Goal: Task Accomplishment & Management: Manage account settings

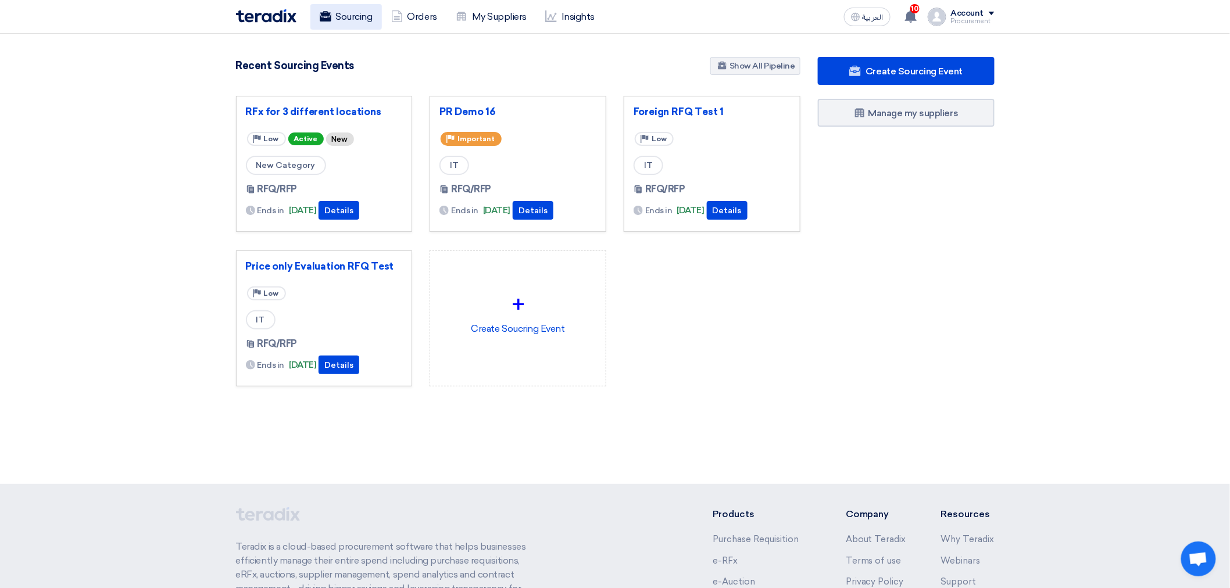
click at [362, 19] on link "Sourcing" at bounding box center [345, 17] width 71 height 26
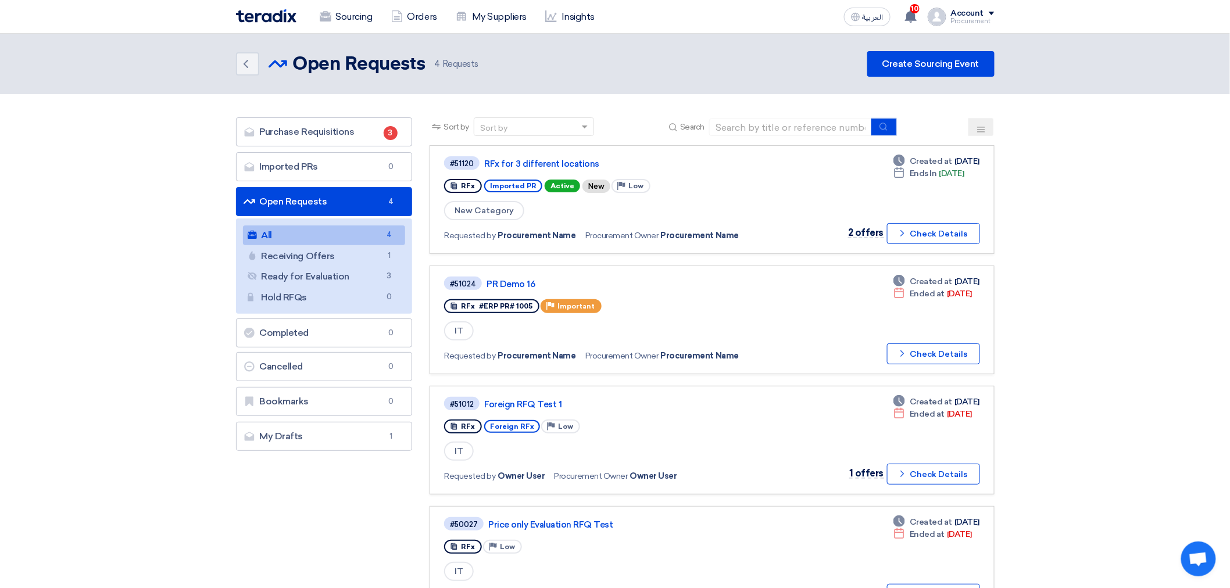
click at [1099, 142] on section "Purchase Requisitions Purchase Requisitions 3 Imported PRs Imported PRs 0 Open …" at bounding box center [615, 372] width 1230 height 556
click at [567, 160] on link "RFx for 3 different locations" at bounding box center [629, 164] width 291 height 10
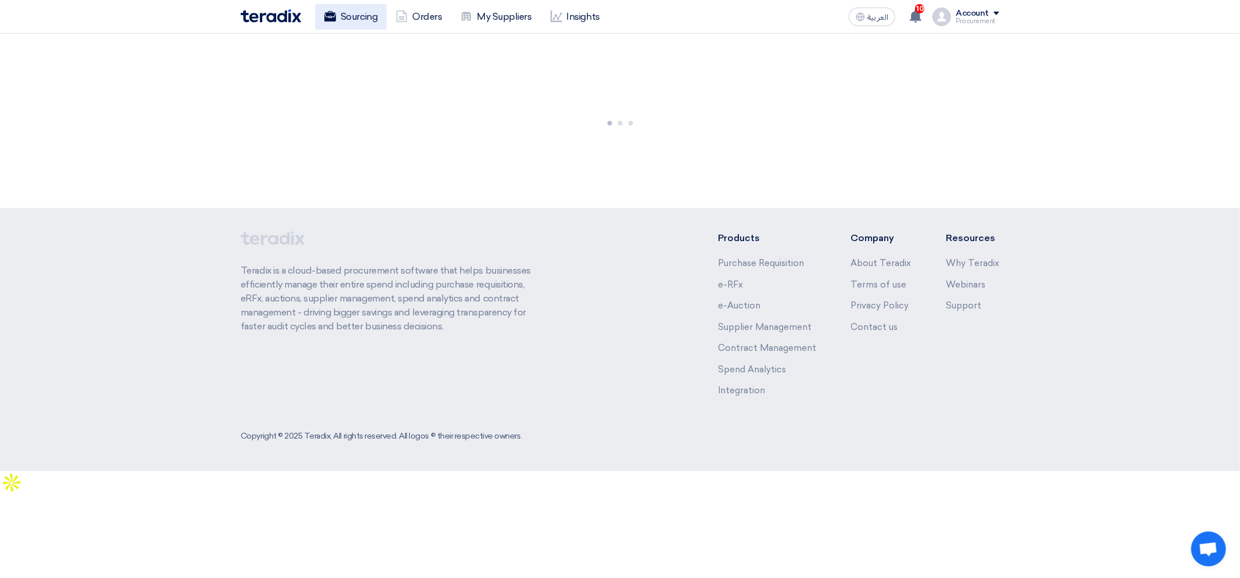
click at [345, 18] on link "Sourcing" at bounding box center [350, 17] width 71 height 26
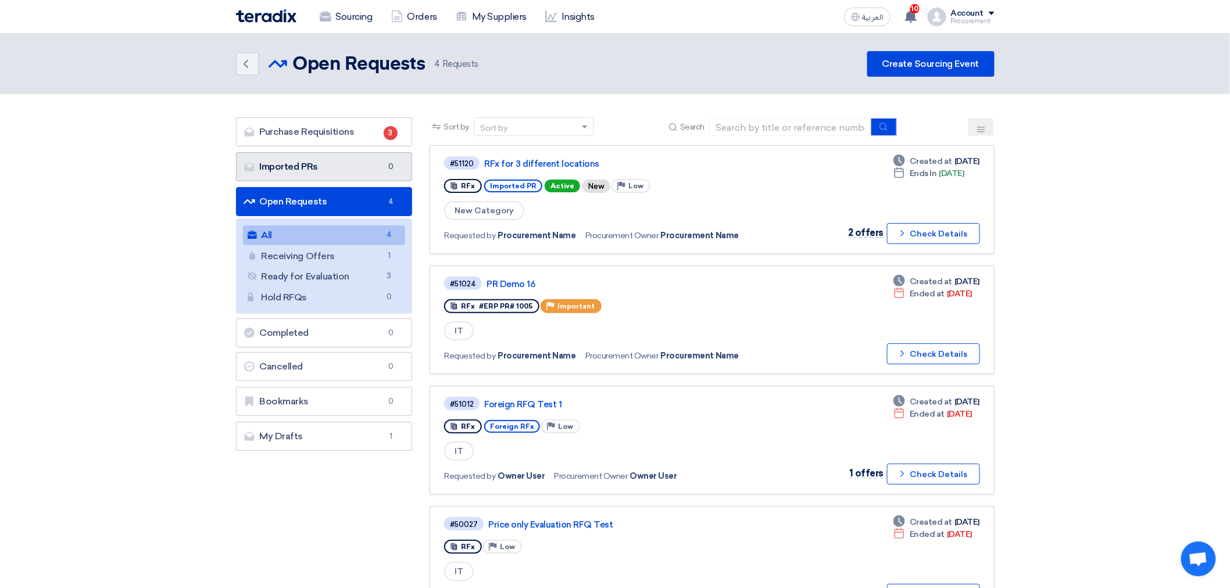
click at [396, 172] on link "Imported PRs Imported PRs 0" at bounding box center [324, 166] width 177 height 29
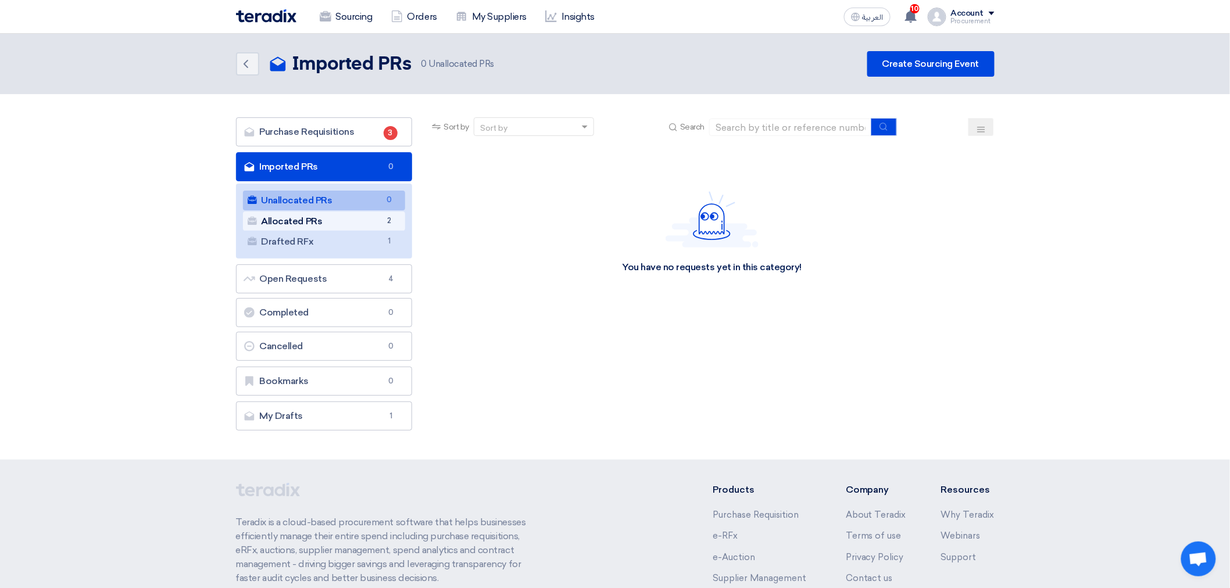
click at [376, 225] on link "Allocated PRs Allocated PRs 2" at bounding box center [324, 222] width 163 height 20
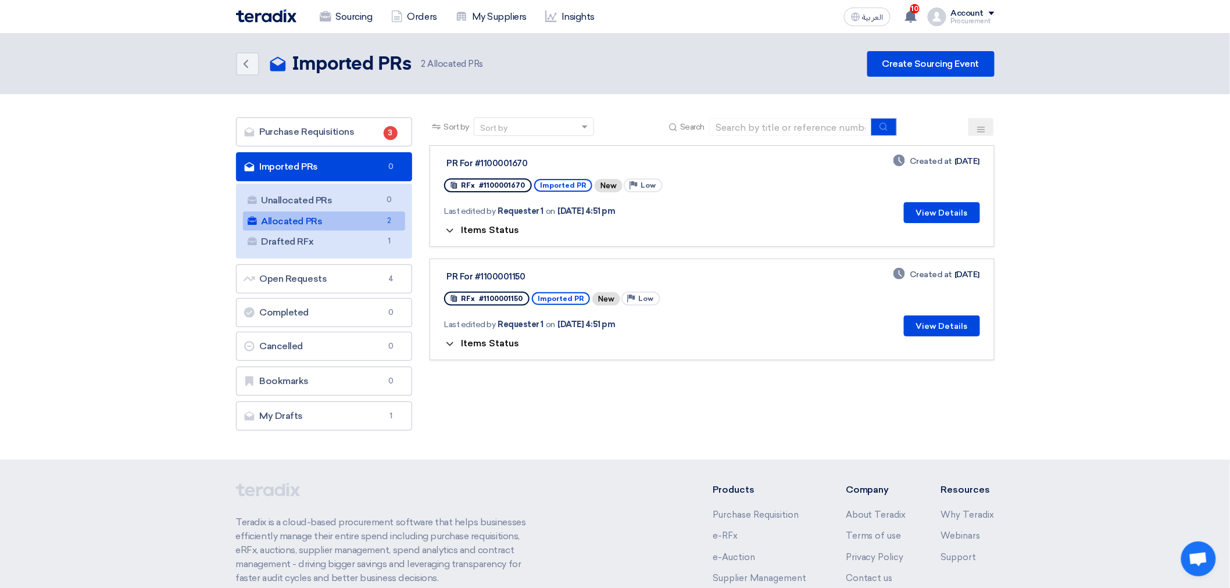
click at [512, 164] on div "PR For #1100001670" at bounding box center [591, 163] width 291 height 10
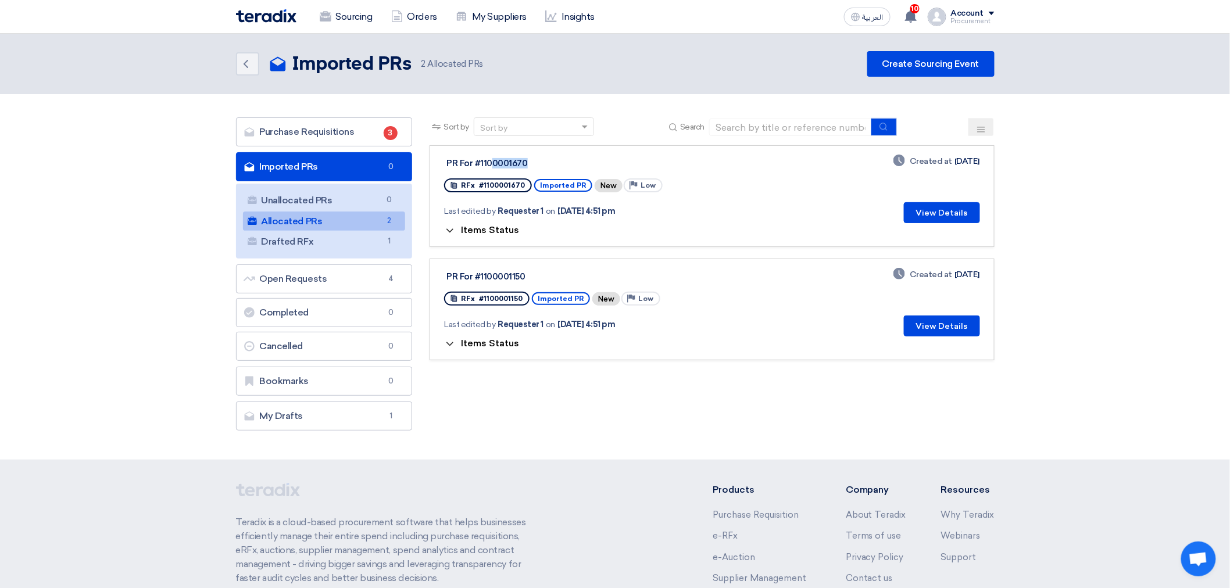
click at [512, 164] on div "PR For #1100001670" at bounding box center [591, 163] width 291 height 10
click at [513, 160] on div "PR For #1100001670" at bounding box center [591, 163] width 291 height 10
click at [514, 160] on div "PR For #1100001670" at bounding box center [591, 163] width 291 height 10
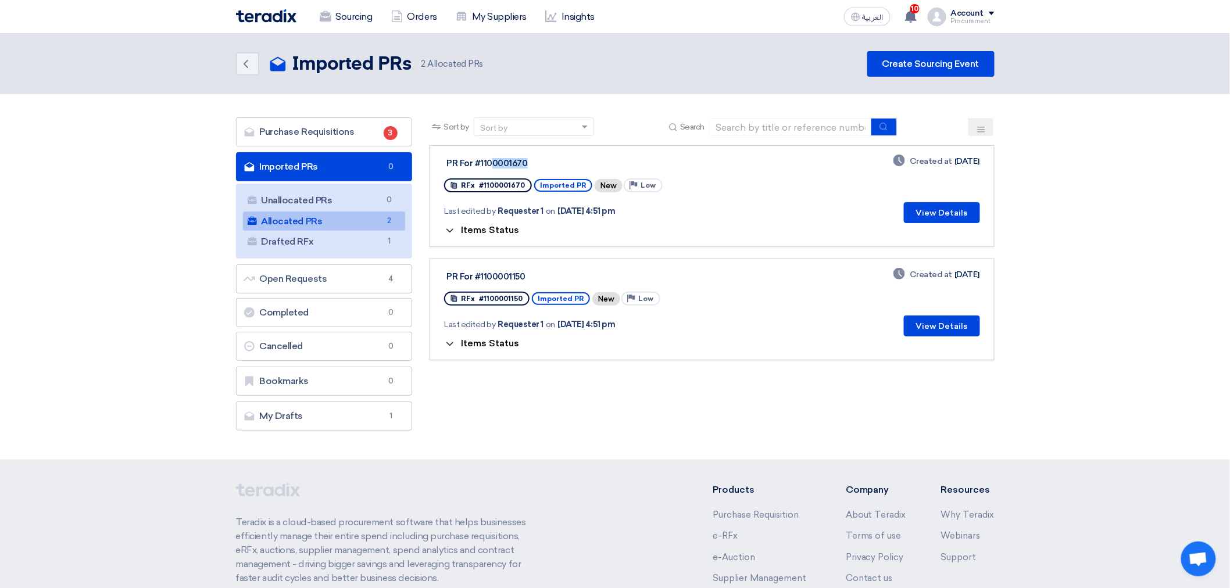
click at [514, 158] on div "PR For #1100001670" at bounding box center [591, 163] width 291 height 10
click at [515, 159] on div "PR For #1100001670" at bounding box center [591, 163] width 291 height 10
click at [514, 159] on div "PR For #1100001670" at bounding box center [591, 163] width 291 height 10
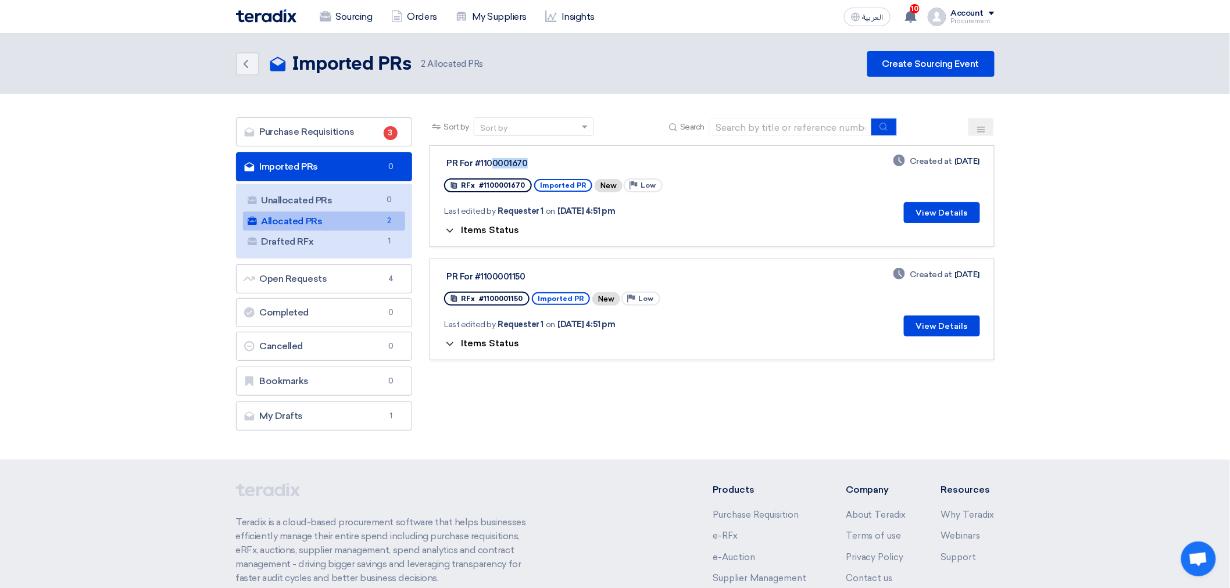
click at [514, 159] on div "PR For #1100001670" at bounding box center [591, 163] width 291 height 10
click at [514, 162] on div "PR For #1100001670" at bounding box center [591, 163] width 291 height 10
click at [509, 164] on div "PR For #1100001670" at bounding box center [591, 163] width 291 height 10
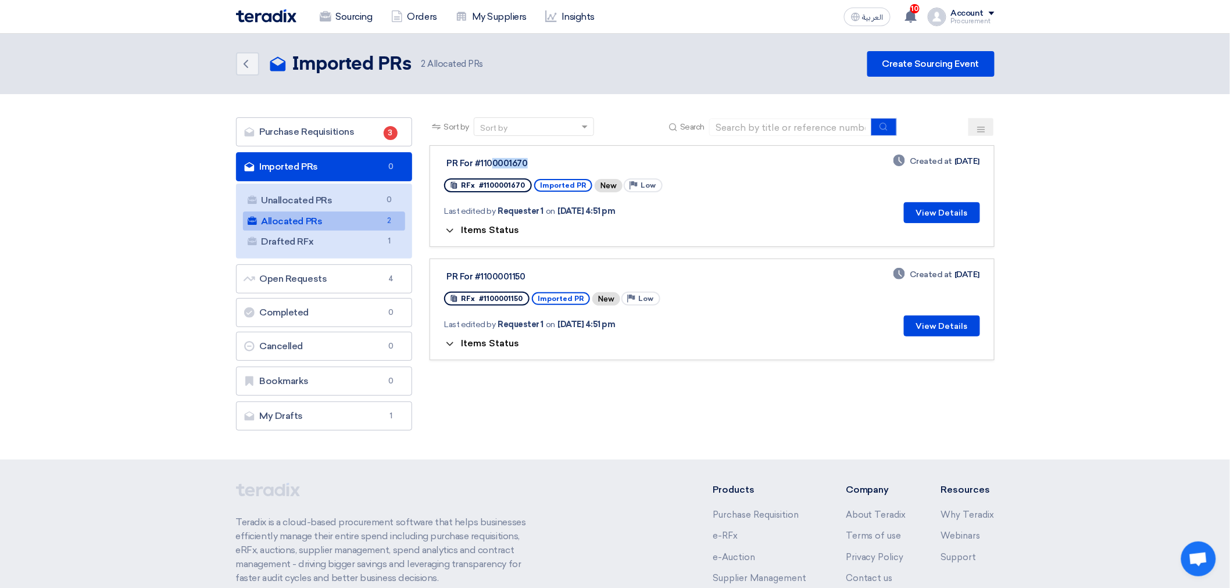
click at [508, 164] on div "PR For #1100001670" at bounding box center [591, 163] width 291 height 10
click at [935, 205] on button "View Details" at bounding box center [942, 212] width 76 height 21
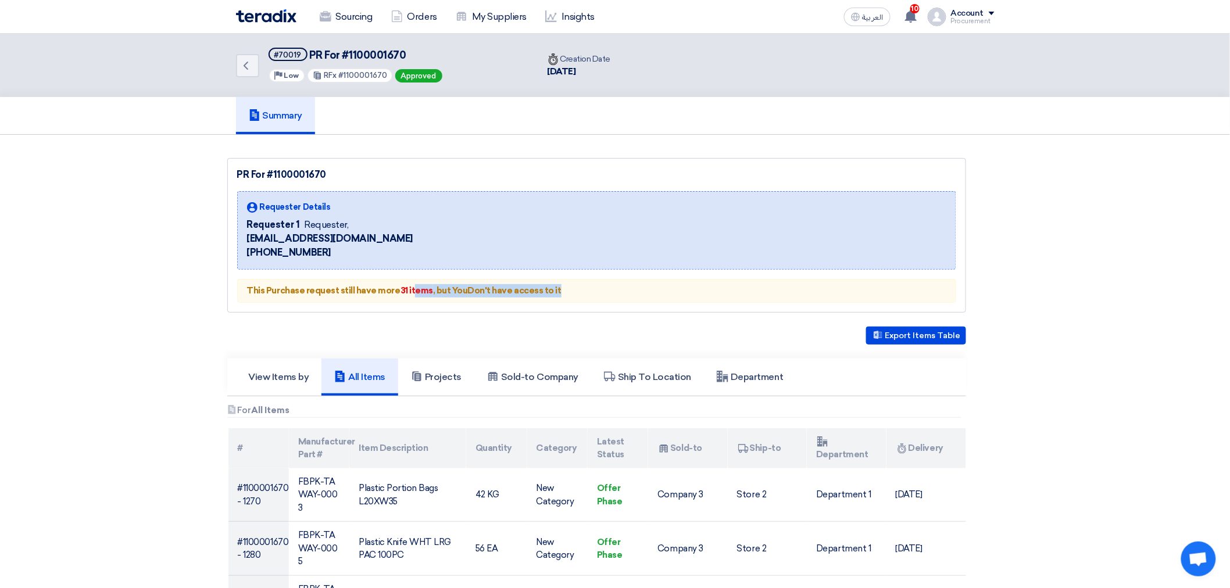
drag, startPoint x: 556, startPoint y: 289, endPoint x: 410, endPoint y: 298, distance: 146.7
click at [410, 298] on div "This Purchase request still have more 31 items , but You Don't have access to it" at bounding box center [596, 291] width 719 height 24
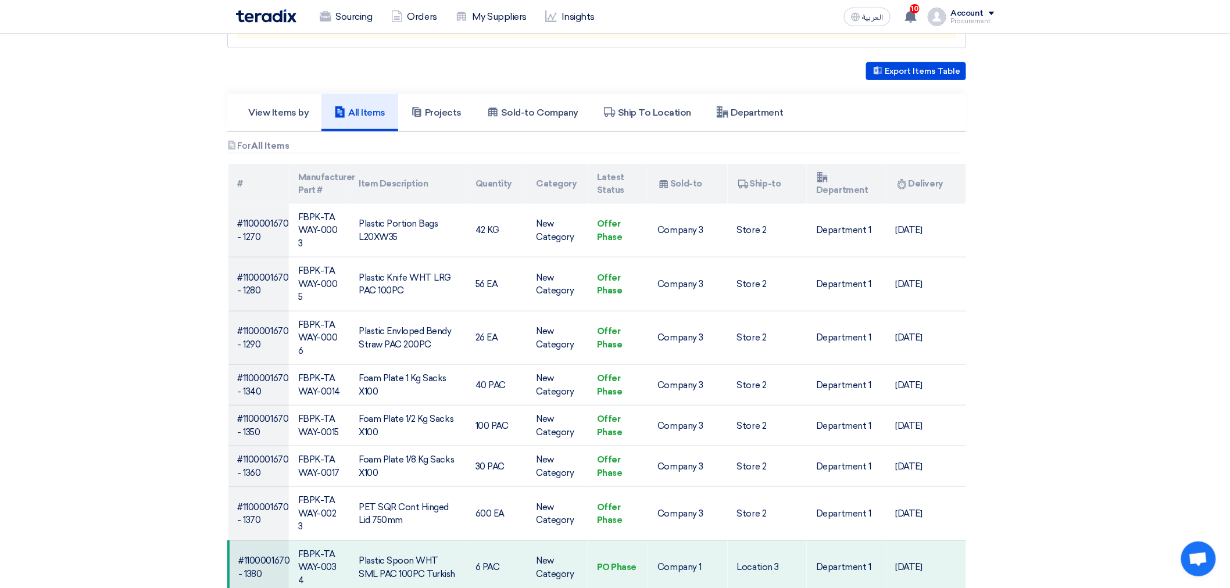
scroll to position [148, 0]
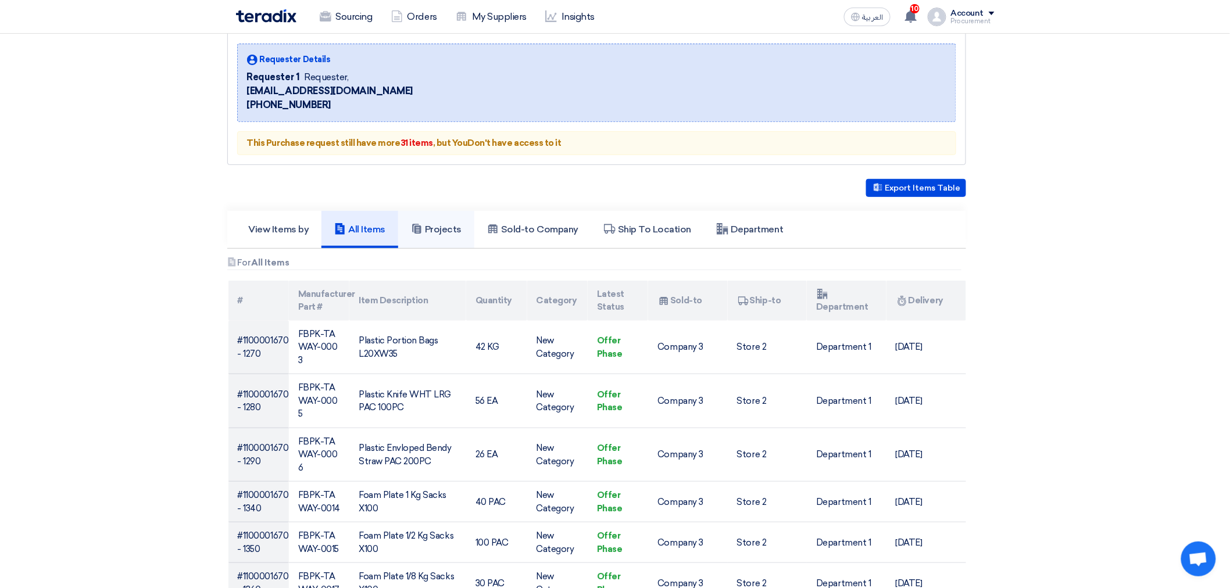
click at [410, 231] on link "Projects" at bounding box center [436, 229] width 76 height 37
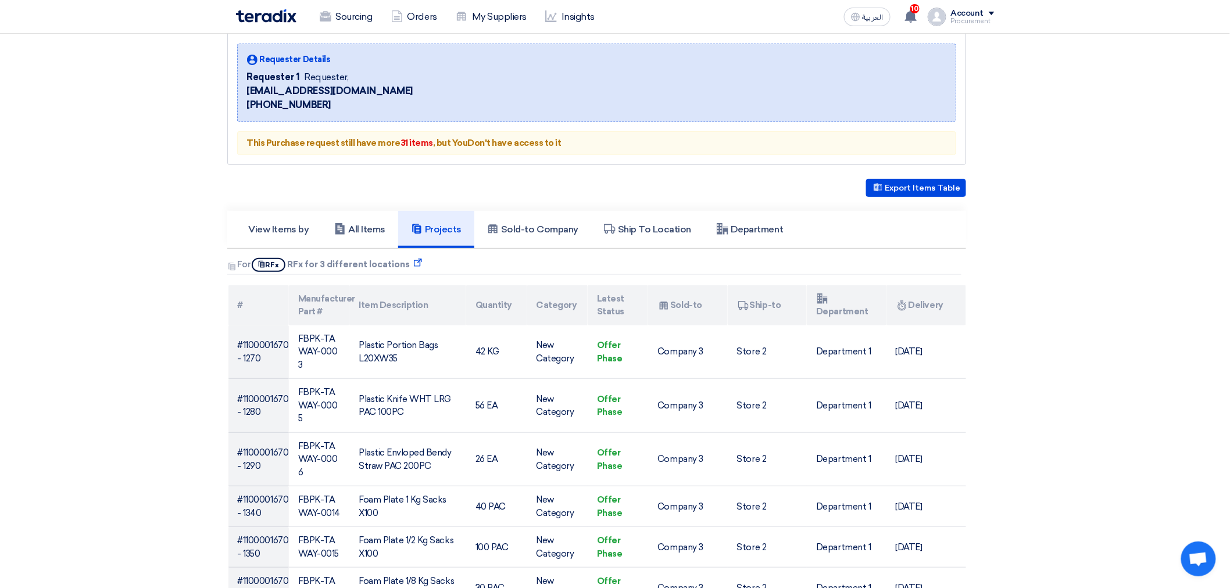
click at [415, 260] on icon "Show Projects" at bounding box center [418, 263] width 8 height 8
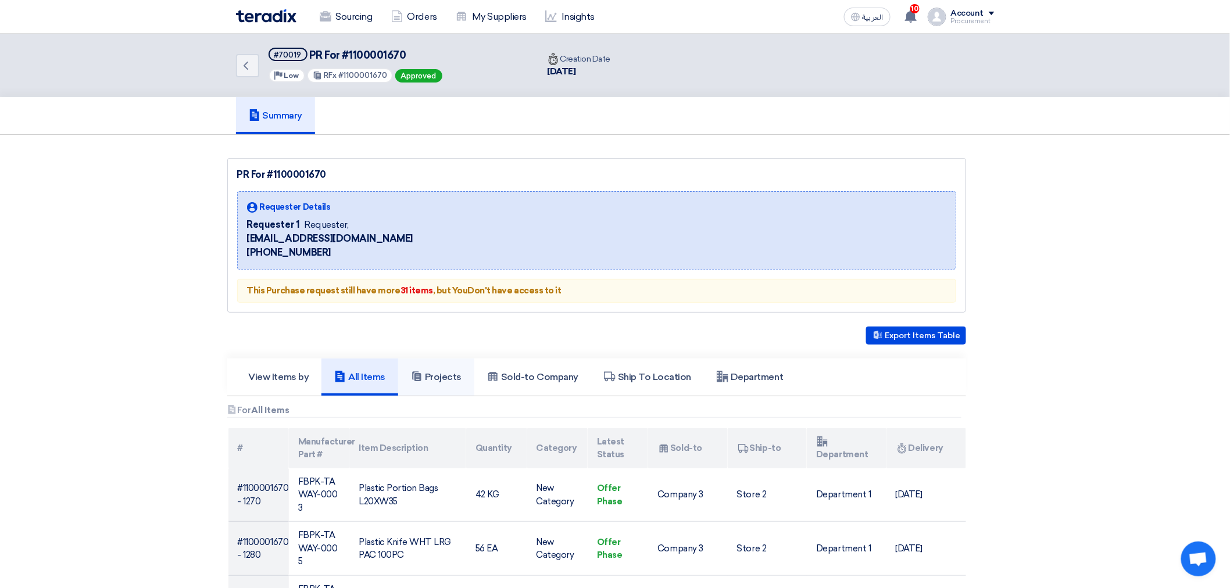
click at [416, 368] on link "Projects" at bounding box center [436, 377] width 76 height 37
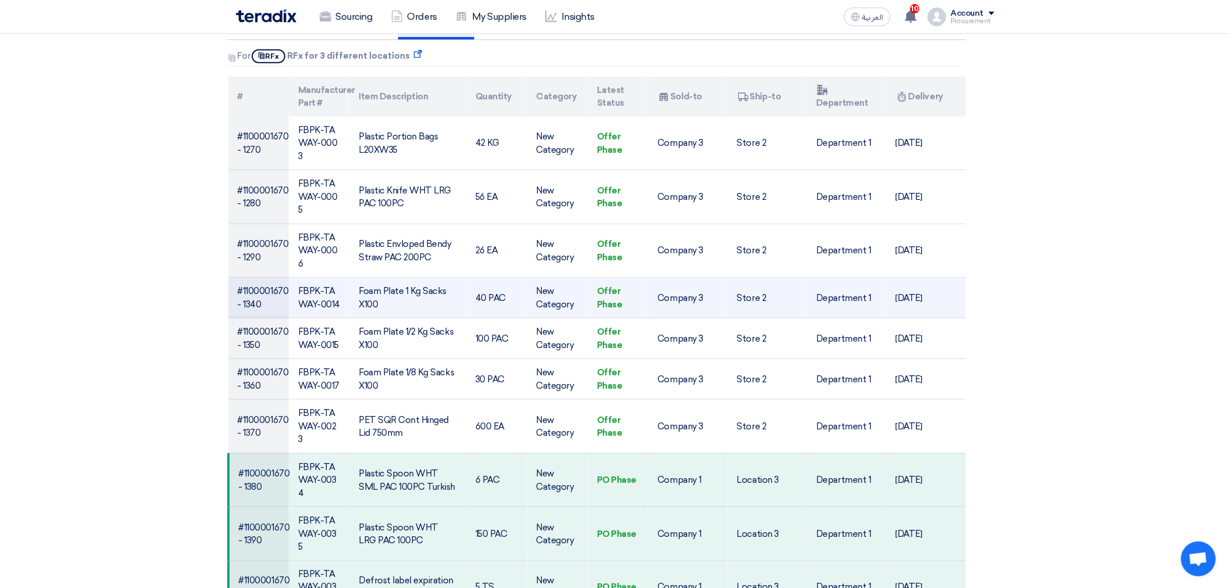
scroll to position [387, 0]
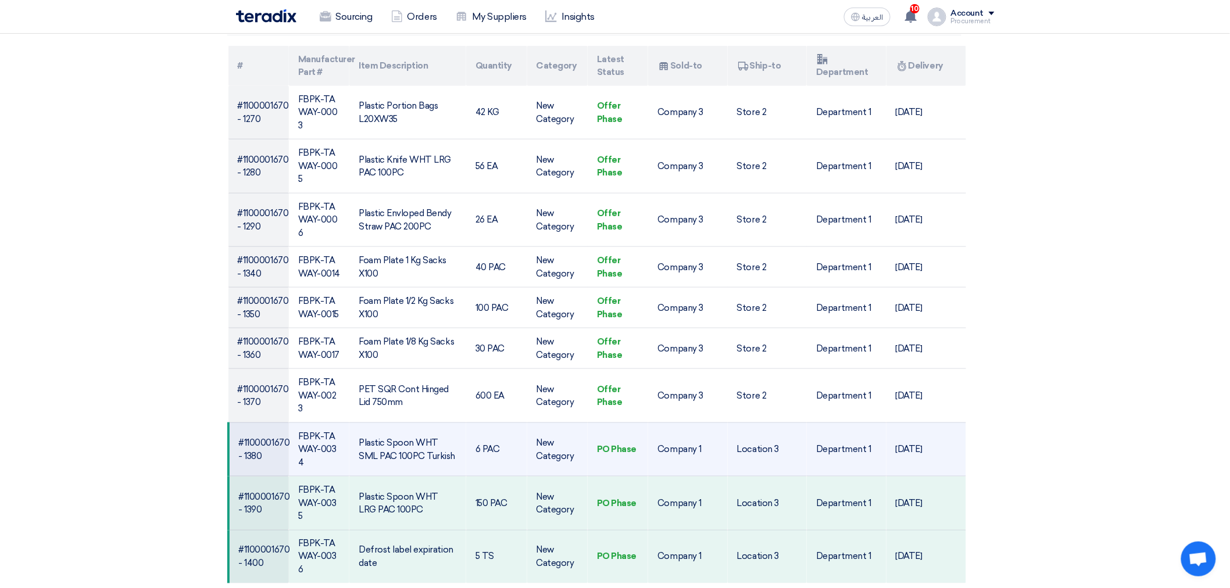
drag, startPoint x: 618, startPoint y: 401, endPoint x: 603, endPoint y: 399, distance: 14.6
click at [603, 423] on td "PO Phase" at bounding box center [618, 450] width 60 height 54
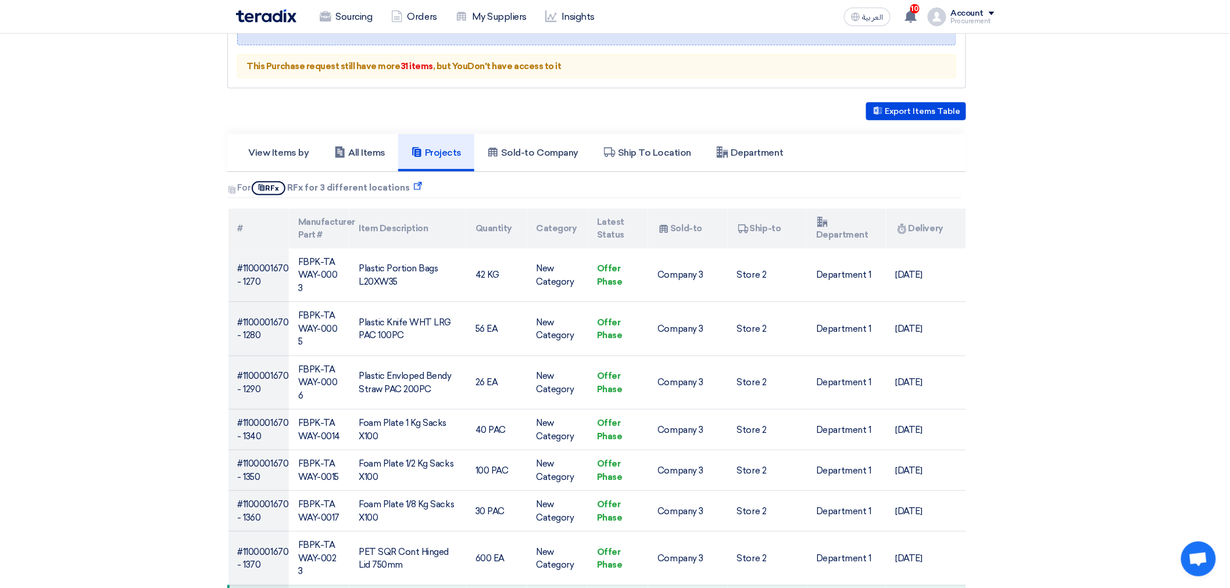
scroll to position [0, 0]
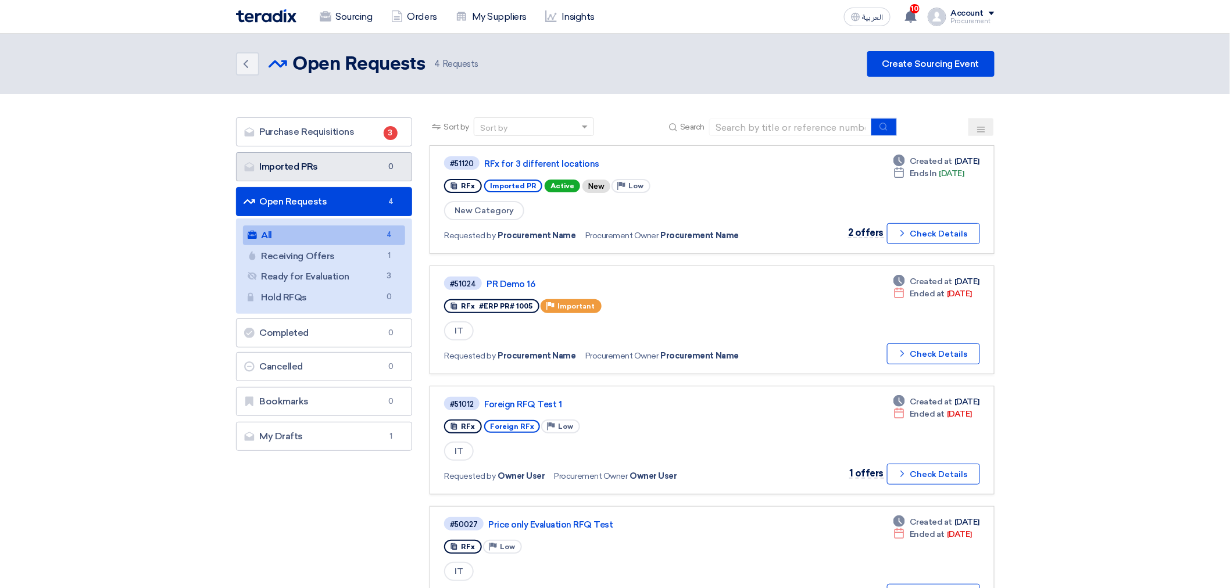
click at [311, 164] on link "Imported PRs Imported PRs 0" at bounding box center [324, 166] width 177 height 29
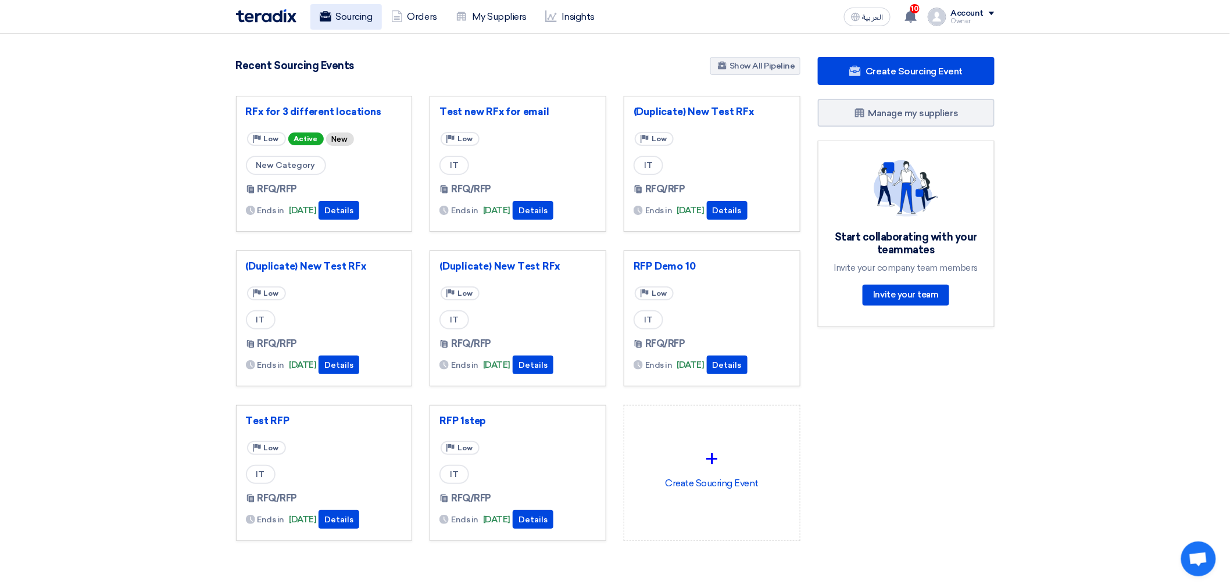
click at [346, 19] on link "Sourcing" at bounding box center [345, 17] width 71 height 26
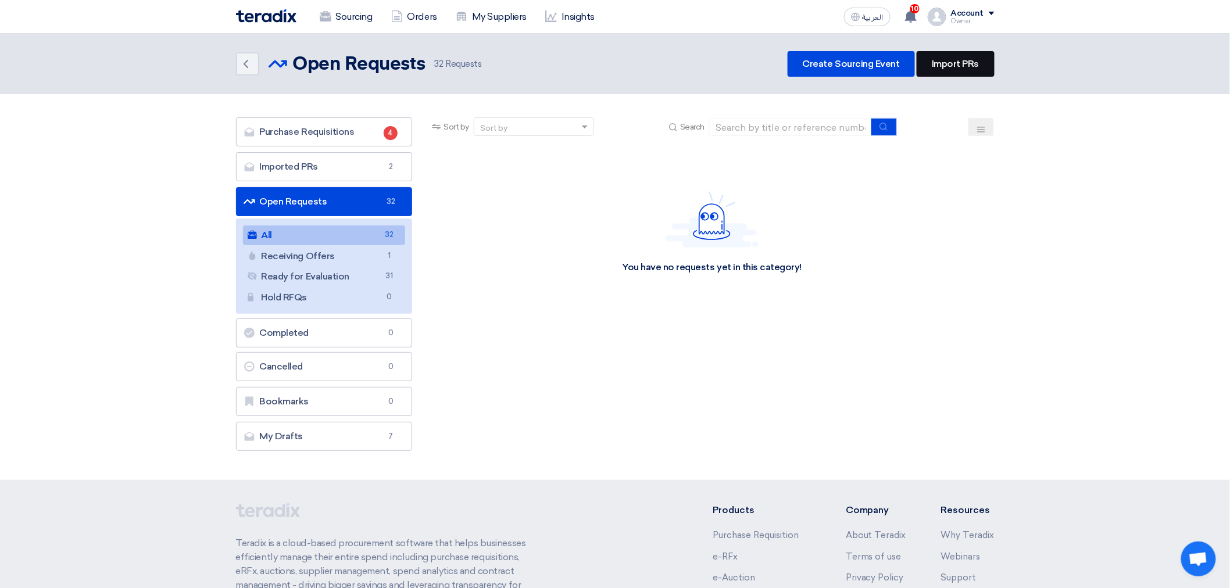
click at [944, 59] on link "Import PRs" at bounding box center [955, 64] width 77 height 26
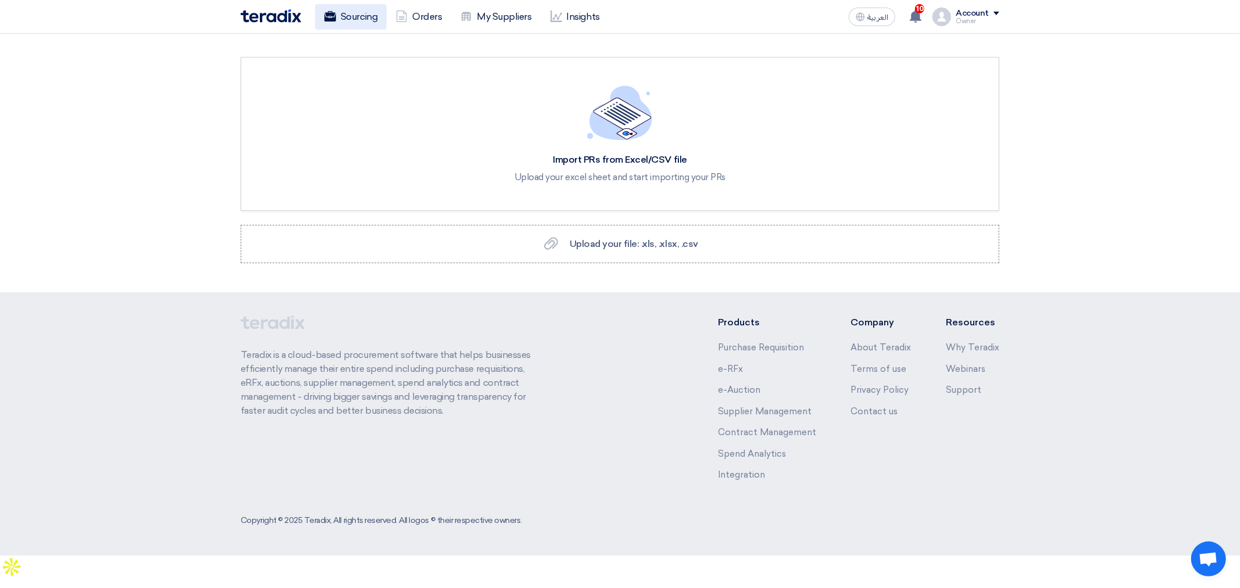
click at [339, 13] on link "Sourcing" at bounding box center [350, 17] width 71 height 26
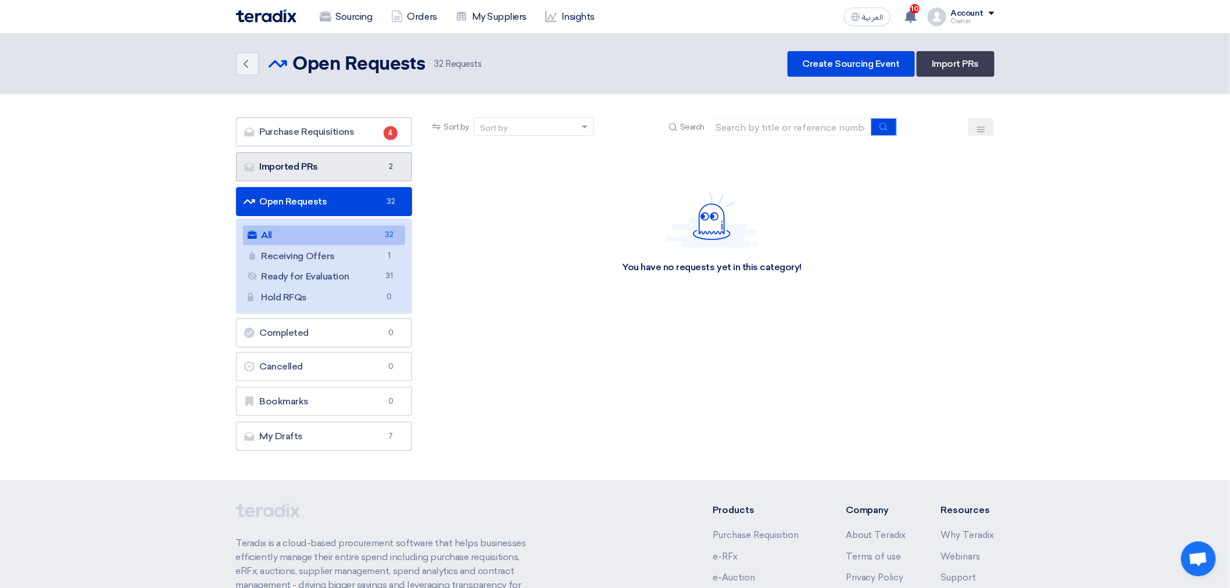
click at [359, 167] on link "Imported PRs Imported PRs 2" at bounding box center [324, 166] width 177 height 29
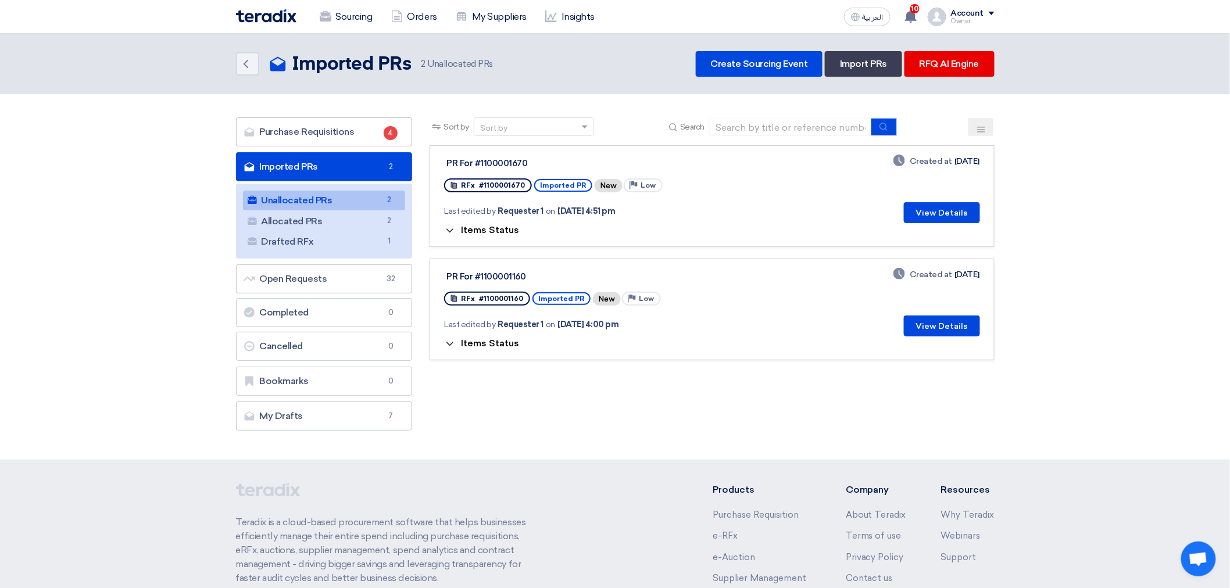
click at [309, 174] on link "Imported PRs Imported PRs 2" at bounding box center [324, 166] width 177 height 29
click at [301, 137] on link "Purchase Requisitions Purchase Requisitions 4" at bounding box center [324, 131] width 177 height 29
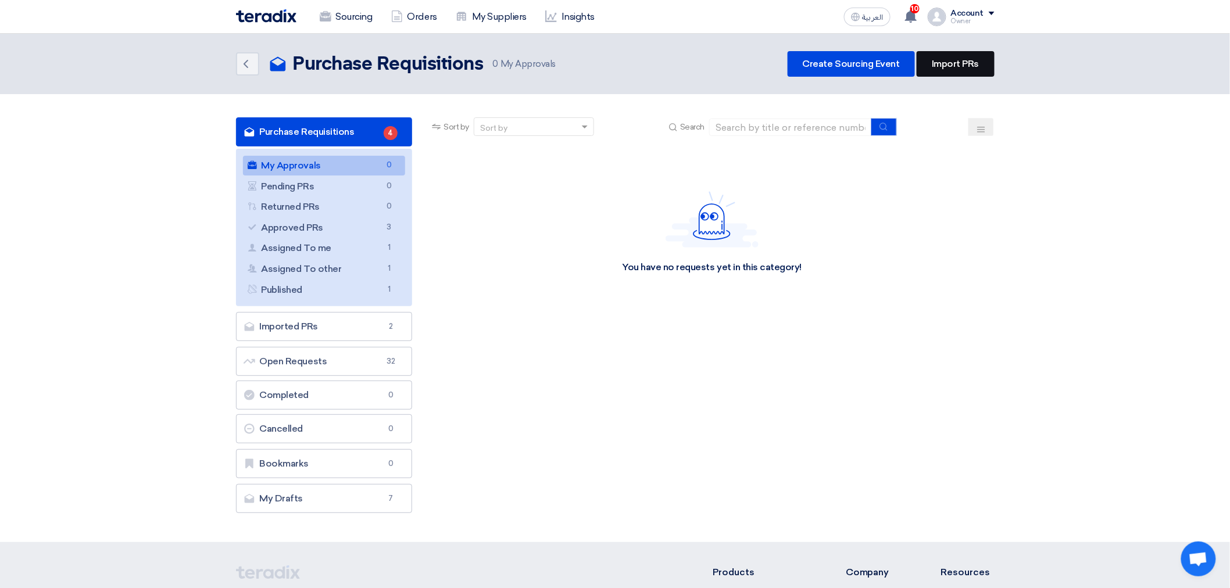
click at [967, 59] on link "Import PRs" at bounding box center [955, 64] width 77 height 26
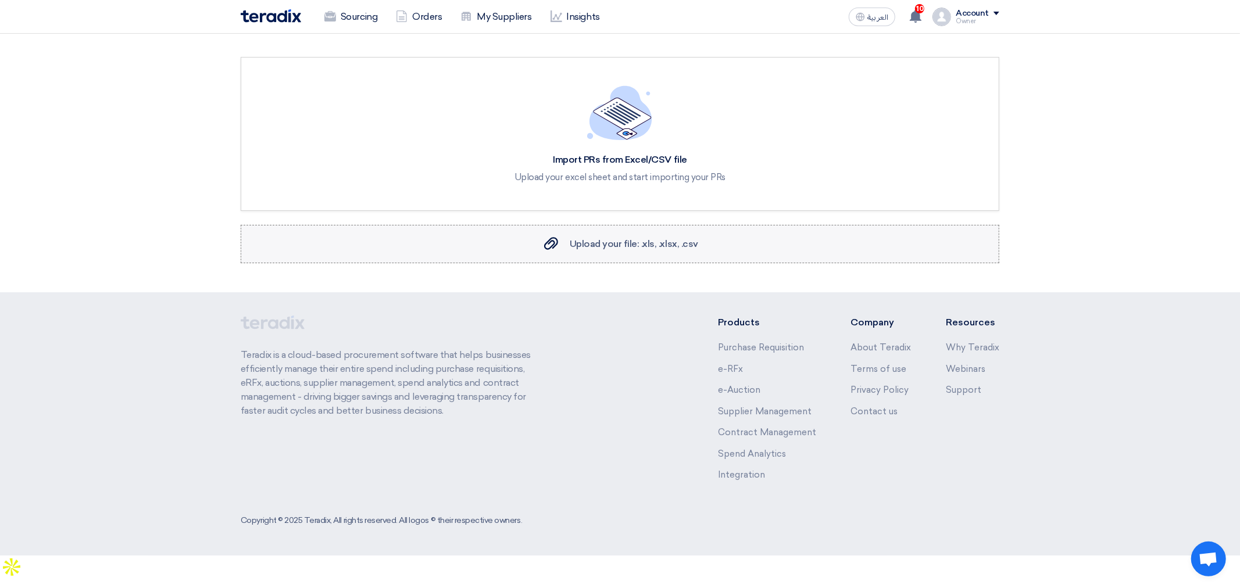
click at [605, 249] on span "Upload your file: .xls, .xlsx, .csv" at bounding box center [634, 243] width 128 height 11
click at [0, 0] on input "Upload your file: .xls, .xlsx, .csv Upload your file: .xls, .xlsx, .csv" at bounding box center [0, 0] width 0 height 0
click at [356, 26] on link "Sourcing" at bounding box center [350, 17] width 71 height 26
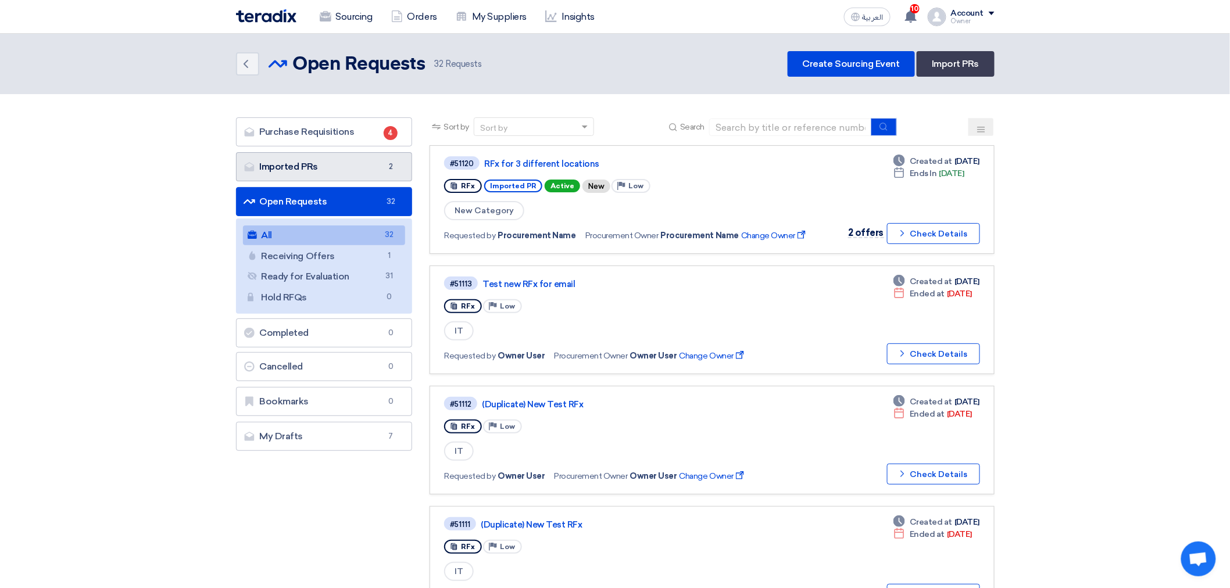
click at [332, 172] on link "Imported PRs Imported PRs 2" at bounding box center [324, 166] width 177 height 29
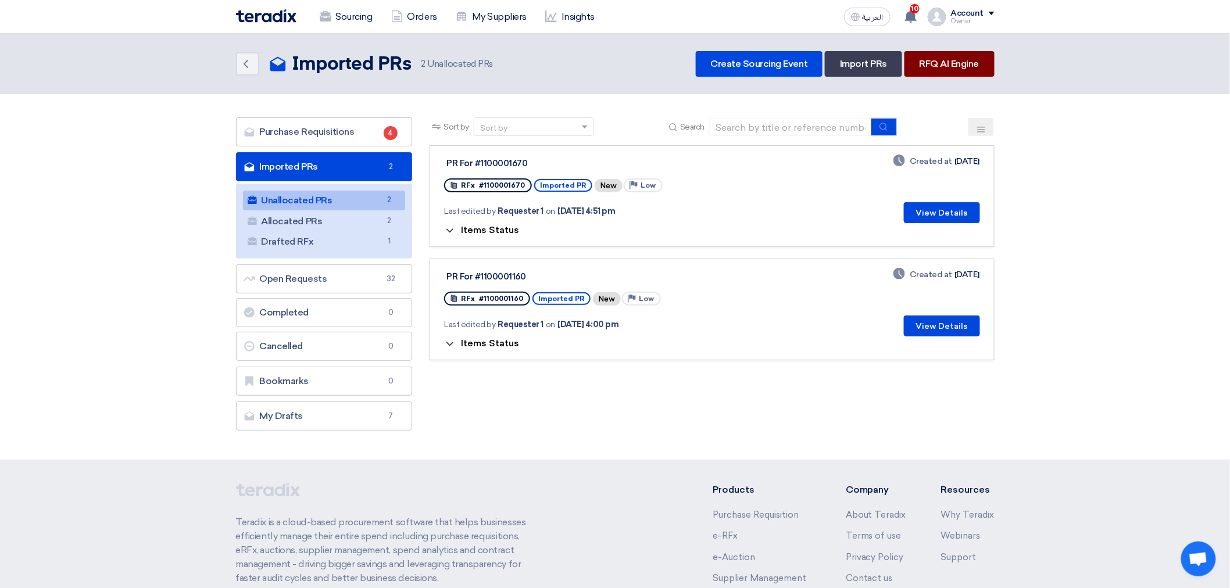
click at [945, 63] on link "RFQ AI Engine" at bounding box center [949, 64] width 90 height 26
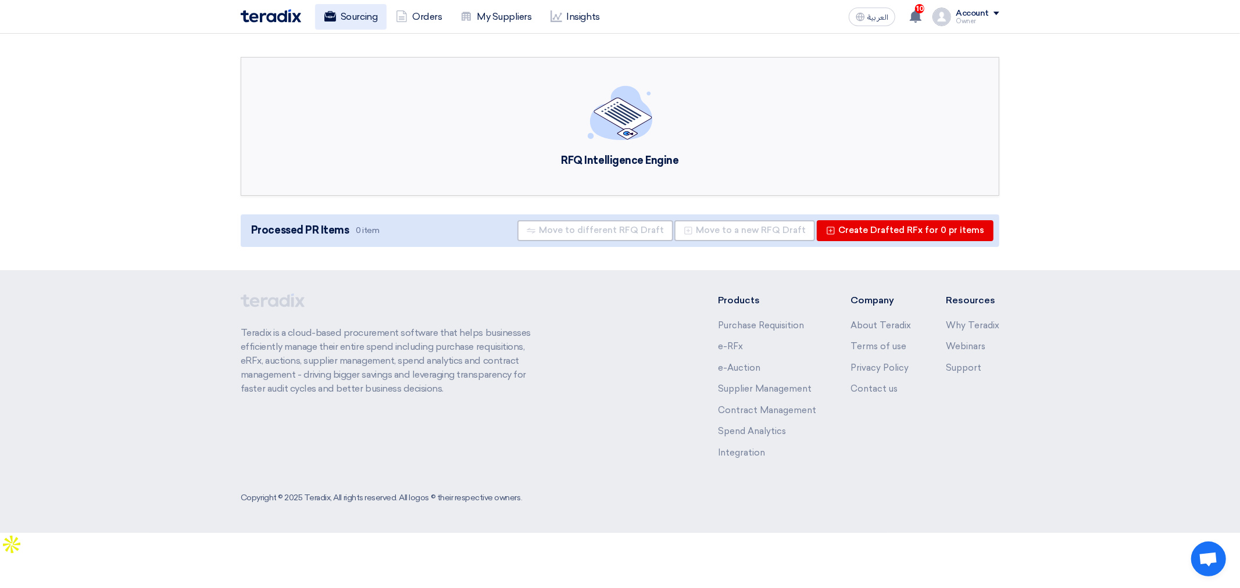
click at [346, 14] on link "Sourcing" at bounding box center [350, 17] width 71 height 26
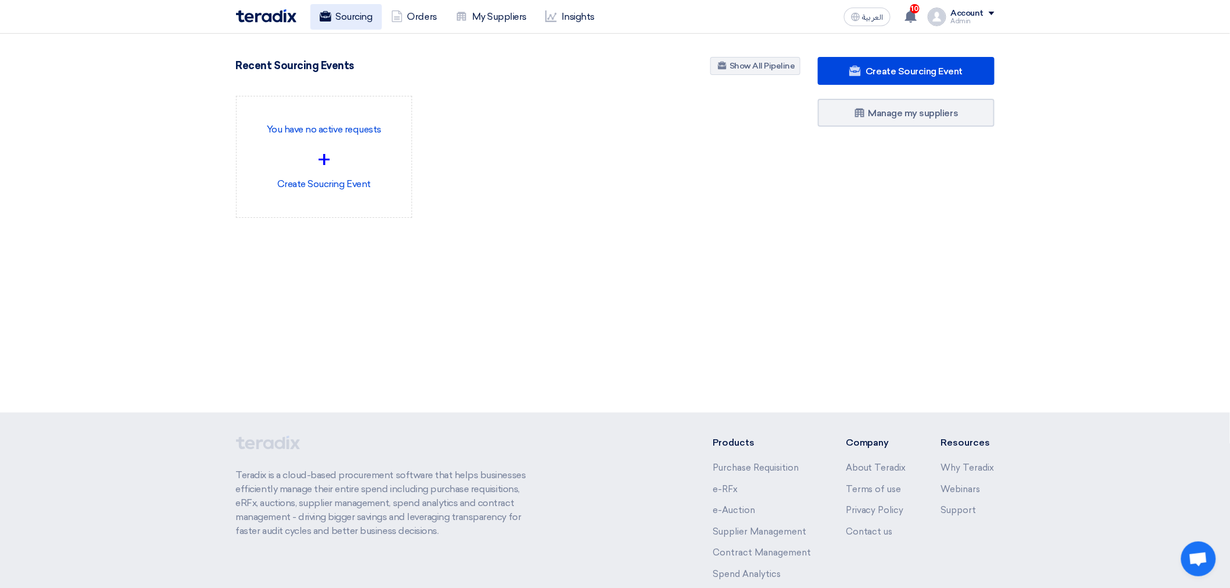
click at [329, 13] on use at bounding box center [325, 16] width 12 height 10
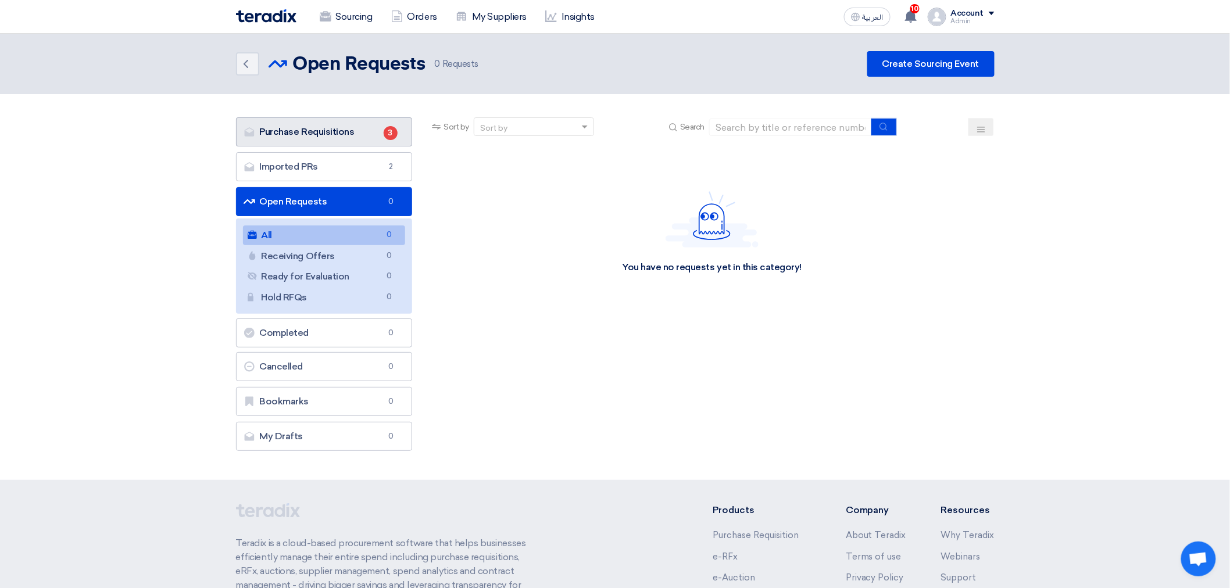
click at [364, 127] on link "Purchase Requisitions Purchase Requisitions 3" at bounding box center [324, 131] width 177 height 29
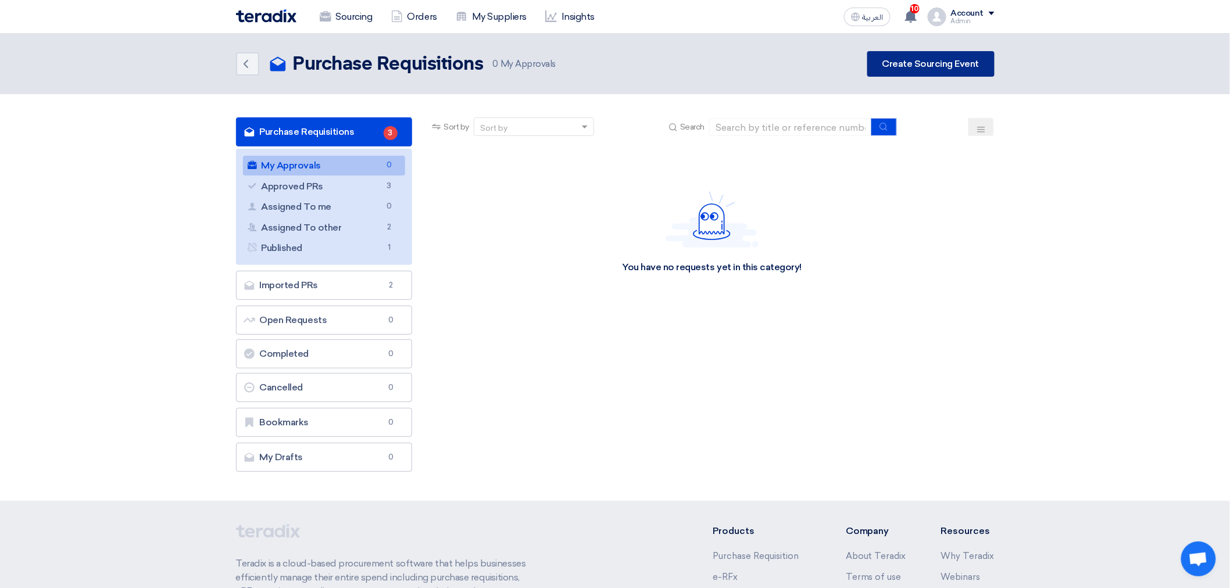
click at [925, 70] on link "Create Sourcing Event" at bounding box center [930, 64] width 127 height 26
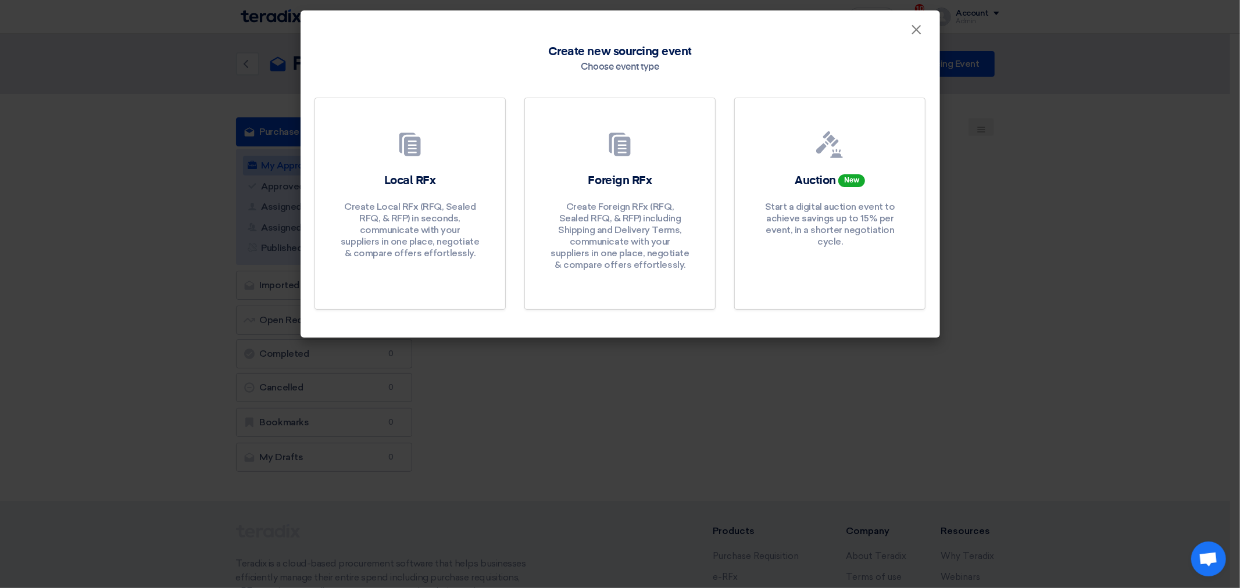
click at [960, 89] on modal-container "× Create new sourcing event Choose event type Local RFx Create Local RFx (RFQ, …" at bounding box center [620, 294] width 1240 height 588
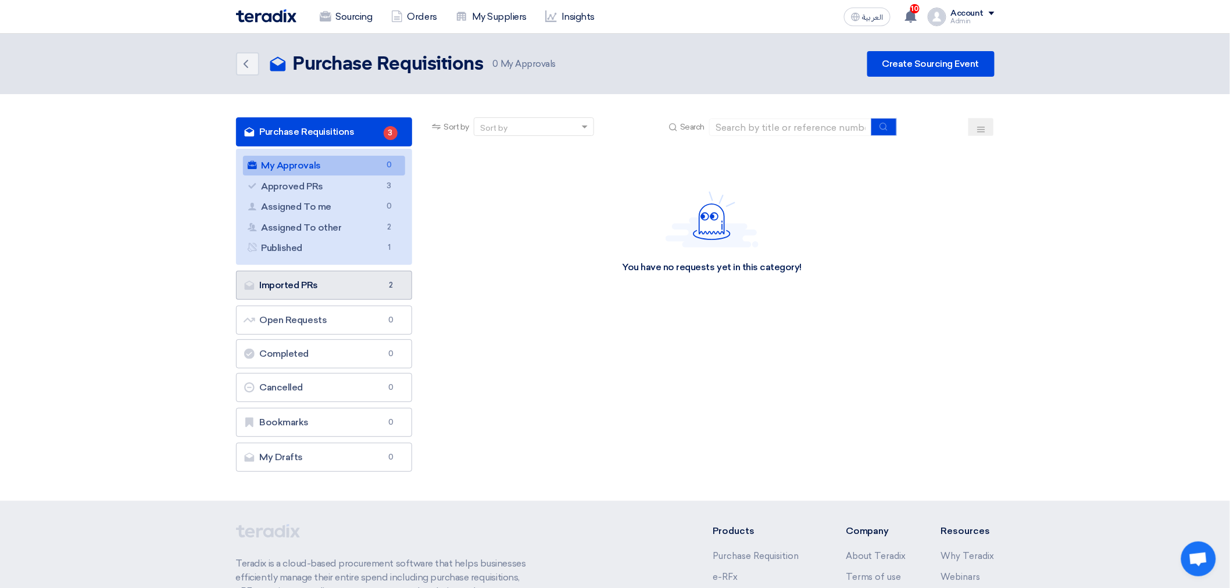
click at [321, 288] on link "Imported PRs Imported PRs 2" at bounding box center [324, 285] width 177 height 29
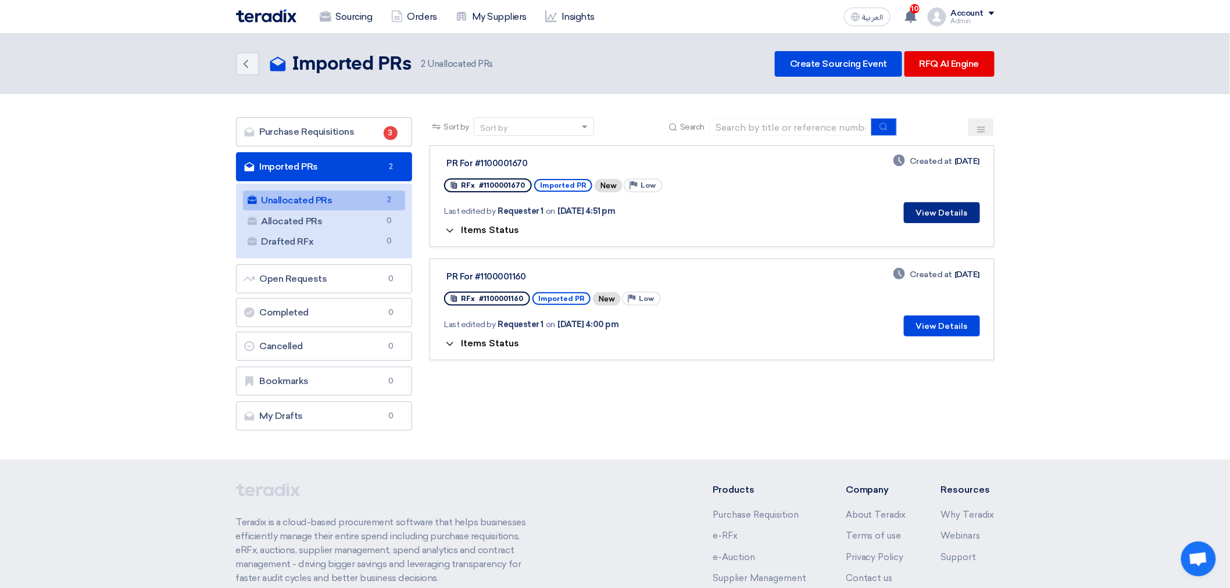
drag, startPoint x: 954, startPoint y: 208, endPoint x: 689, endPoint y: 204, distance: 265.1
click at [689, 204] on div "PR For #1100001670 RFx #1100001670 Imported PR New Priority Low Last edited by …" at bounding box center [711, 189] width 535 height 68
click at [492, 234] on button "Items Status" at bounding box center [481, 231] width 75 height 12
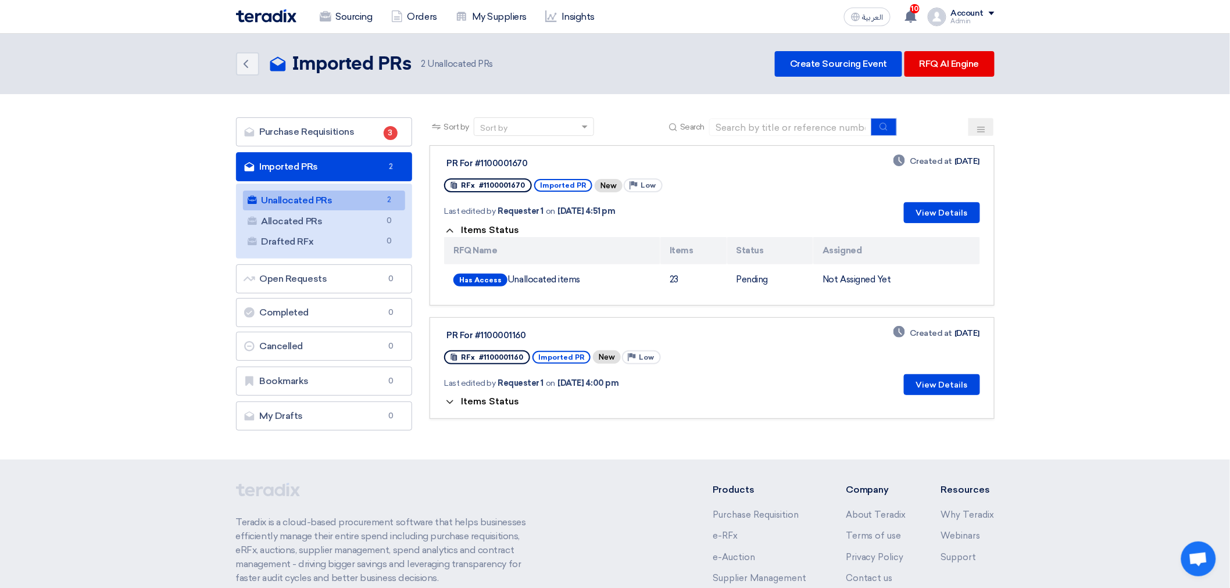
click at [509, 404] on div "Items Status" at bounding box center [711, 402] width 535 height 14
click at [504, 400] on span "Items Status" at bounding box center [490, 401] width 58 height 11
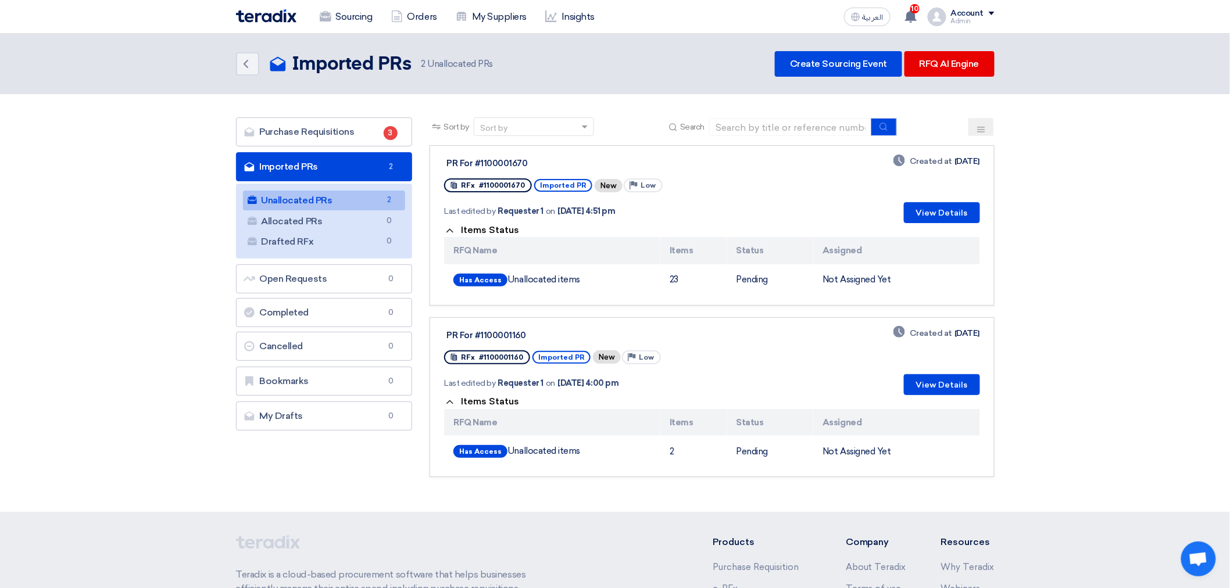
click at [963, 10] on div "Account" at bounding box center [967, 14] width 33 height 10
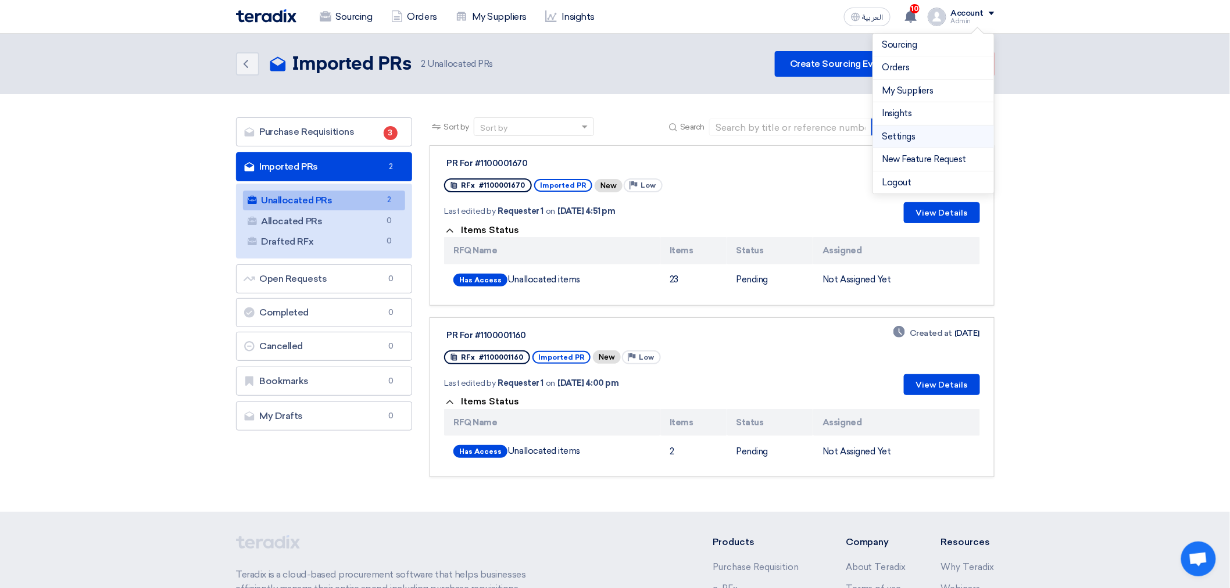
click at [904, 134] on link "Settings" at bounding box center [933, 136] width 102 height 13
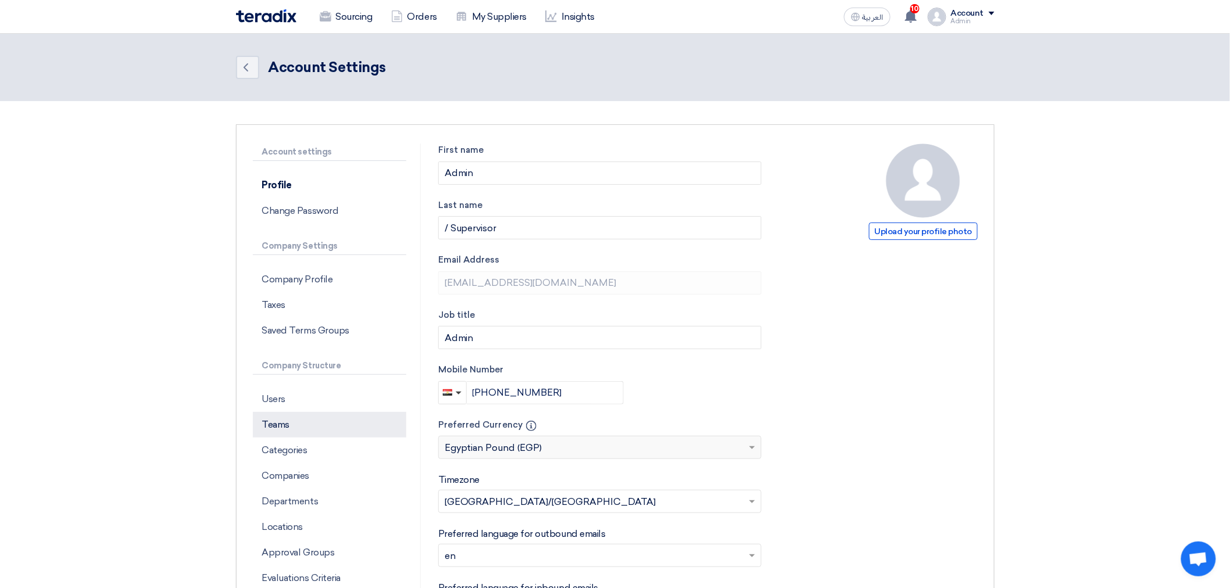
click at [314, 425] on p "Teams" at bounding box center [329, 425] width 153 height 26
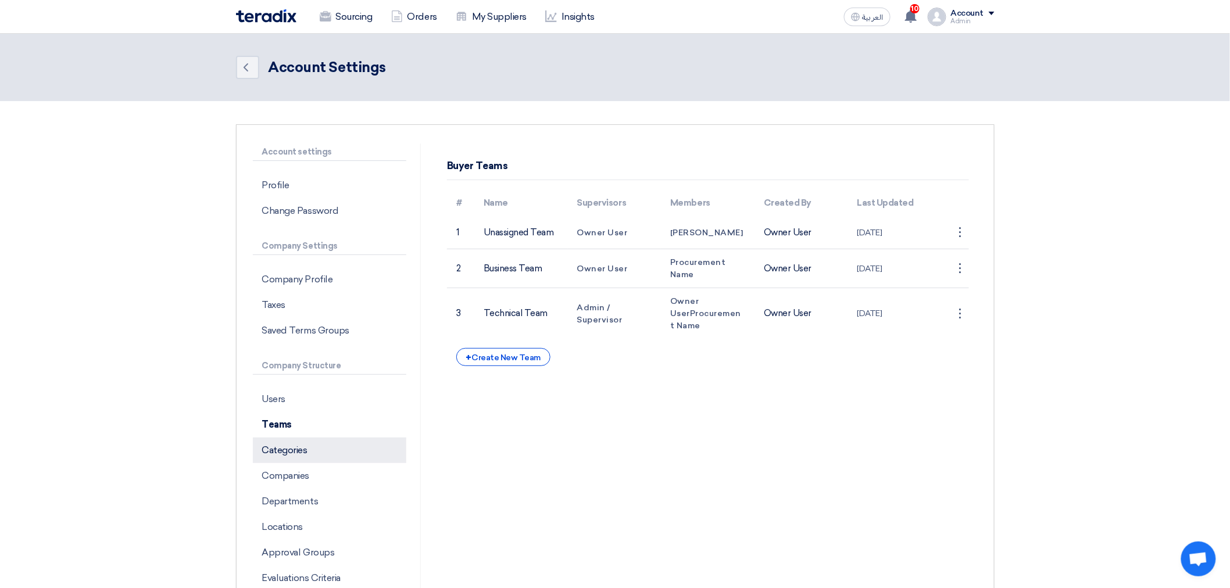
click at [298, 448] on p "Categories" at bounding box center [329, 451] width 153 height 26
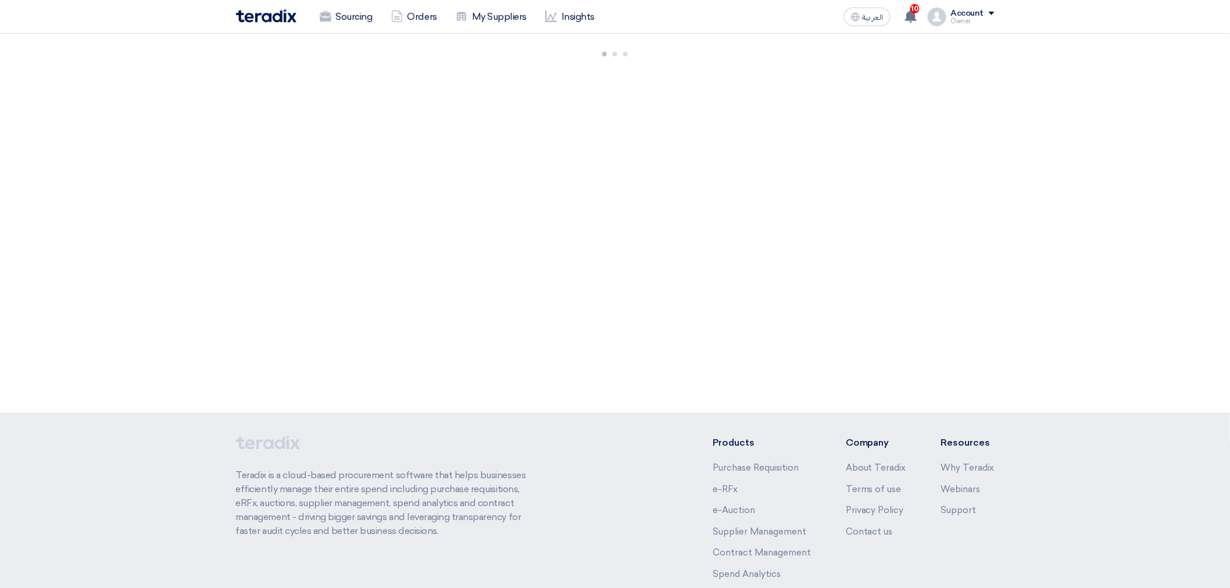
click at [956, 22] on div "Owner" at bounding box center [973, 21] width 44 height 6
click at [952, 128] on li "Settings" at bounding box center [933, 137] width 121 height 23
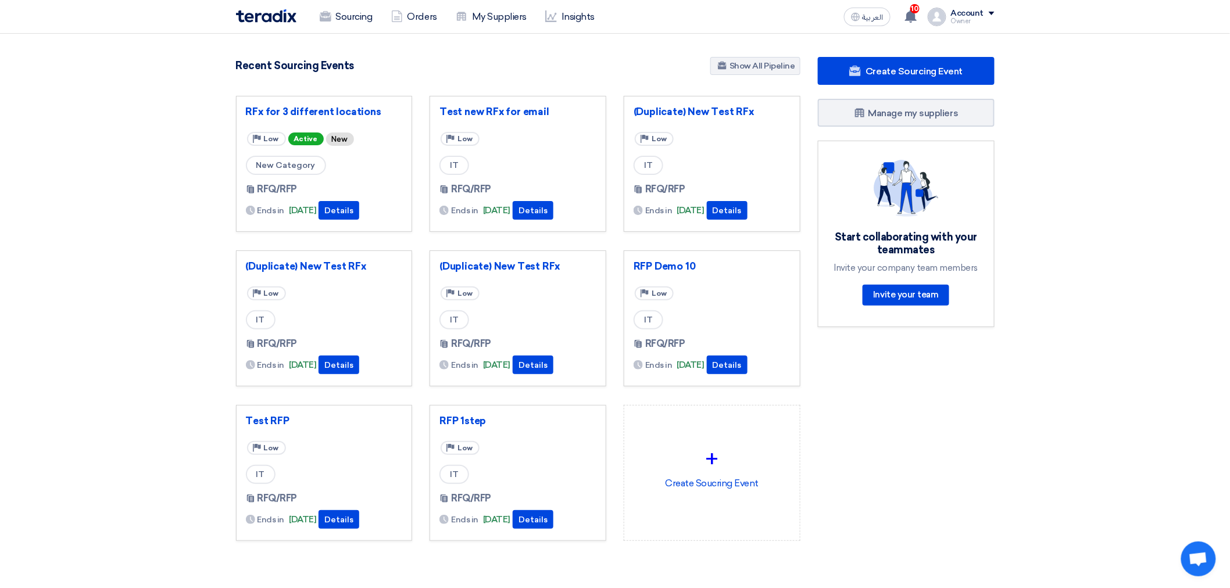
click at [965, 19] on div "Owner" at bounding box center [973, 21] width 44 height 6
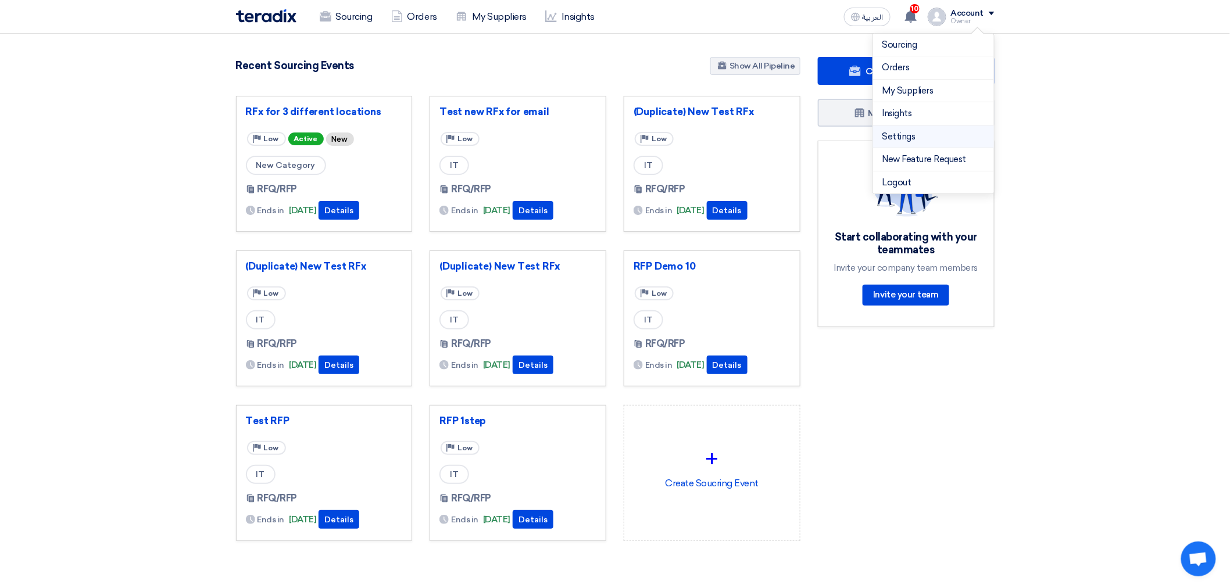
click at [952, 138] on link "Settings" at bounding box center [933, 136] width 102 height 13
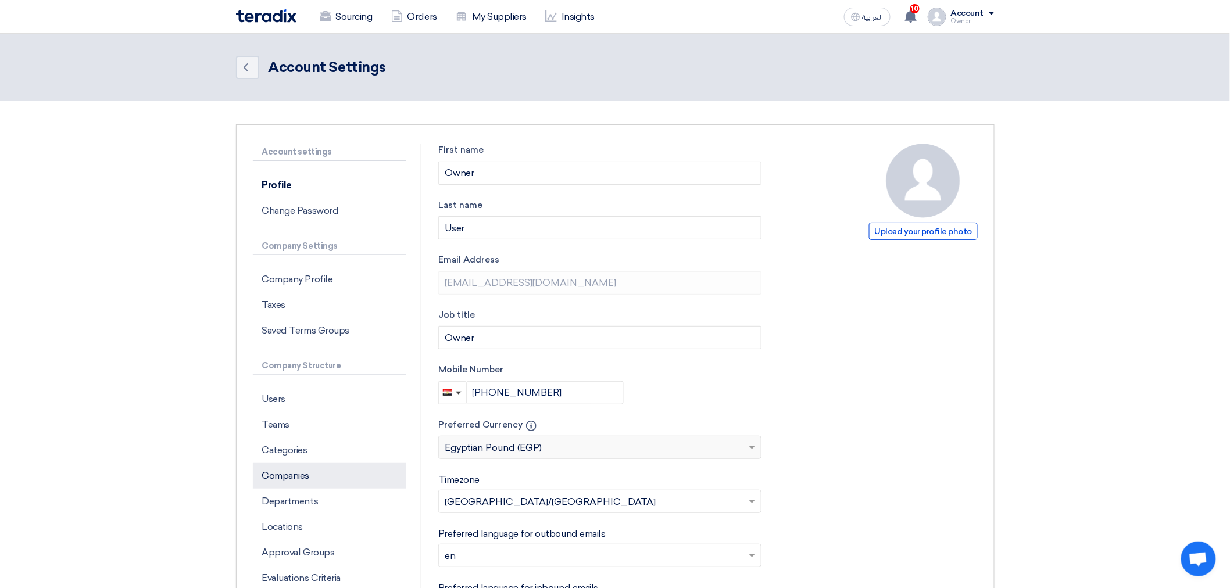
click at [282, 466] on p "Companies" at bounding box center [329, 476] width 153 height 26
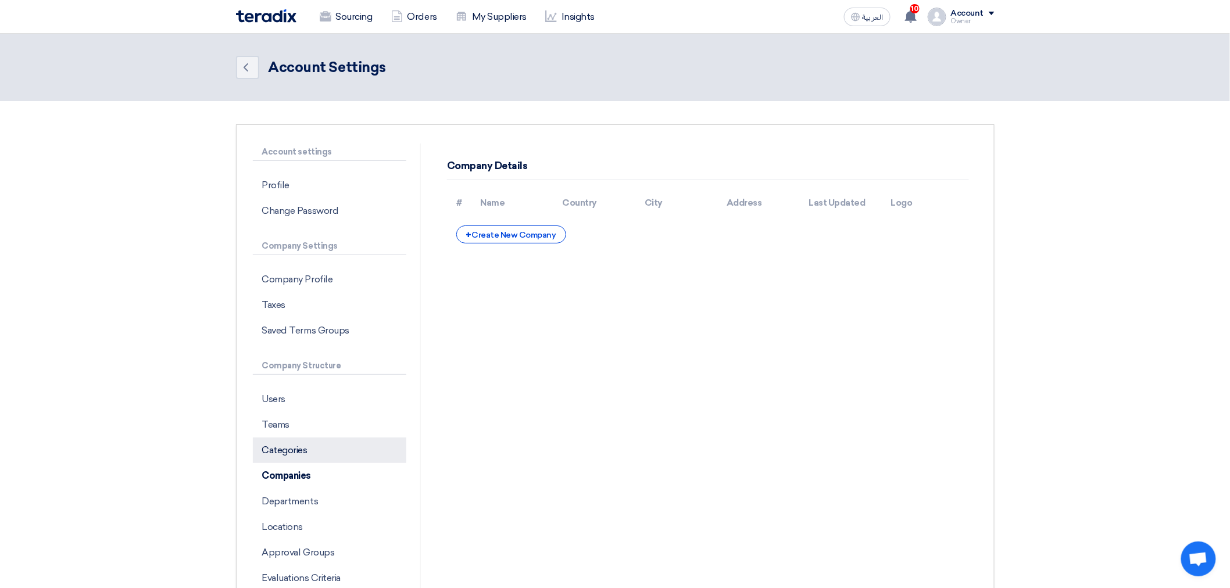
click at [288, 452] on p "Categories" at bounding box center [329, 451] width 153 height 26
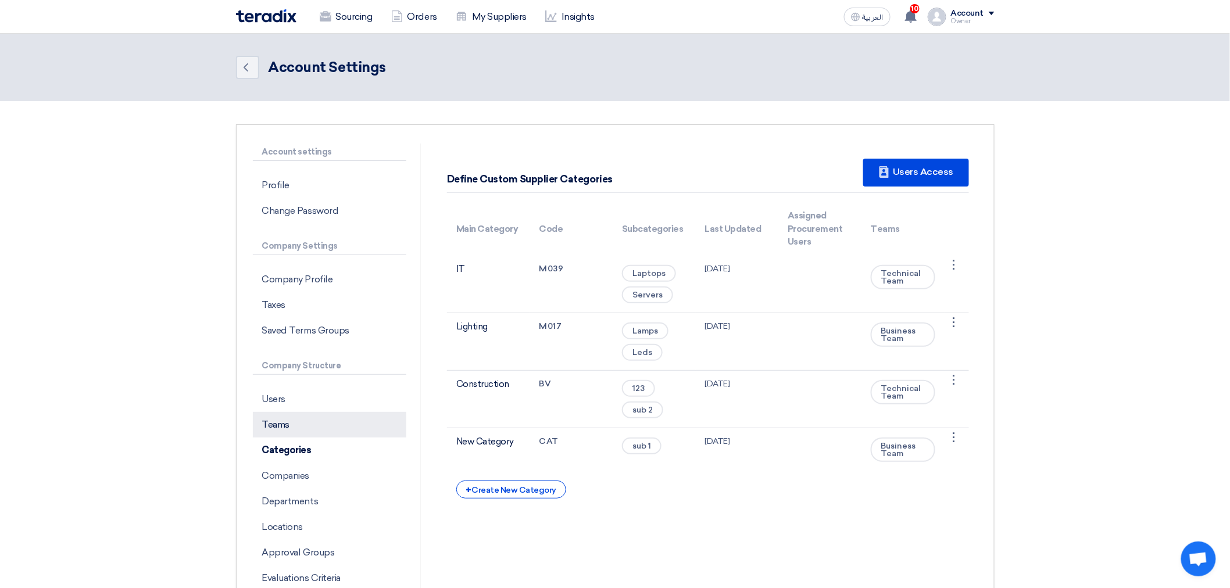
click at [321, 425] on p "Teams" at bounding box center [329, 425] width 153 height 26
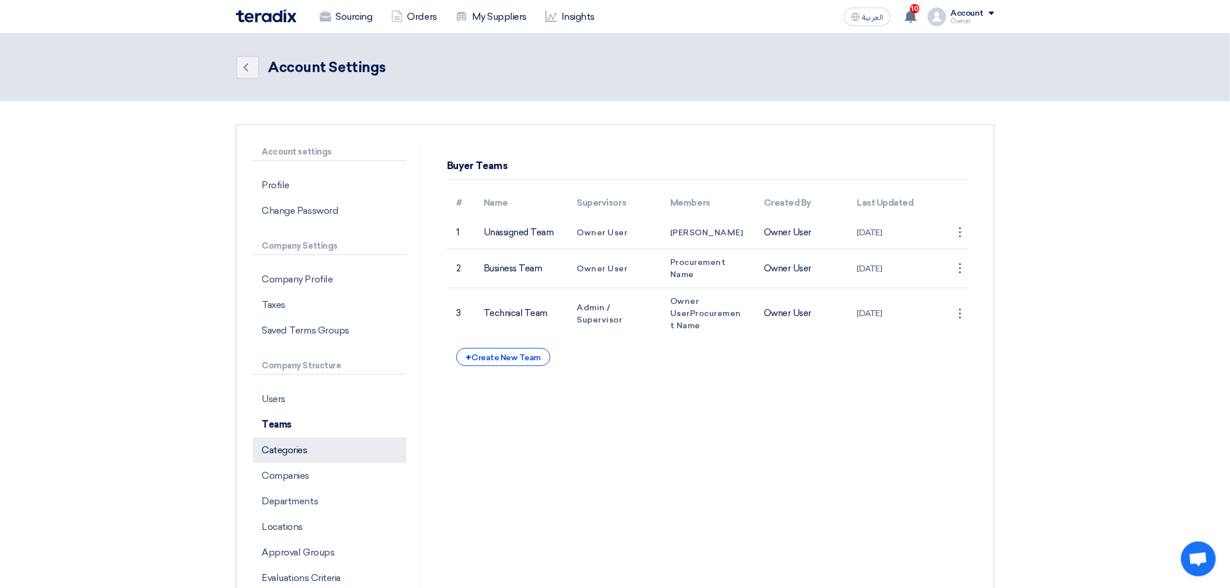
click at [321, 452] on p "Categories" at bounding box center [329, 451] width 153 height 26
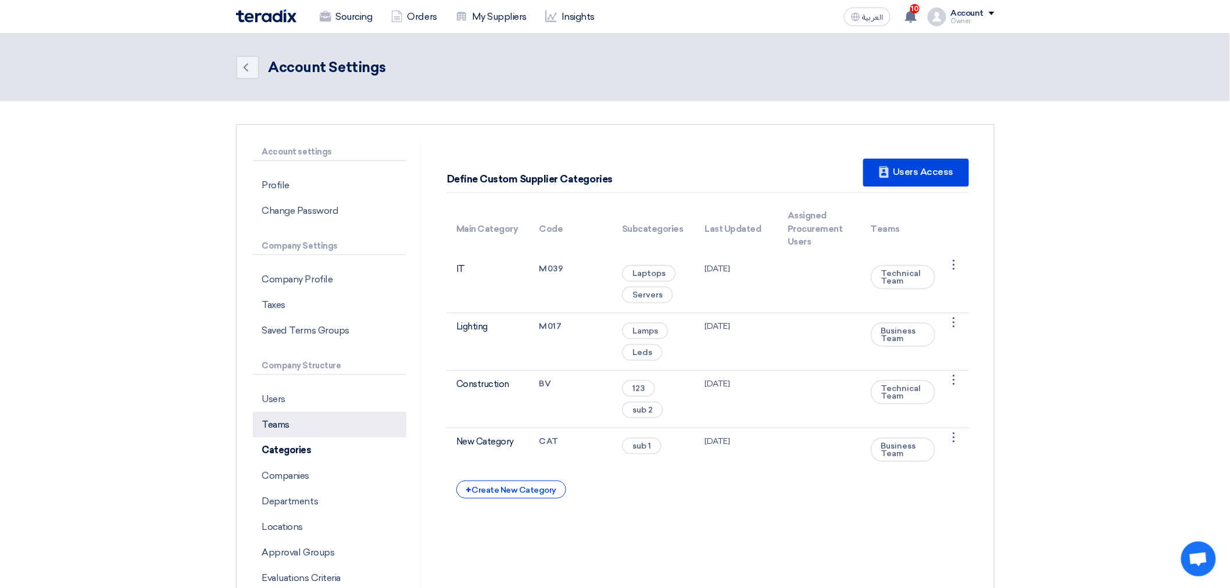
click at [351, 419] on p "Teams" at bounding box center [329, 425] width 153 height 26
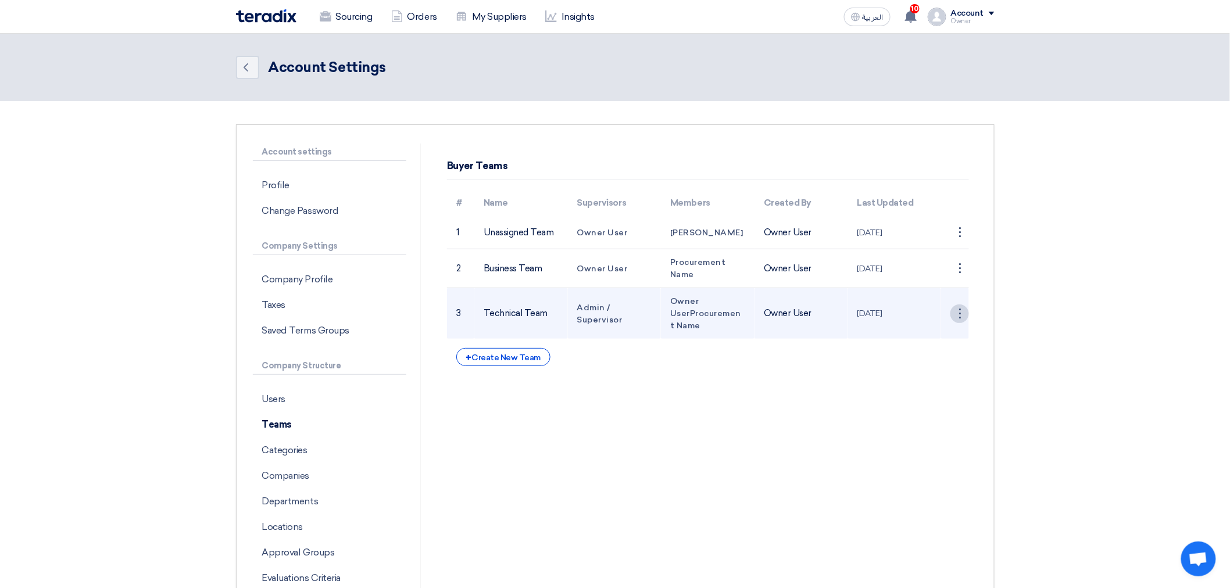
click at [964, 310] on div "⋮" at bounding box center [959, 314] width 19 height 19
click at [937, 338] on link "Edit Team" at bounding box center [939, 335] width 60 height 17
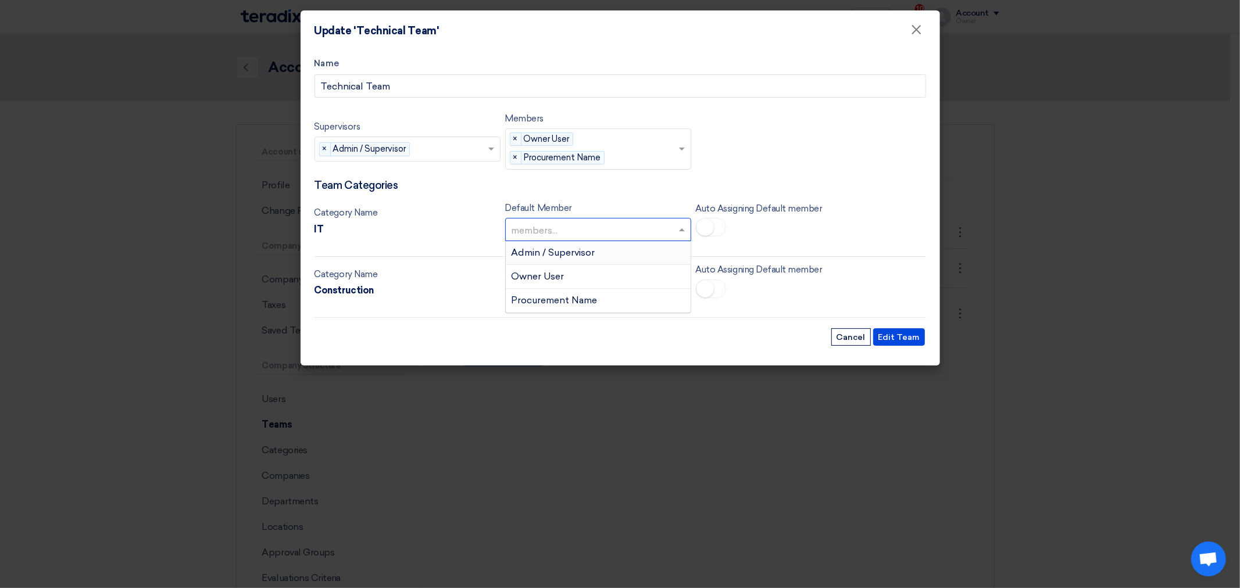
click at [667, 230] on input "text" at bounding box center [593, 230] width 162 height 19
click at [555, 298] on span "Procurement Name" at bounding box center [555, 300] width 86 height 11
click at [710, 230] on small at bounding box center [704, 227] width 17 height 17
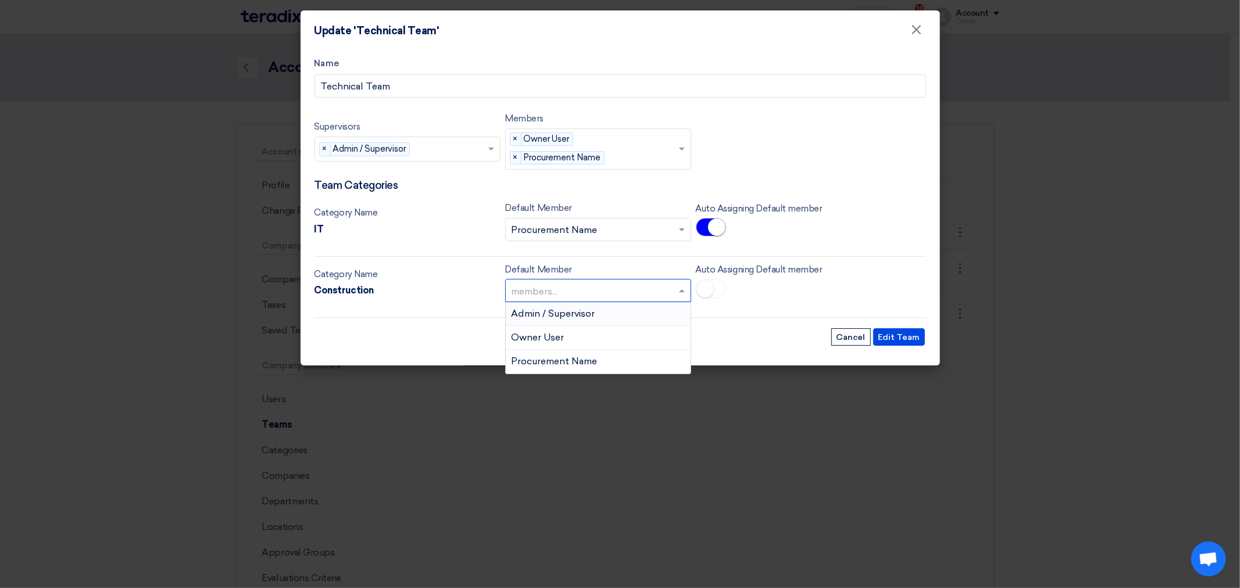
click at [677, 294] on span at bounding box center [683, 291] width 15 height 14
click at [596, 360] on span "Procurement Name" at bounding box center [555, 361] width 86 height 11
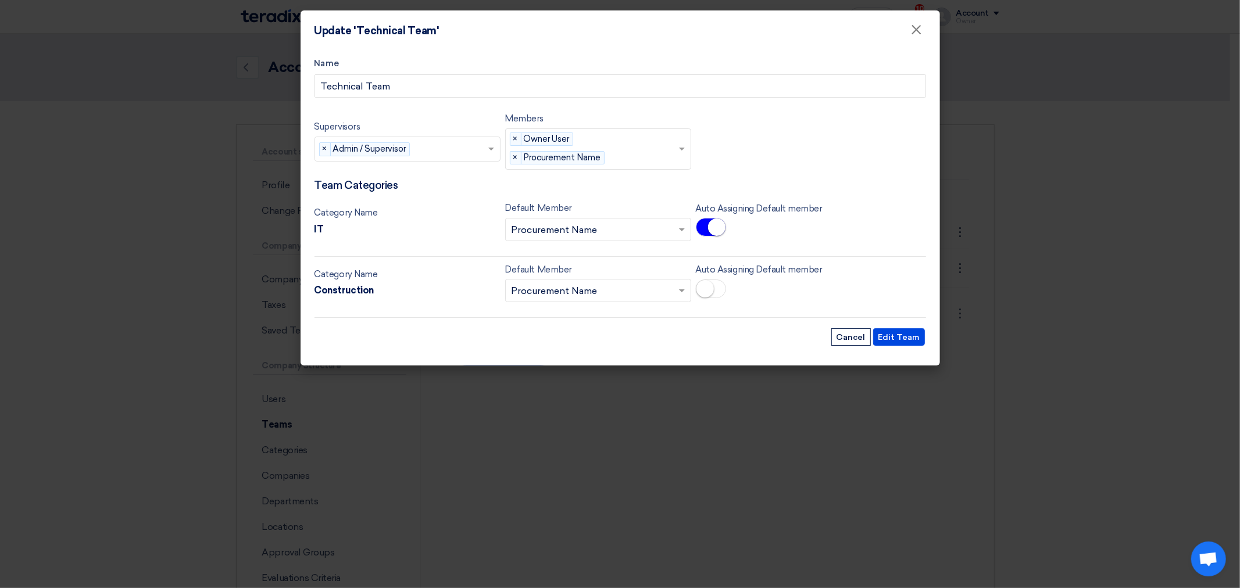
click at [711, 289] on small at bounding box center [704, 288] width 17 height 17
click at [890, 338] on button "Edit Team" at bounding box center [899, 336] width 52 height 17
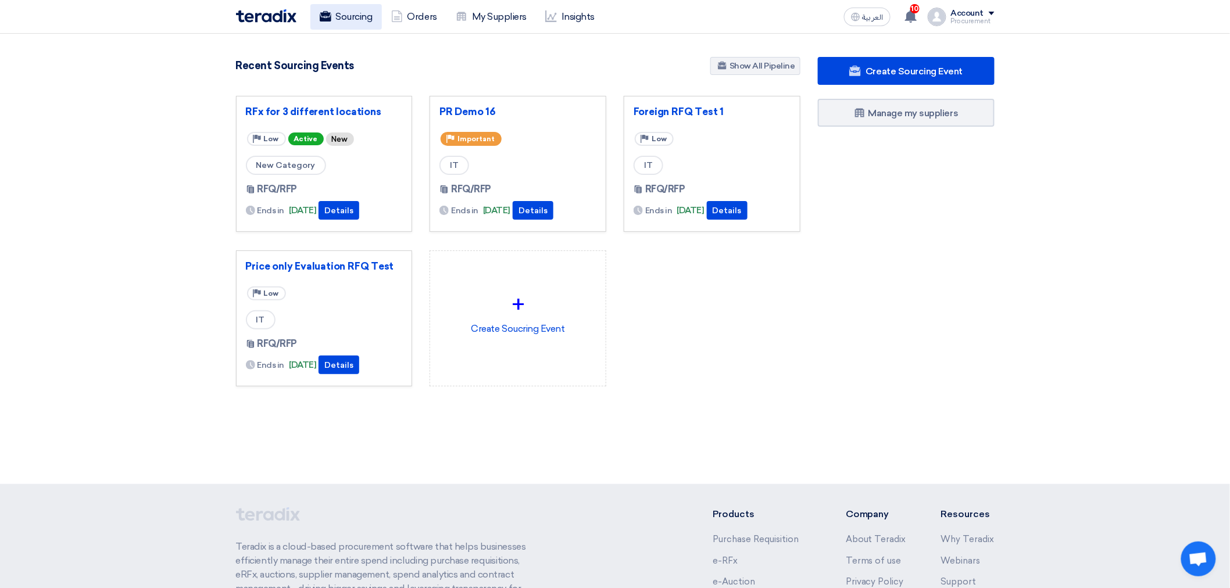
click at [351, 22] on link "Sourcing" at bounding box center [345, 17] width 71 height 26
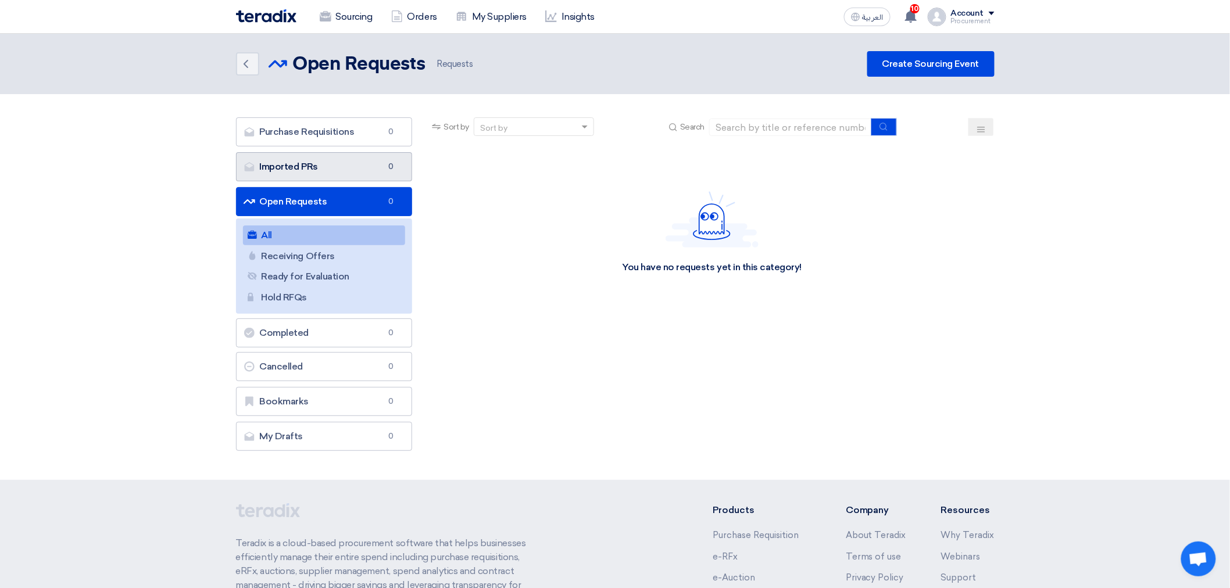
click at [370, 166] on link "Imported PRs Imported PRs 0" at bounding box center [324, 166] width 177 height 29
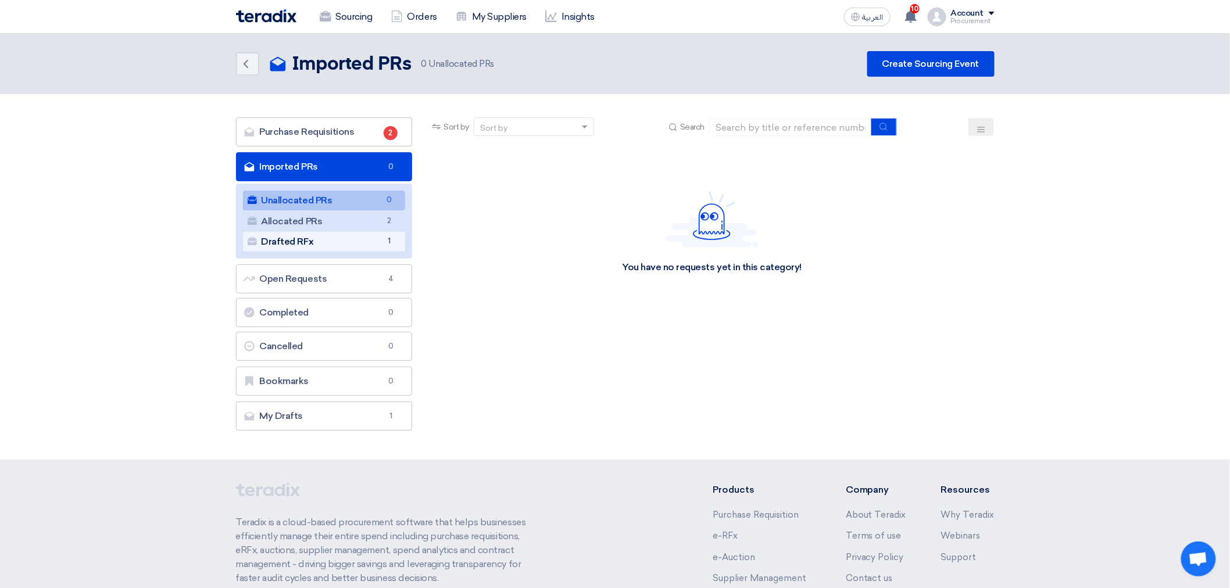
click at [381, 249] on link "Drafted RFx Drafted RFx 1" at bounding box center [324, 242] width 163 height 20
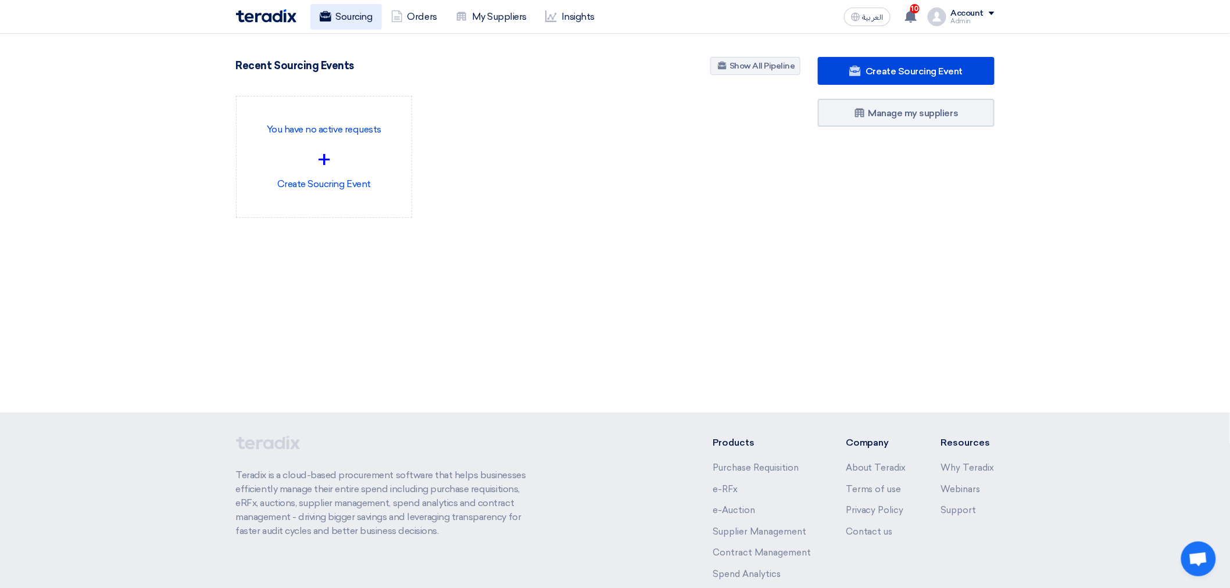
click at [362, 19] on link "Sourcing" at bounding box center [345, 17] width 71 height 26
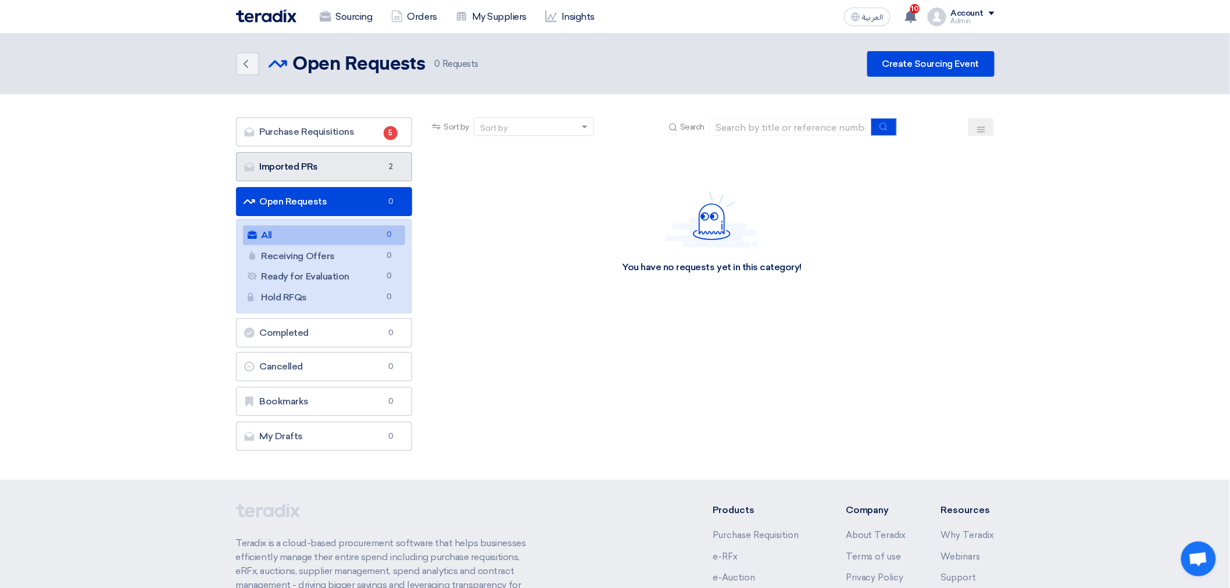
click at [345, 174] on link "Imported PRs Imported PRs 2" at bounding box center [324, 166] width 177 height 29
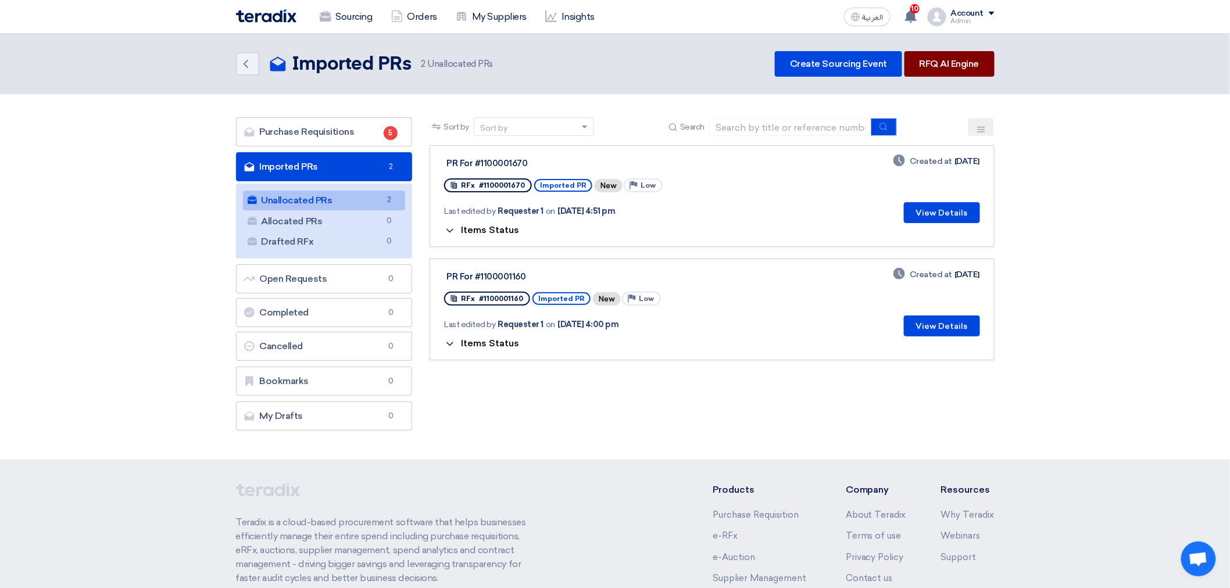
click at [973, 59] on link "RFQ AI Engine" at bounding box center [949, 64] width 90 height 26
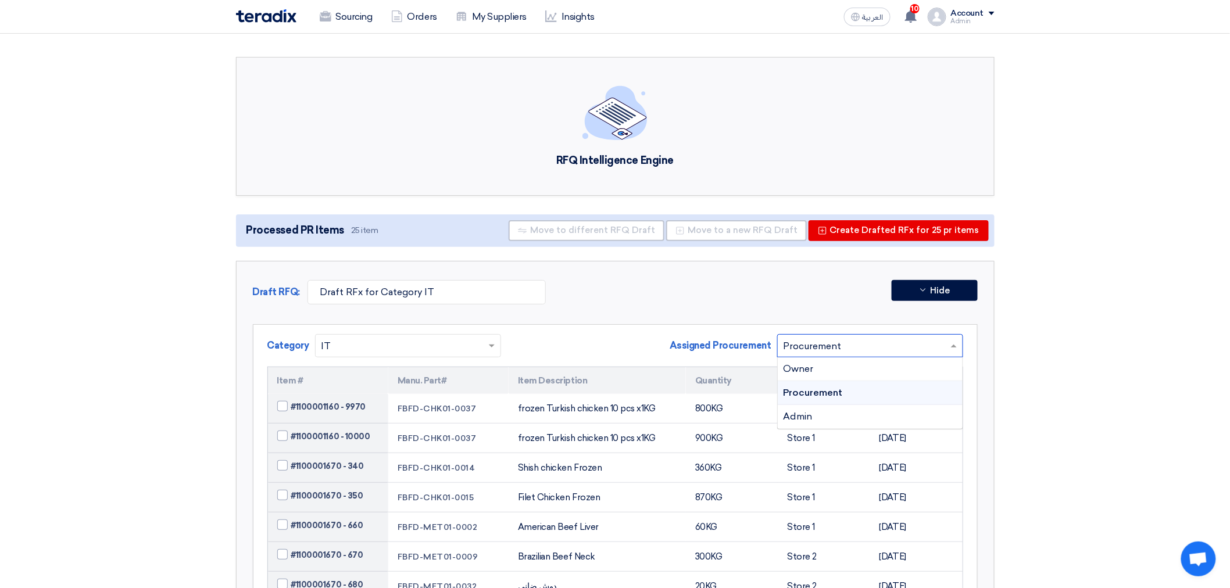
click at [811, 349] on input "text" at bounding box center [865, 346] width 162 height 19
click at [696, 317] on div "Draft RFQ: Draft RFx for Category IT Hide Category × IT ×" at bounding box center [615, 485] width 759 height 448
click at [940, 346] on input "text" at bounding box center [865, 346] width 162 height 19
click at [349, 21] on link "Sourcing" at bounding box center [345, 17] width 71 height 26
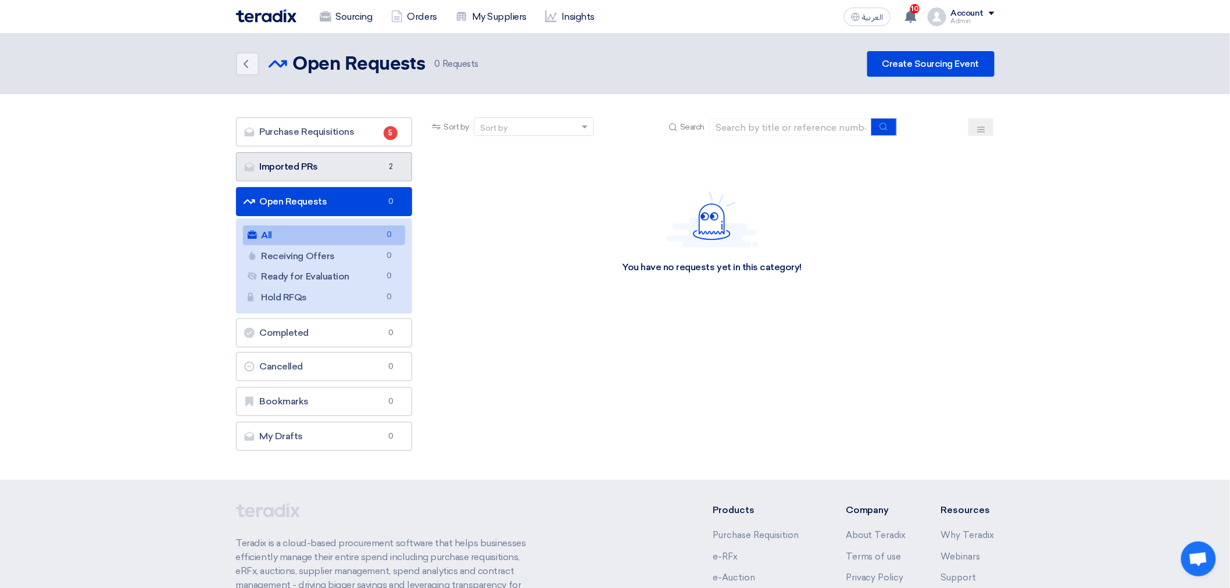
click at [349, 165] on link "Imported PRs Imported PRs 2" at bounding box center [324, 166] width 177 height 29
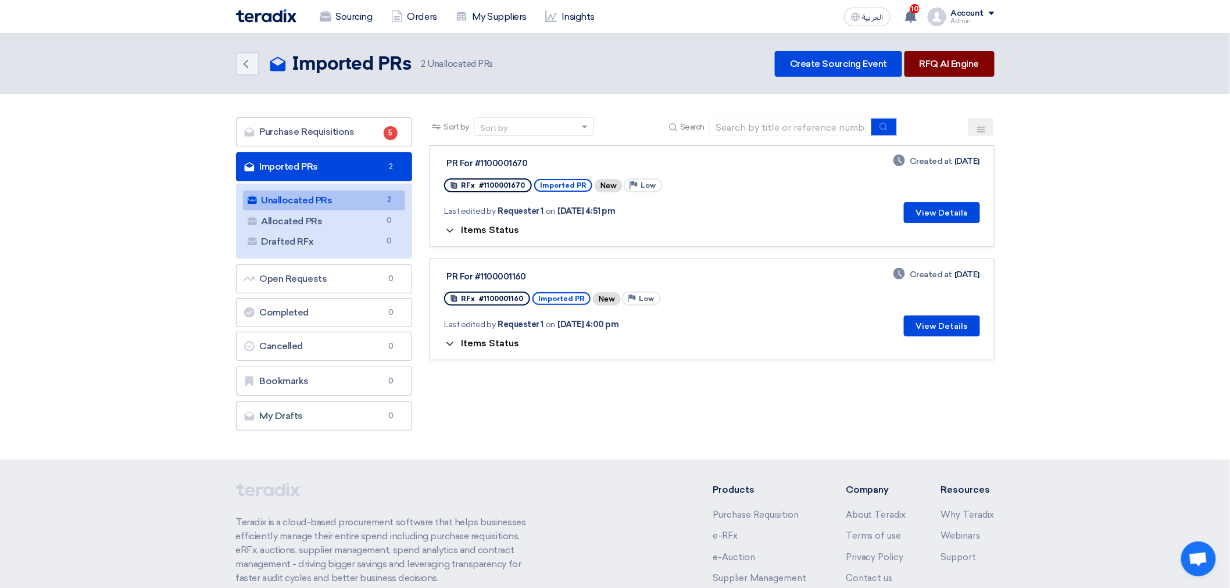
click at [968, 63] on link "RFQ AI Engine" at bounding box center [949, 64] width 90 height 26
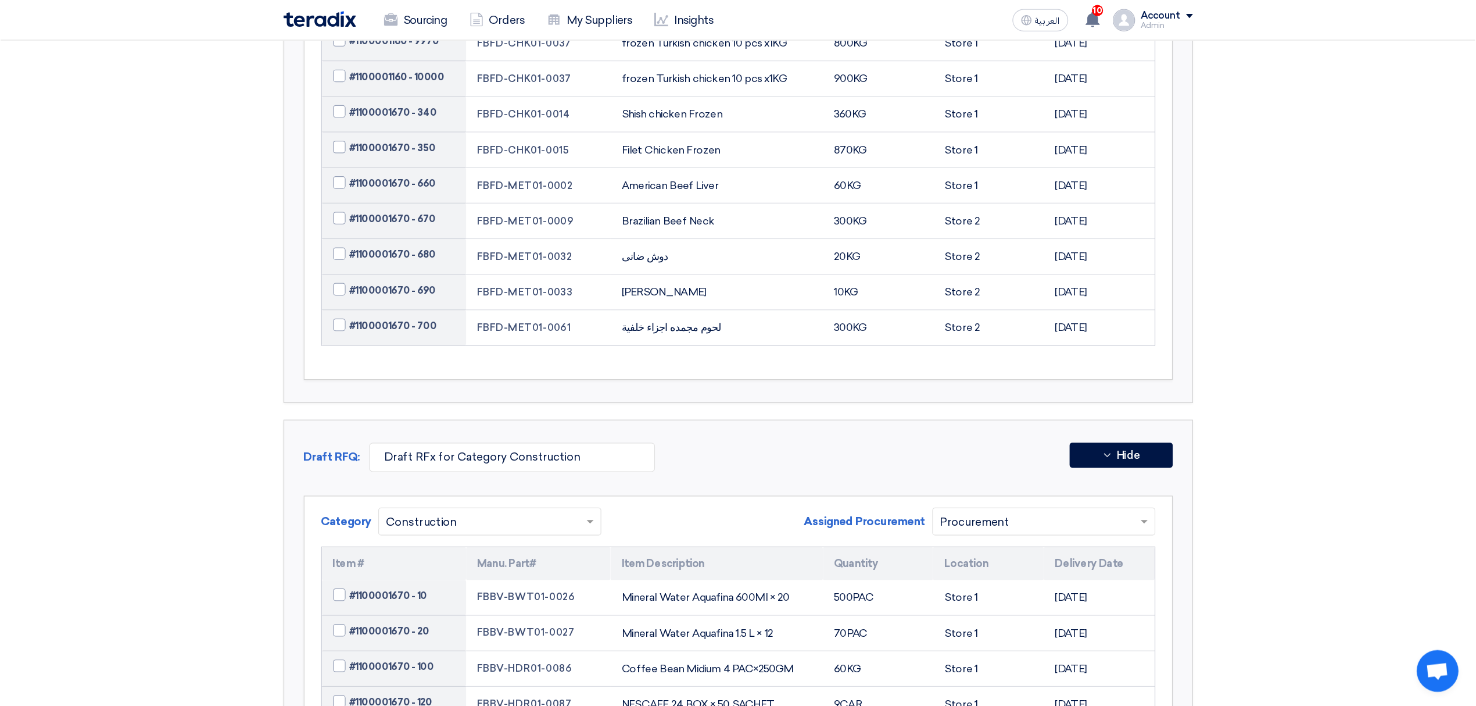
scroll to position [194, 0]
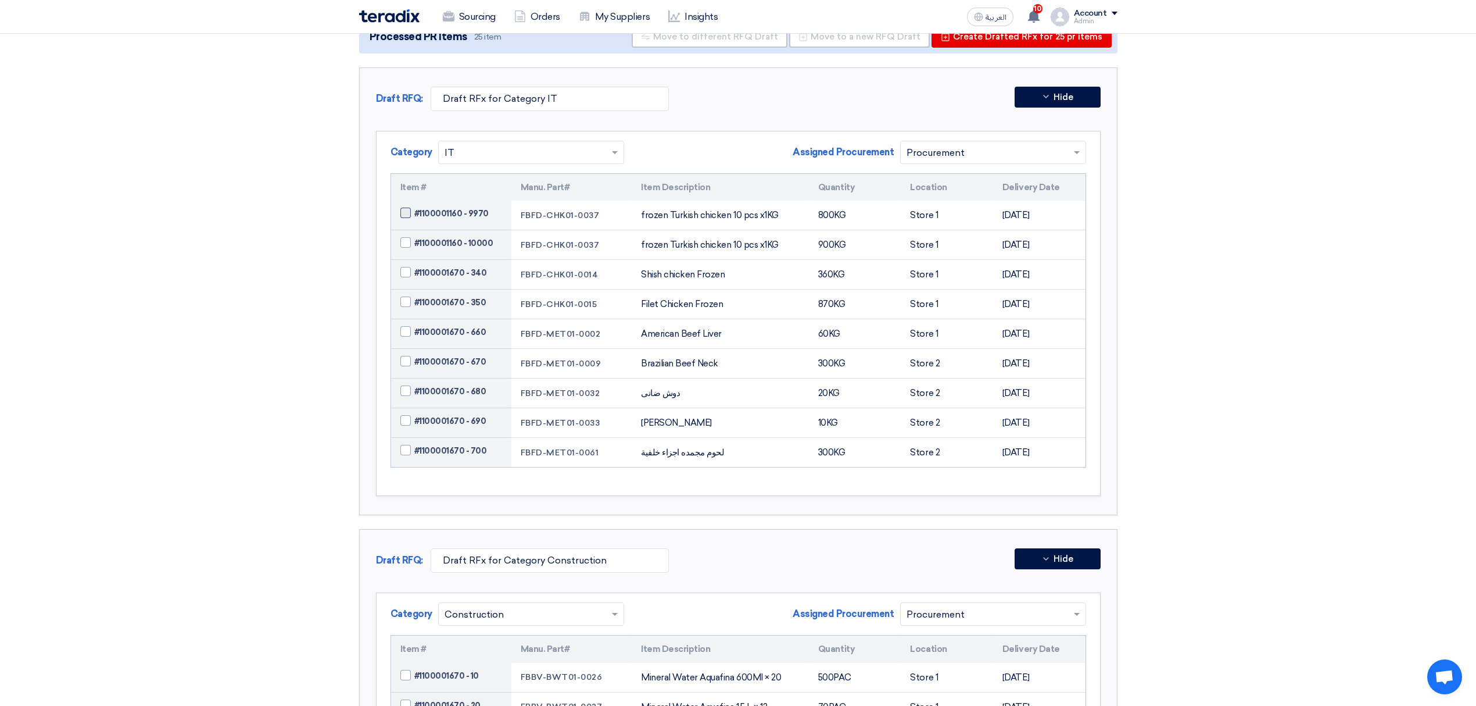
click at [408, 214] on span at bounding box center [405, 213] width 10 height 10
click at [414, 214] on input "#1100001160 - 9970" at bounding box center [465, 214] width 102 height 19
checkbox input "true"
click at [407, 243] on span at bounding box center [405, 242] width 10 height 10
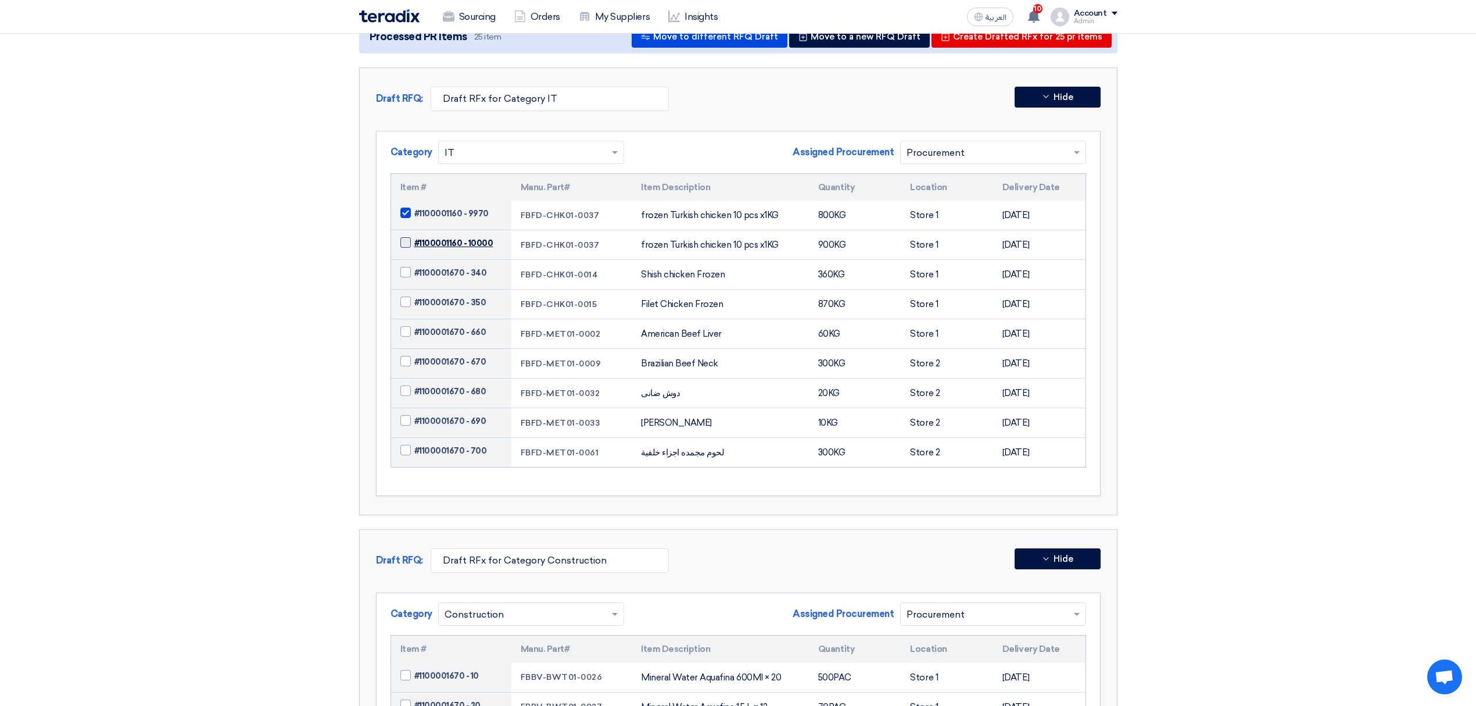
click at [414, 243] on input "#1100001160 - 10000" at bounding box center [465, 243] width 102 height 19
checkbox input "true"
click at [407, 215] on span at bounding box center [405, 213] width 10 height 10
click at [414, 215] on input "#1100001160 - 9970" at bounding box center [465, 214] width 102 height 19
checkbox input "false"
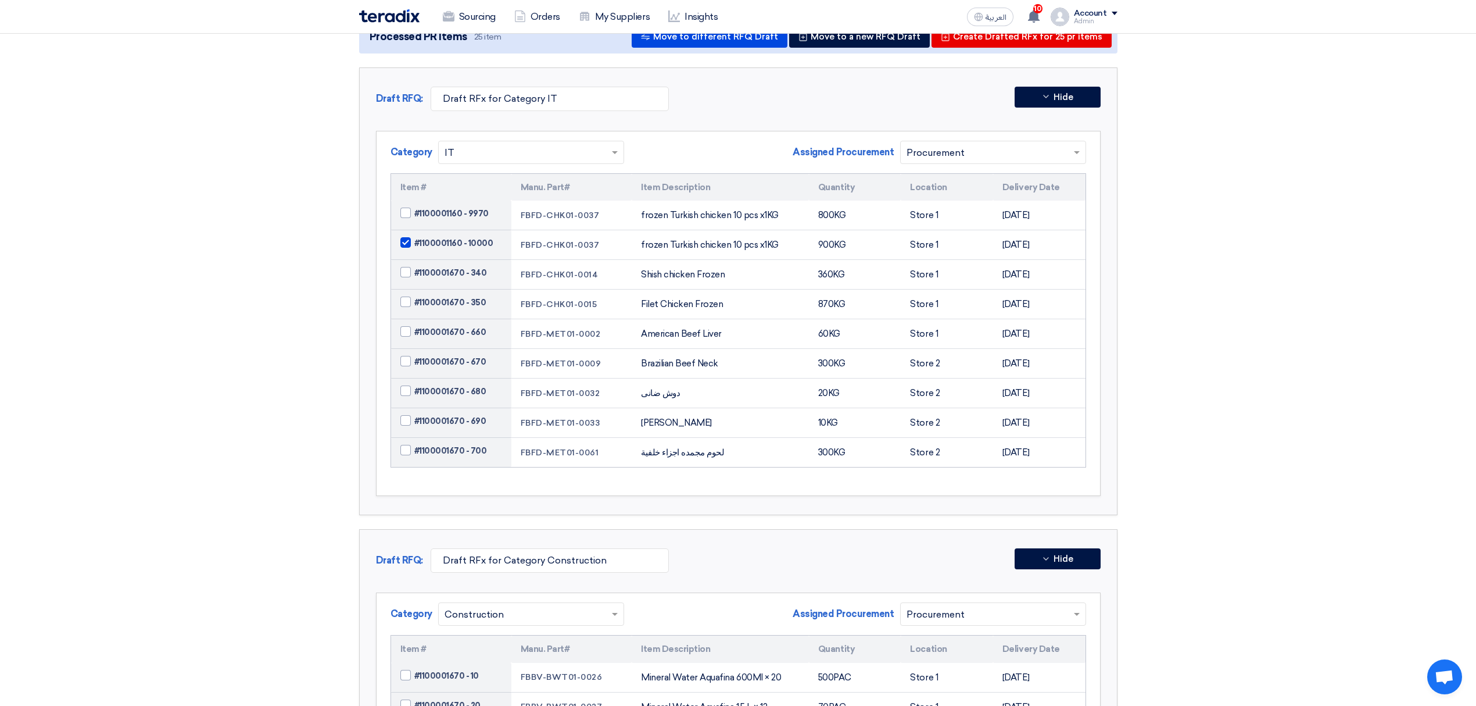
click at [403, 249] on label "#1100001160 - 10000" at bounding box center [451, 243] width 102 height 12
click at [414, 249] on input "#1100001160 - 10000" at bounding box center [465, 243] width 102 height 19
checkbox input "false"
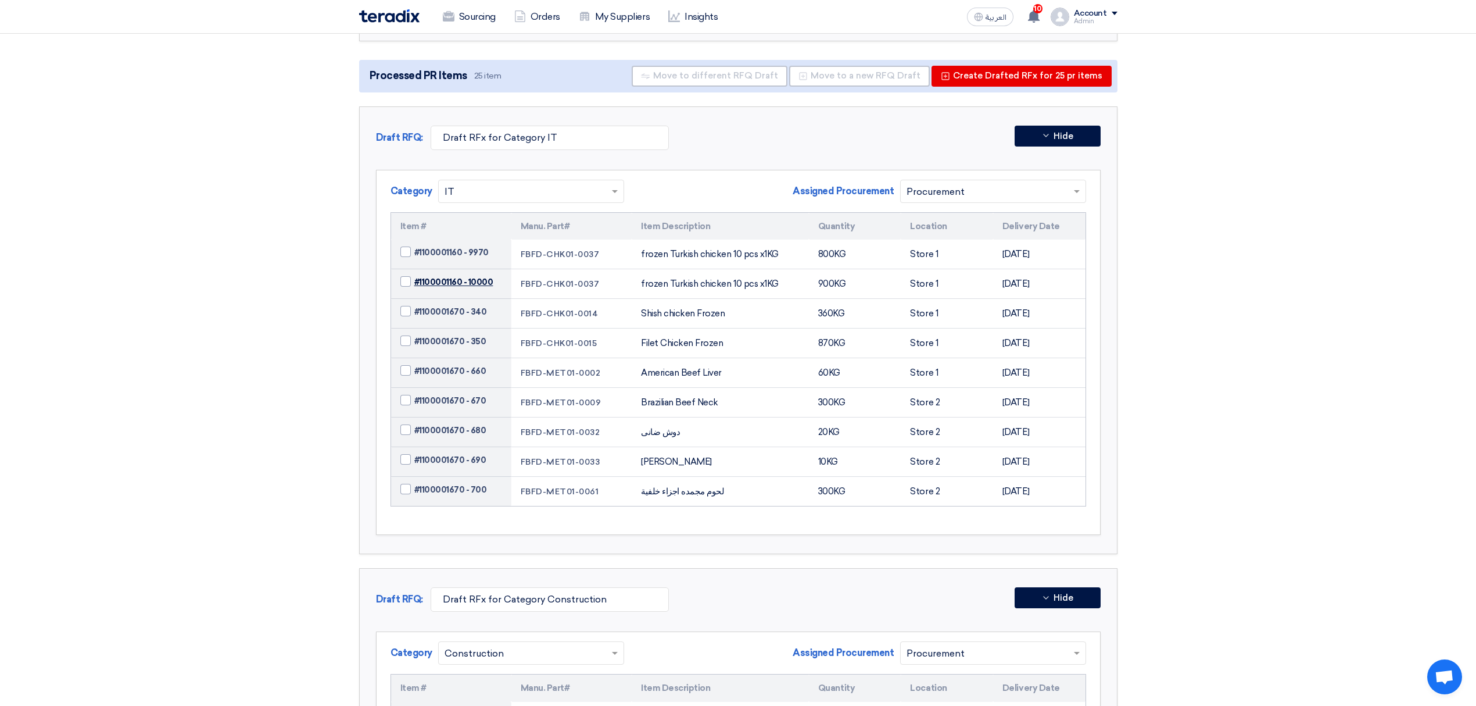
scroll to position [116, 0]
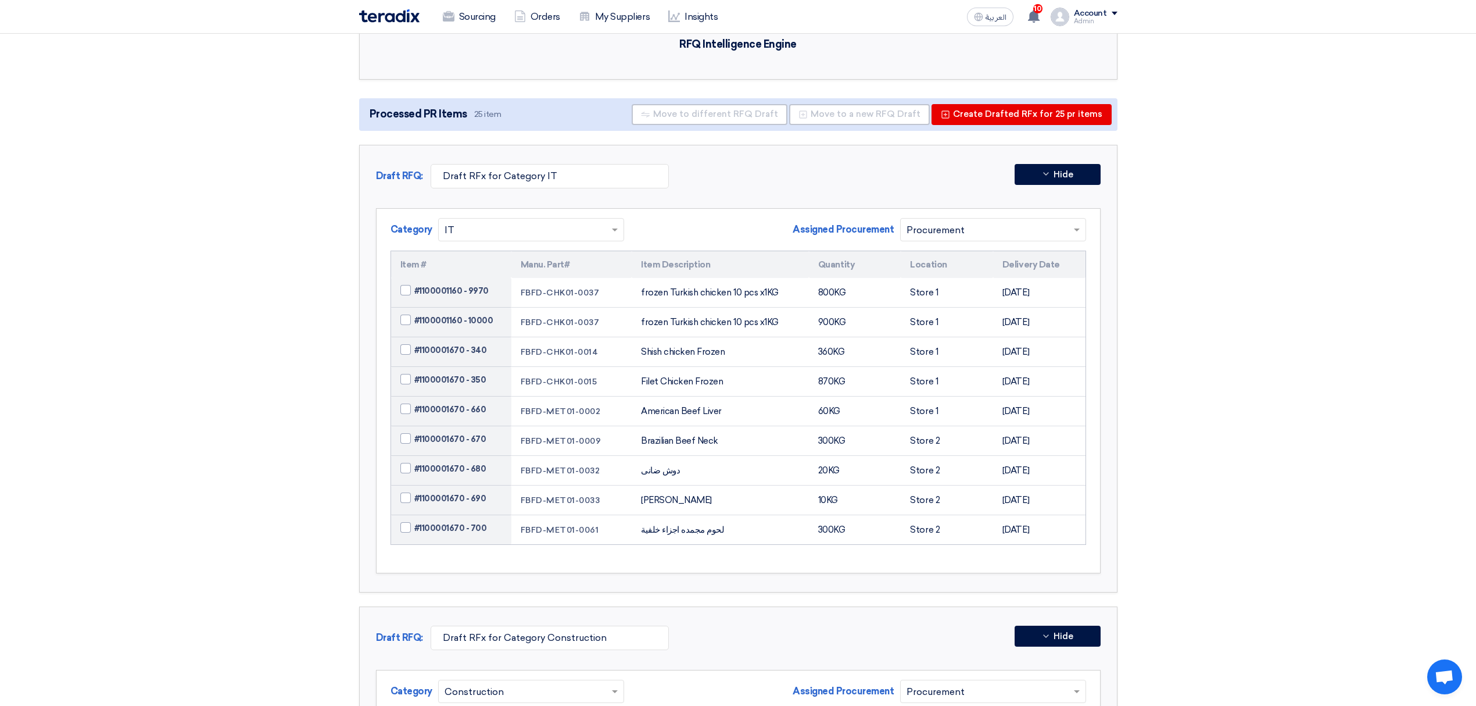
click at [517, 222] on div "× IT" at bounding box center [531, 229] width 186 height 23
click at [394, 235] on span "Category" at bounding box center [412, 230] width 42 height 14
click at [1093, 19] on div "Admin" at bounding box center [1096, 21] width 44 height 6
click at [1100, 137] on link "Settings" at bounding box center [1057, 136] width 102 height 13
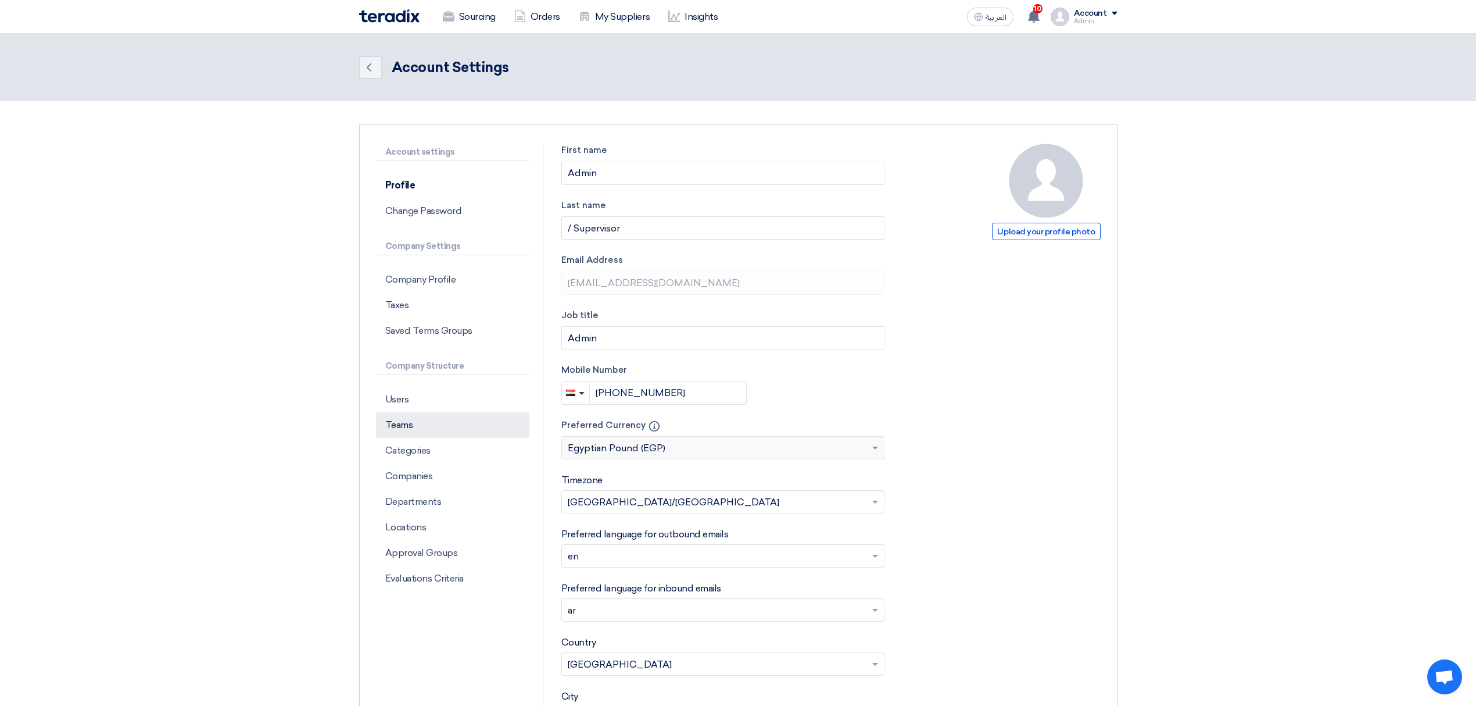
click at [451, 413] on p "Teams" at bounding box center [452, 425] width 153 height 26
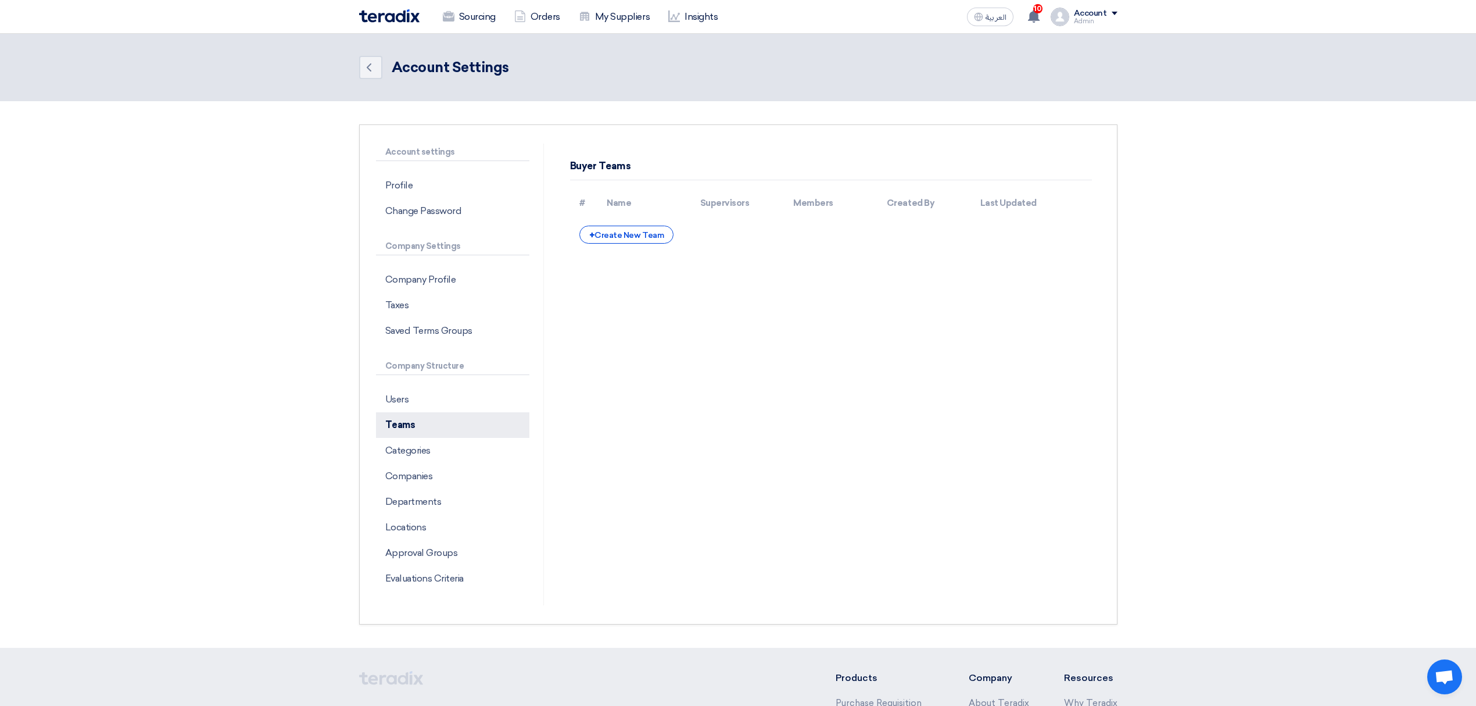
click at [451, 413] on p "Teams" at bounding box center [452, 425] width 153 height 26
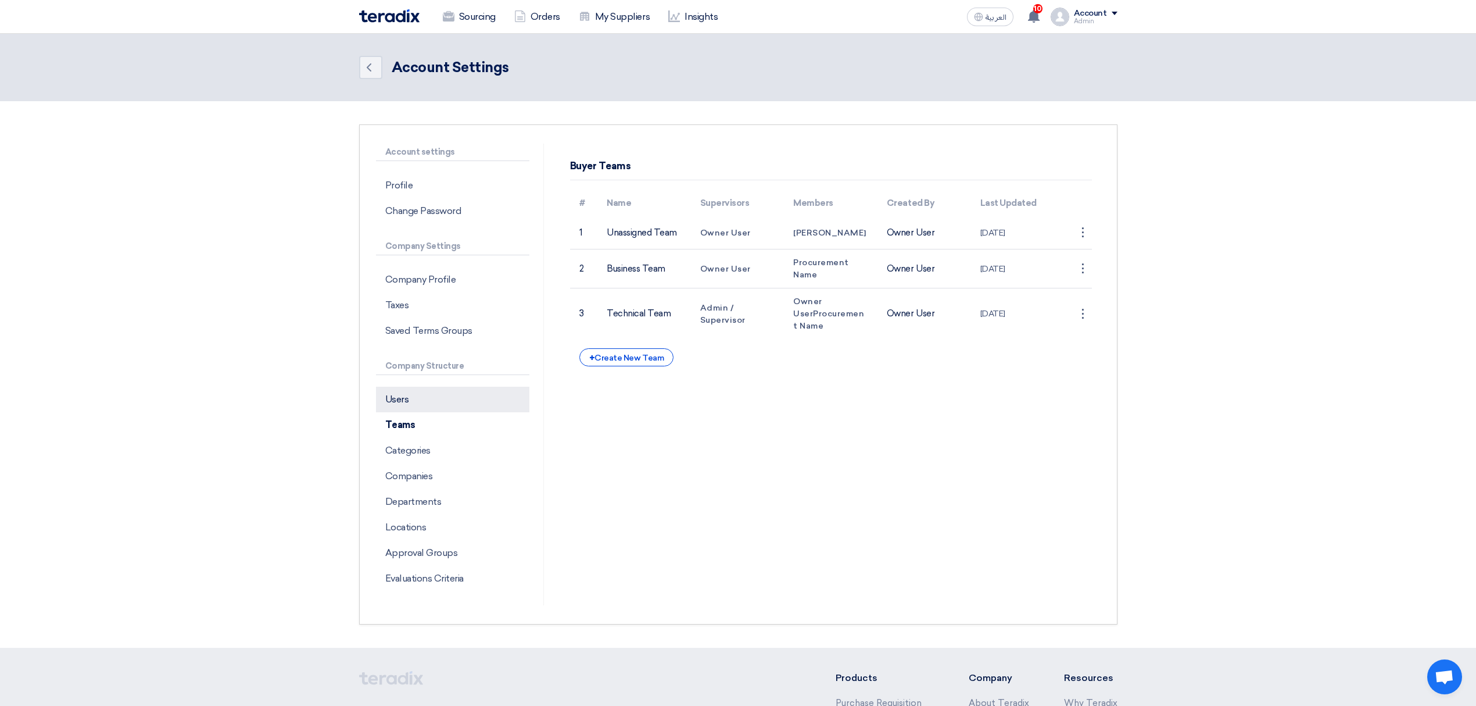
click at [446, 402] on p "Users" at bounding box center [452, 400] width 153 height 26
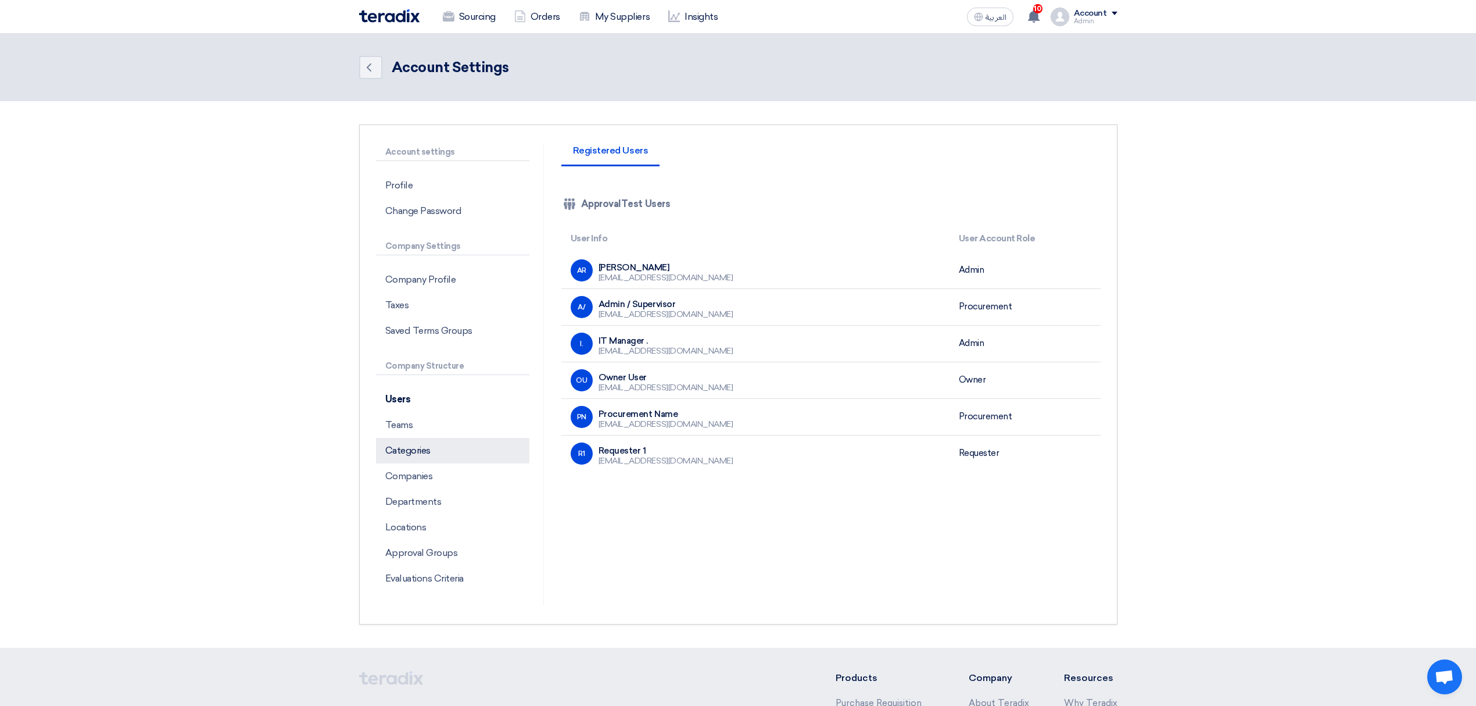
click at [417, 448] on p "Categories" at bounding box center [452, 451] width 153 height 26
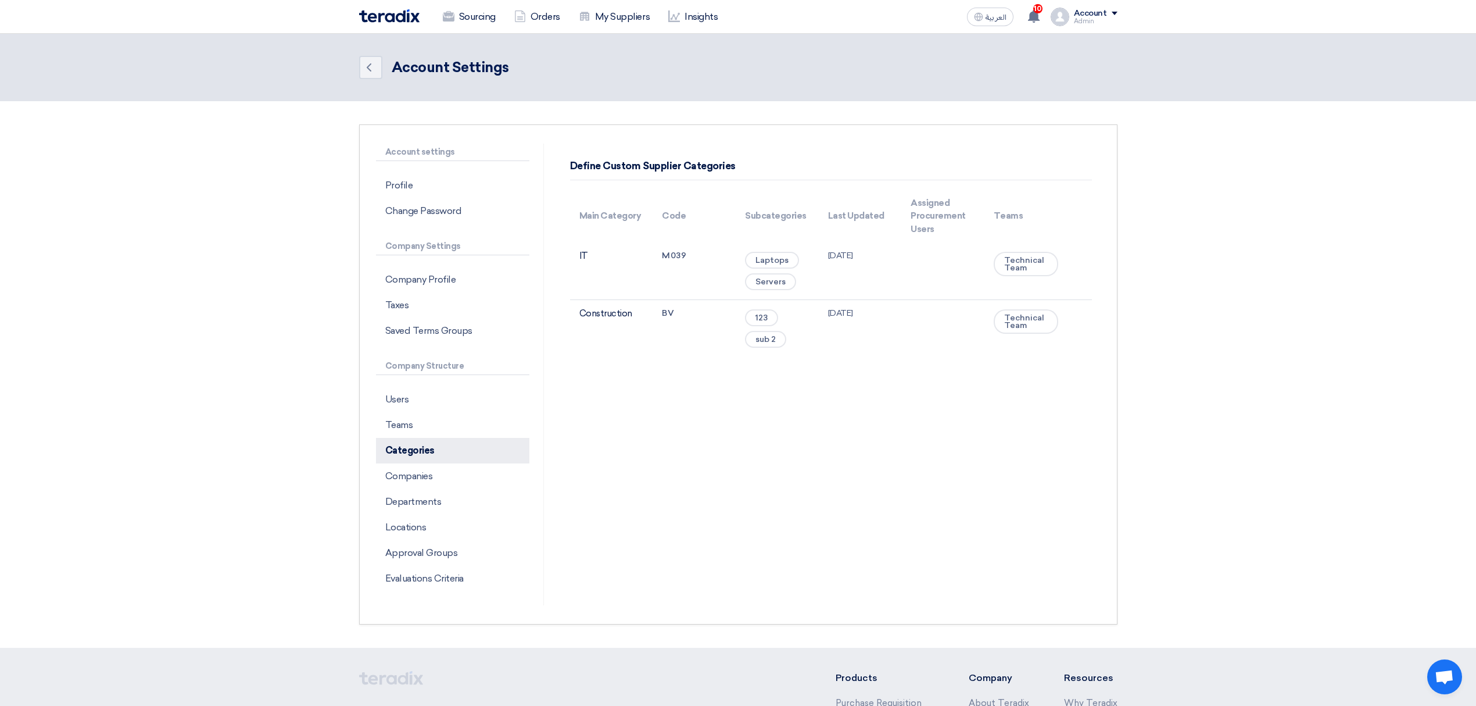
click at [466, 462] on p "Categories" at bounding box center [452, 451] width 153 height 26
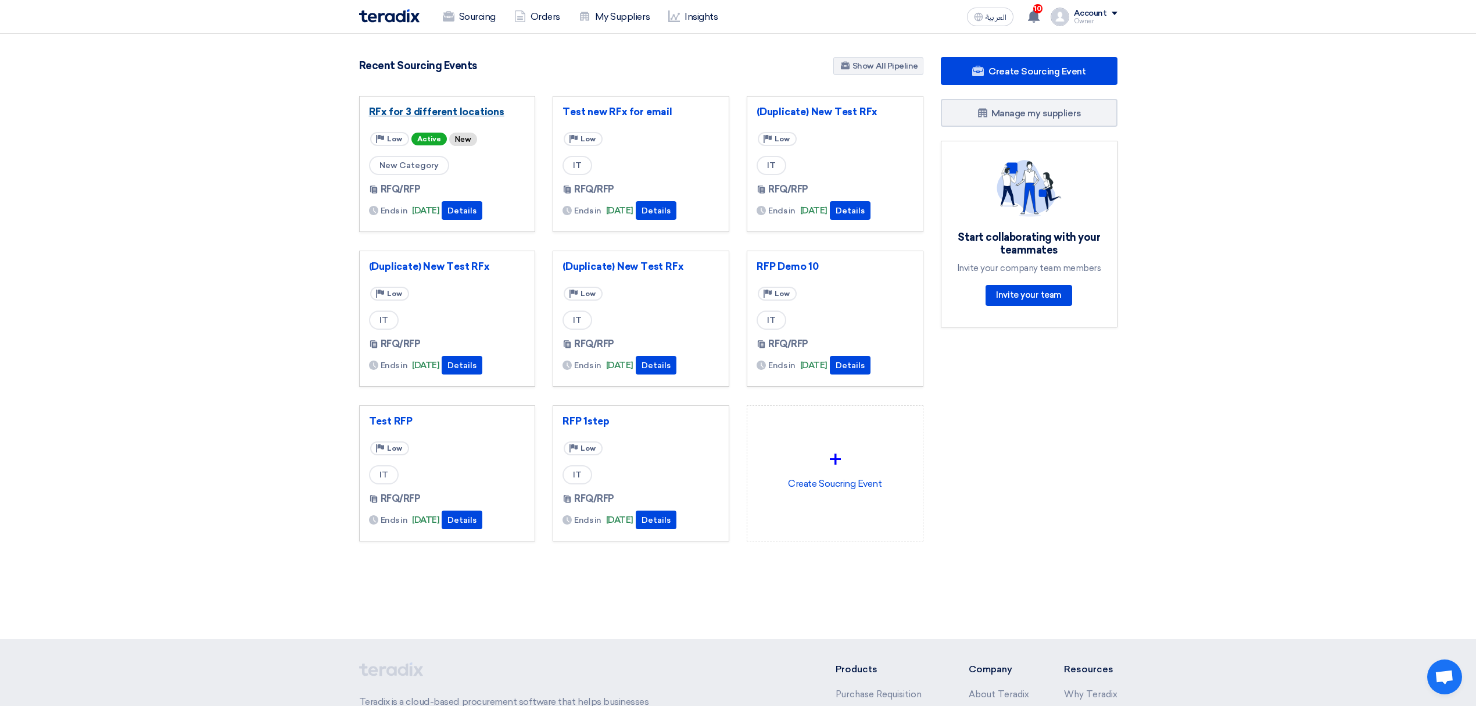
click at [487, 106] on link "RFx for 3 different locations" at bounding box center [447, 112] width 157 height 12
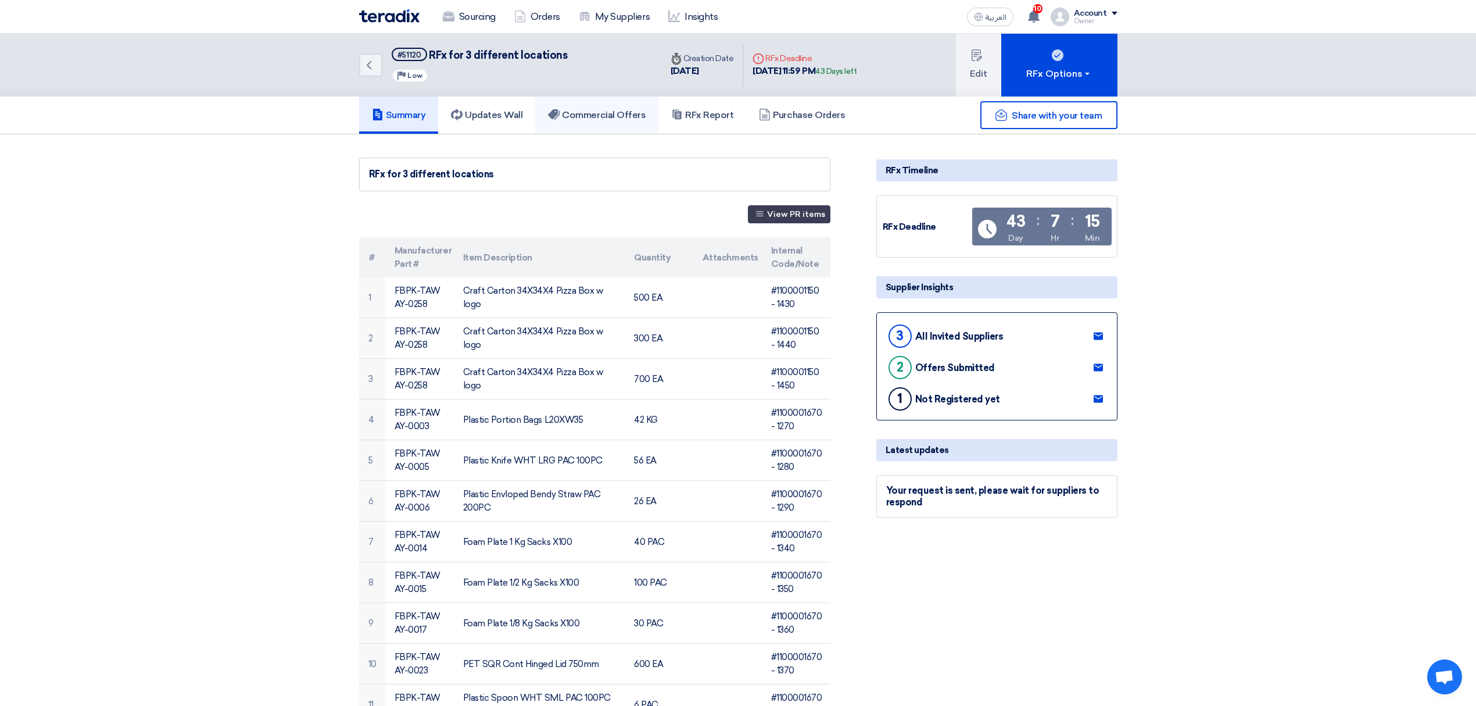
click at [601, 126] on link "Commercial Offers" at bounding box center [596, 114] width 123 height 37
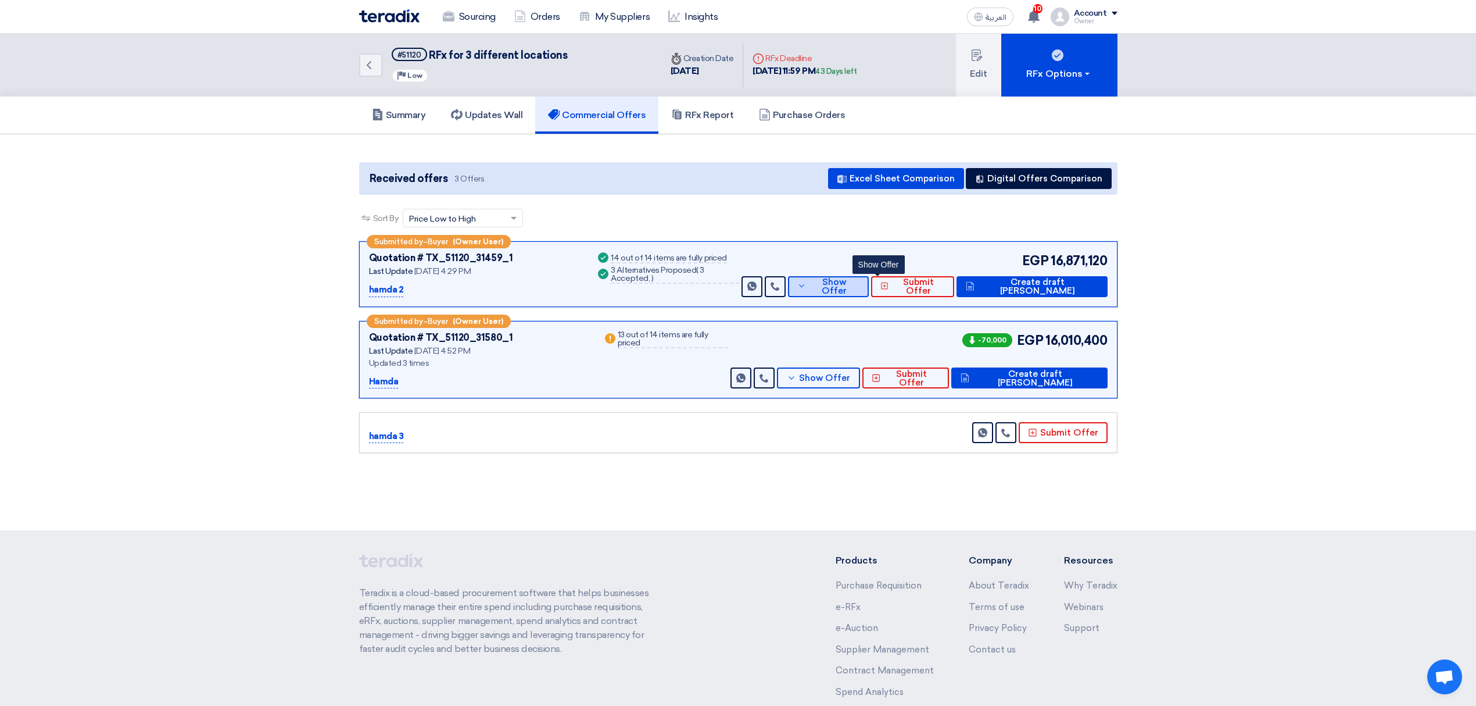
click at [869, 295] on button "Show Offer" at bounding box center [828, 286] width 81 height 21
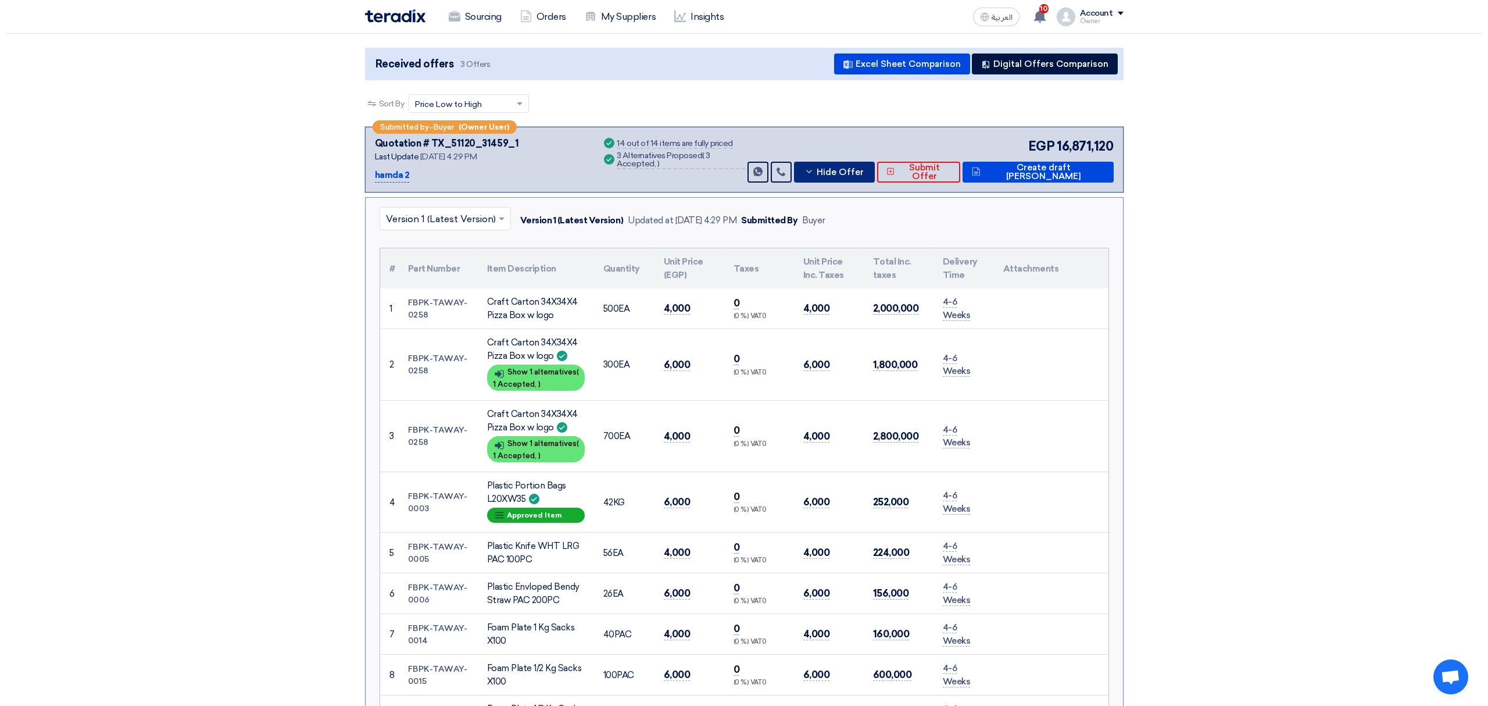
scroll to position [77, 0]
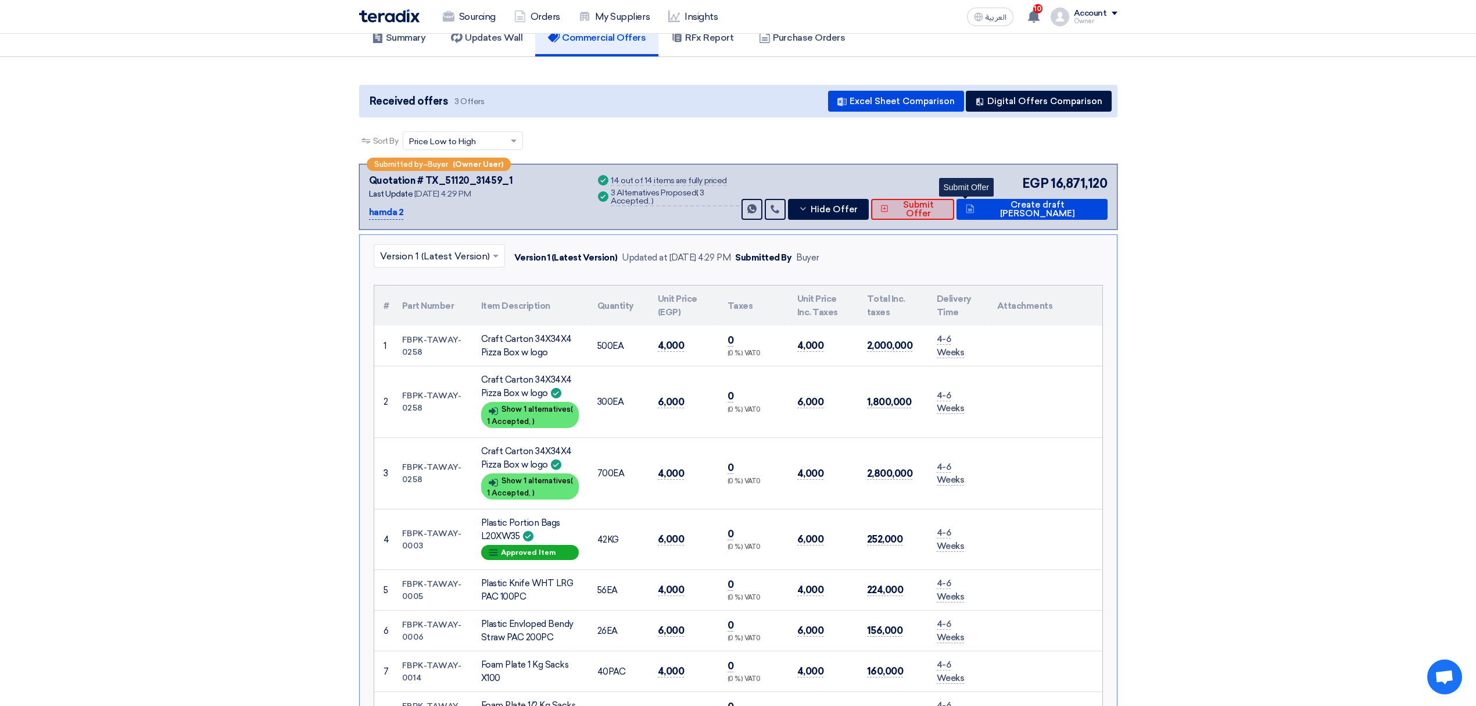
click at [945, 207] on span "Submit Offer" at bounding box center [918, 209] width 53 height 17
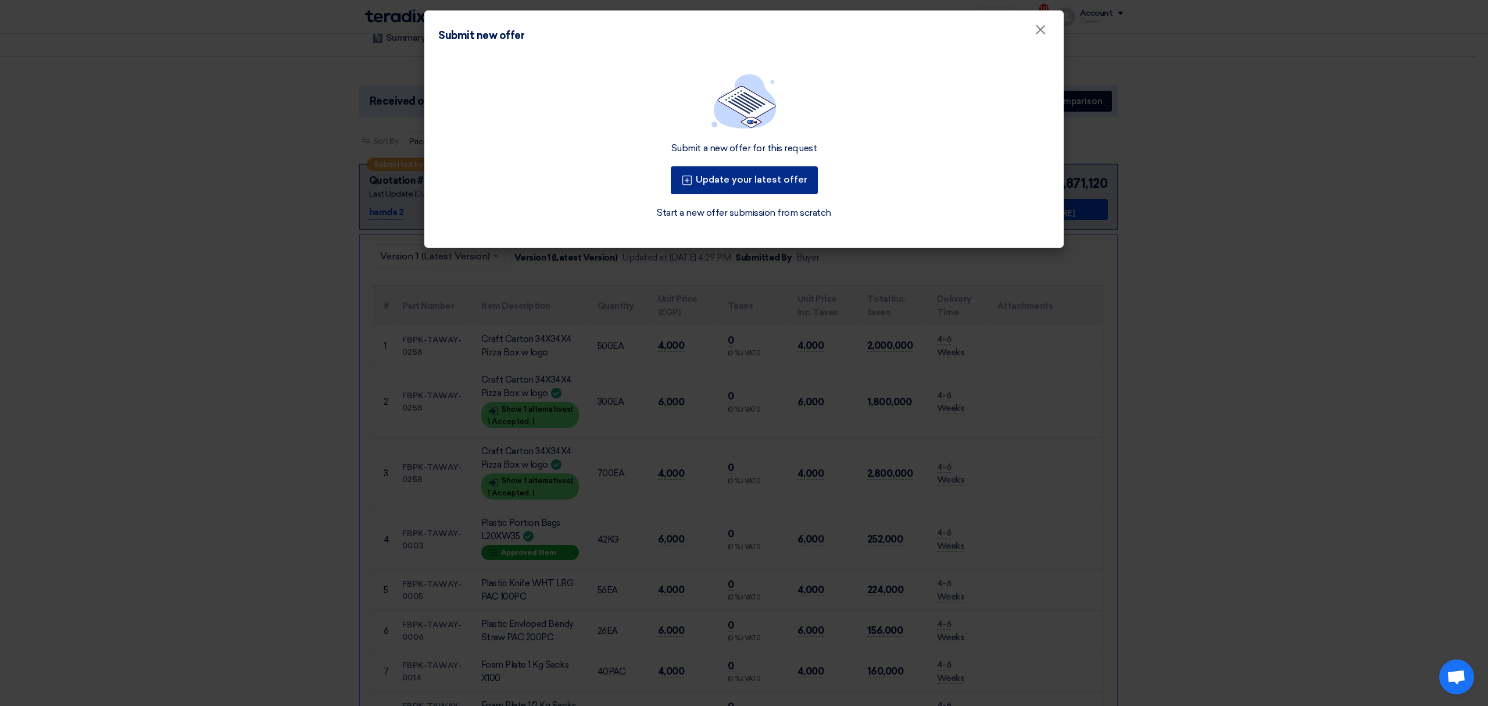
click at [775, 180] on button "Update your latest offer" at bounding box center [744, 180] width 147 height 28
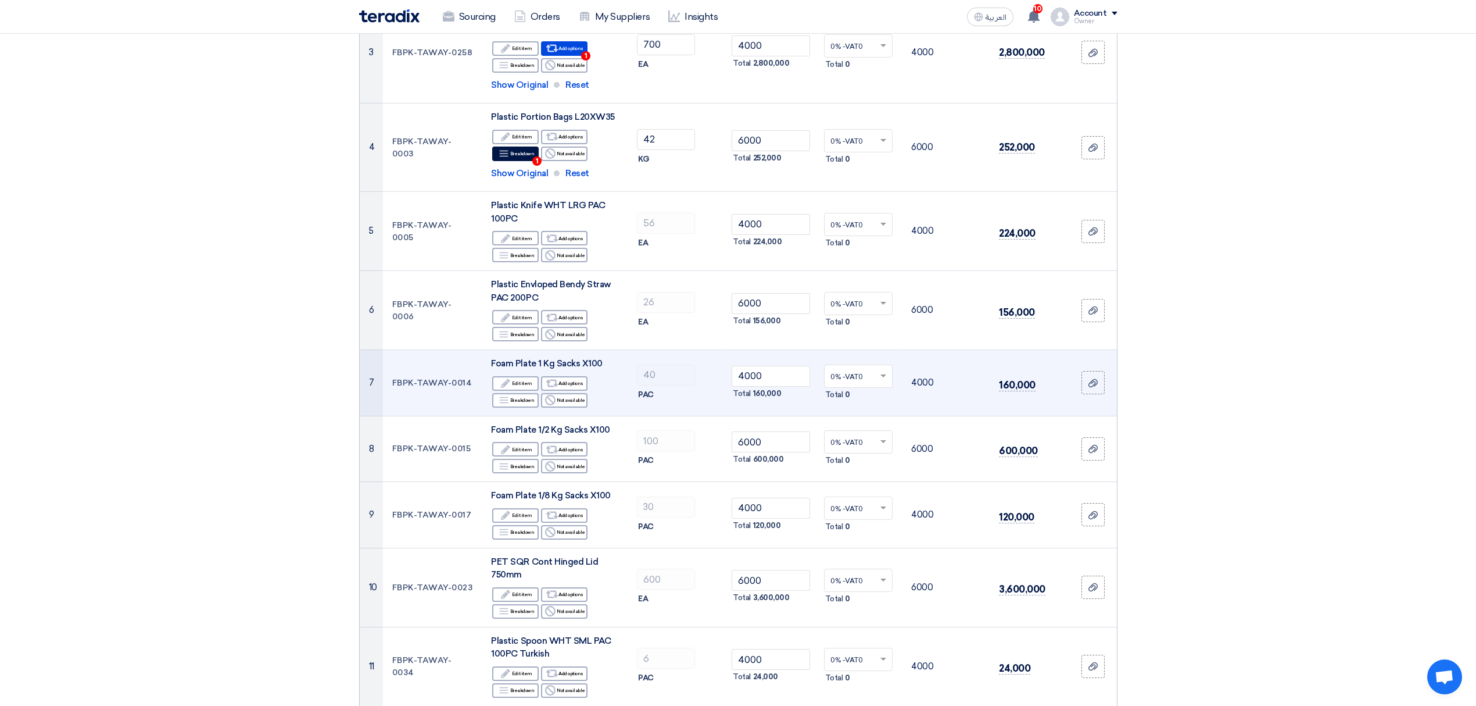
scroll to position [387, 0]
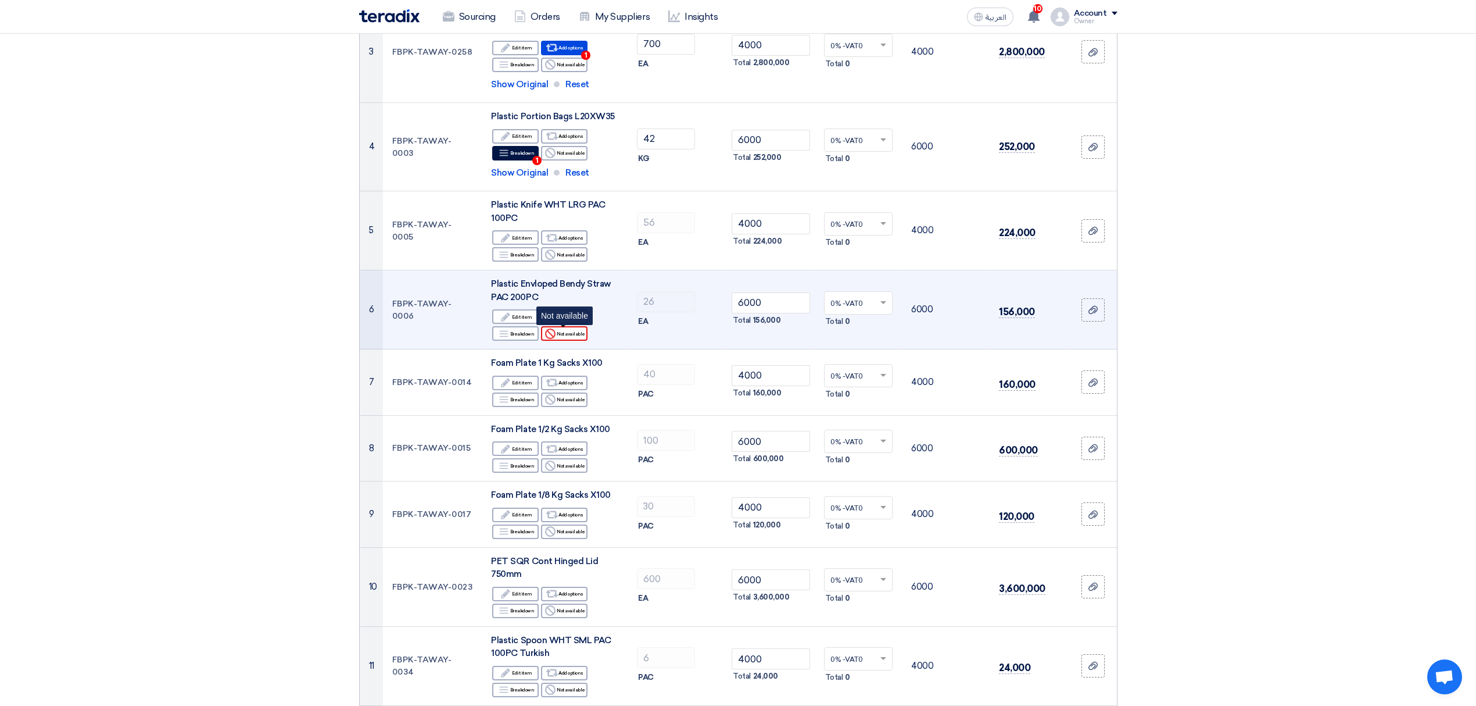
click at [564, 333] on div "Reject Not available" at bounding box center [564, 333] width 47 height 15
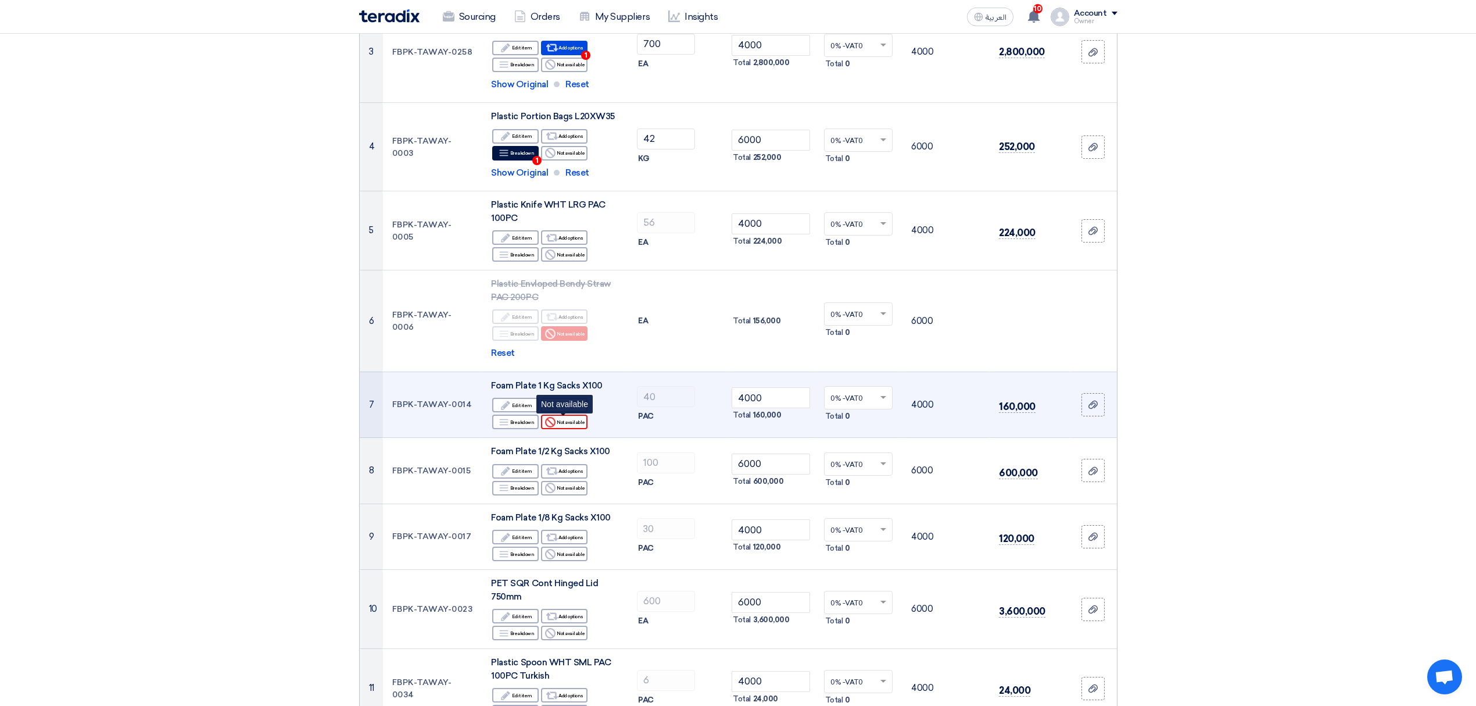
click at [565, 424] on div "Reject Not available" at bounding box center [564, 421] width 47 height 15
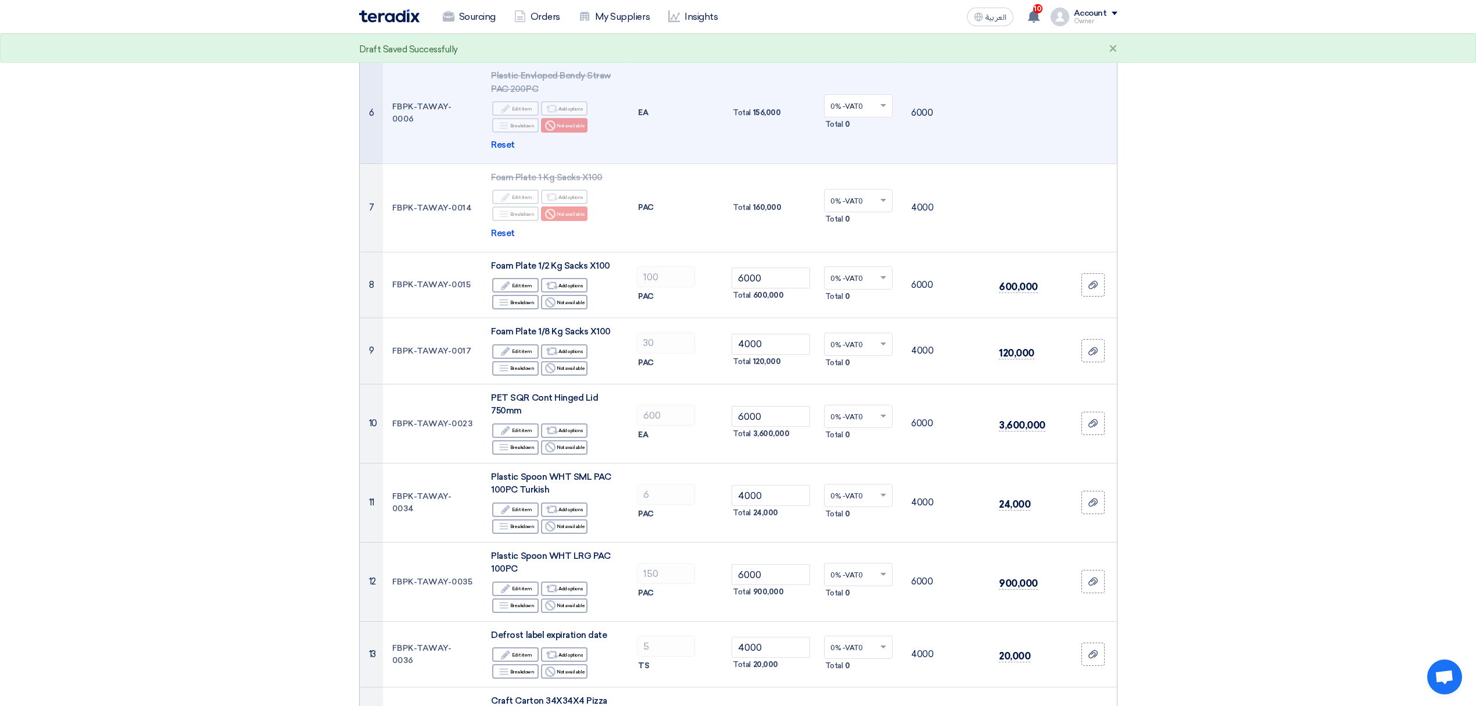
scroll to position [465, 0]
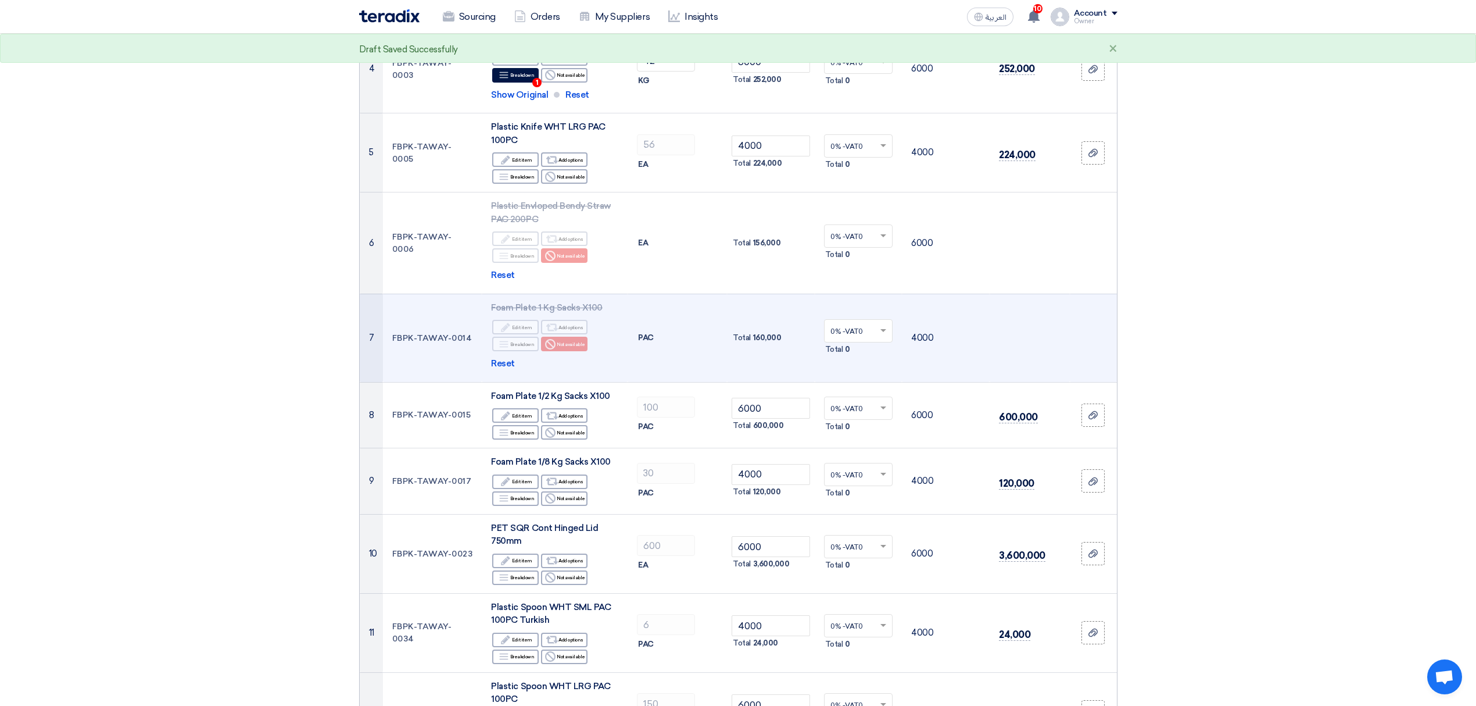
click at [552, 307] on span "Foam Plate 1 Kg Sacks X100" at bounding box center [547, 307] width 112 height 10
click at [552, 308] on span "Foam Plate 1 Kg Sacks X100" at bounding box center [547, 307] width 112 height 10
copy td "Foam Plate 1 Kg Sacks X100"
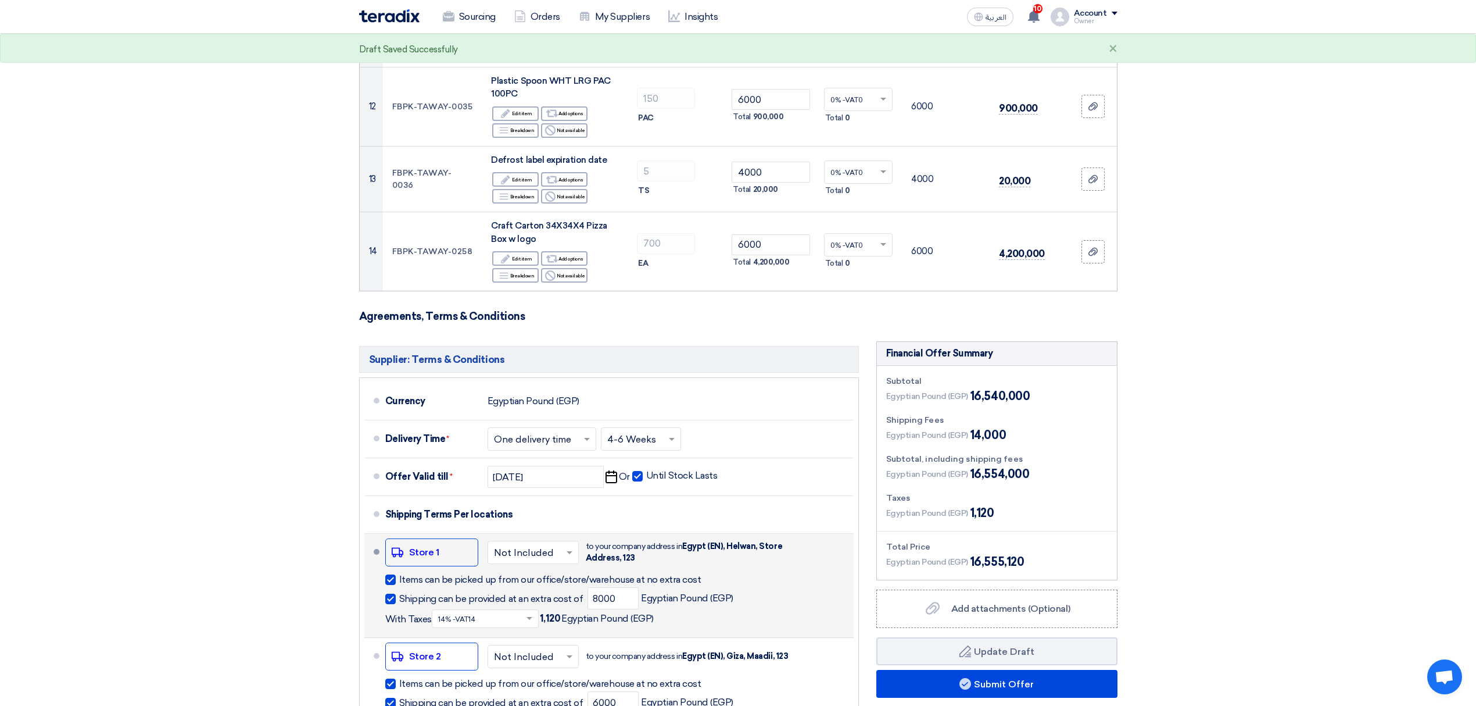
scroll to position [1085, 0]
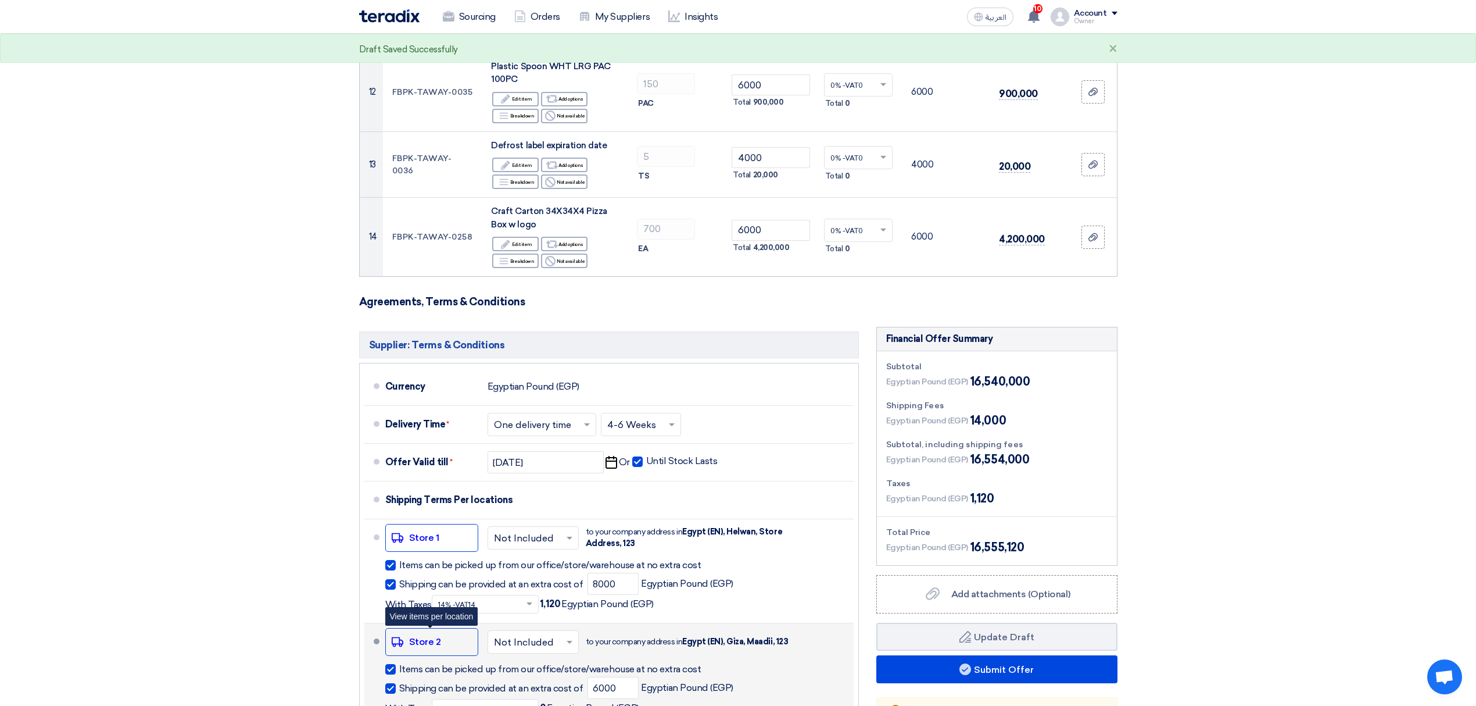
click at [435, 643] on div "Shipping To location Store 2" at bounding box center [431, 642] width 93 height 28
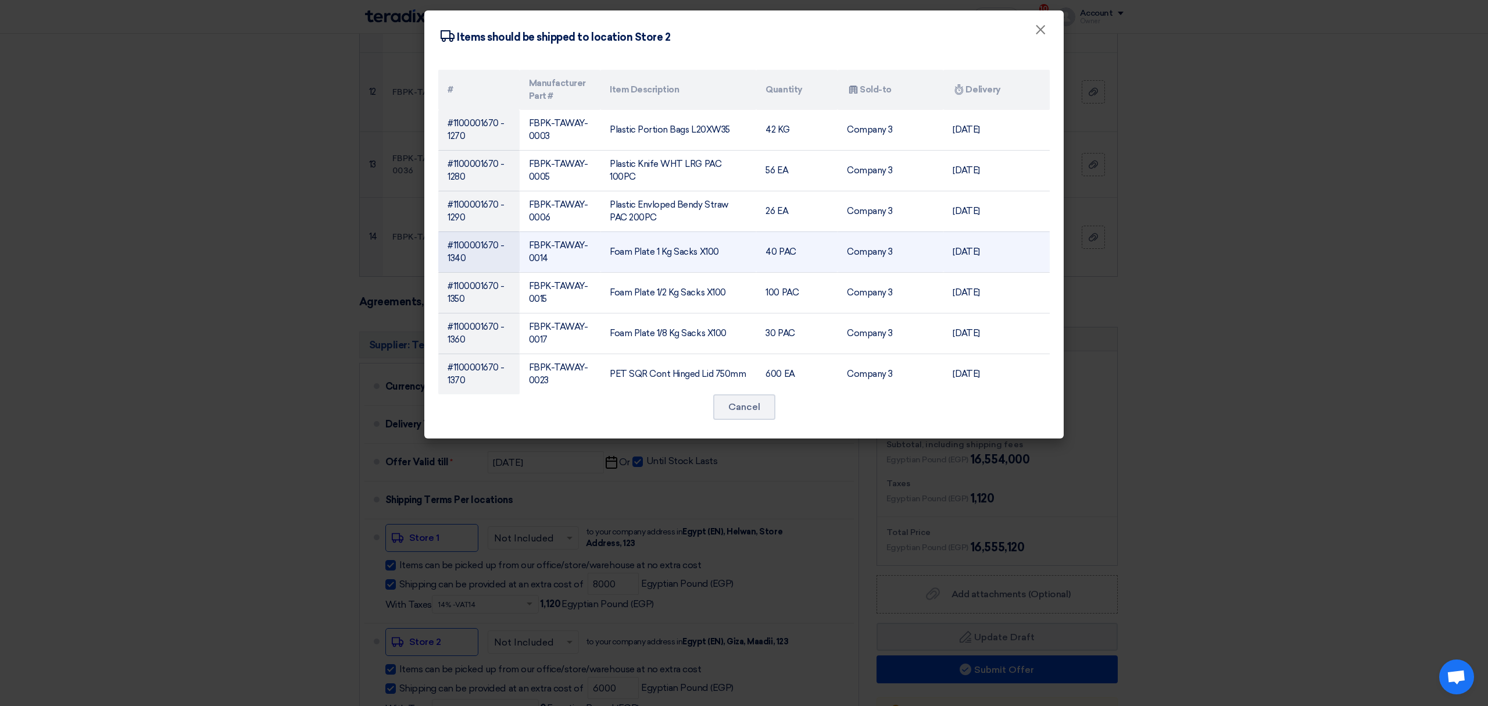
drag, startPoint x: 1019, startPoint y: 252, endPoint x: 448, endPoint y: 247, distance: 571.4
click at [448, 247] on tr "#1100001670 - 1340 FBPK-TAWAY-0014 Foam Plate 1 Kg Sacks X100 40 PAC Company 3 …" at bounding box center [743, 251] width 611 height 41
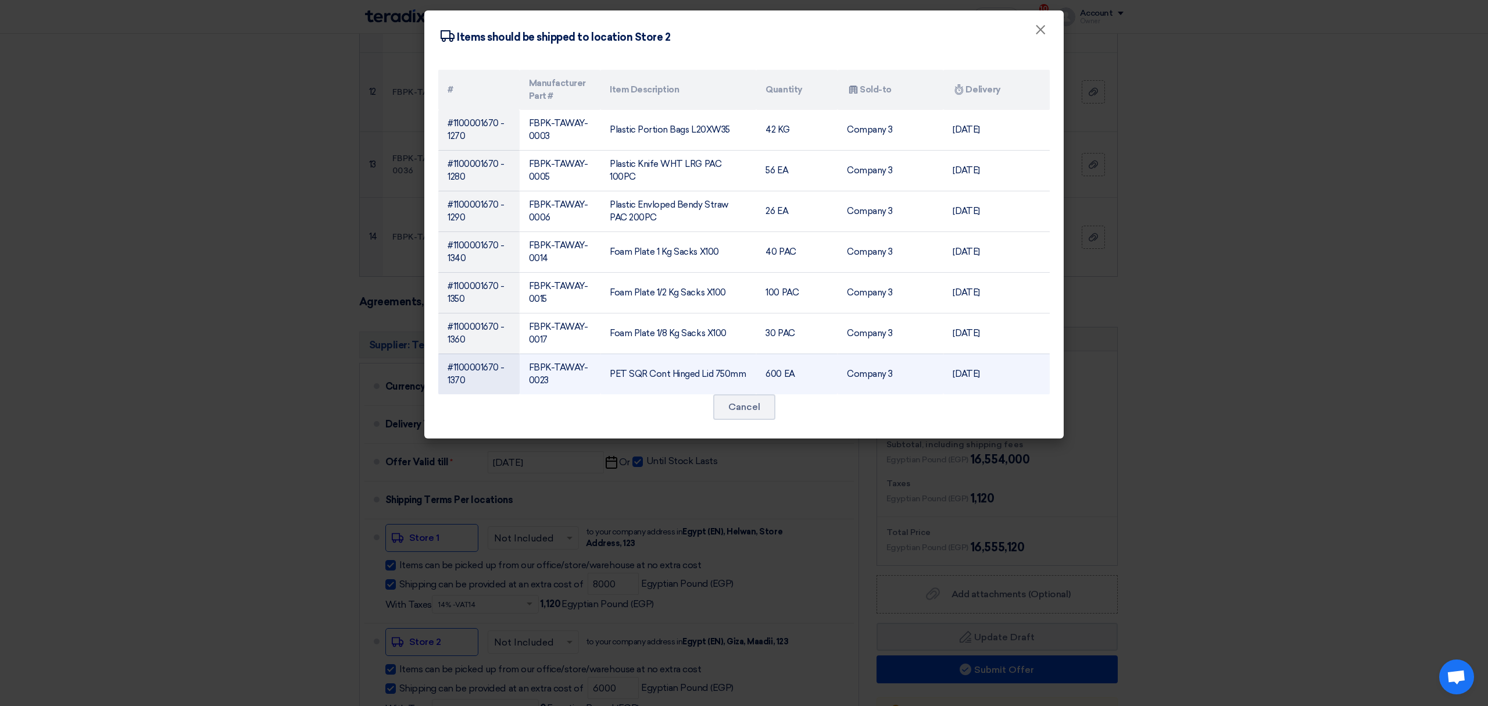
click at [1044, 375] on td "[DATE]" at bounding box center [996, 373] width 106 height 41
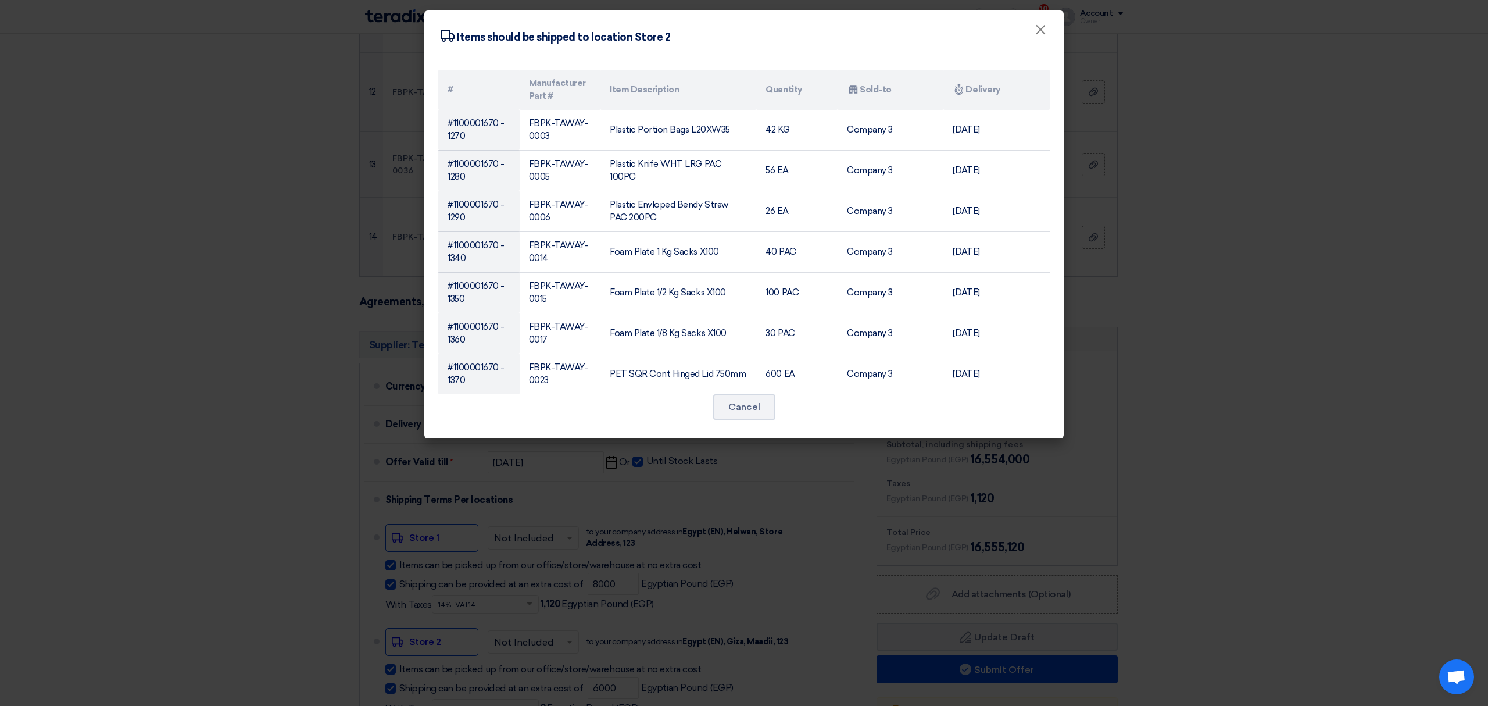
click at [1150, 172] on modal-container "Shipping To location Items should be shipped to location Store 2 × # Manufactur…" at bounding box center [744, 353] width 1488 height 706
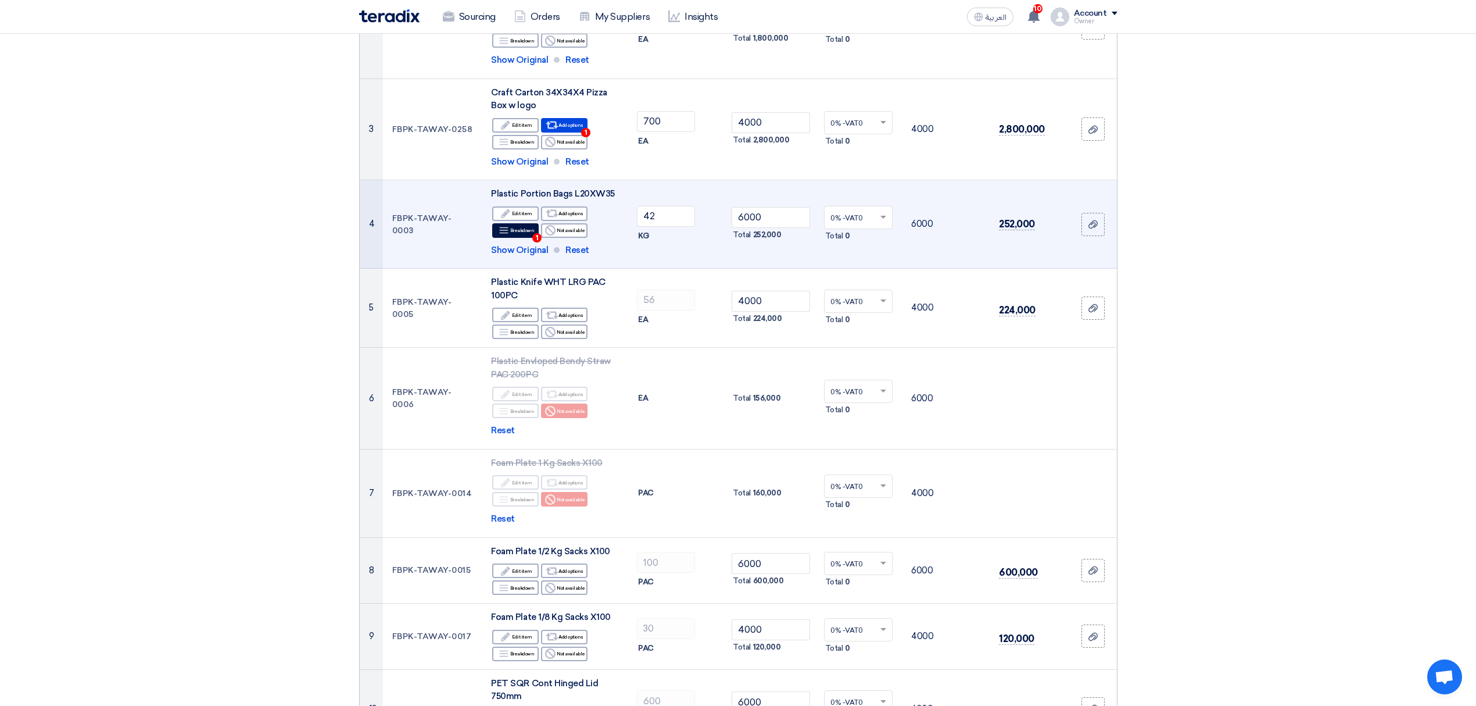
scroll to position [77, 0]
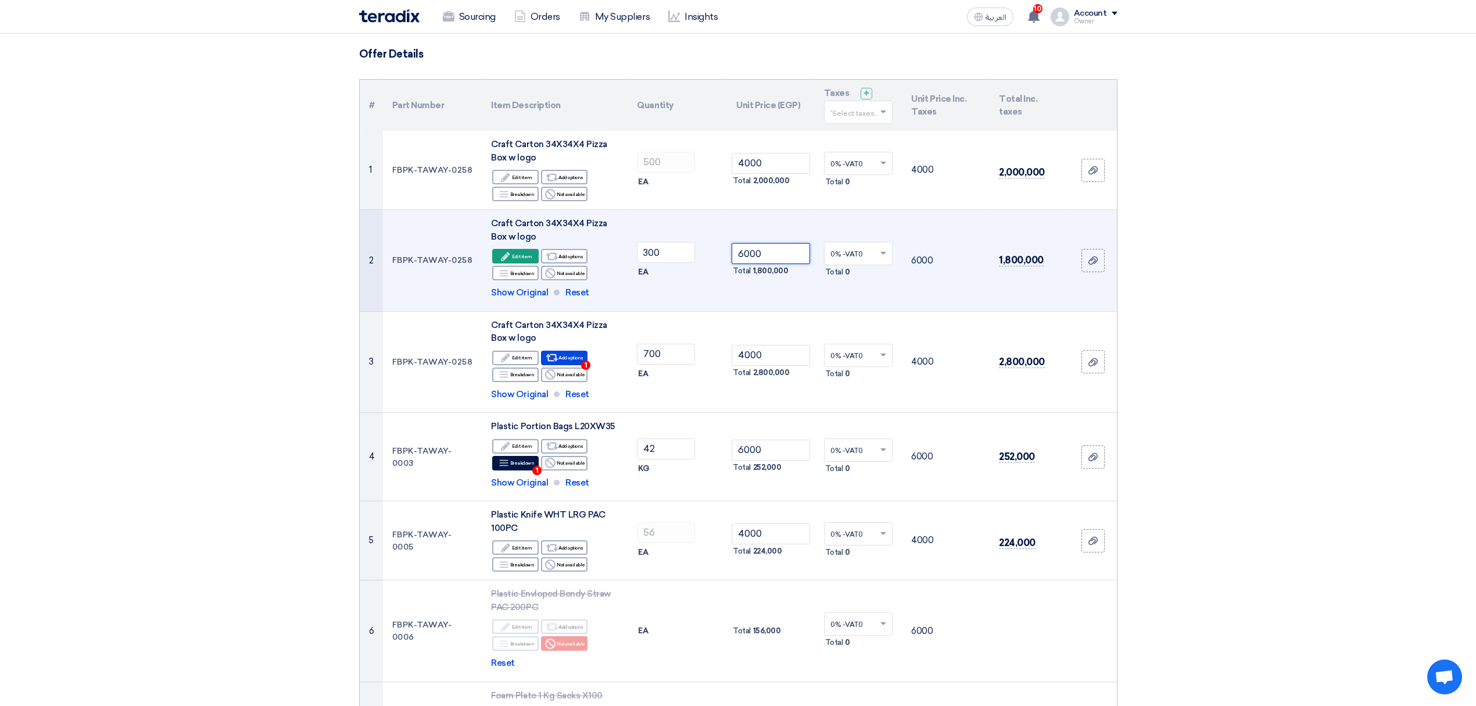
click at [775, 243] on input "6000" at bounding box center [771, 253] width 78 height 21
click at [774, 243] on input "6000" at bounding box center [771, 253] width 78 height 21
click at [774, 244] on input "6000" at bounding box center [771, 253] width 78 height 21
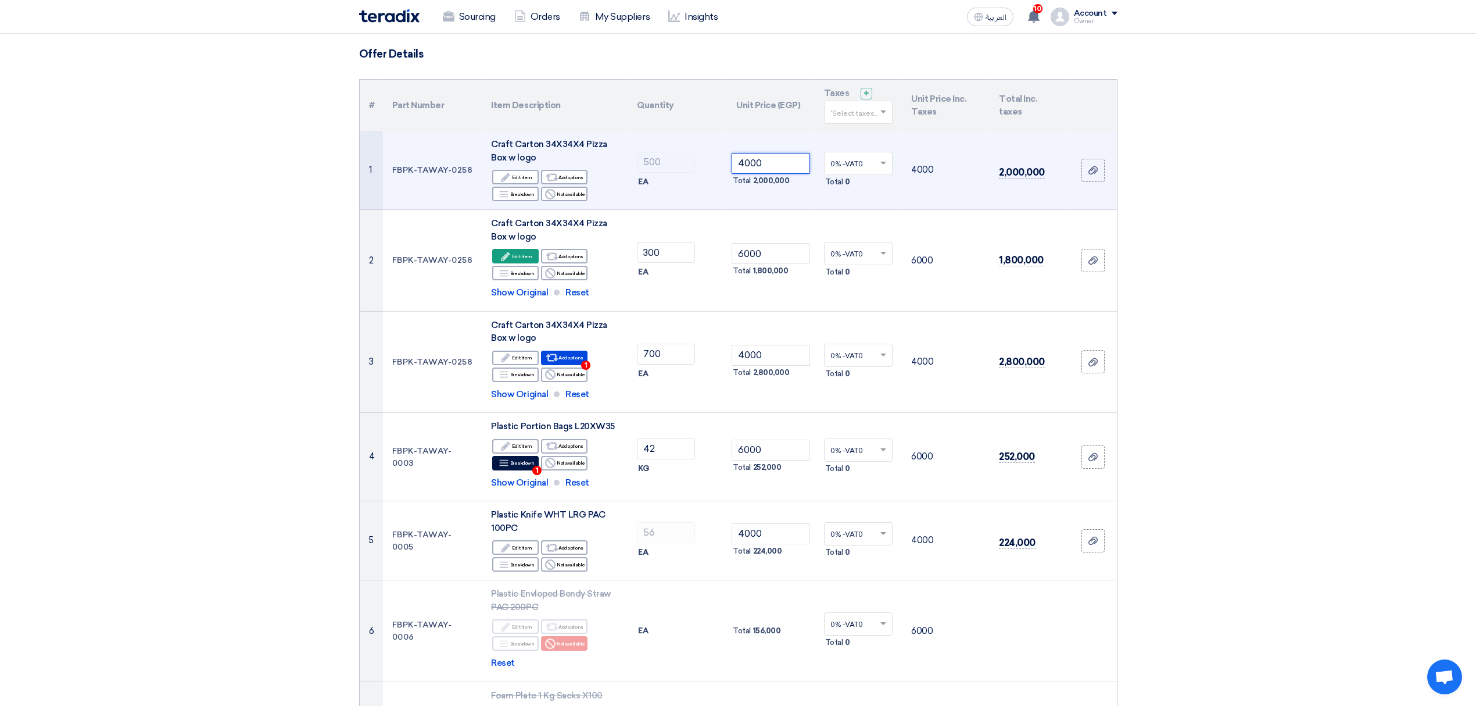
click at [768, 166] on input "4000" at bounding box center [771, 163] width 78 height 21
click at [768, 167] on input "4000" at bounding box center [771, 163] width 78 height 21
click at [767, 167] on input "4000" at bounding box center [771, 163] width 78 height 21
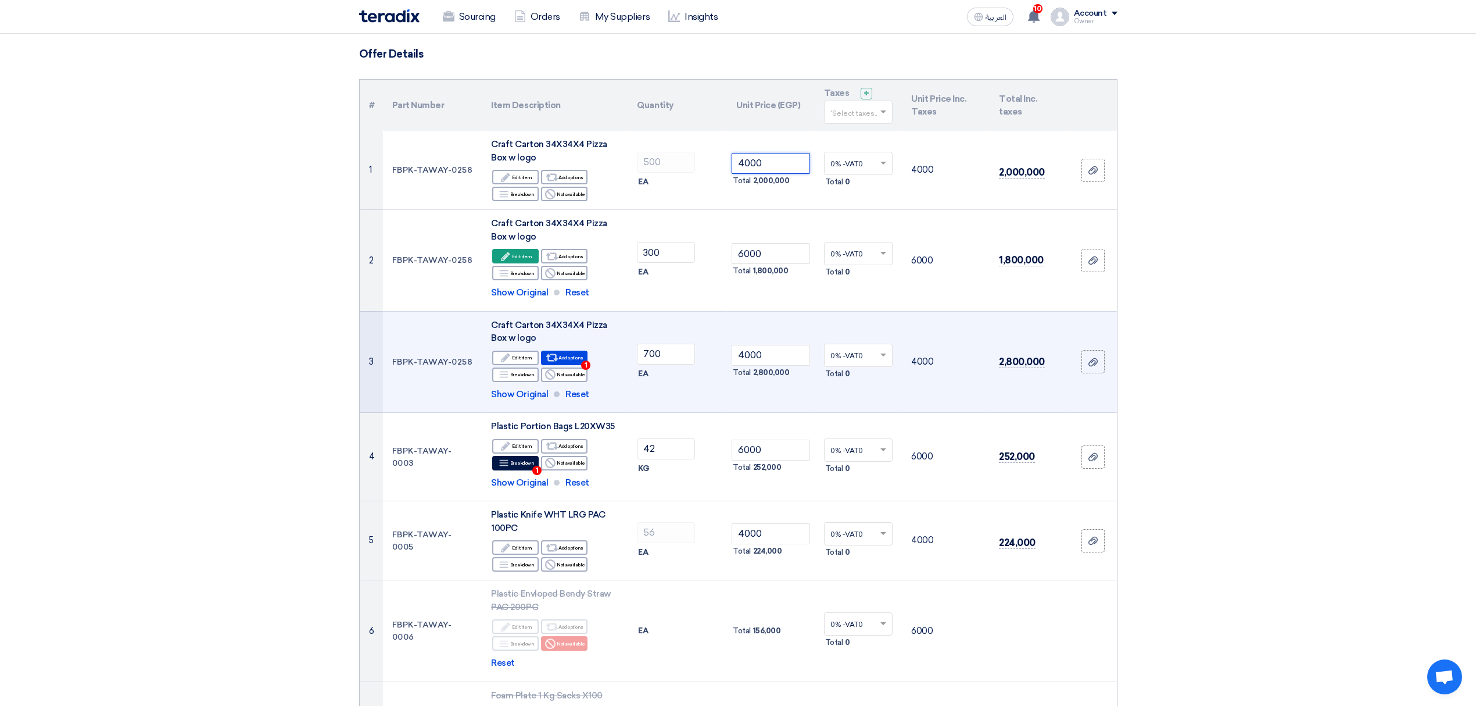
paste input "6000"
type input "40006000"
click at [756, 356] on input "4000" at bounding box center [771, 355] width 78 height 21
click at [754, 358] on input "4000" at bounding box center [771, 355] width 78 height 21
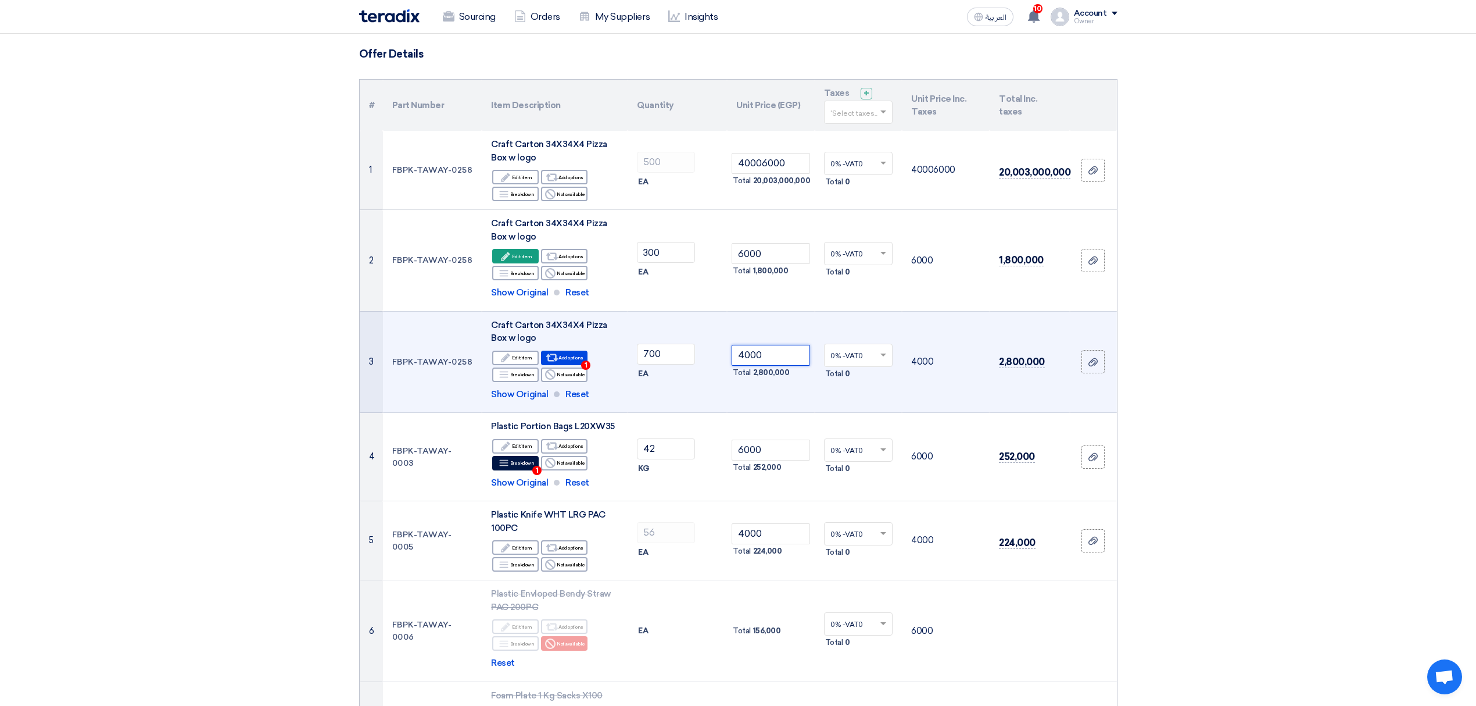
paste input "6"
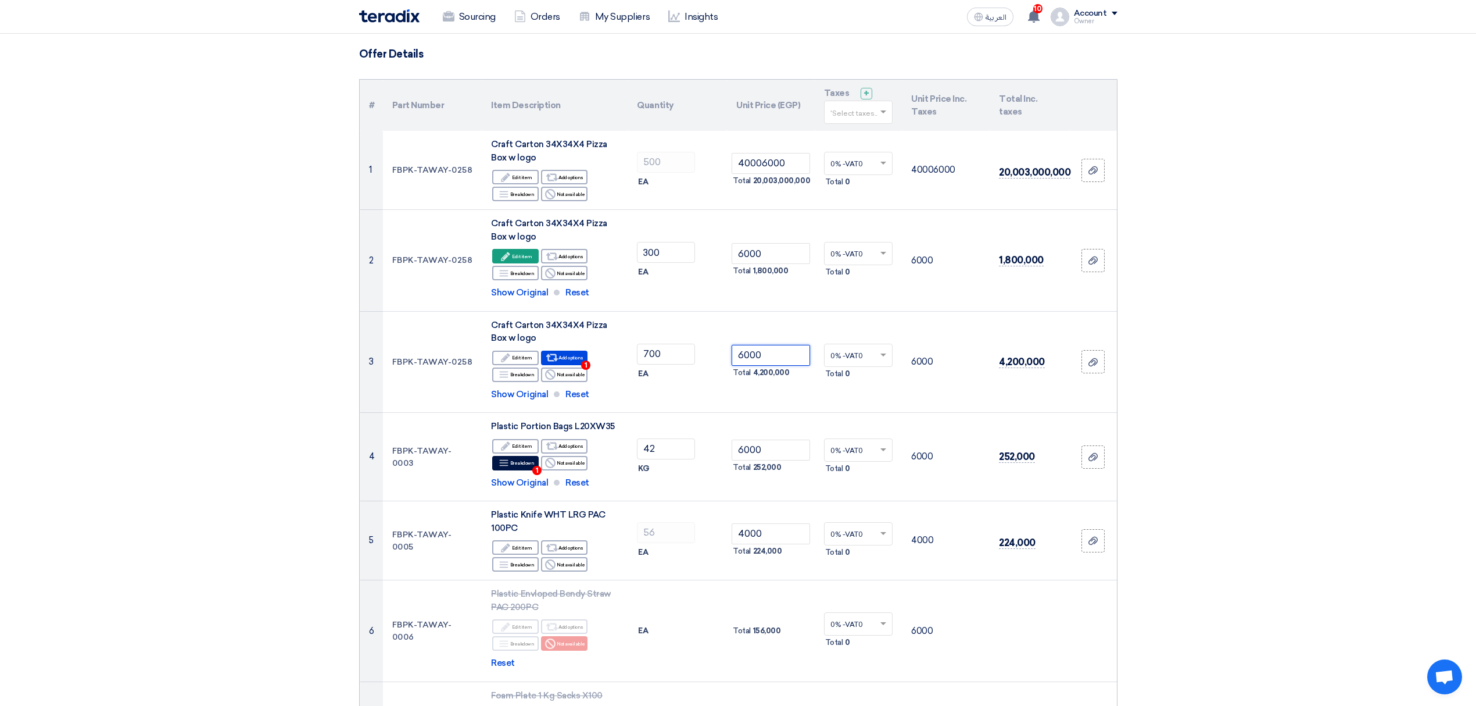
scroll to position [0, 0]
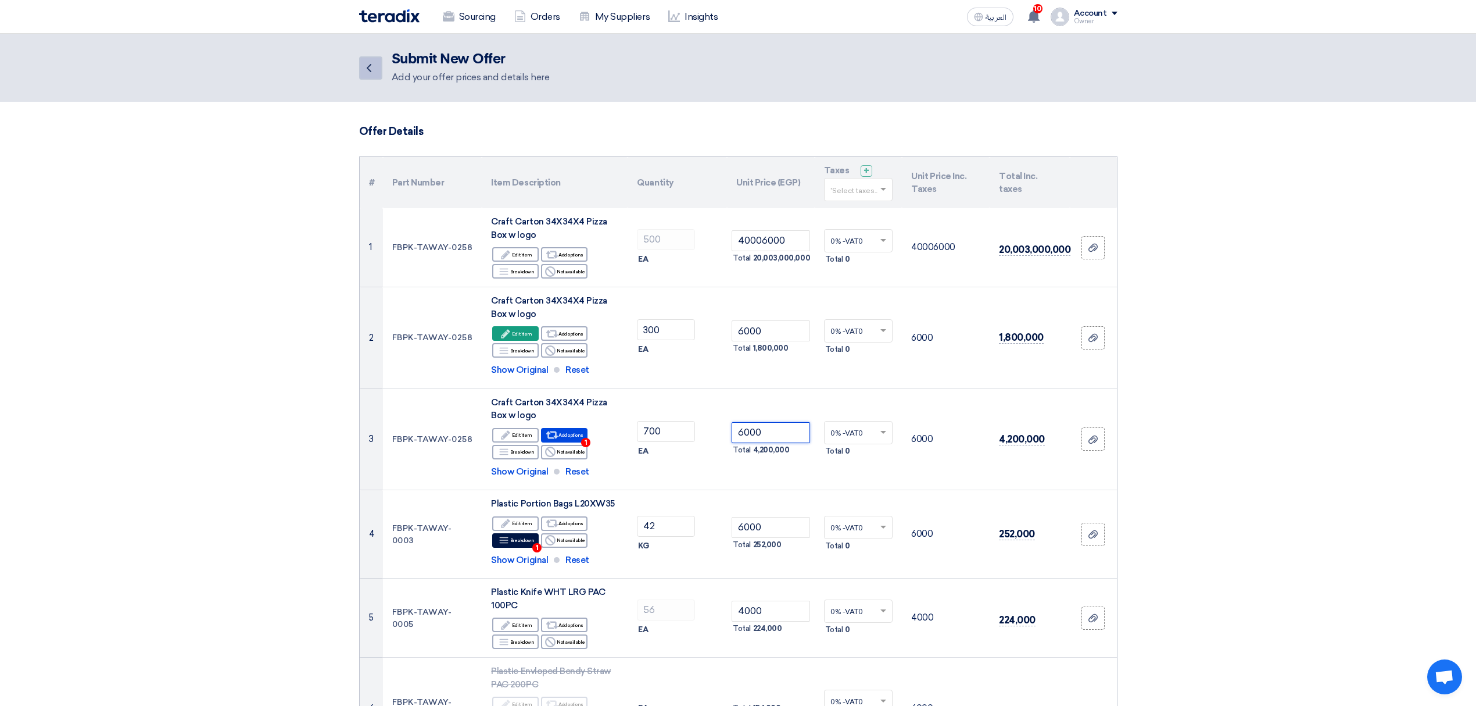
type input "6000"
click at [370, 74] on icon "Back" at bounding box center [369, 68] width 14 height 14
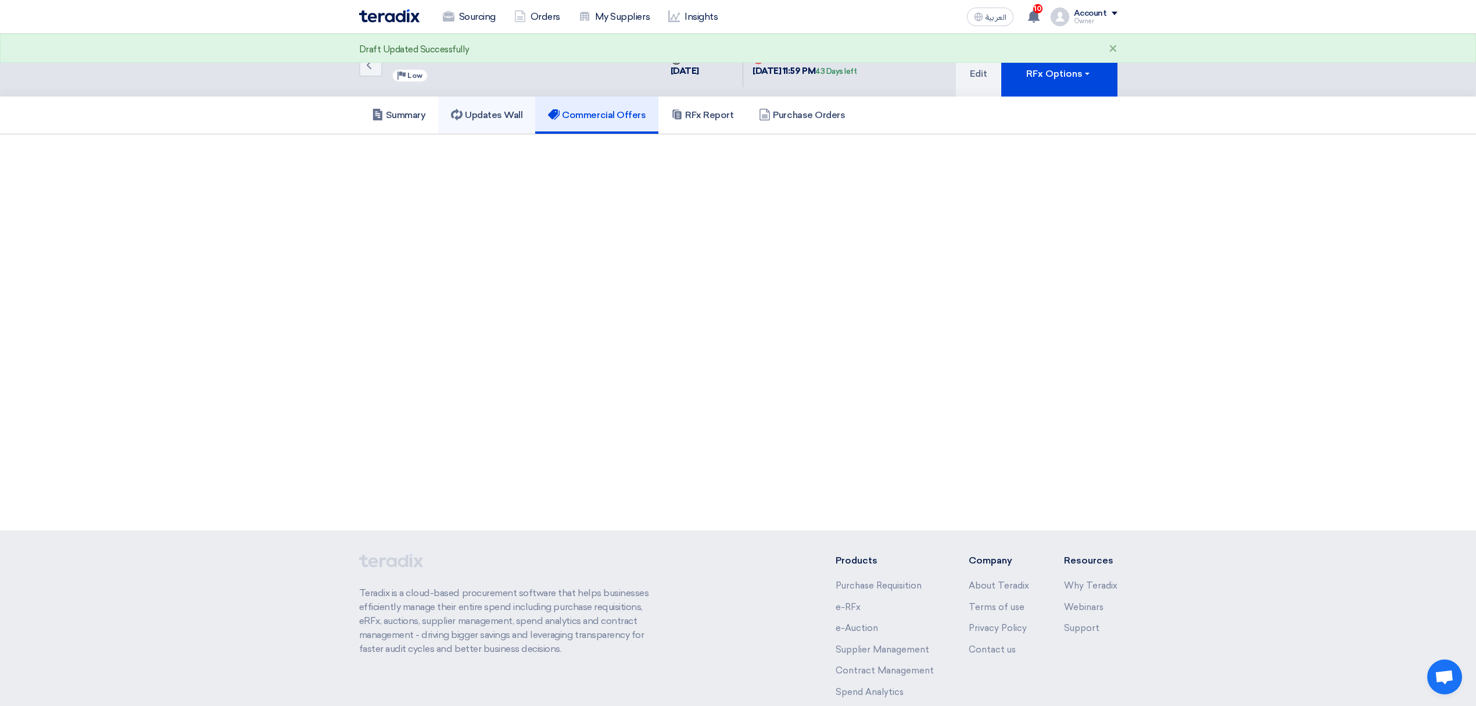
click at [487, 116] on h5 "Updates Wall" at bounding box center [486, 115] width 71 height 12
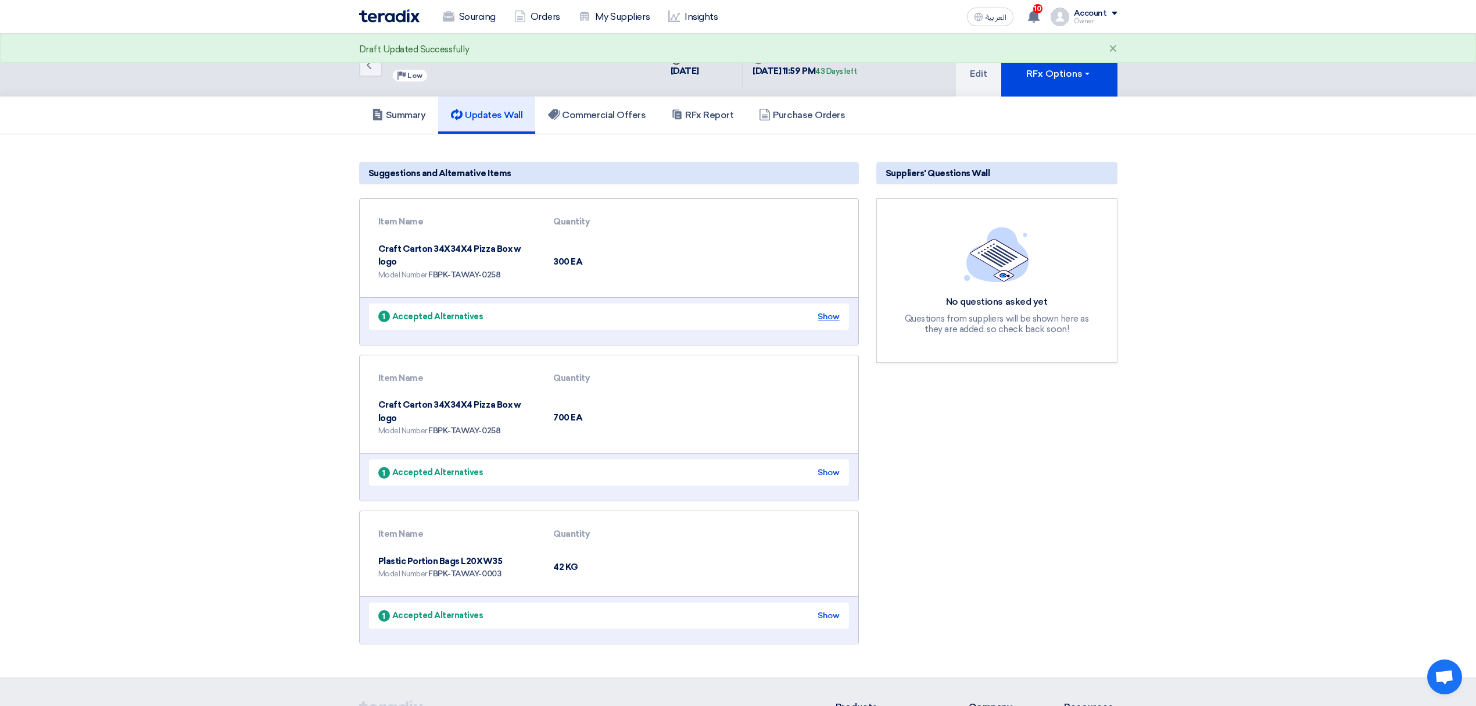
click at [831, 310] on div "Show" at bounding box center [829, 316] width 22 height 12
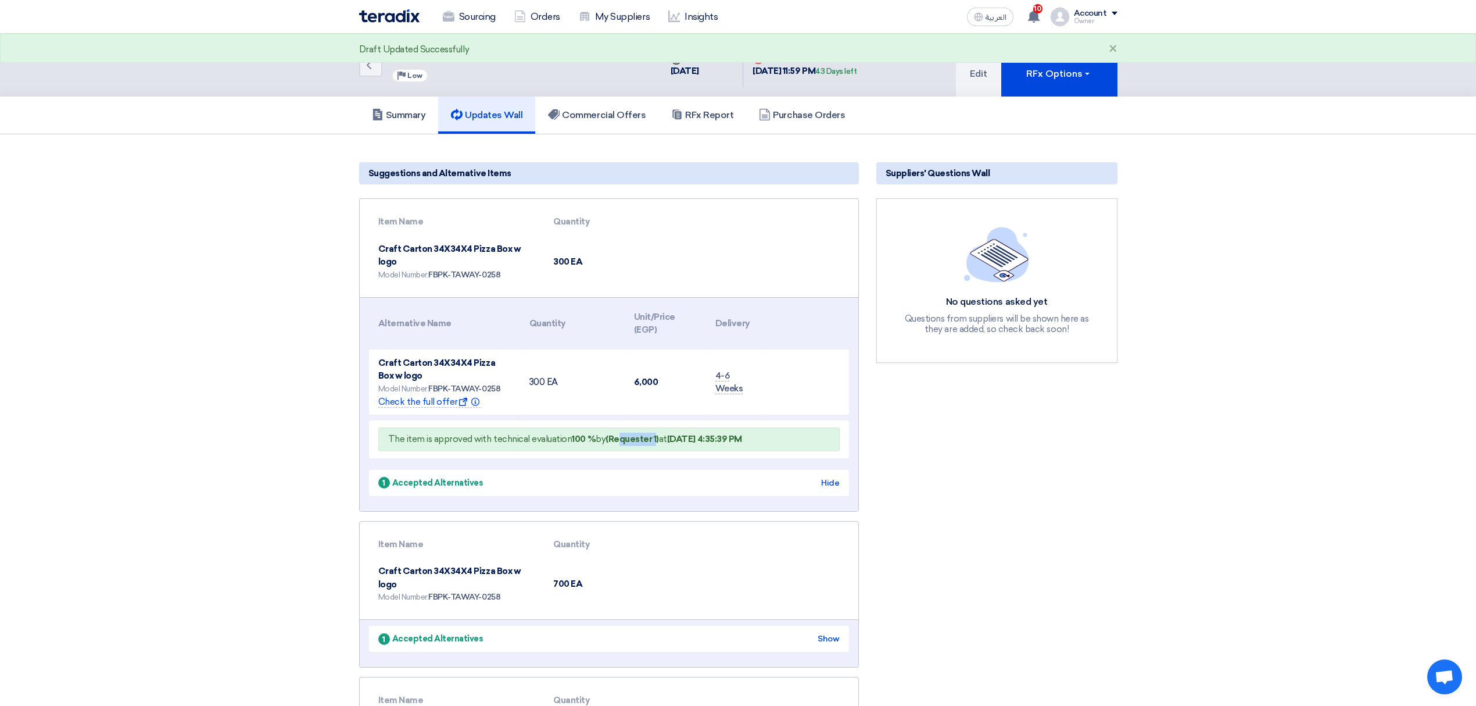
drag, startPoint x: 617, startPoint y: 420, endPoint x: 653, endPoint y: 421, distance: 36.7
click at [653, 434] on b "(Requester 1)" at bounding box center [632, 439] width 53 height 10
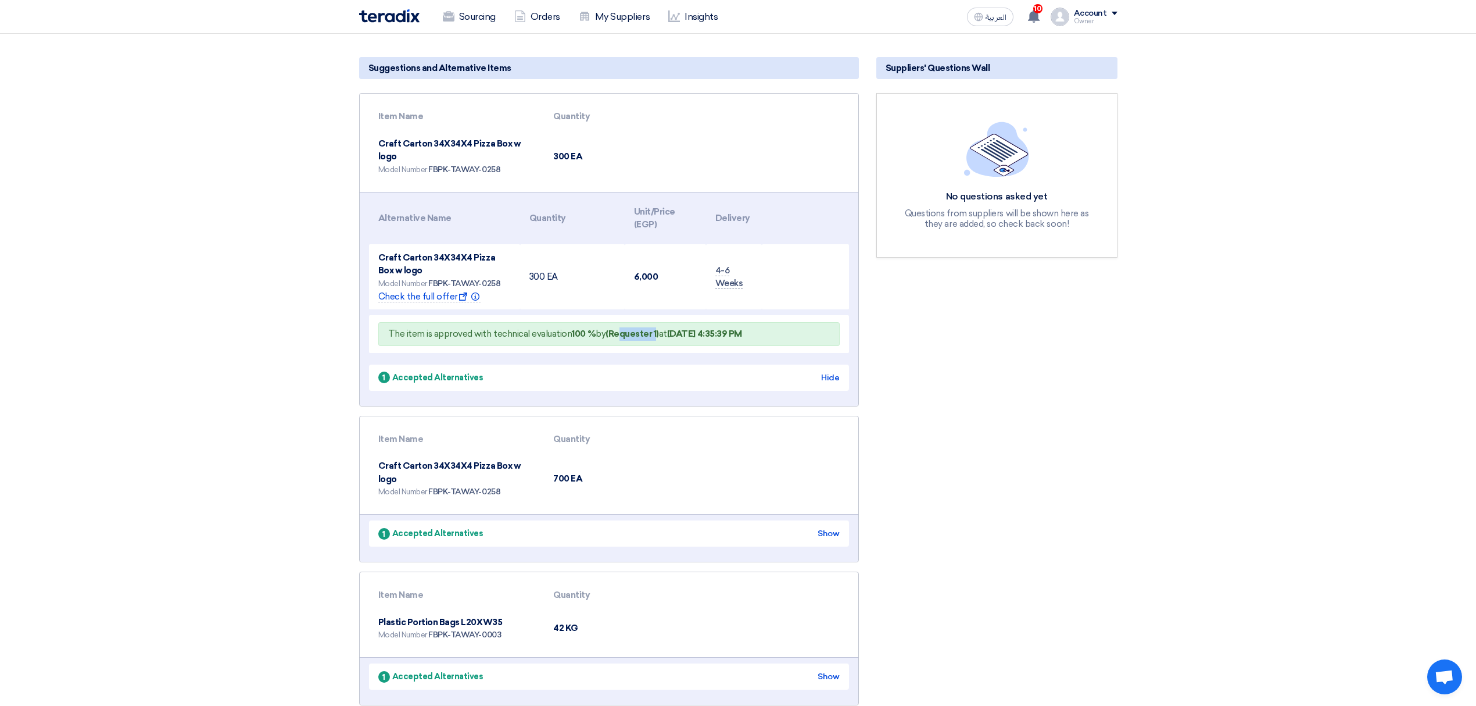
scroll to position [233, 0]
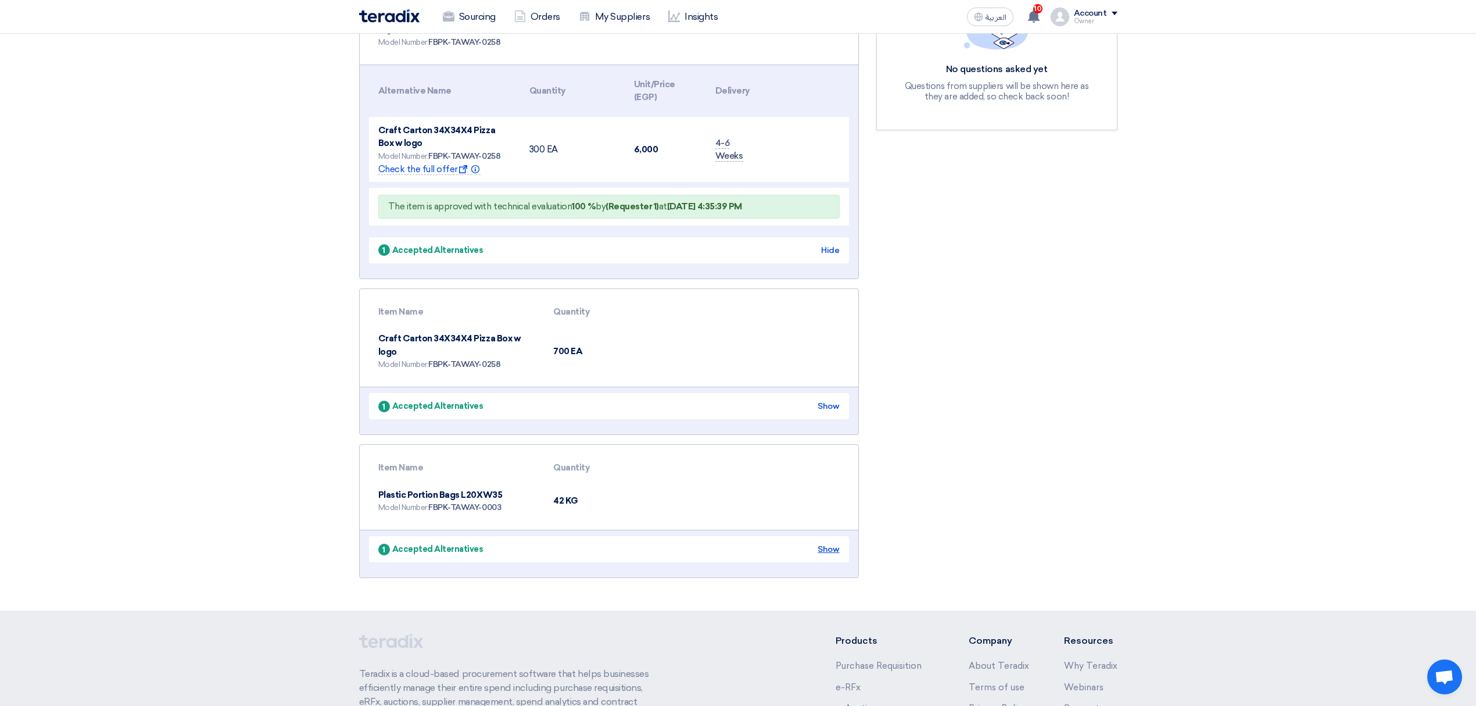
click at [829, 543] on div "Show" at bounding box center [829, 549] width 22 height 12
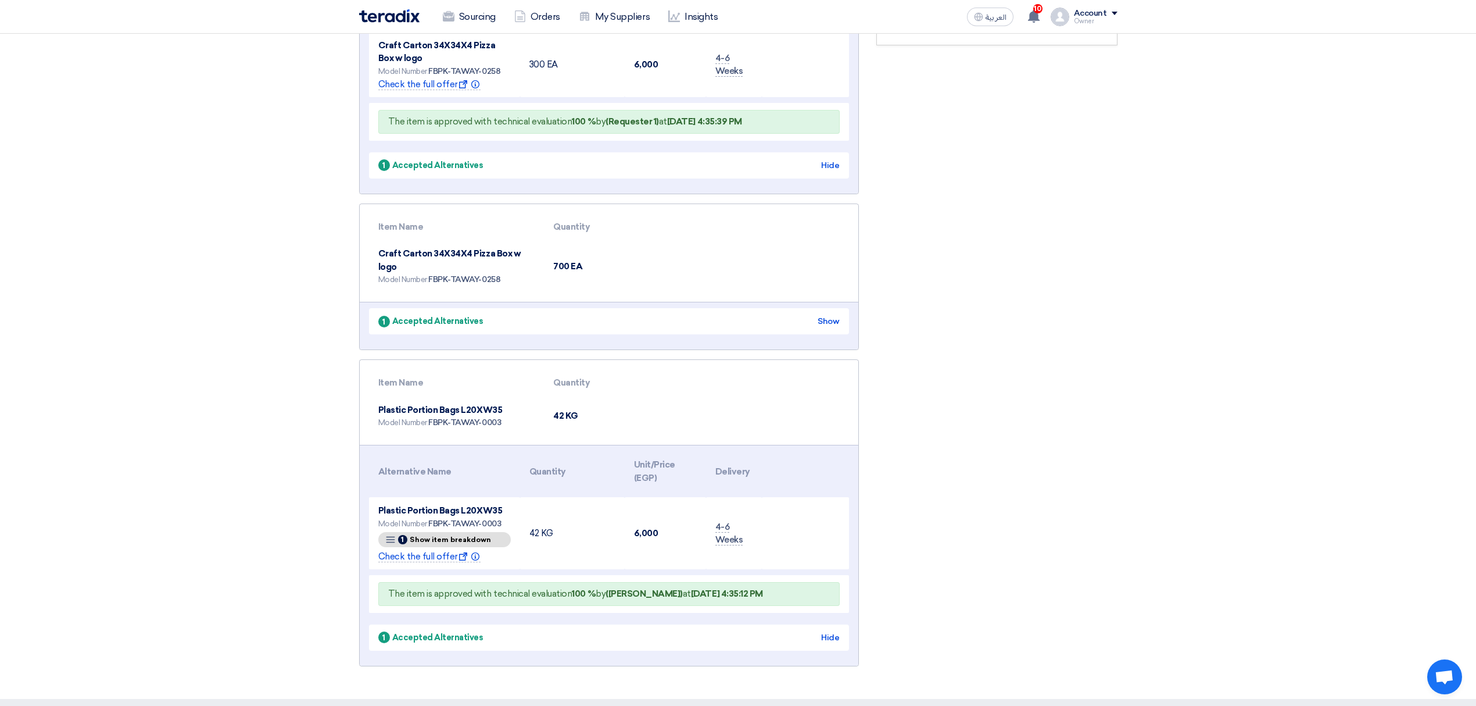
scroll to position [387, 0]
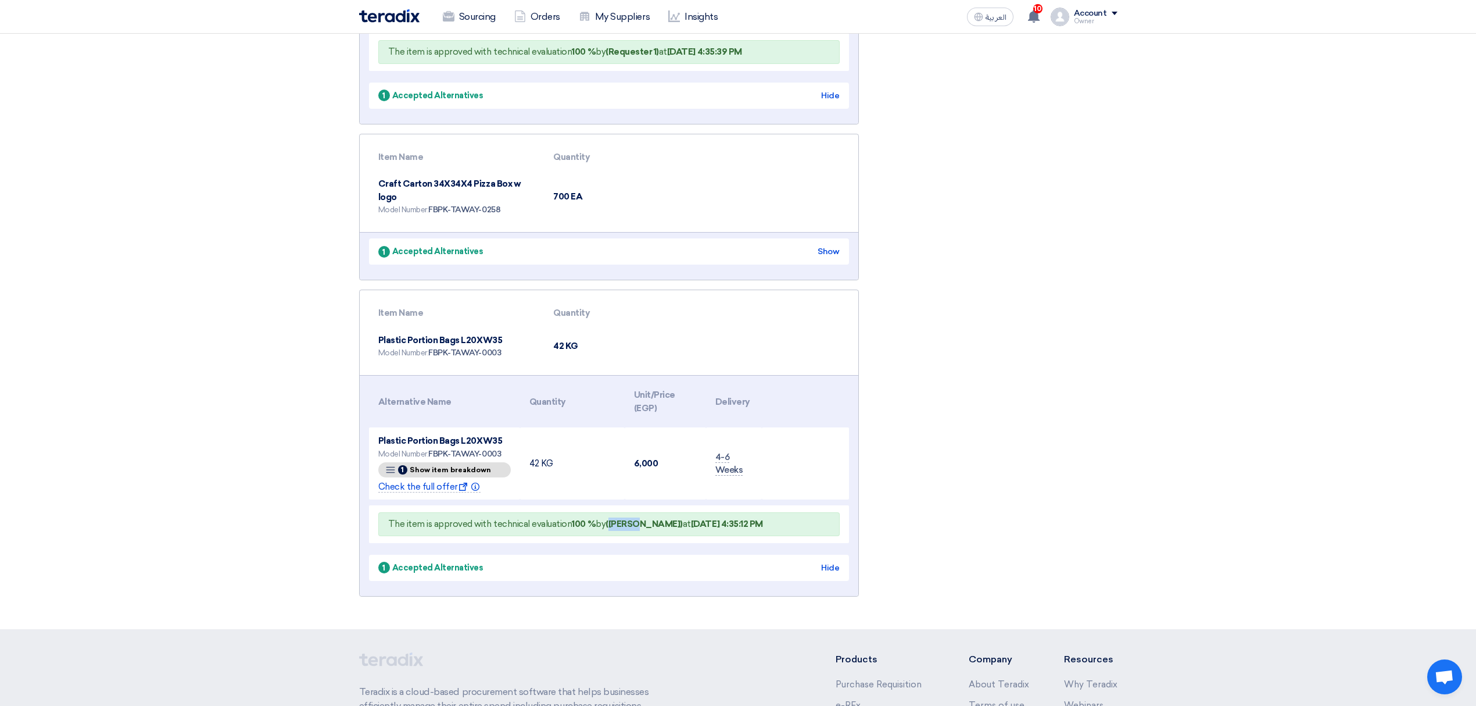
drag, startPoint x: 610, startPoint y: 494, endPoint x: 638, endPoint y: 496, distance: 28.0
click at [638, 518] on b "(Abd Rah)" at bounding box center [644, 523] width 77 height 10
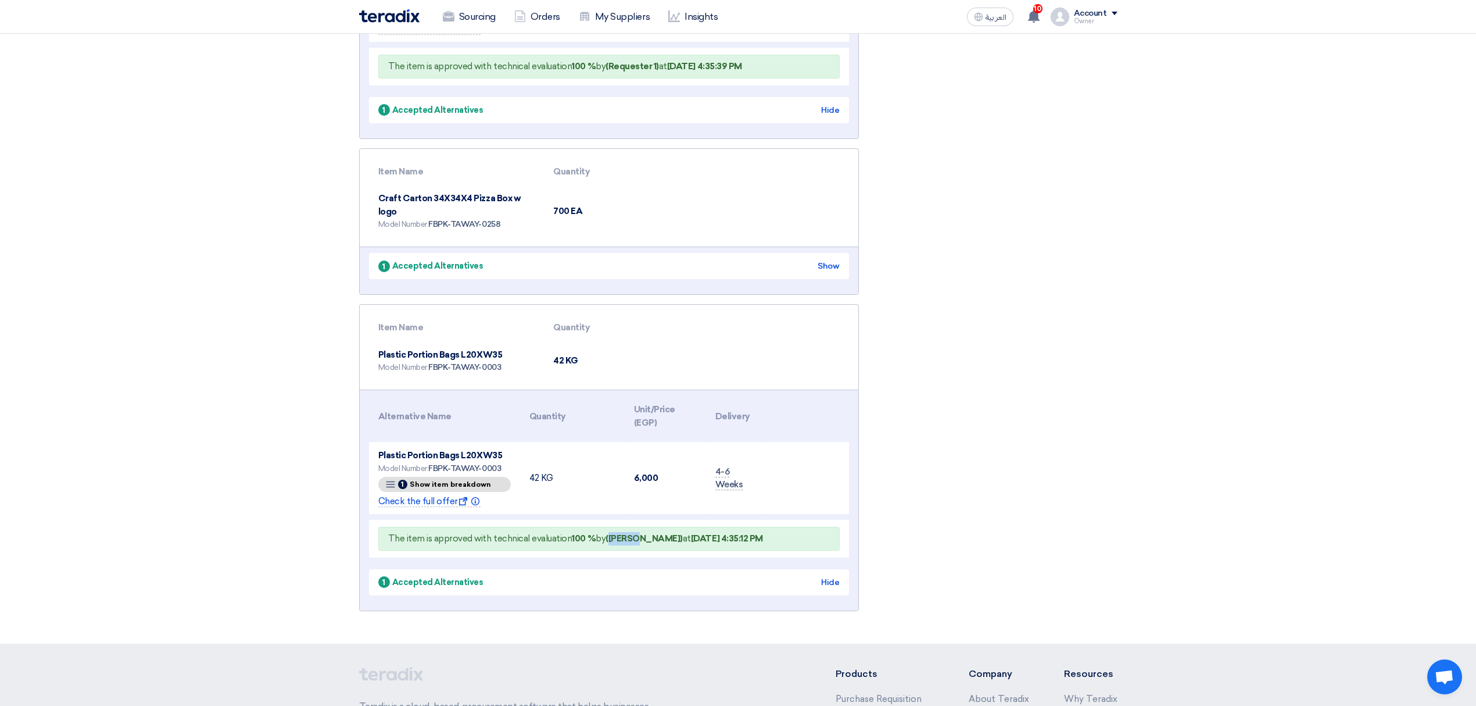
scroll to position [465, 0]
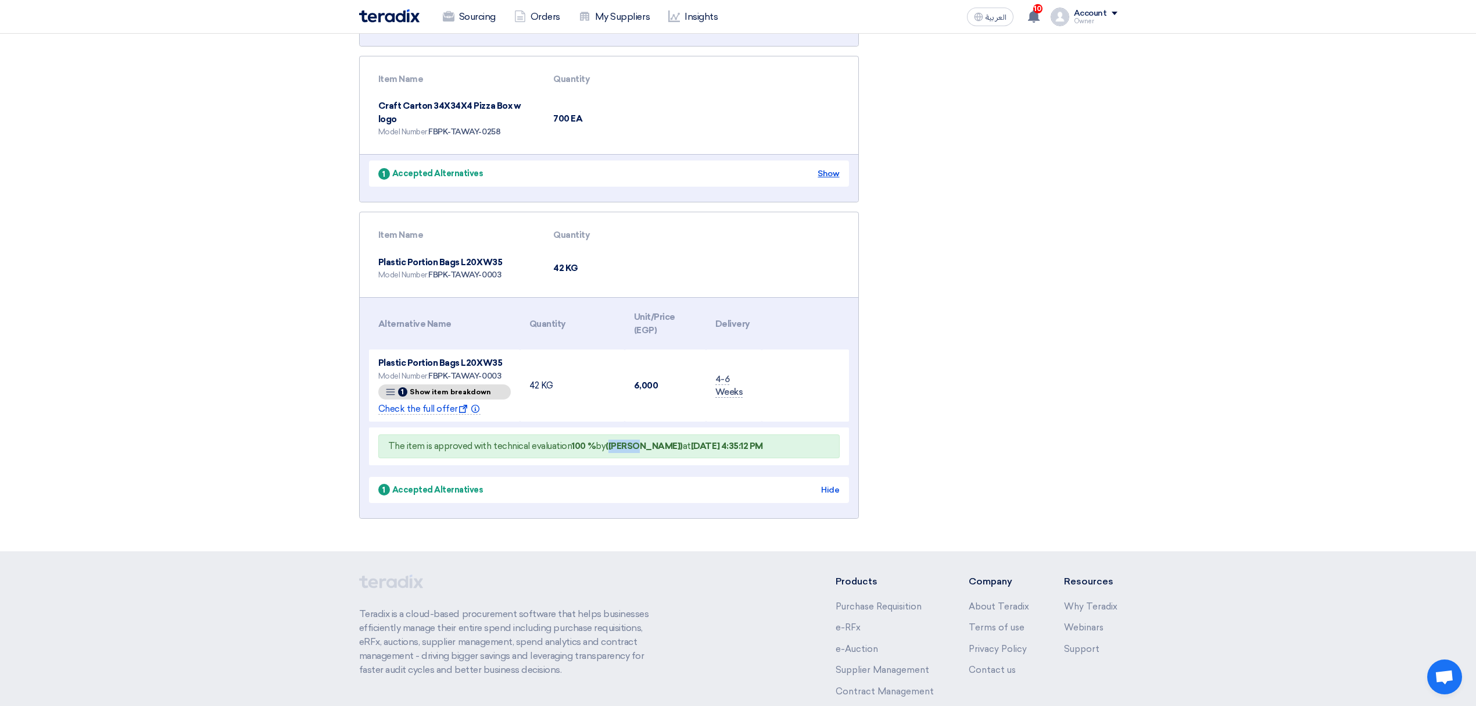
click at [830, 167] on div "Show" at bounding box center [829, 173] width 22 height 12
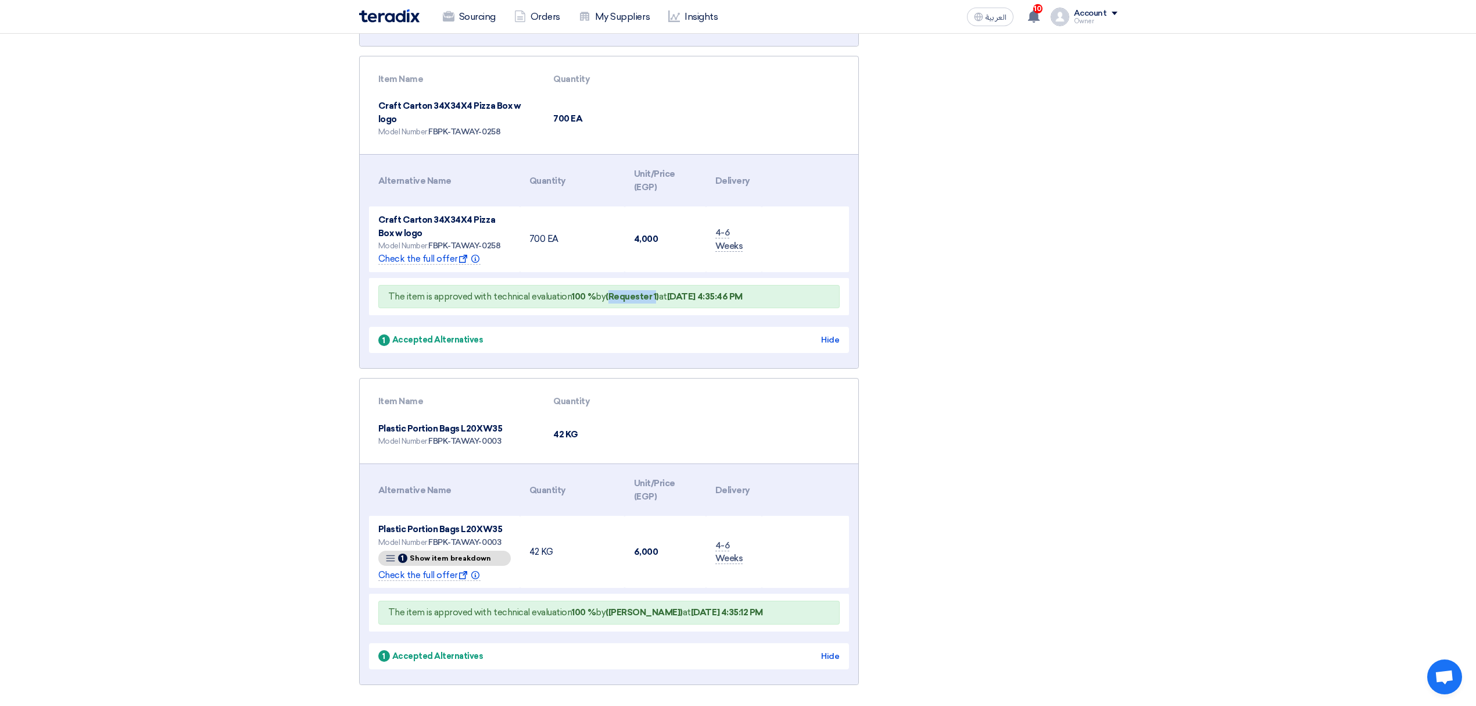
drag, startPoint x: 610, startPoint y: 265, endPoint x: 653, endPoint y: 266, distance: 43.6
click at [653, 291] on b "(Requester 1)" at bounding box center [632, 296] width 53 height 10
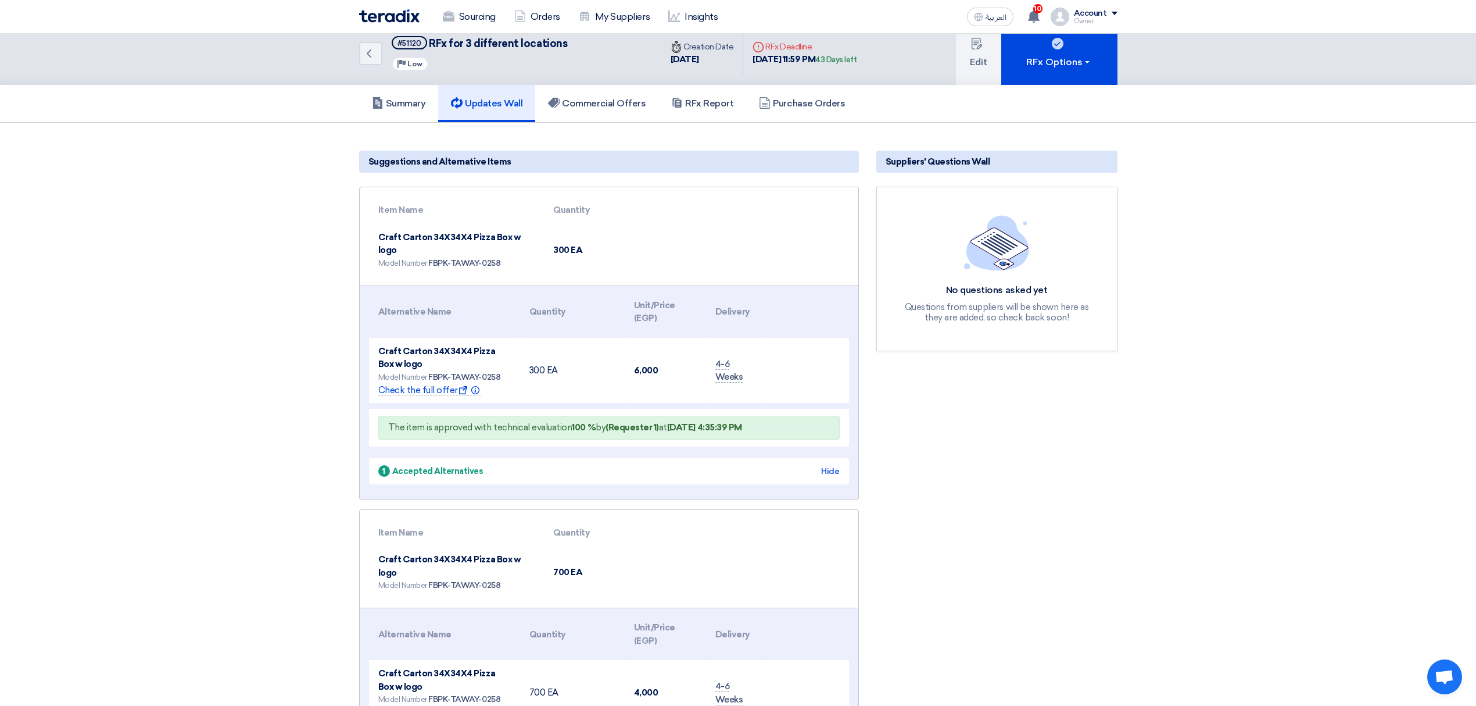
scroll to position [0, 0]
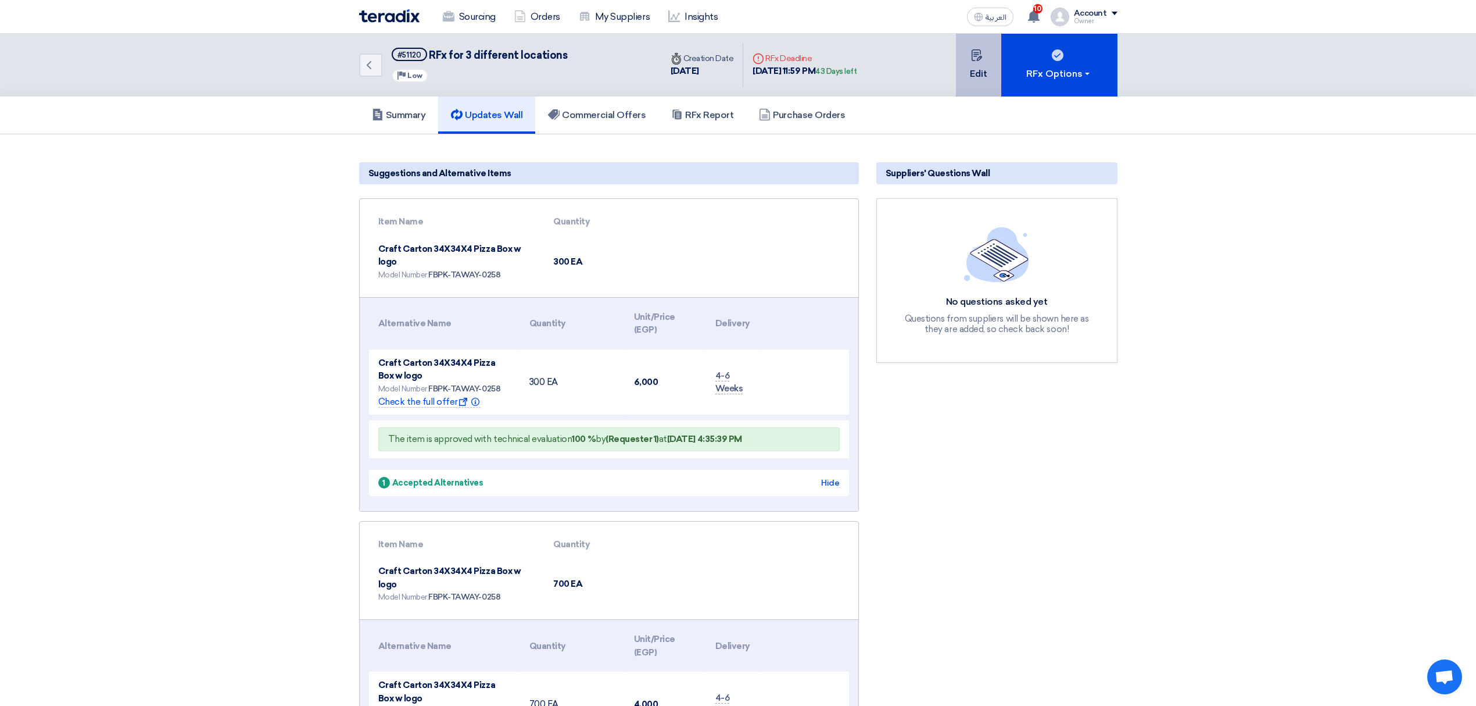
click at [978, 54] on use at bounding box center [977, 55] width 10 height 12
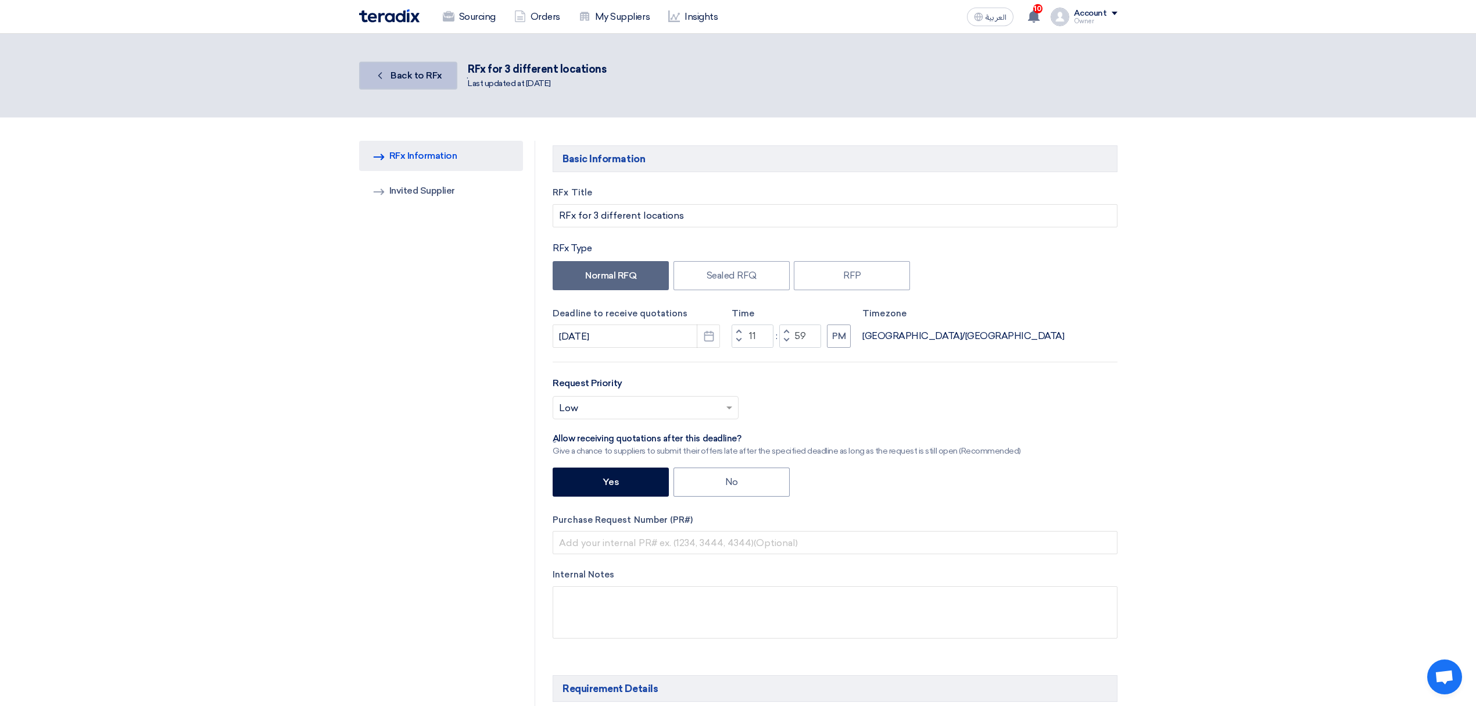
click at [380, 73] on icon "Back" at bounding box center [380, 76] width 12 height 12
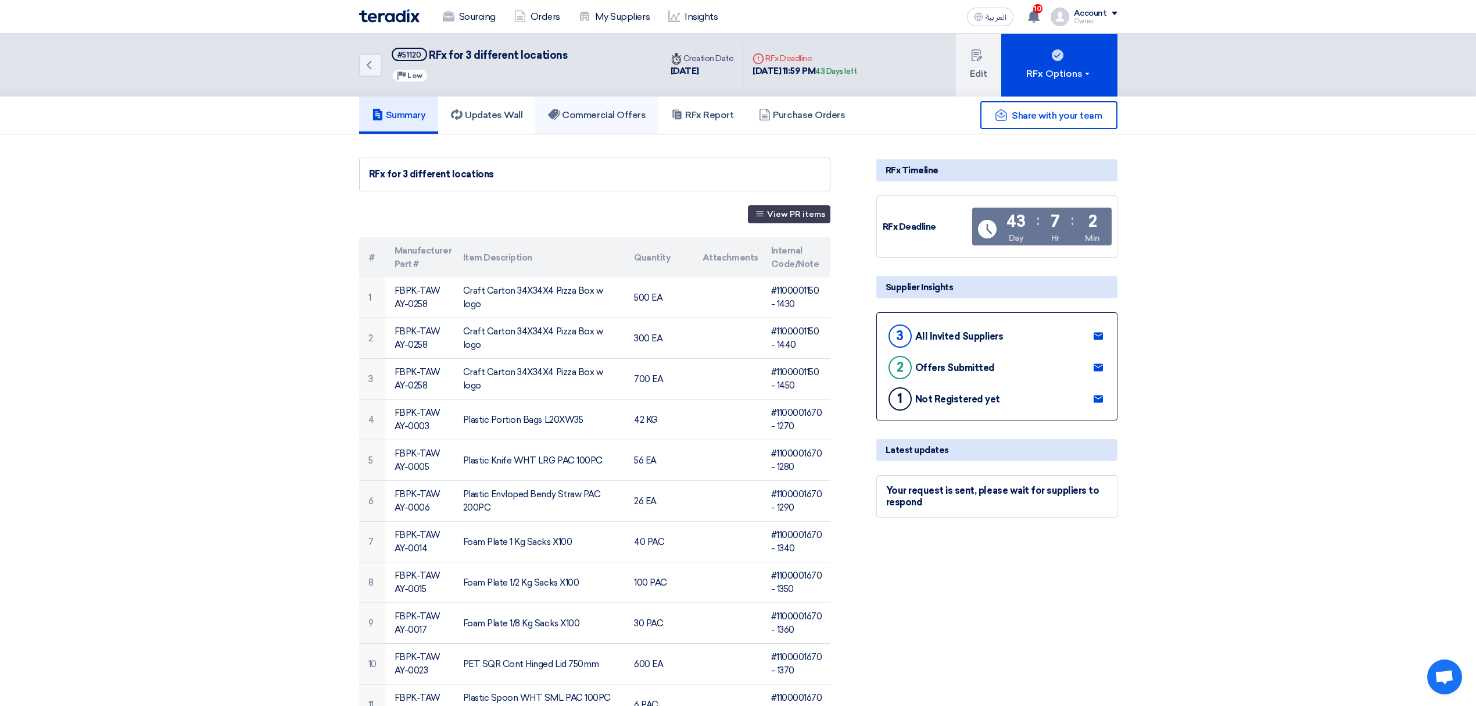
click at [560, 115] on icon at bounding box center [554, 115] width 12 height 12
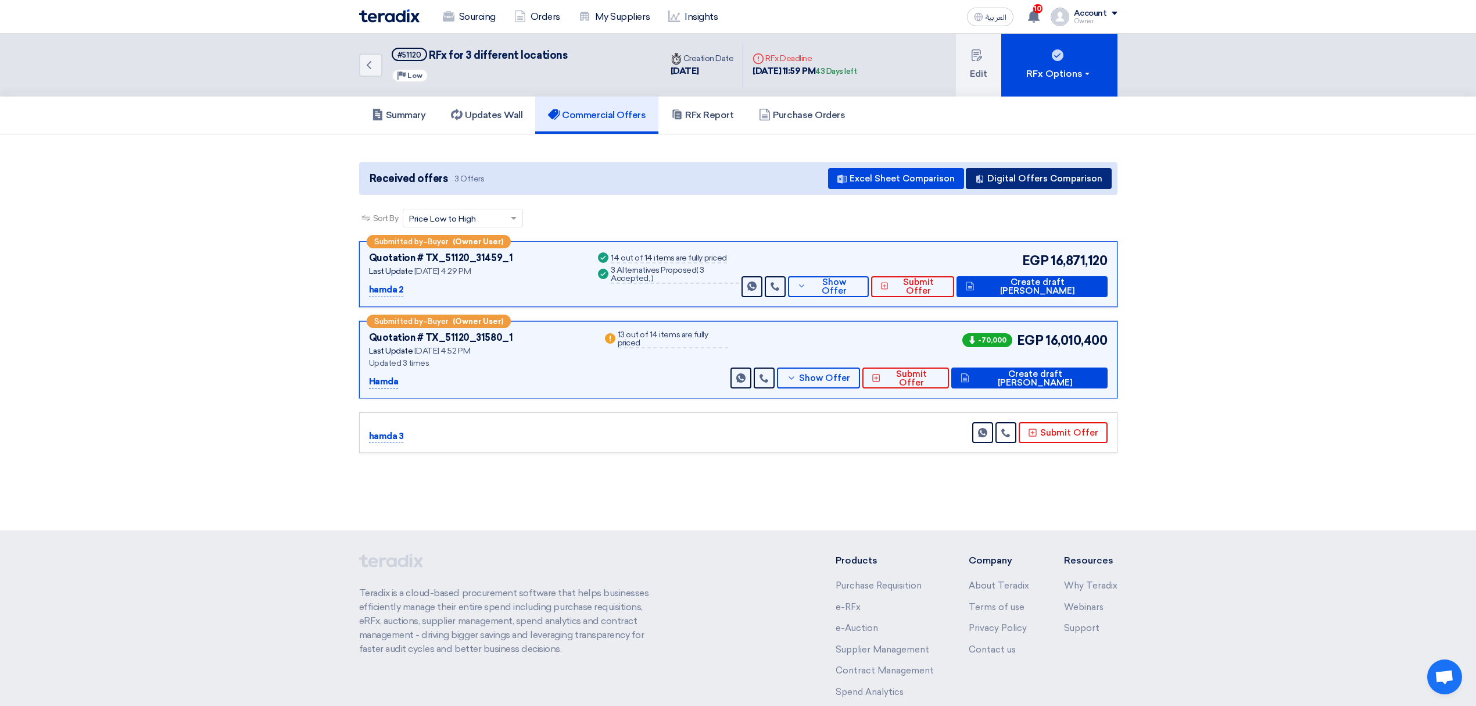
click at [980, 184] on button "Digital Offers Comparison" at bounding box center [1039, 178] width 146 height 21
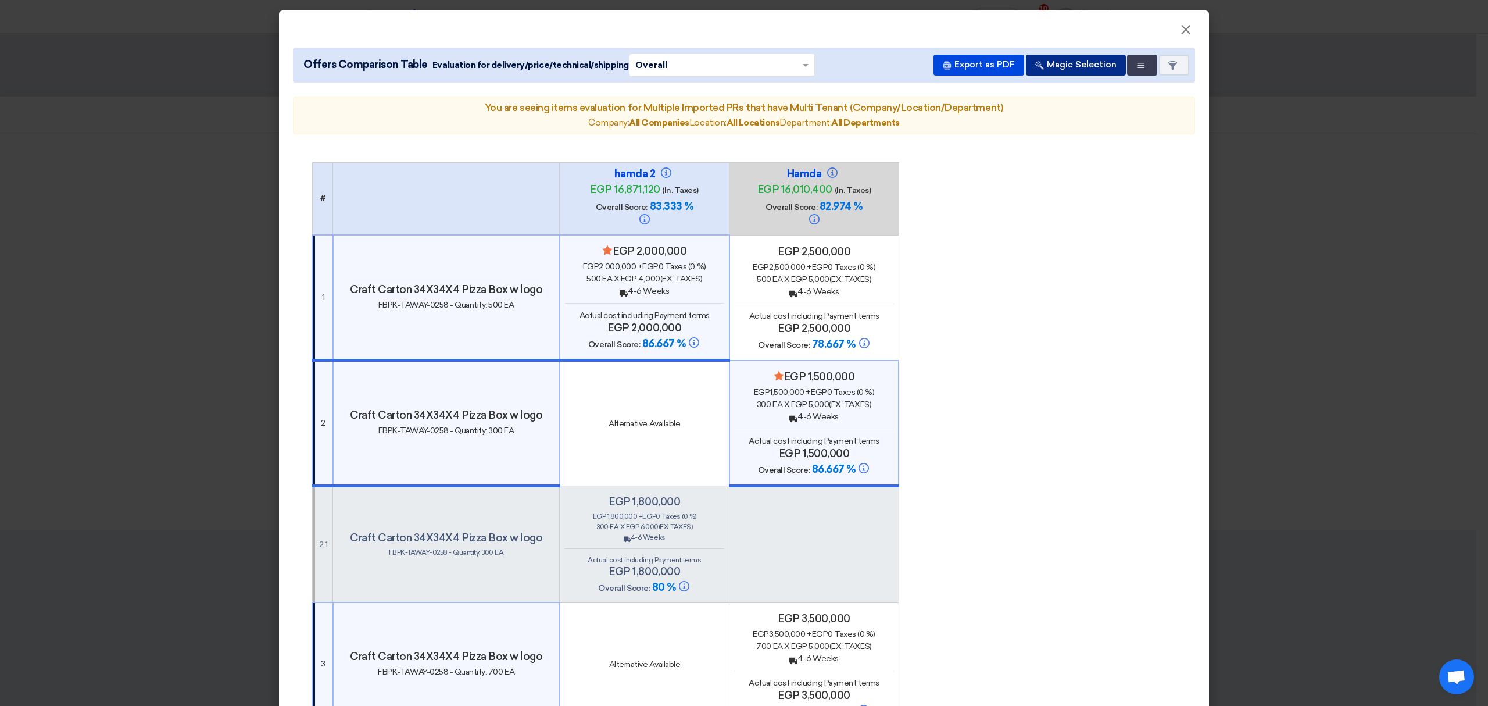
click at [1103, 64] on button "Magic Selection" at bounding box center [1076, 65] width 100 height 21
click at [1137, 66] on icon "Multi Tenant Preferences" at bounding box center [1140, 65] width 9 height 9
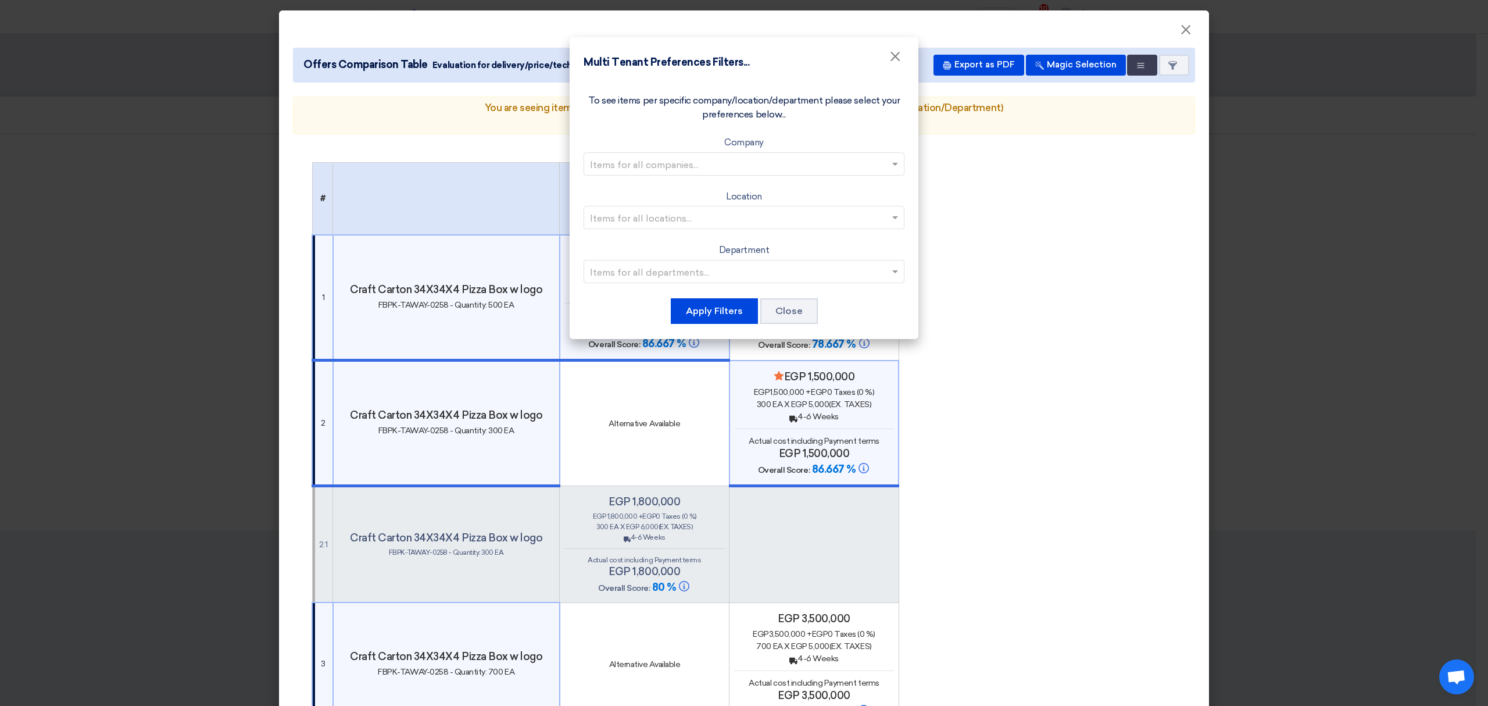
click at [813, 166] on input "text" at bounding box center [738, 163] width 296 height 19
click at [784, 189] on div "Company 1" at bounding box center [744, 188] width 320 height 24
click at [792, 216] on input "text" at bounding box center [738, 217] width 296 height 19
click at [759, 286] on span "Location 3" at bounding box center [744, 287] width 46 height 11
click at [775, 273] on input "text" at bounding box center [738, 271] width 296 height 19
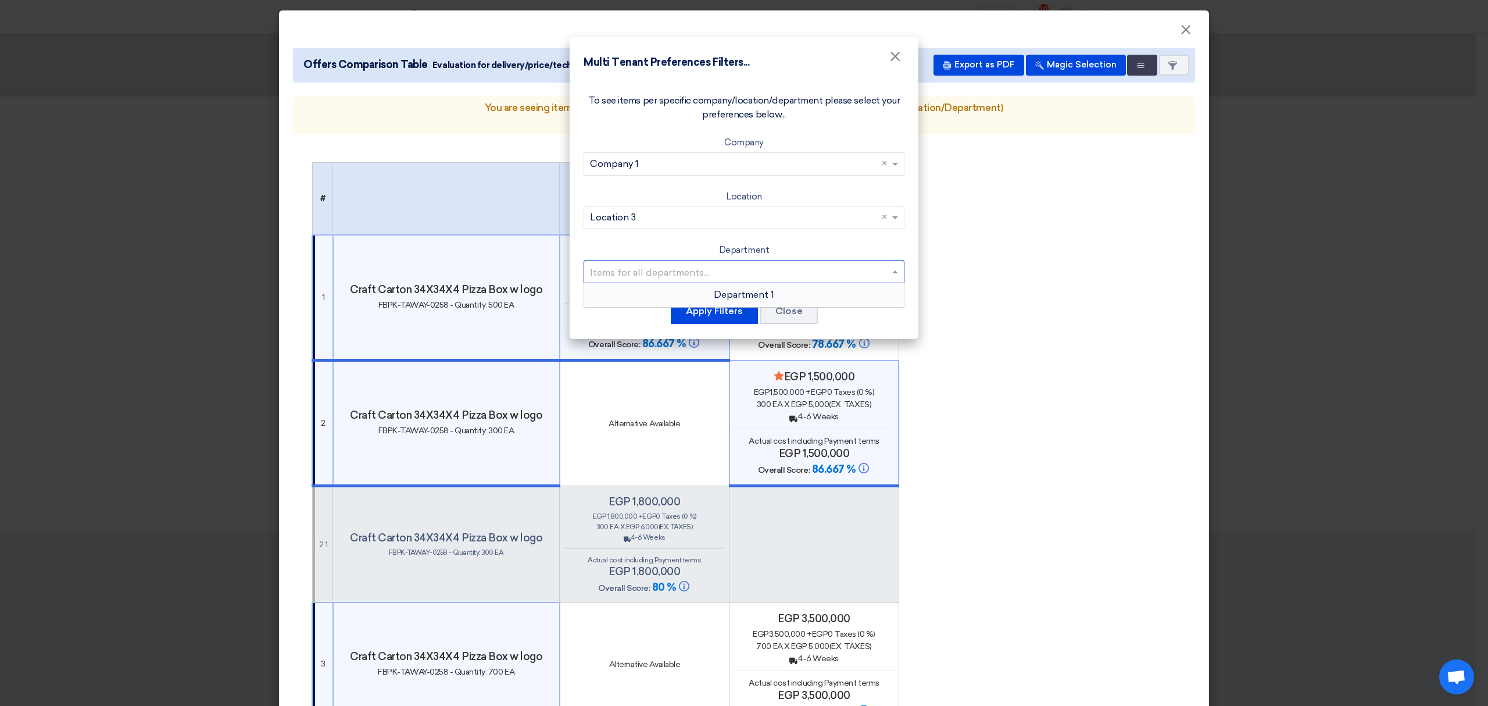
click at [752, 291] on span "Department 1" at bounding box center [744, 294] width 60 height 11
click at [728, 306] on button "Apply Filters" at bounding box center [714, 311] width 87 height 26
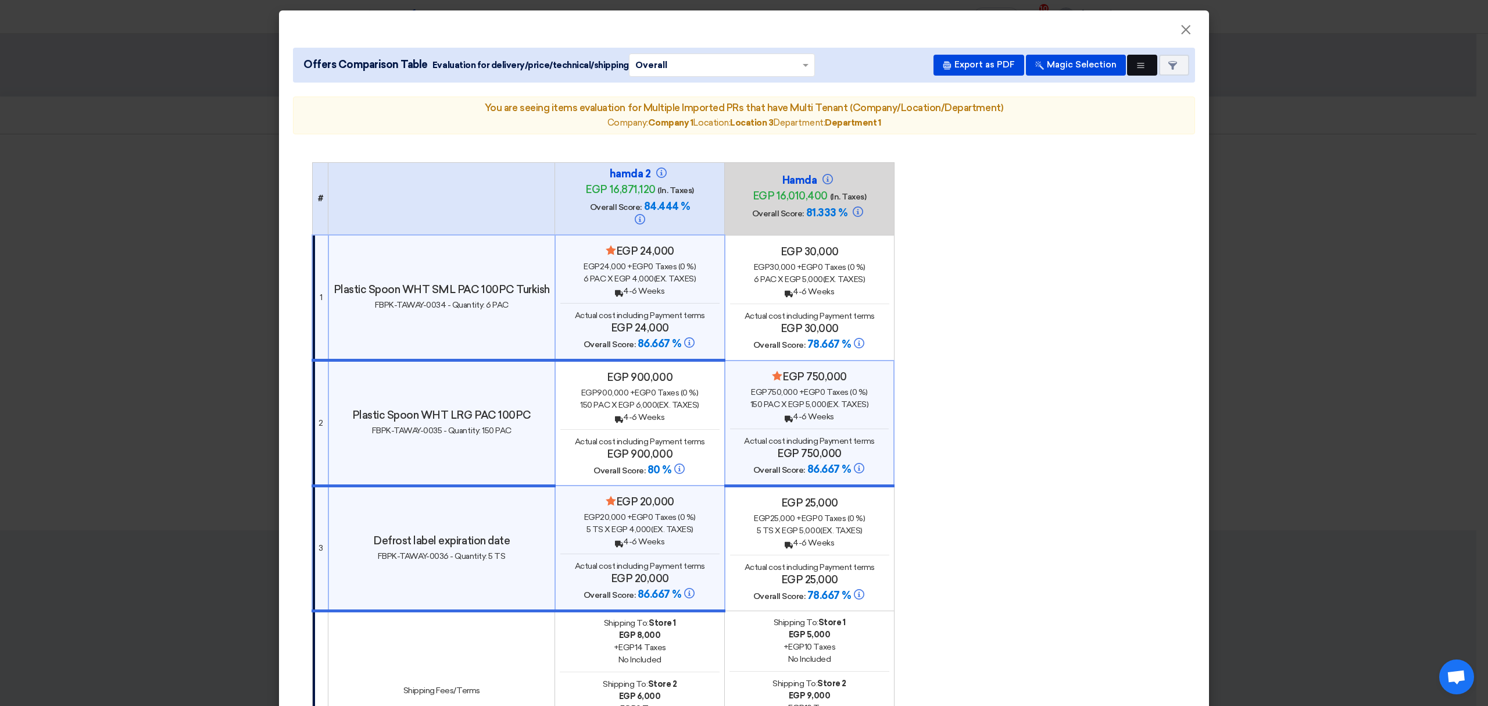
click at [1135, 70] on button "Multi Tenant Preferences" at bounding box center [1142, 65] width 30 height 21
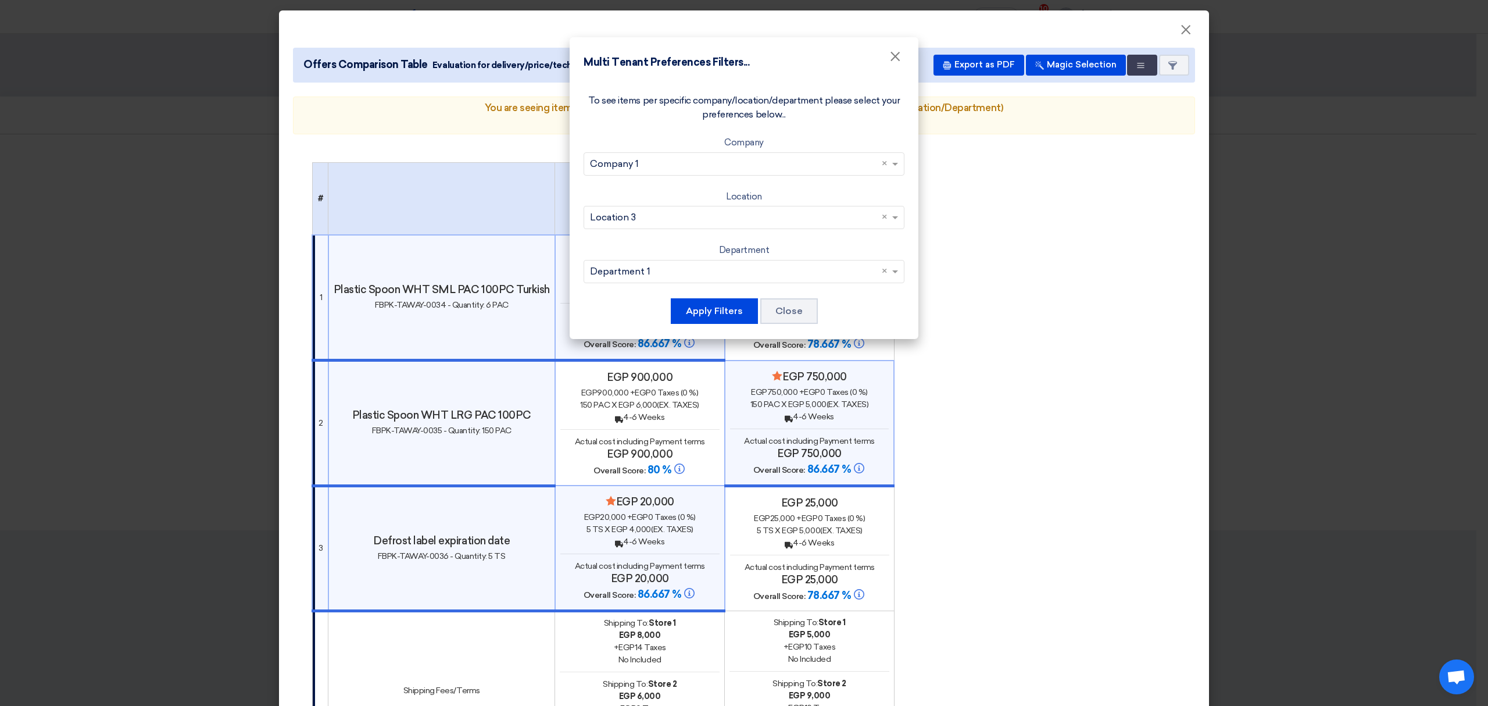
click at [800, 215] on input "text" at bounding box center [738, 217] width 296 height 19
click at [731, 265] on span "Store 2" at bounding box center [744, 264] width 32 height 11
click at [725, 310] on button "Apply Filters" at bounding box center [714, 311] width 87 height 26
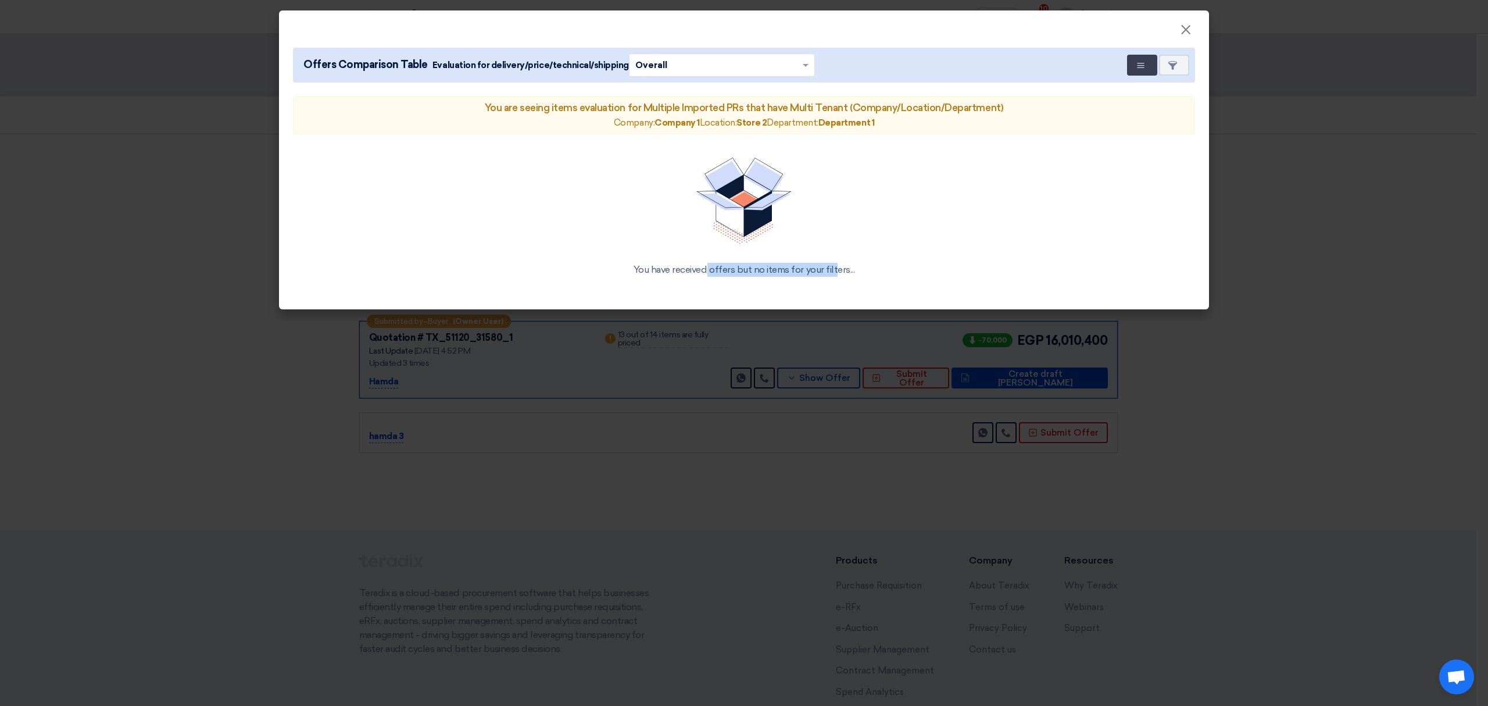
drag, startPoint x: 793, startPoint y: 273, endPoint x: 654, endPoint y: 269, distance: 139.0
click at [654, 269] on div "You have received offers but no items for your filters..." at bounding box center [744, 270] width 874 height 14
drag, startPoint x: 633, startPoint y: 269, endPoint x: 868, endPoint y: 266, distance: 234.8
click at [868, 266] on div "You have received offers but no items for your filters..." at bounding box center [744, 270] width 874 height 14
click at [811, 278] on div "You have received offers but no items for your filters..." at bounding box center [744, 217] width 902 height 147
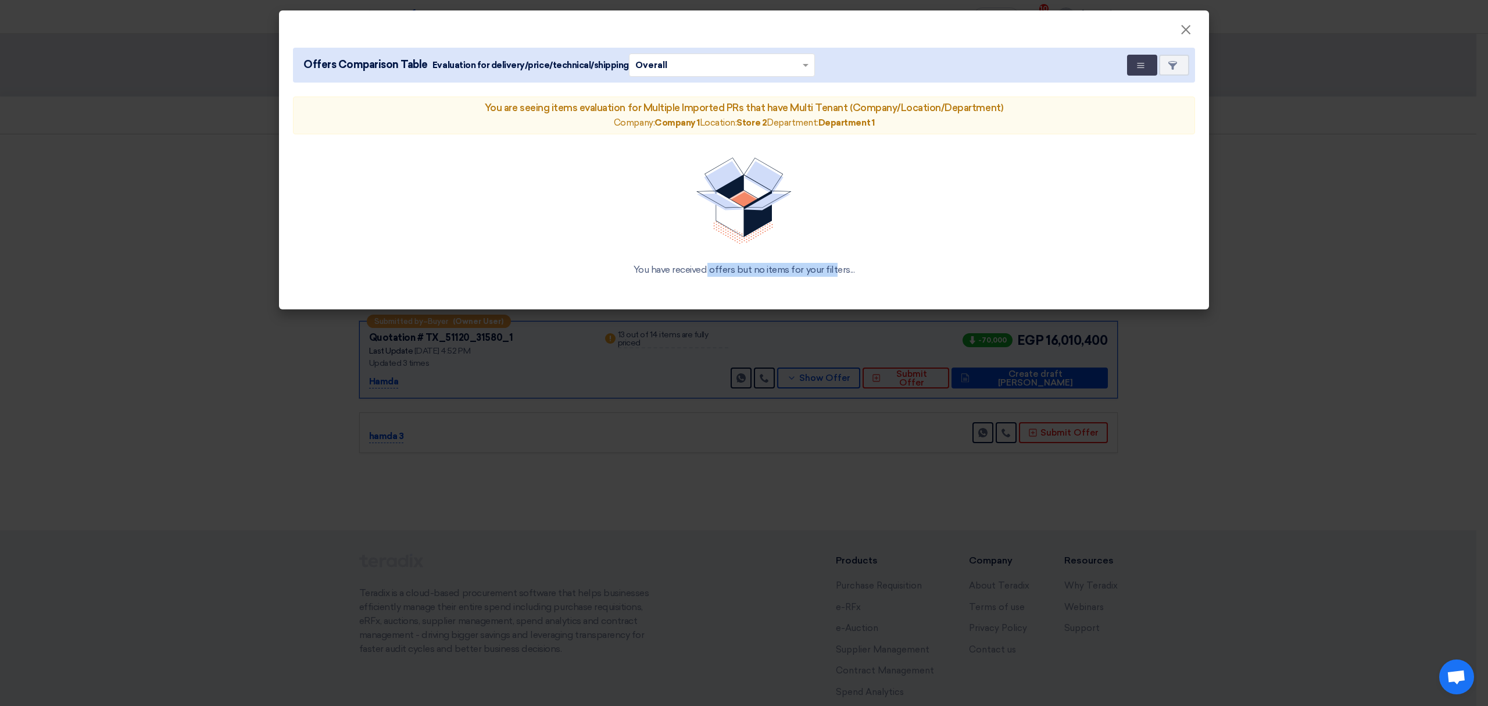
click at [811, 278] on div "You have received offers but no items for your filters..." at bounding box center [744, 217] width 902 height 147
click at [1135, 63] on button "Multi Tenant Preferences" at bounding box center [1142, 65] width 30 height 21
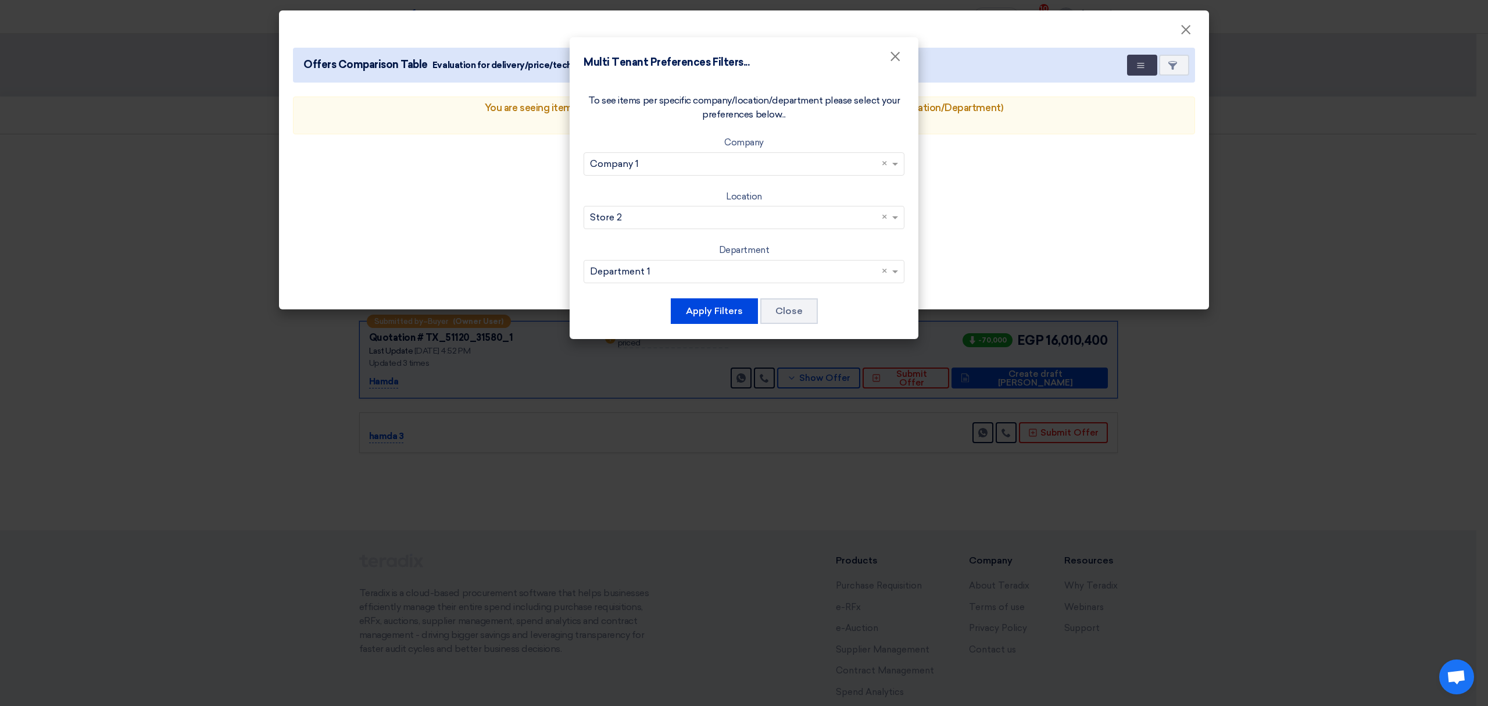
click at [1009, 215] on modal-container "Multi Tenant Preferences Filters... × To see items per specific company/locatio…" at bounding box center [744, 353] width 1488 height 706
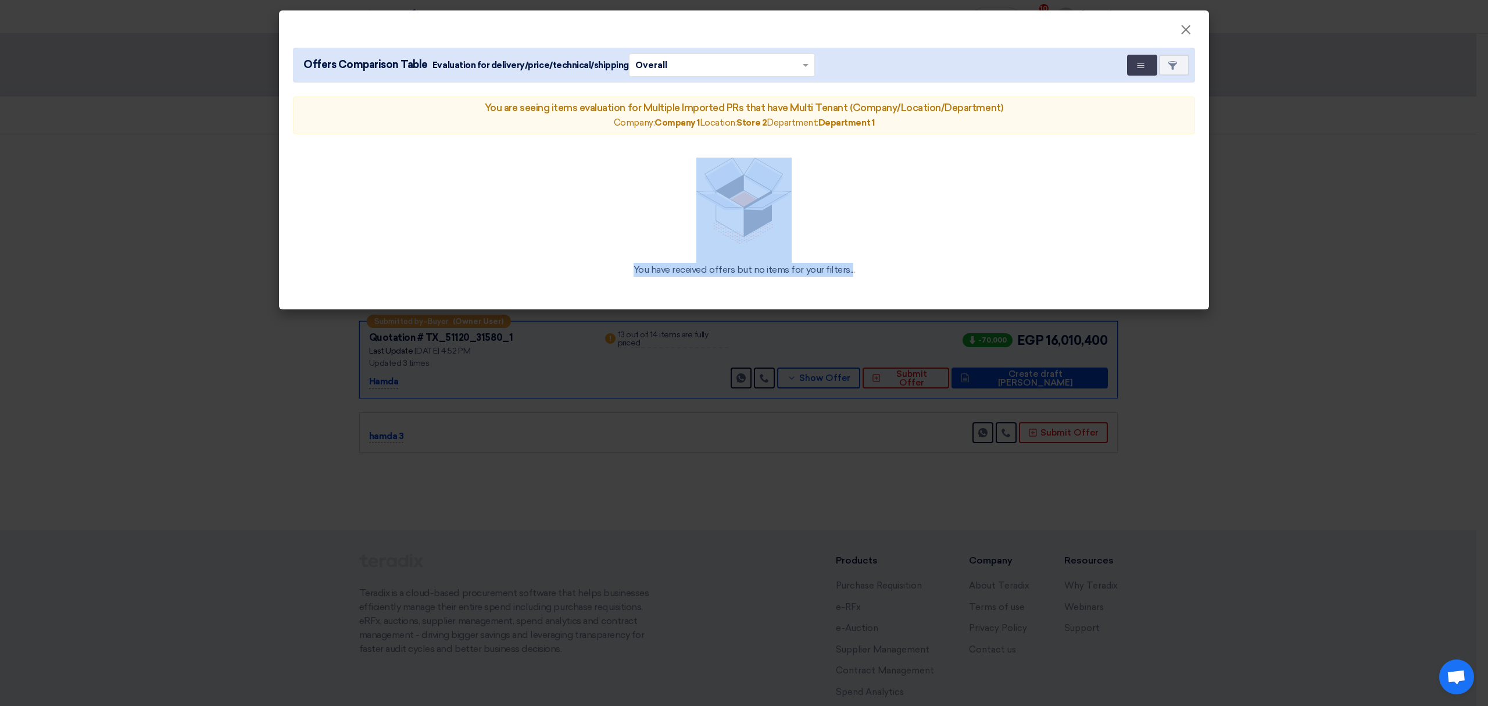
drag, startPoint x: 655, startPoint y: 261, endPoint x: 810, endPoint y: 266, distance: 155.3
click at [810, 266] on div "You have received offers but no items for your filters..." at bounding box center [744, 217] width 902 height 147
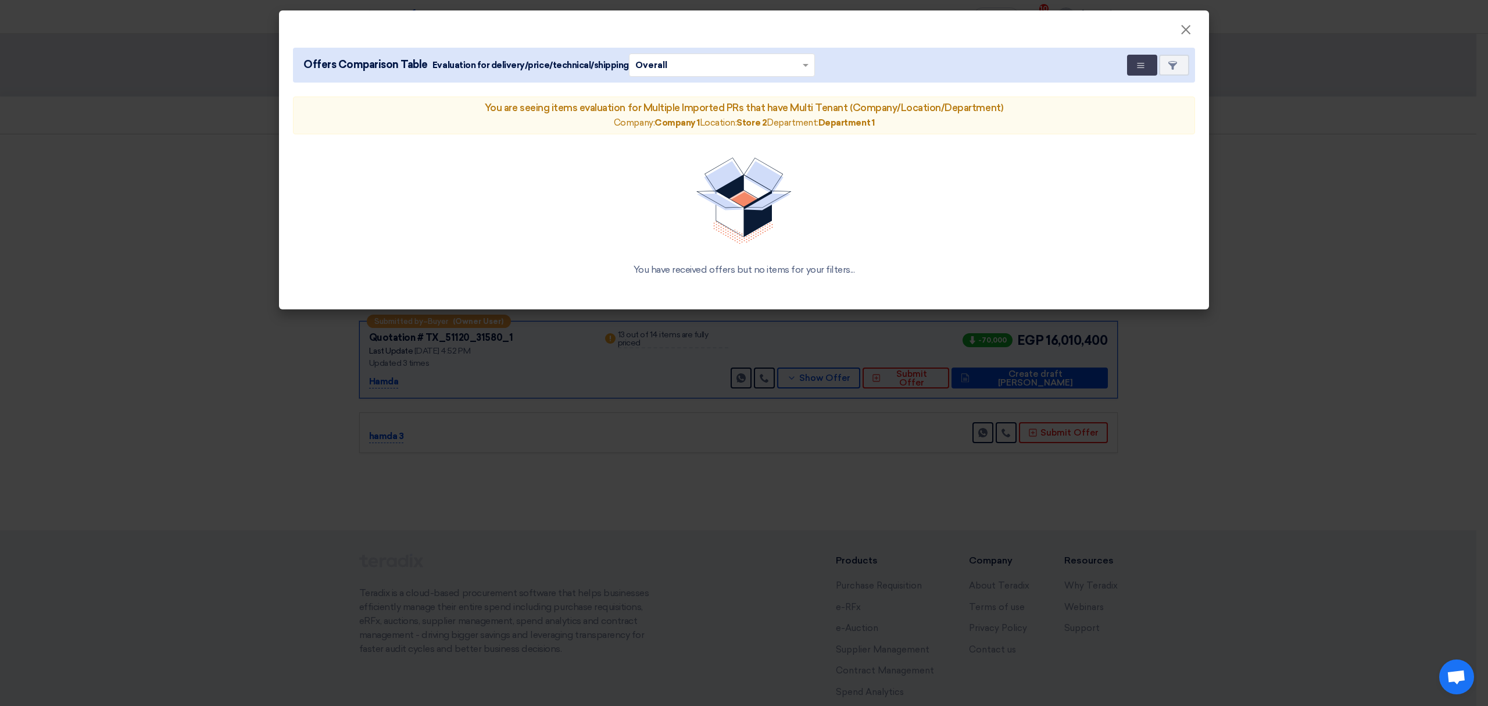
click at [826, 263] on div "You have received offers but no items for your filters..." at bounding box center [744, 270] width 874 height 14
click at [827, 263] on div "You have received offers but no items for your filters..." at bounding box center [744, 270] width 874 height 14
click at [828, 262] on div "You have received offers but no items for your filters..." at bounding box center [744, 217] width 902 height 147
click at [1183, 24] on span "×" at bounding box center [1186, 32] width 12 height 23
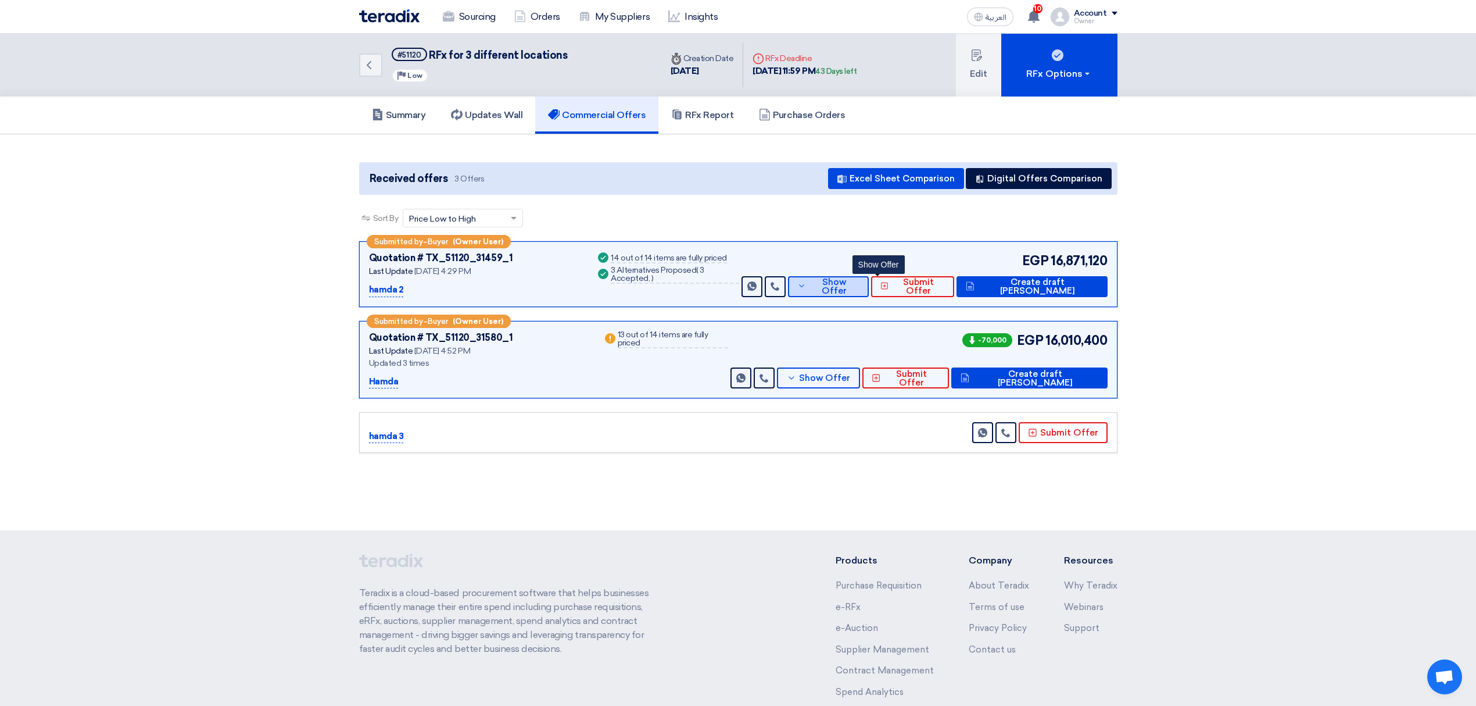
click at [859, 285] on span "Show Offer" at bounding box center [834, 286] width 50 height 17
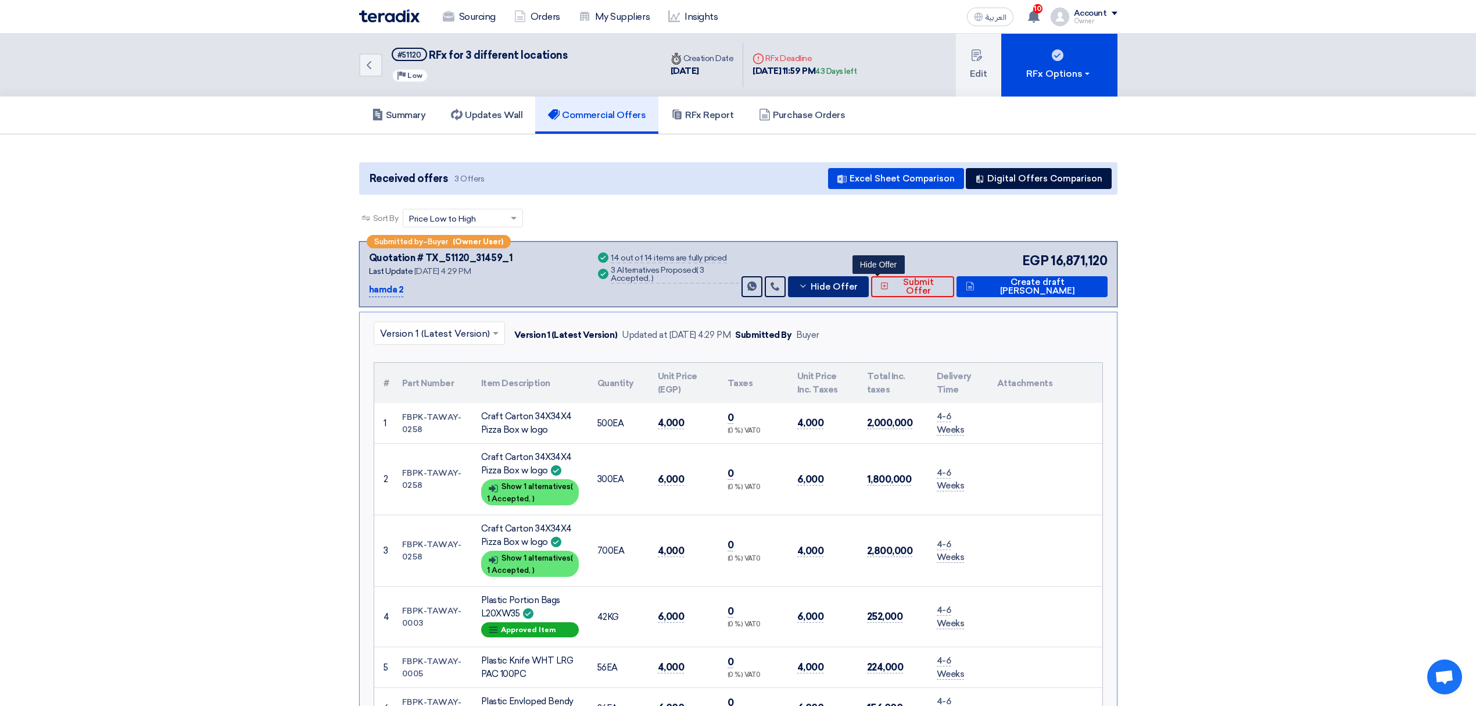
click at [858, 284] on span "Hide Offer" at bounding box center [834, 286] width 47 height 9
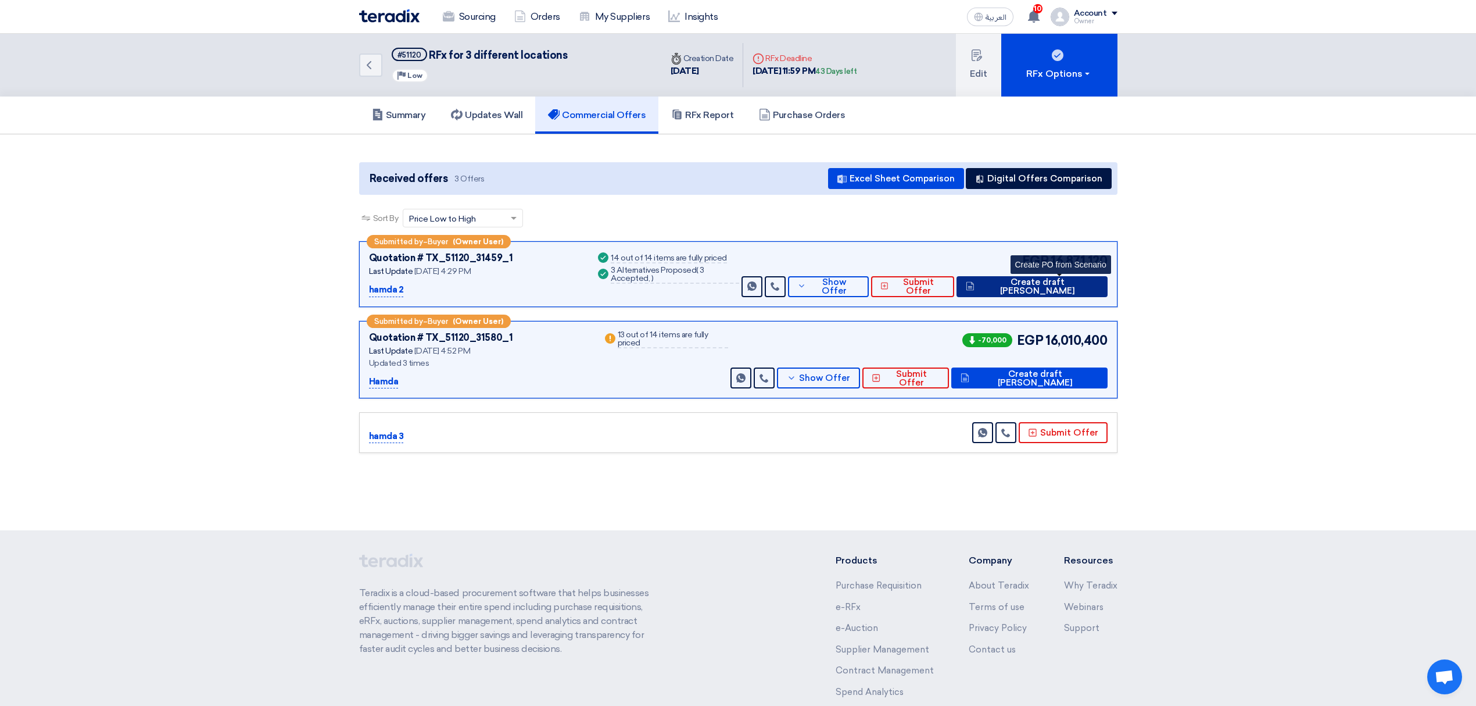
click at [1070, 287] on span "Create draft PO" at bounding box center [1038, 286] width 121 height 17
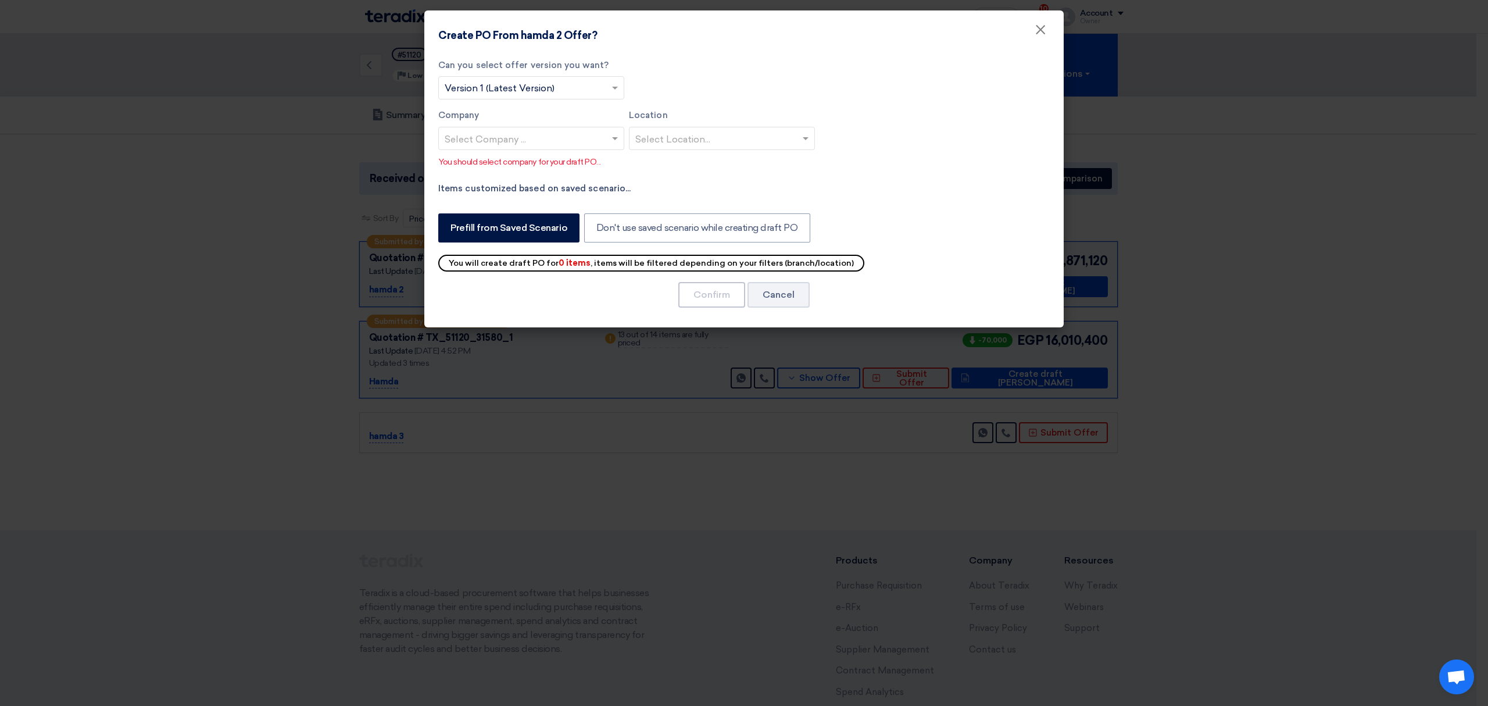
click at [556, 138] on input "text" at bounding box center [526, 139] width 162 height 19
click at [500, 163] on div "Company 1" at bounding box center [531, 162] width 185 height 24
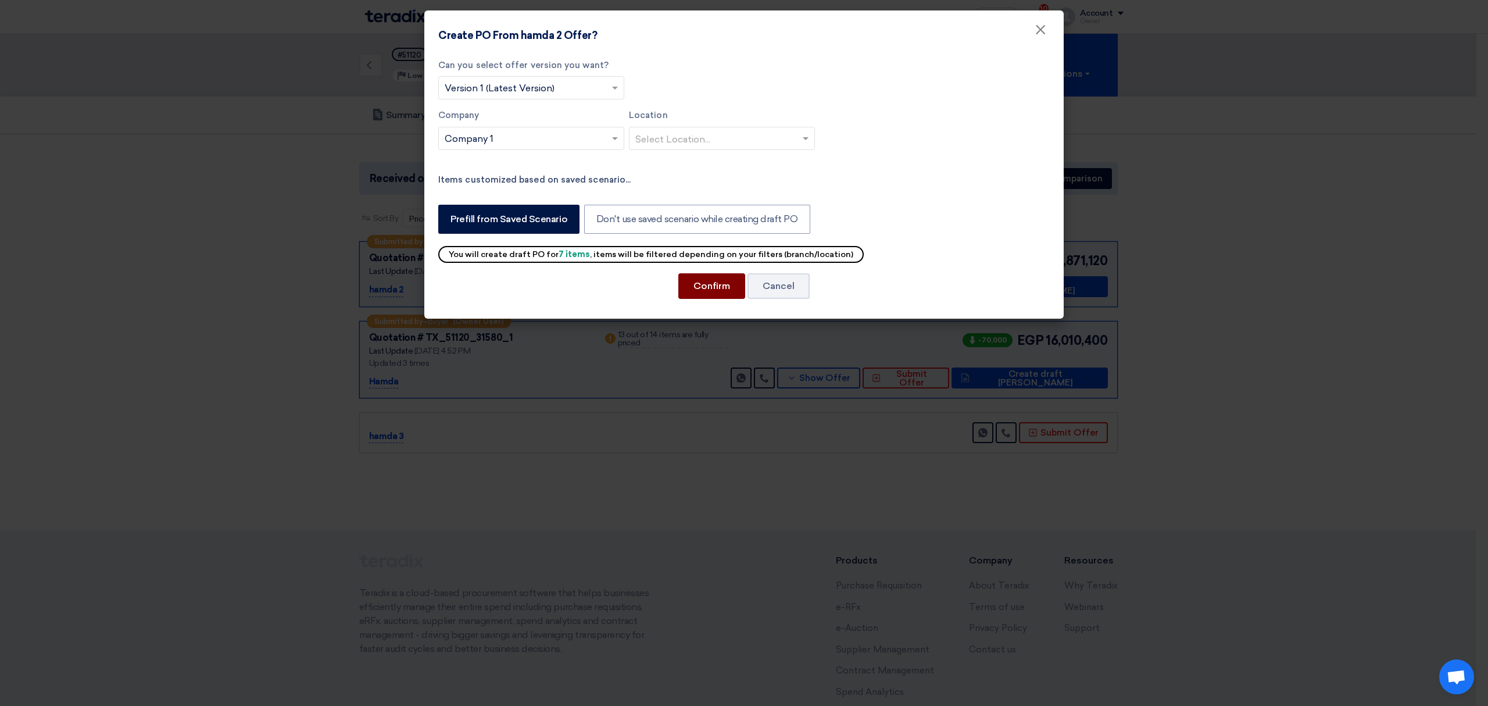
click at [688, 294] on button "Confirm" at bounding box center [711, 286] width 67 height 26
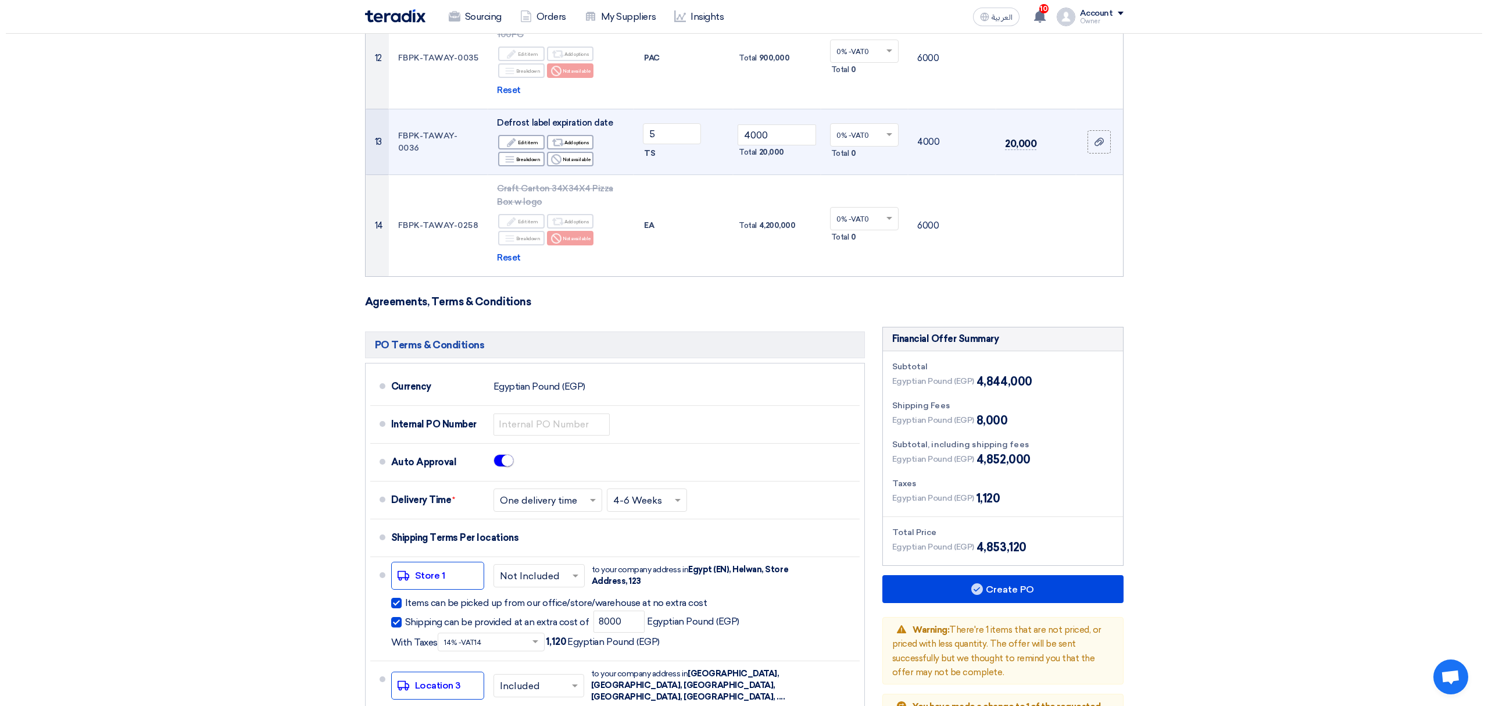
scroll to position [1025, 0]
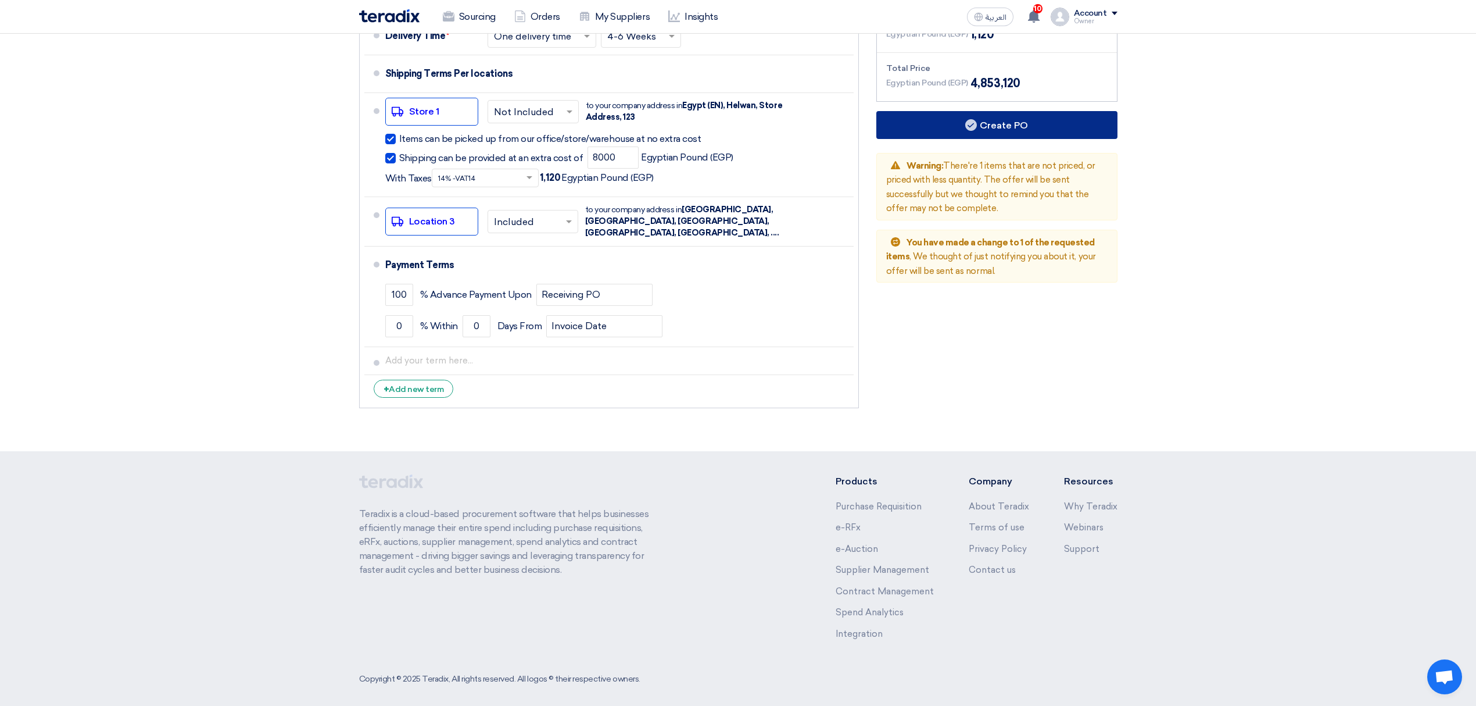
click at [968, 124] on use at bounding box center [971, 125] width 12 height 12
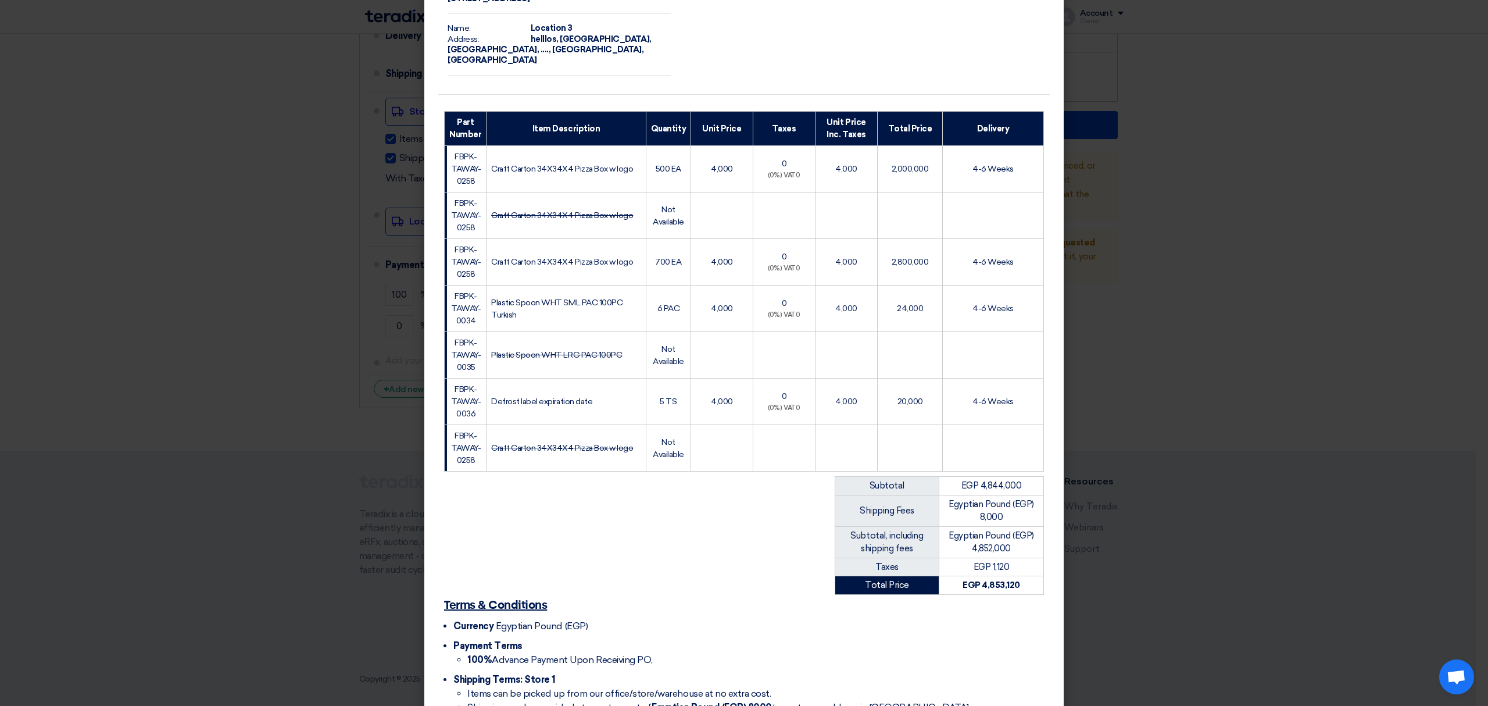
scroll to position [287, 0]
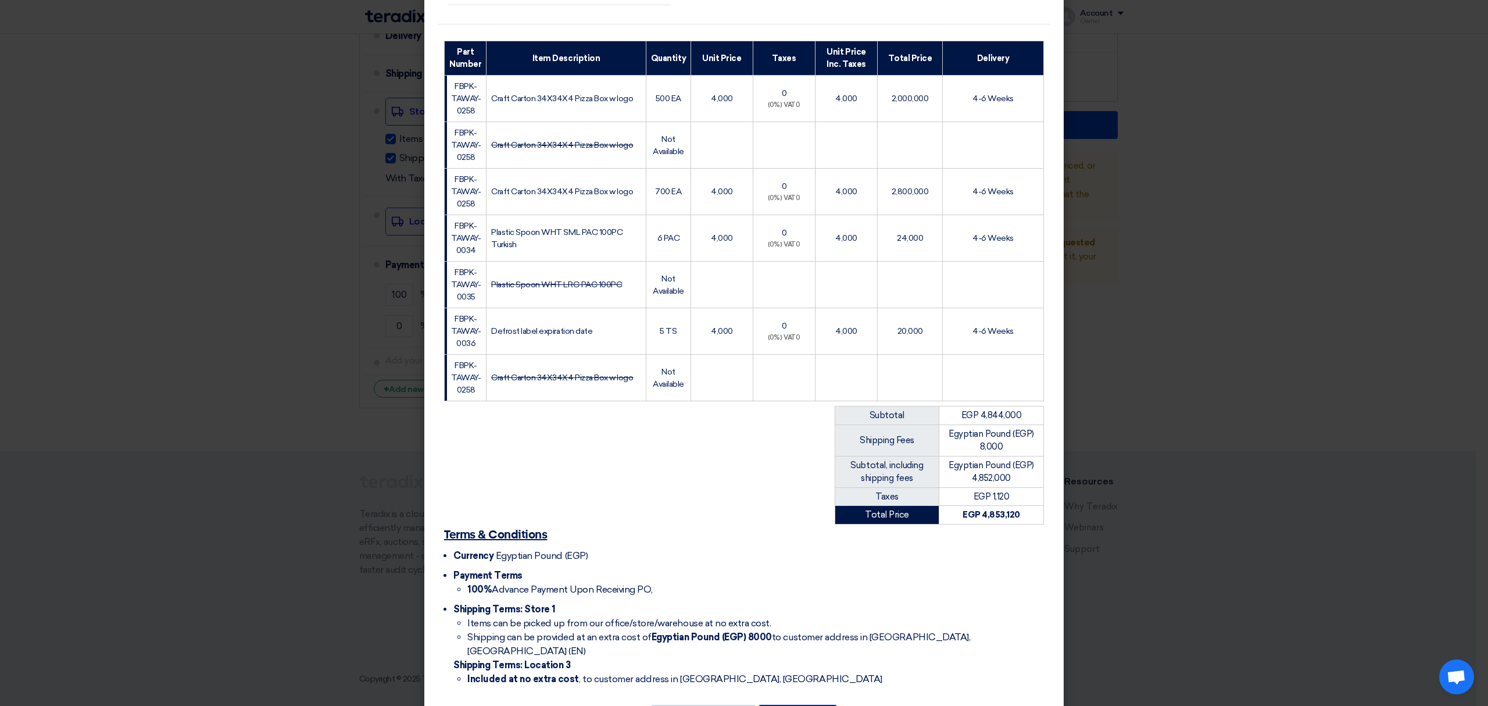
click at [795, 704] on button "Create PO" at bounding box center [798, 717] width 78 height 26
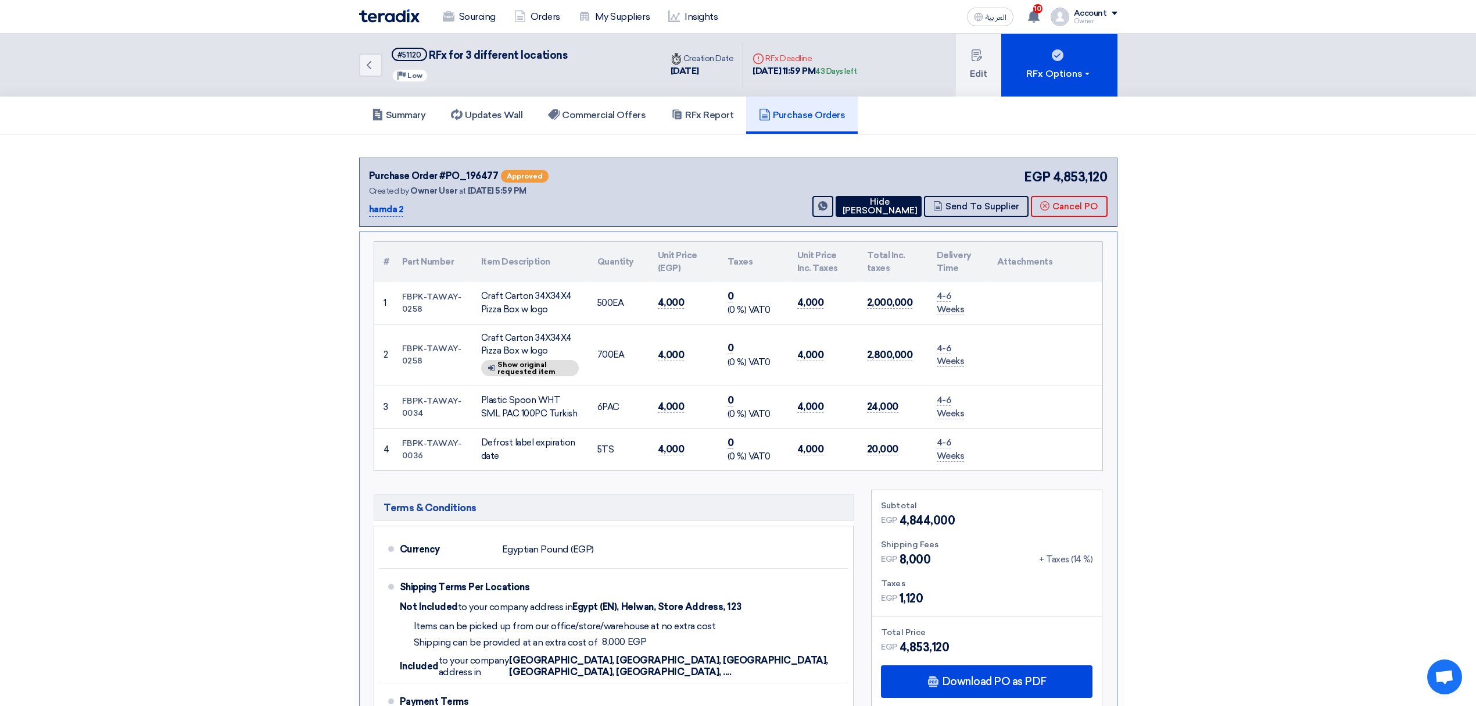
click at [1200, 255] on section "Purchase Order #PO_196477 Approved Created by Owner User at 18 Sep 2025, 5:59 P…" at bounding box center [738, 615] width 1476 height 962
click at [1192, 245] on section "Purchase Order #PO_196477 Approved Created by Owner User at 18 Sep 2025, 5:59 P…" at bounding box center [738, 615] width 1476 height 962
click at [605, 112] on h5 "Commercial Offers" at bounding box center [597, 115] width 98 height 12
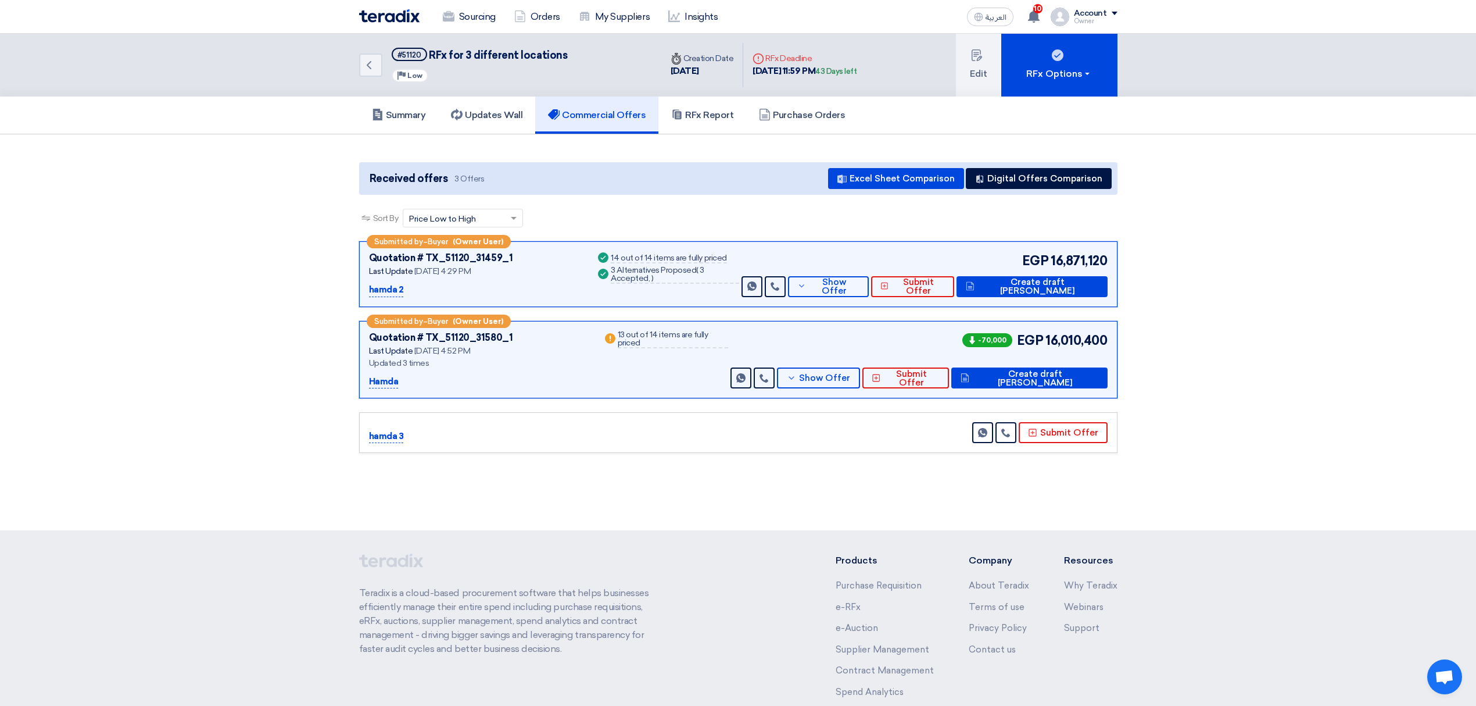
click at [1043, 164] on div "Received offers 3 Offers Excel Sheet Comparison Digital Offers Comparison" at bounding box center [738, 178] width 759 height 33
click at [1043, 168] on button "Digital Offers Comparison" at bounding box center [1039, 178] width 146 height 21
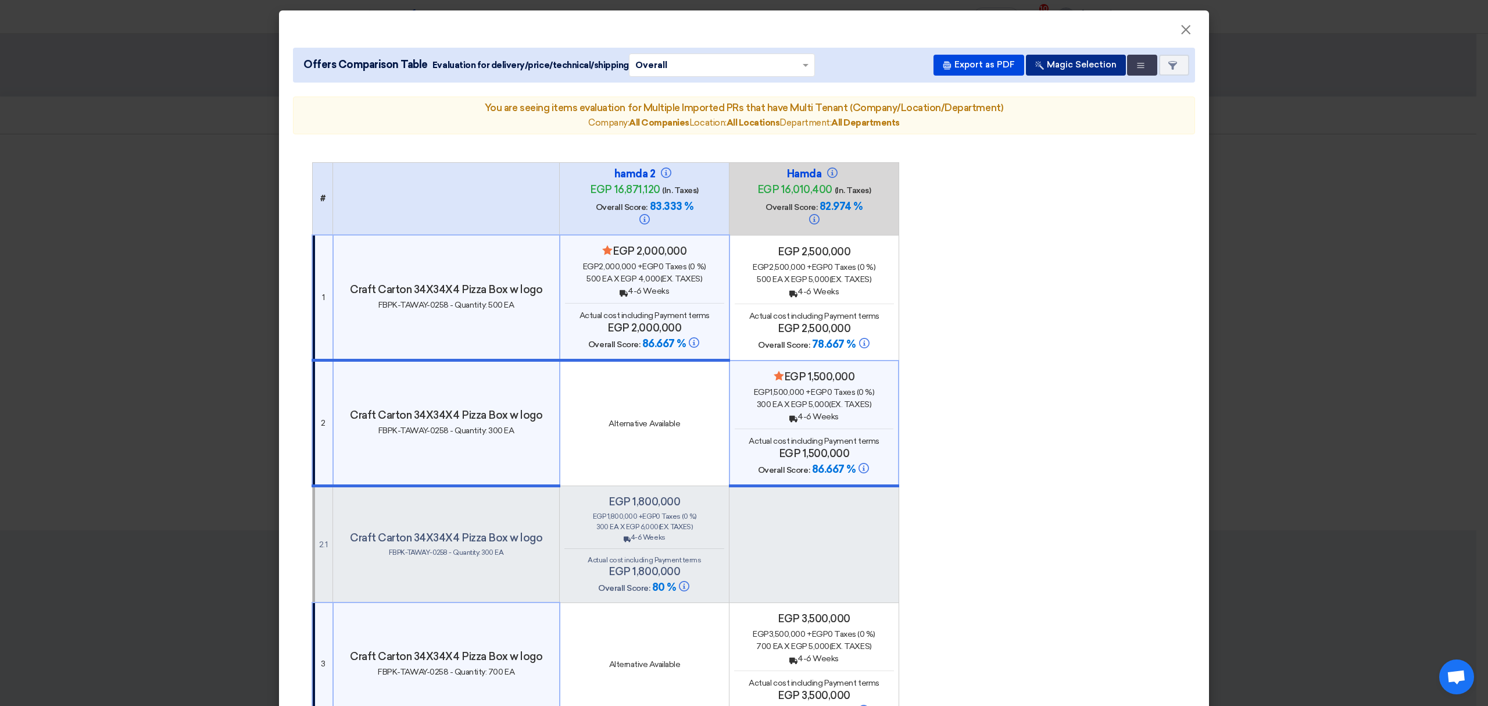
click at [1072, 66] on button "Magic Selection" at bounding box center [1076, 65] width 100 height 21
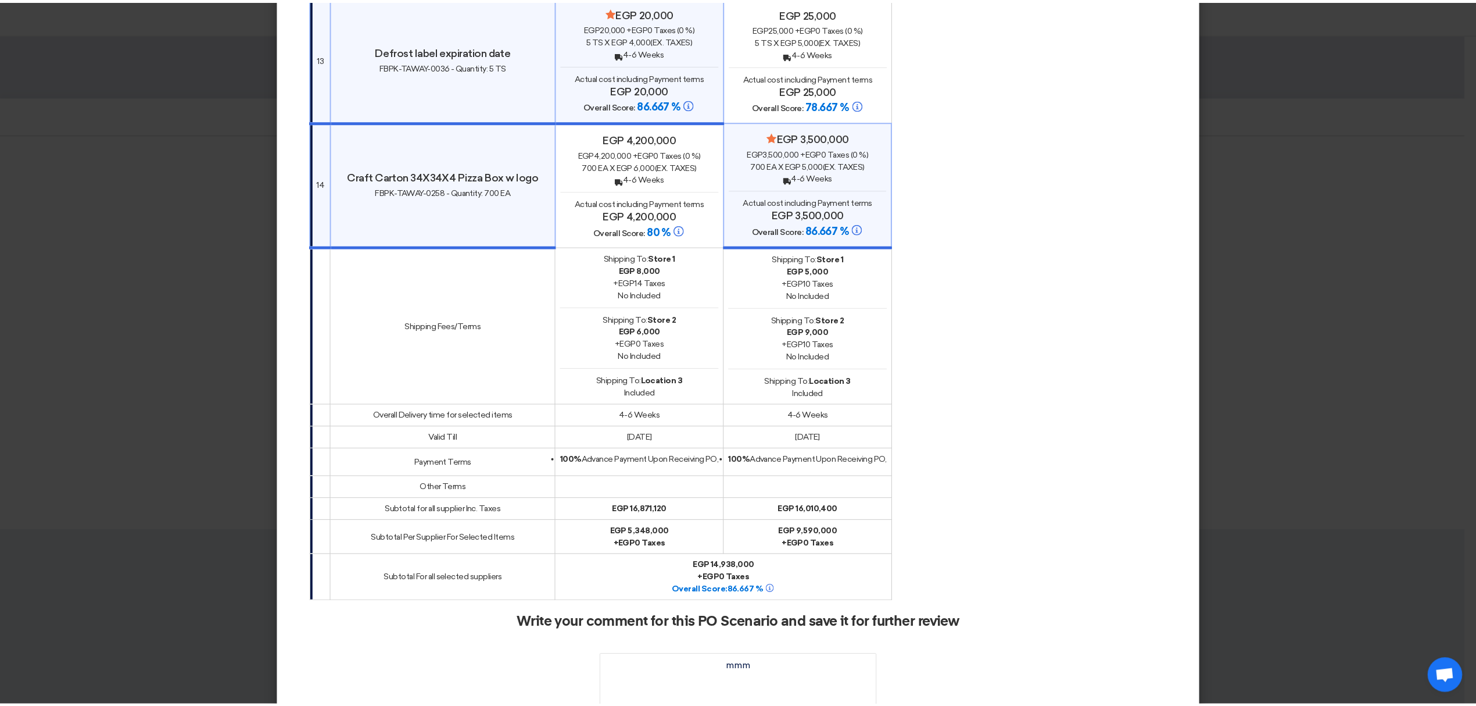
scroll to position [2214, 0]
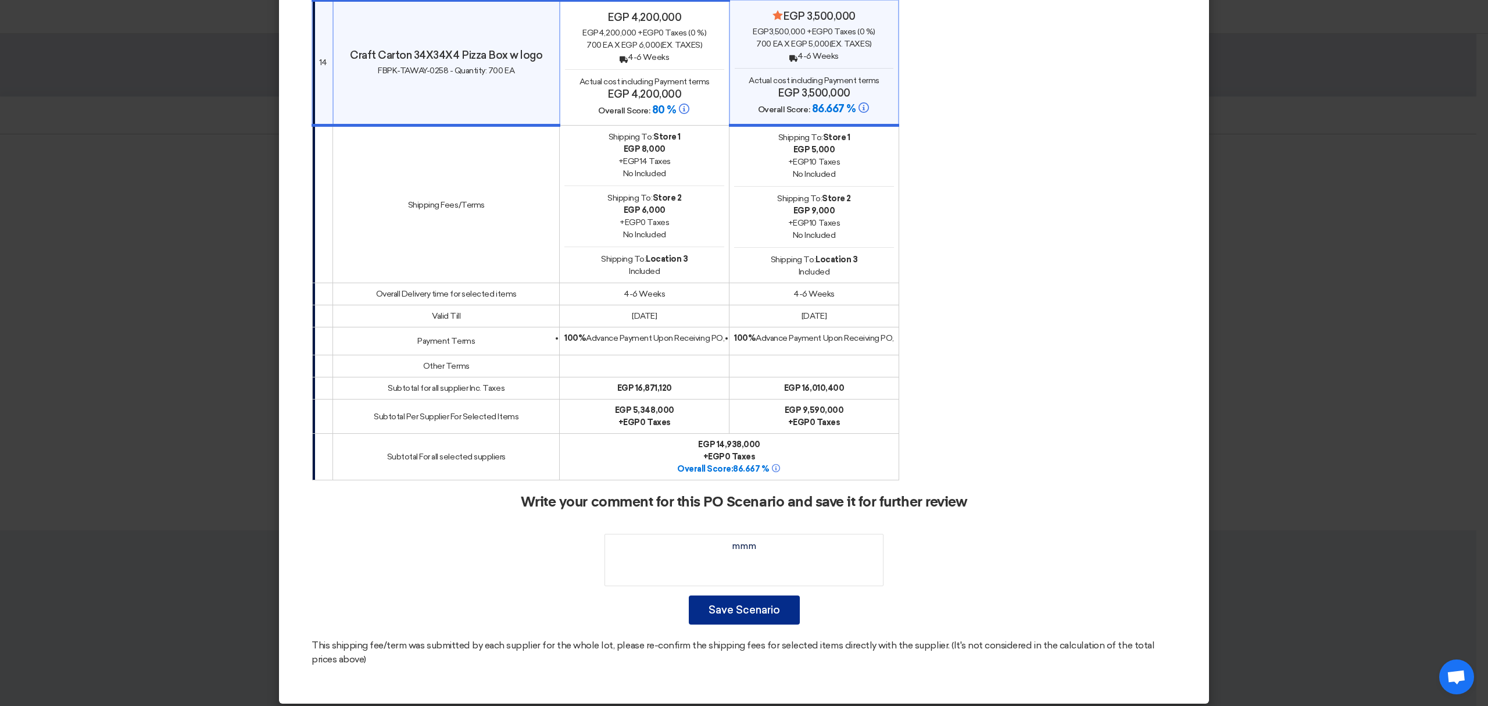
click at [754, 605] on button "Save Scenario" at bounding box center [744, 609] width 111 height 29
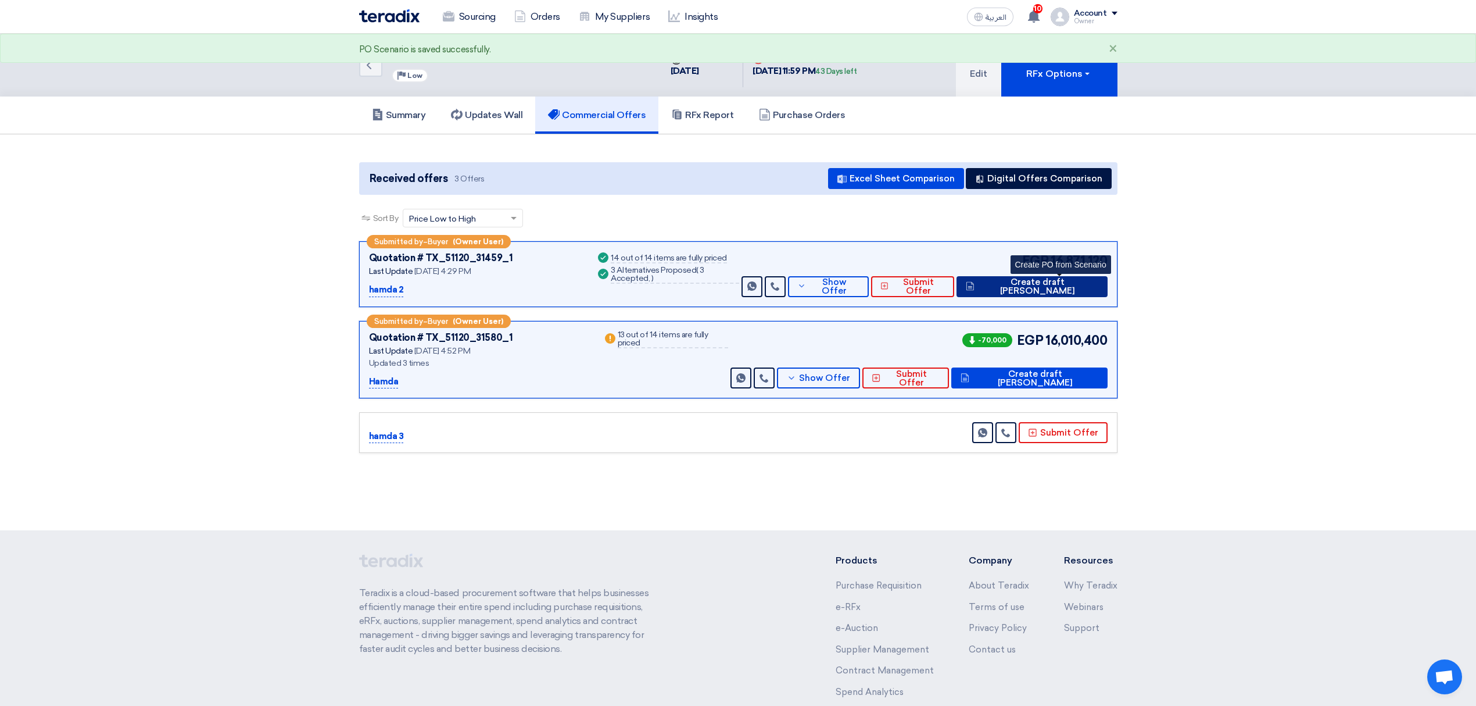
click at [1095, 280] on span "Create draft PO" at bounding box center [1038, 286] width 121 height 17
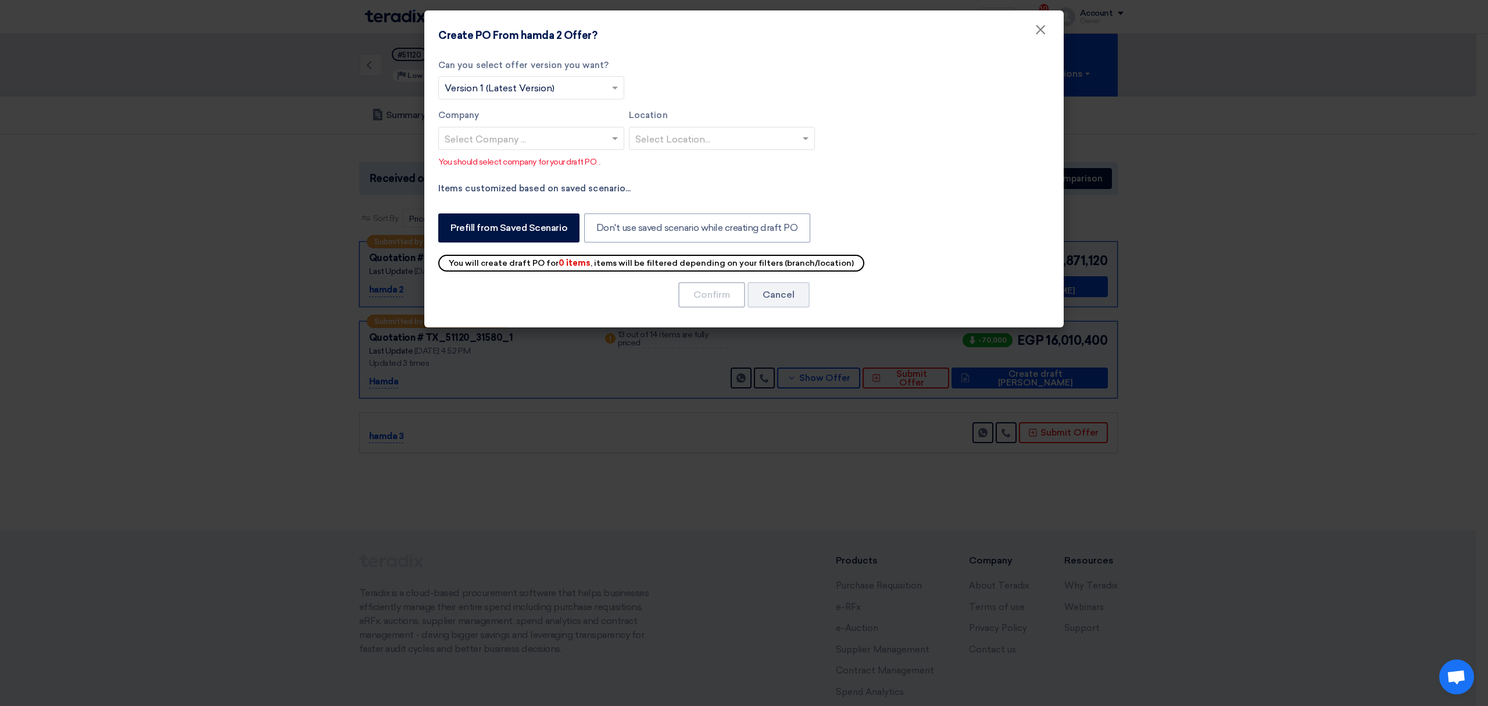
click at [585, 138] on input "text" at bounding box center [526, 139] width 162 height 19
click at [519, 163] on div "Company 1" at bounding box center [531, 162] width 185 height 24
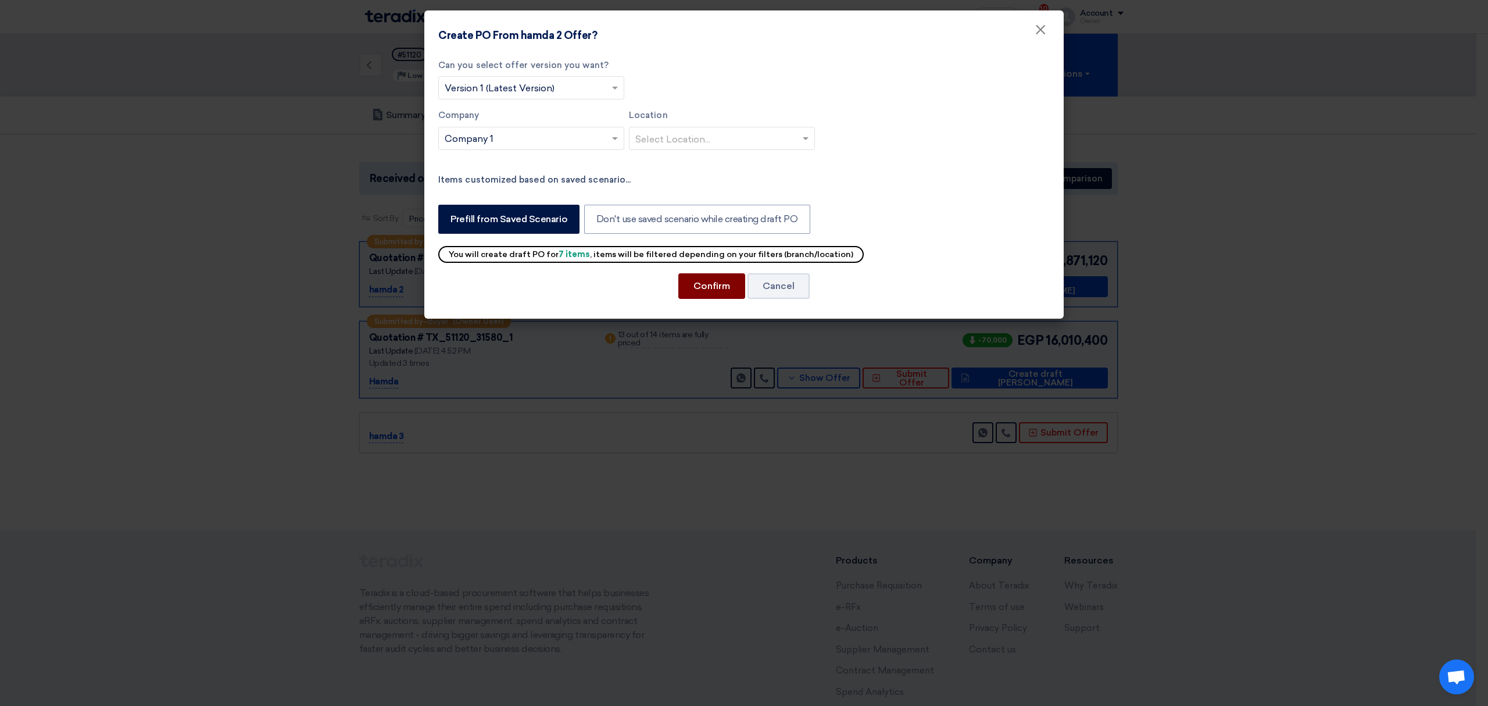
click at [713, 280] on button "Confirm" at bounding box center [711, 286] width 67 height 26
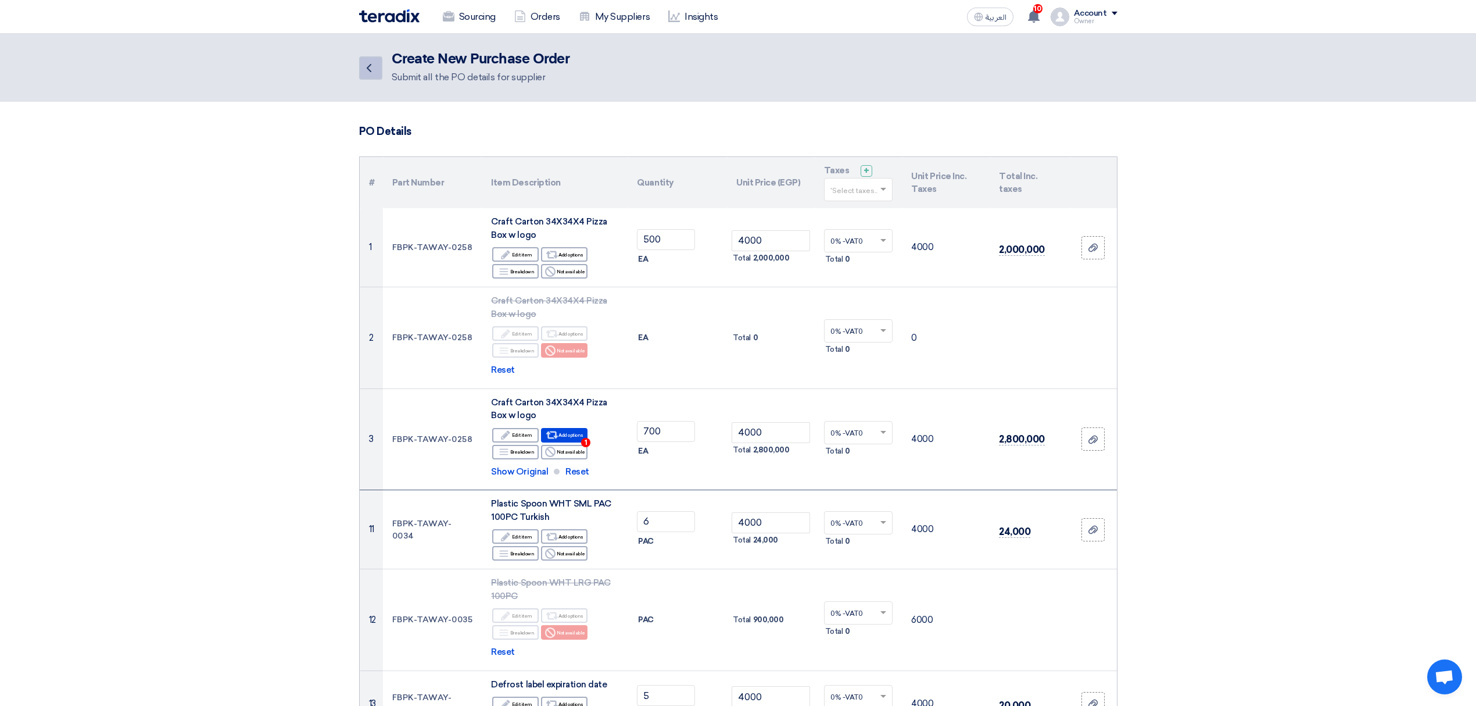
click at [377, 69] on link "Back" at bounding box center [370, 67] width 23 height 23
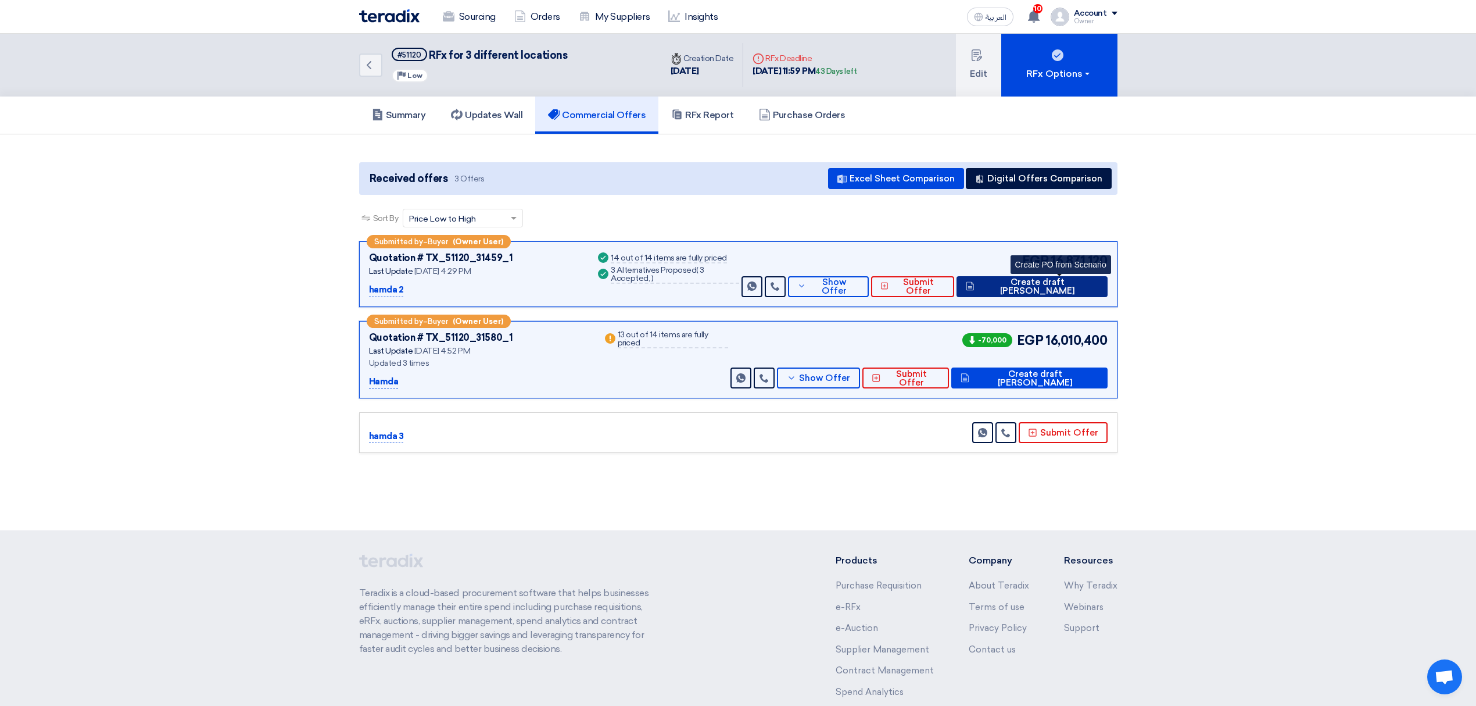
click at [1035, 284] on span "Create draft PO" at bounding box center [1038, 286] width 121 height 17
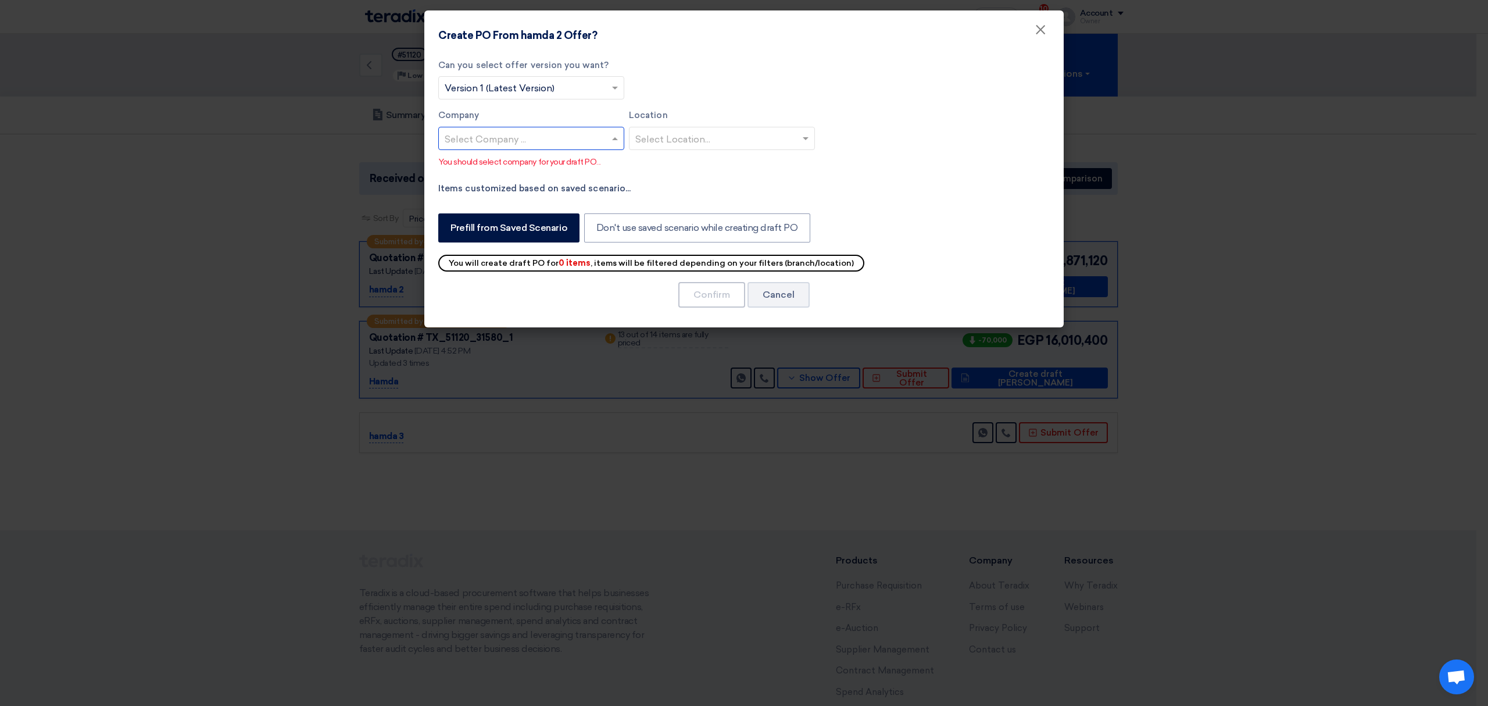
click at [557, 147] on input "text" at bounding box center [526, 139] width 162 height 19
click at [550, 163] on div "Company 1" at bounding box center [531, 162] width 185 height 24
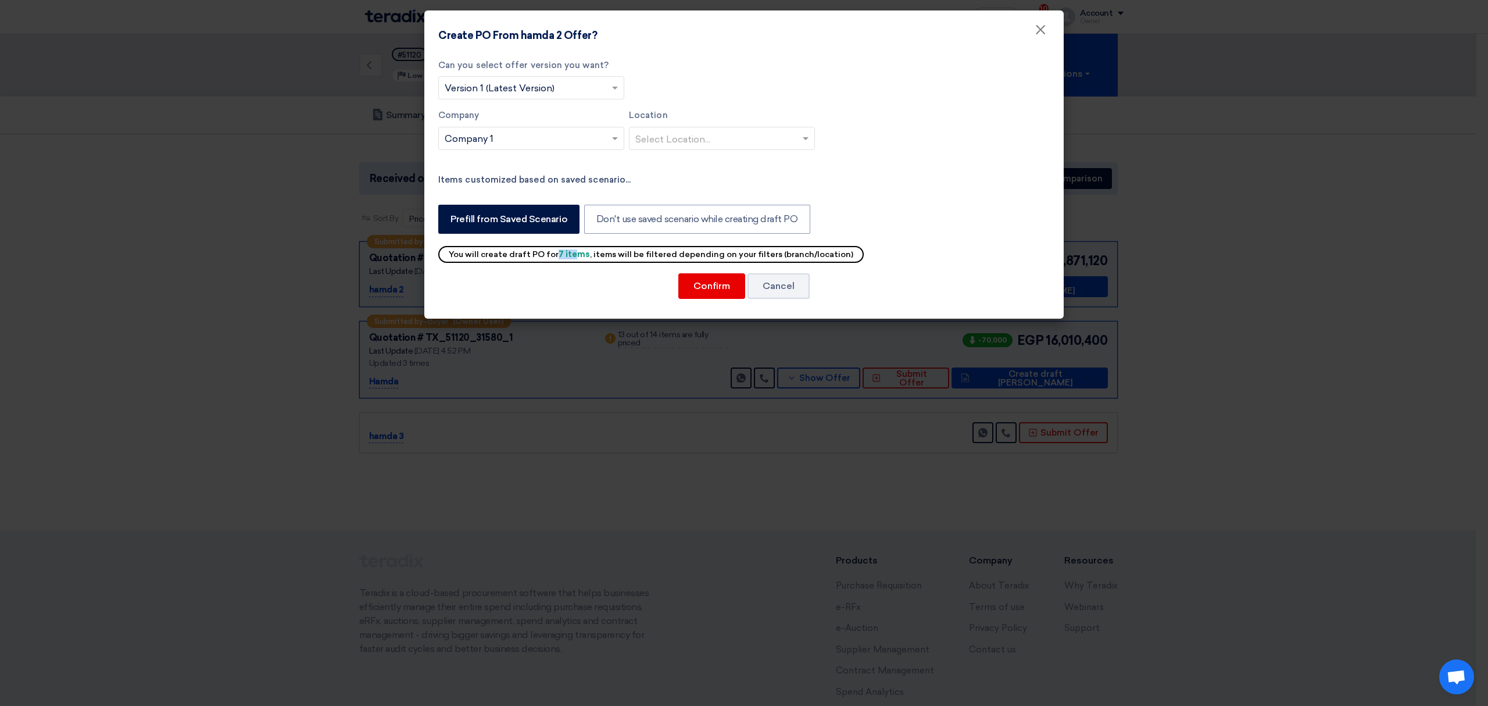
drag, startPoint x: 572, startPoint y: 256, endPoint x: 556, endPoint y: 257, distance: 16.3
click at [559, 257] on b "7 items" at bounding box center [574, 254] width 31 height 10
click at [660, 133] on input "text" at bounding box center [716, 139] width 162 height 19
click at [943, 126] on div "Company Select Company ... × Company 1 Location Select Location... Store 1 Stor…" at bounding box center [743, 134] width 611 height 51
click at [724, 130] on input "text" at bounding box center [716, 139] width 162 height 19
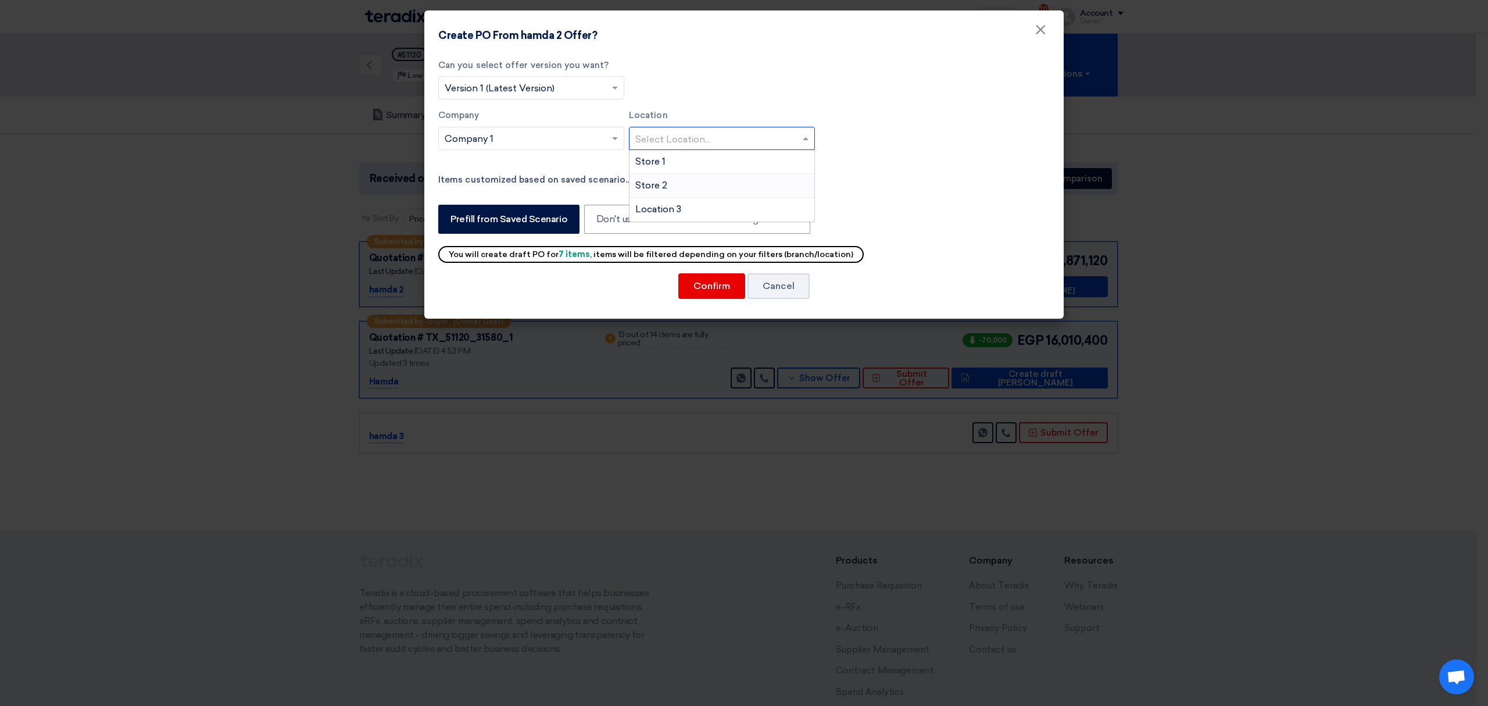
click at [709, 184] on div "Store 2" at bounding box center [722, 186] width 185 height 24
click at [715, 146] on input "text" at bounding box center [716, 139] width 162 height 19
click at [703, 166] on div "Store 1" at bounding box center [722, 162] width 185 height 24
drag, startPoint x: 582, startPoint y: 256, endPoint x: 553, endPoint y: 252, distance: 28.9
click at [553, 252] on div "You will create draft PO for 4 items , items will be filtered depending on your…" at bounding box center [651, 254] width 426 height 17
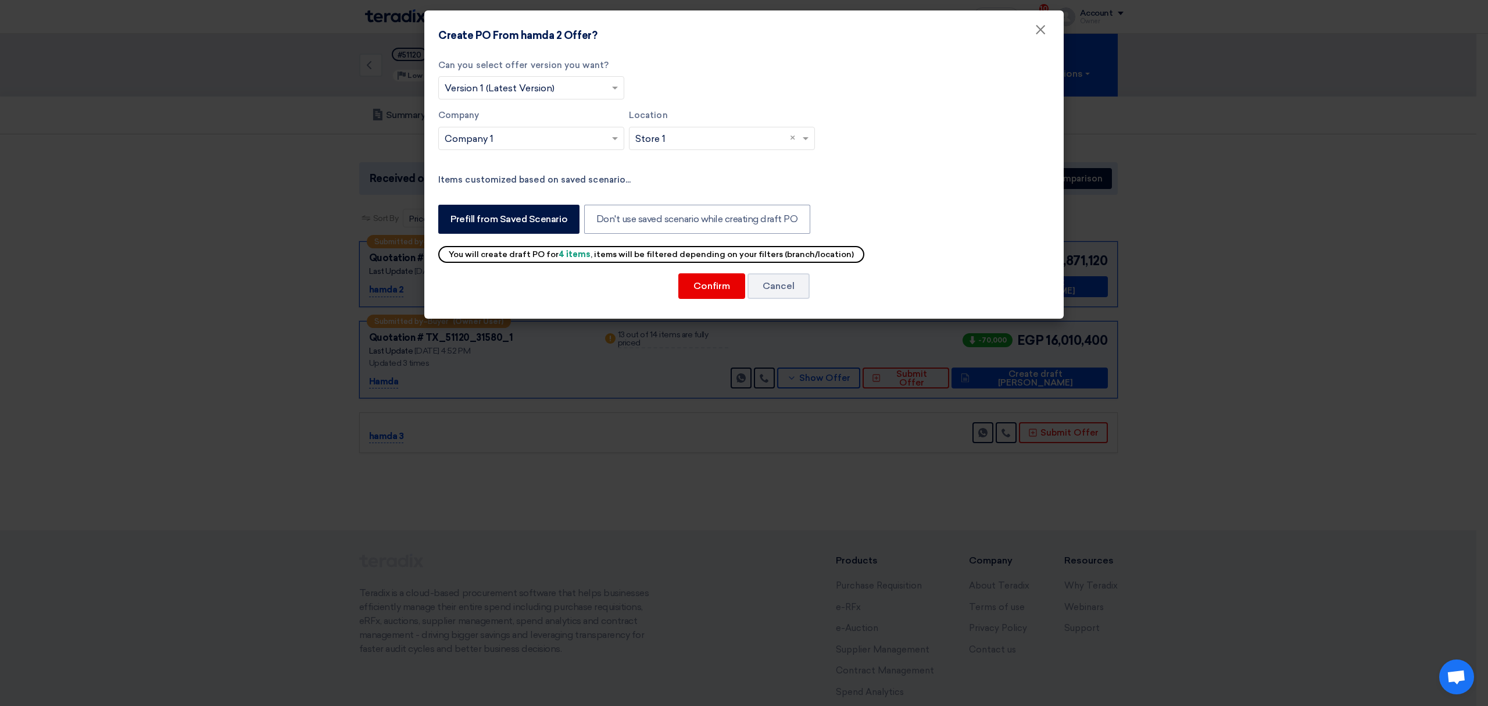
click at [559, 253] on b "4 items" at bounding box center [575, 254] width 32 height 10
click at [552, 253] on div "You will create draft PO for 4 items , items will be filtered depending on your…" at bounding box center [651, 254] width 426 height 17
drag, startPoint x: 538, startPoint y: 254, endPoint x: 842, endPoint y: 255, distance: 303.4
click at [842, 255] on div "You will create draft PO for 4 items , items will be filtered depending on your…" at bounding box center [651, 254] width 426 height 17
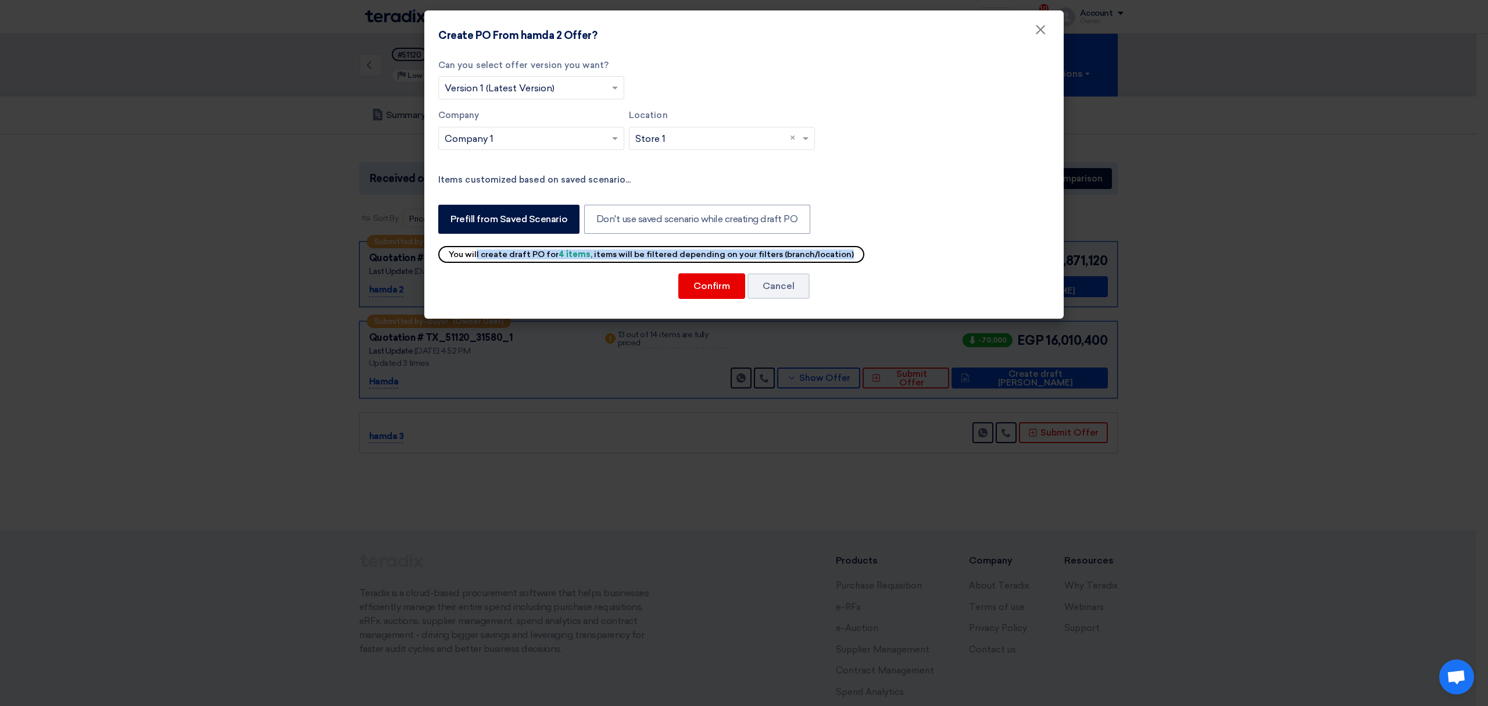
drag, startPoint x: 842, startPoint y: 250, endPoint x: 438, endPoint y: 255, distance: 404.0
click at [438, 255] on div "You will create draft PO for 4 items , items will be filtered depending on your…" at bounding box center [651, 254] width 426 height 17
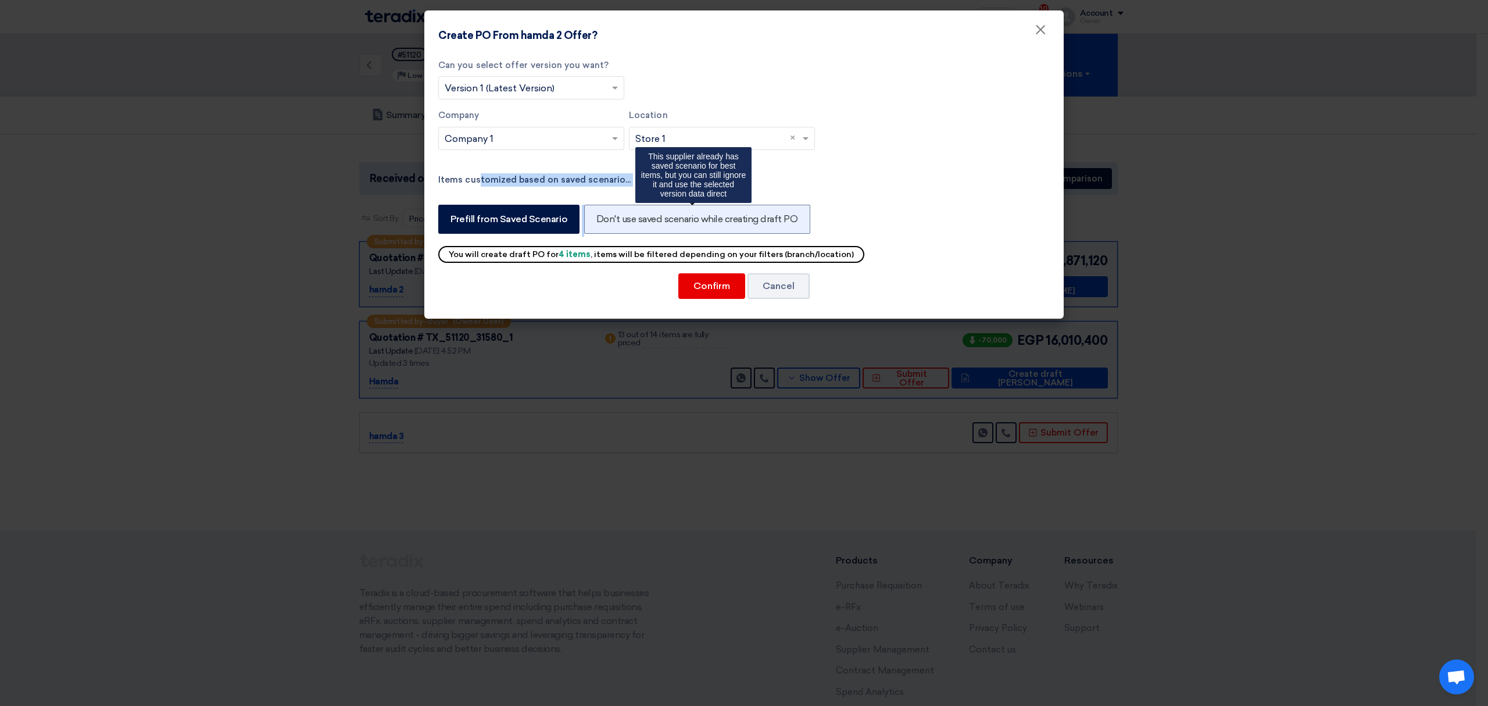
drag, startPoint x: 439, startPoint y: 172, endPoint x: 754, endPoint y: 233, distance: 320.3
click at [754, 233] on div "Can you select offer version you want? Select from offer versions × Version 1 (…" at bounding box center [743, 186] width 639 height 266
click at [341, 175] on modal-container "Create PO From hamda 2 Offer? × Can you select offer version you want? Select f…" at bounding box center [744, 353] width 1488 height 706
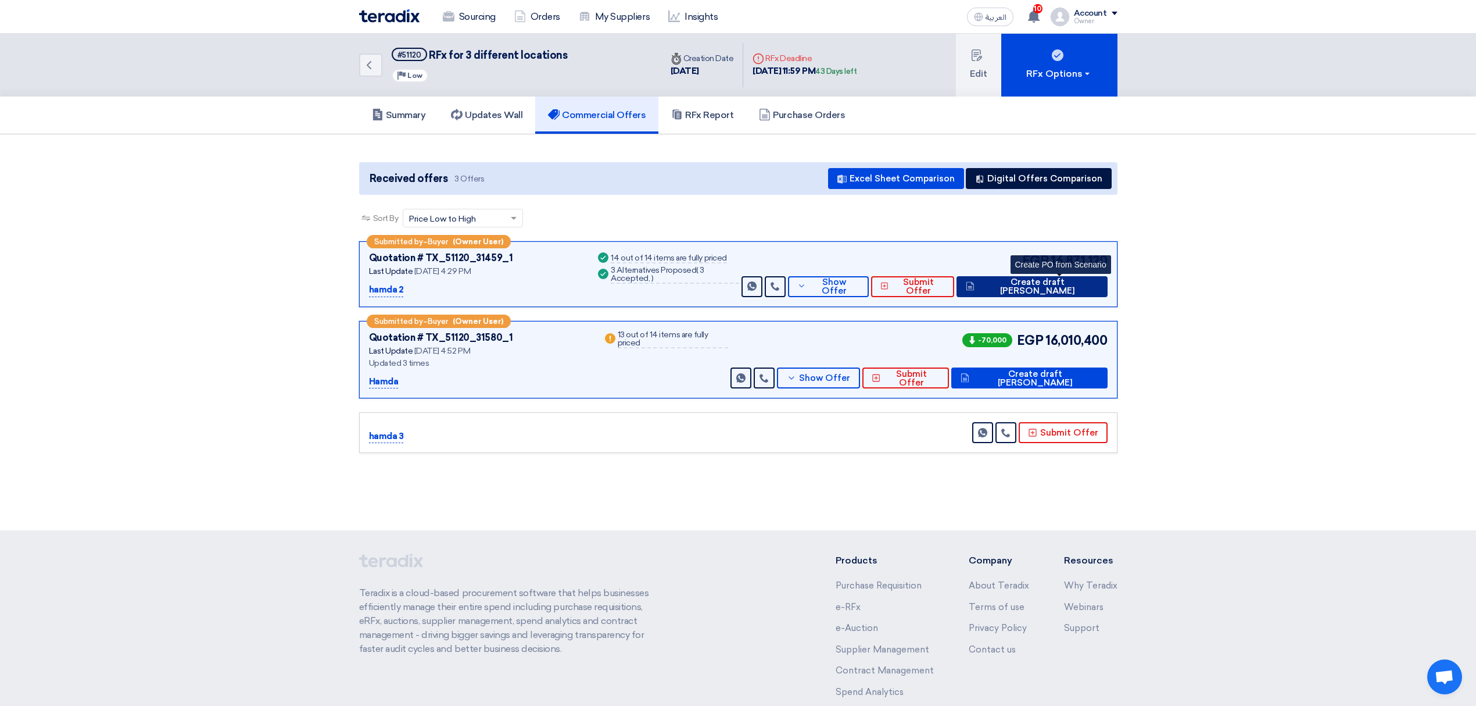
click at [1051, 287] on span "Create draft PO" at bounding box center [1038, 286] width 121 height 17
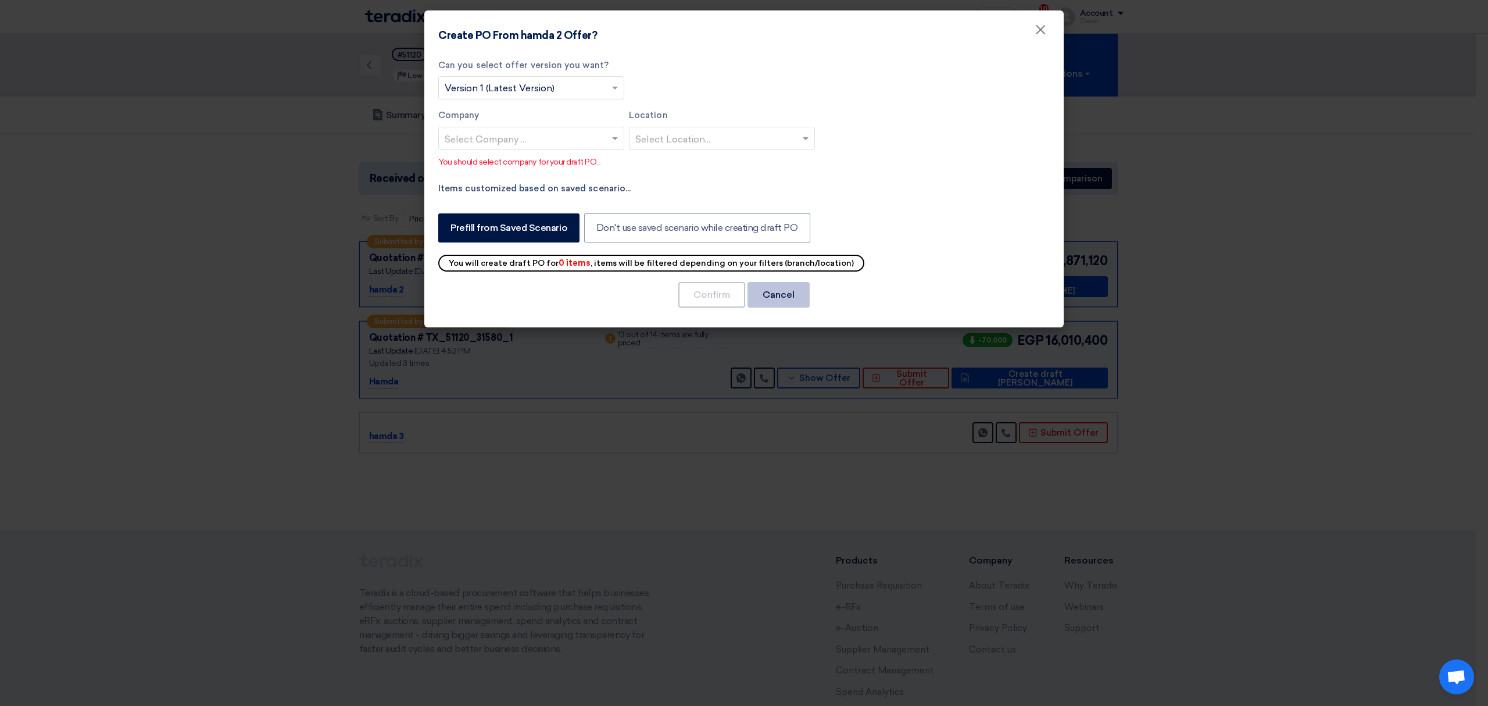
click at [802, 291] on button "Cancel" at bounding box center [779, 295] width 62 height 26
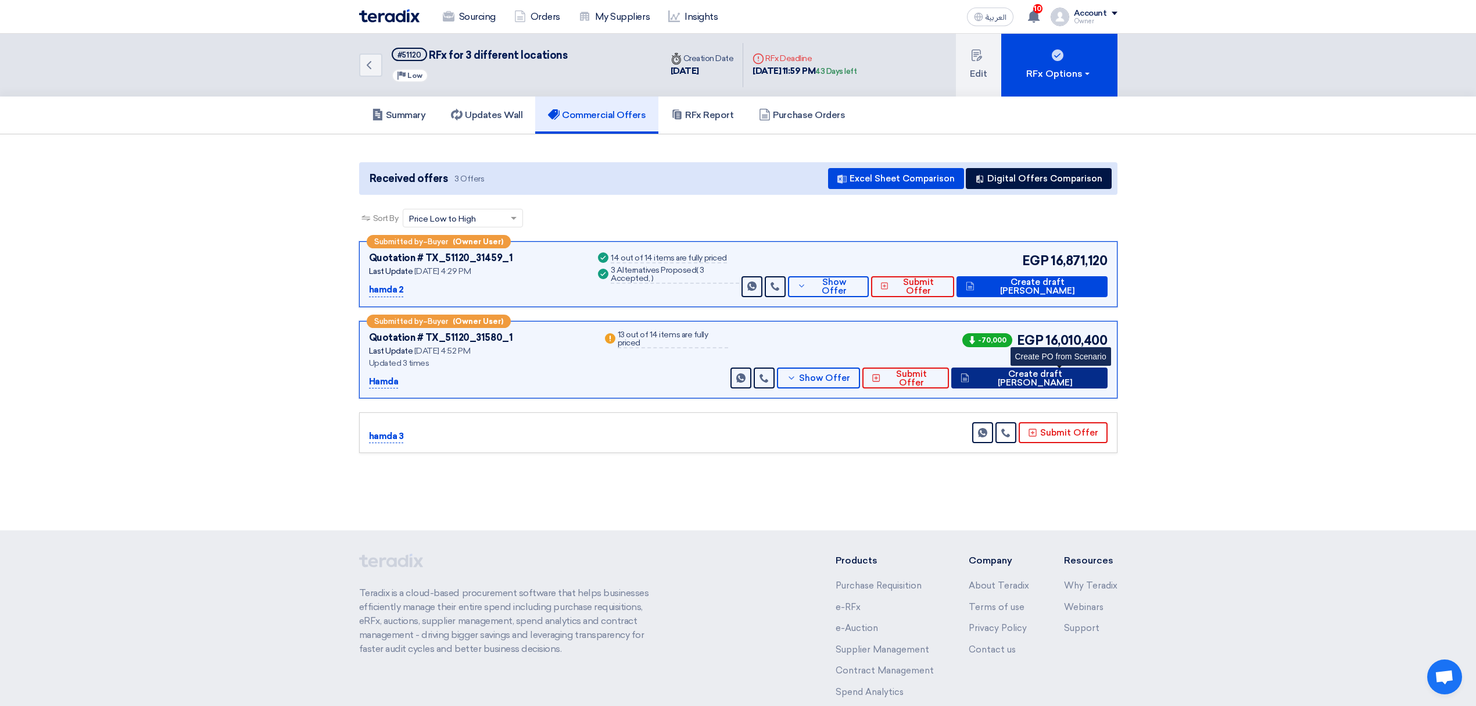
click at [1060, 385] on button "Create draft PO" at bounding box center [1030, 377] width 156 height 21
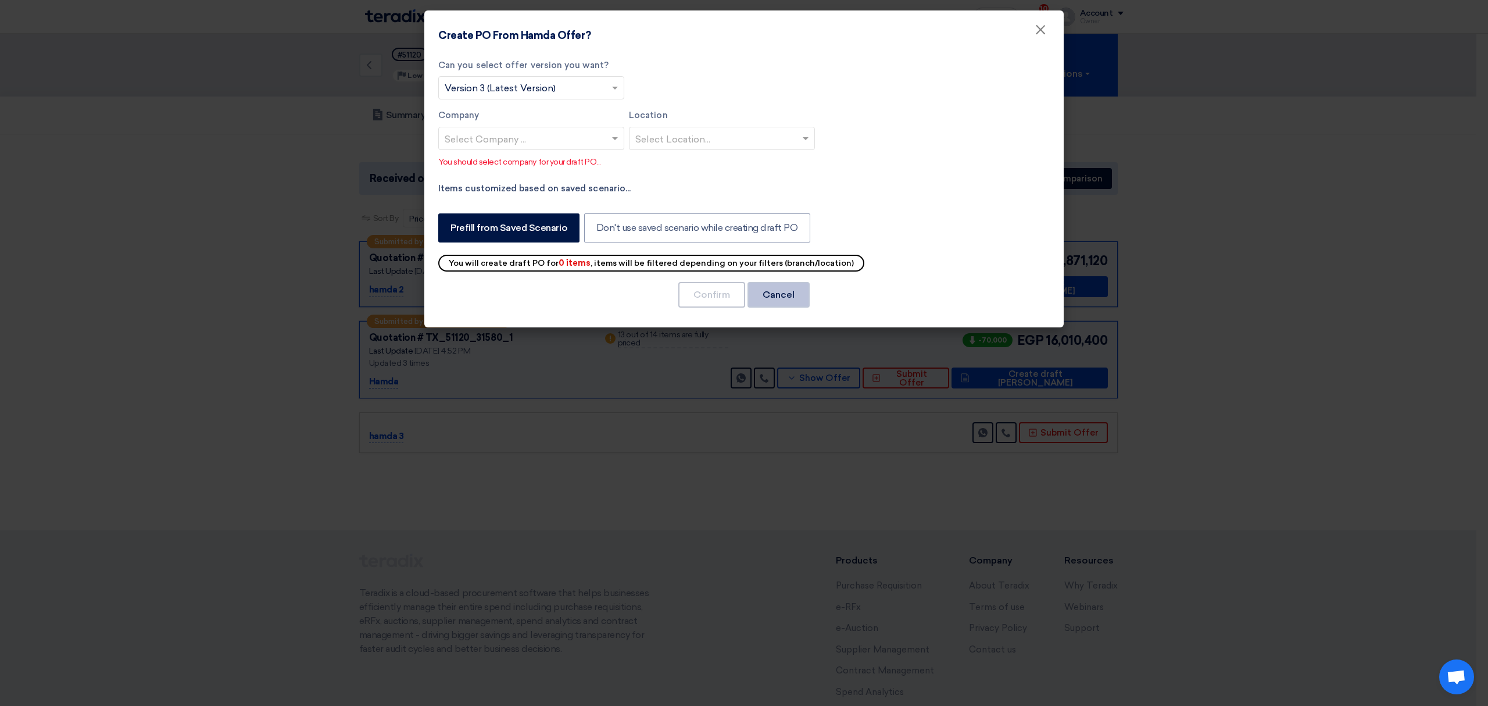
click at [777, 298] on button "Cancel" at bounding box center [779, 295] width 62 height 26
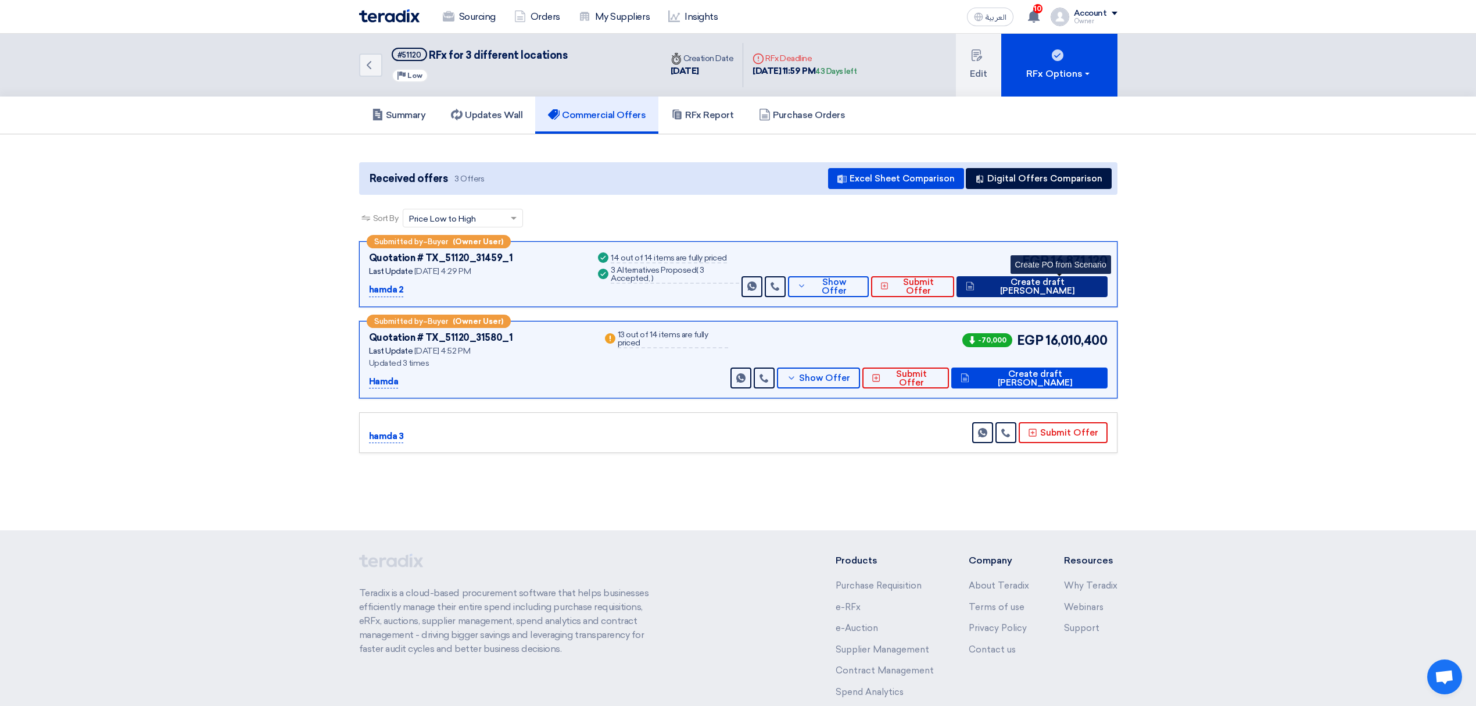
click at [1037, 284] on span "Create draft PO" at bounding box center [1038, 286] width 121 height 17
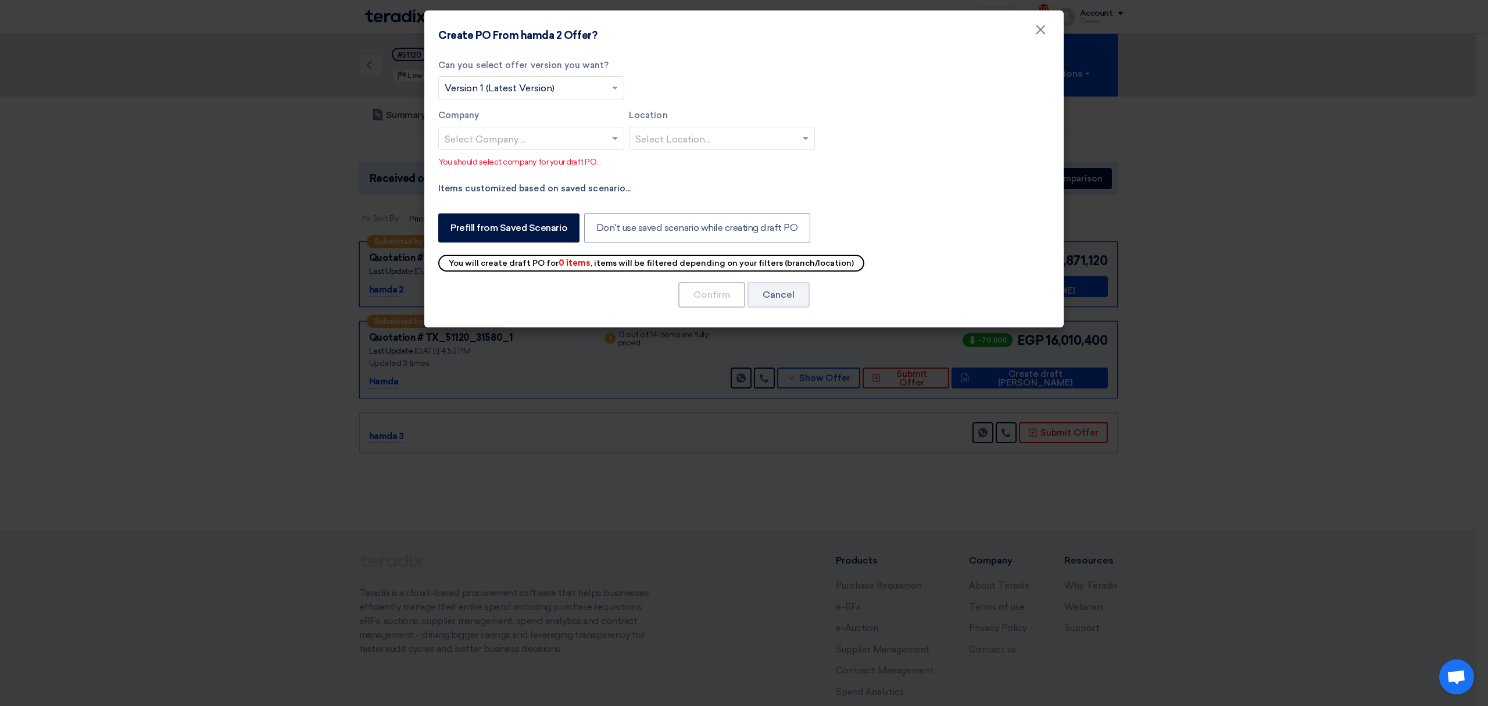
click at [579, 145] on input "text" at bounding box center [526, 139] width 162 height 19
click at [570, 168] on div "Company 1" at bounding box center [531, 162] width 185 height 24
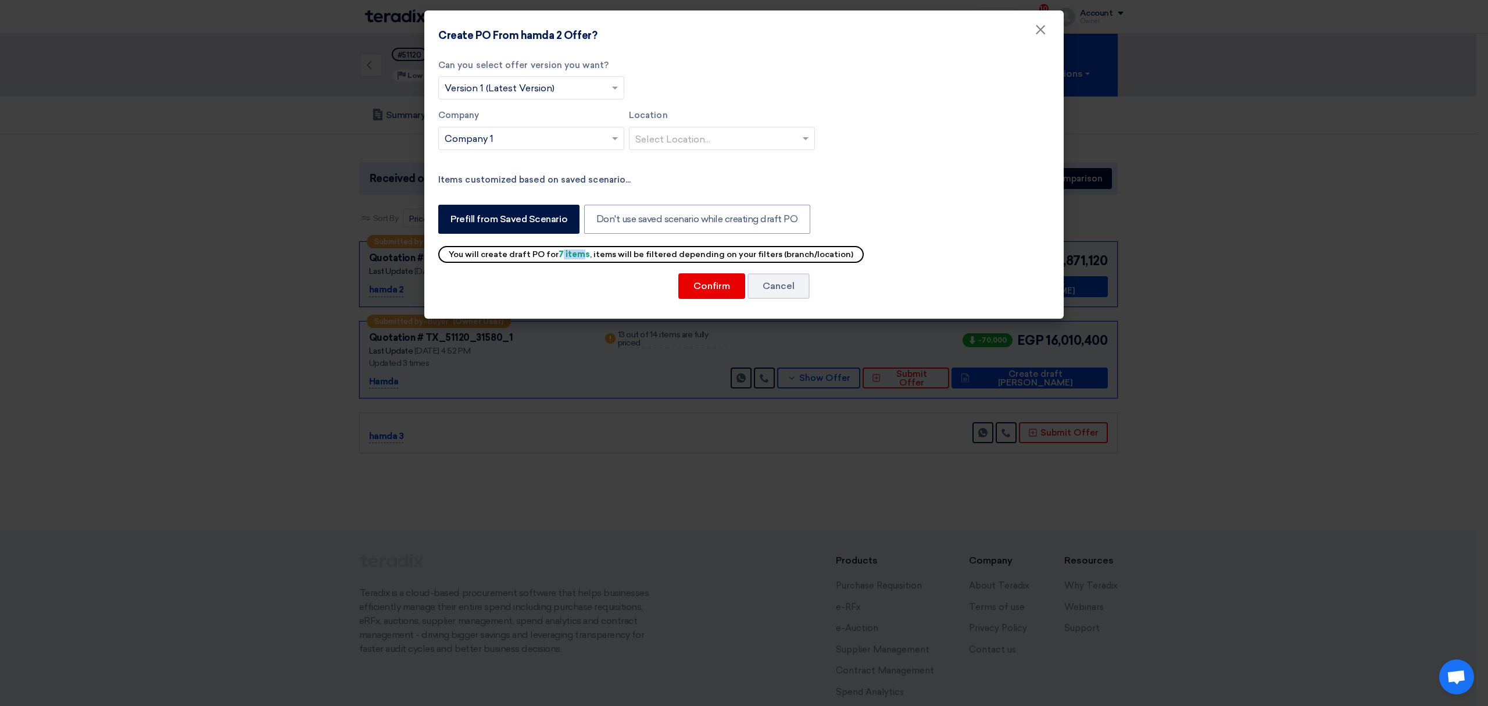
drag, startPoint x: 559, startPoint y: 252, endPoint x: 577, endPoint y: 254, distance: 18.7
click at [577, 254] on b "7 items" at bounding box center [574, 254] width 31 height 10
click at [584, 252] on b "7 items" at bounding box center [574, 254] width 31 height 10
drag, startPoint x: 586, startPoint y: 252, endPoint x: 555, endPoint y: 249, distance: 32.1
click at [555, 249] on div "You will create draft PO for 7 items , items will be filtered depending on your…" at bounding box center [650, 254] width 425 height 17
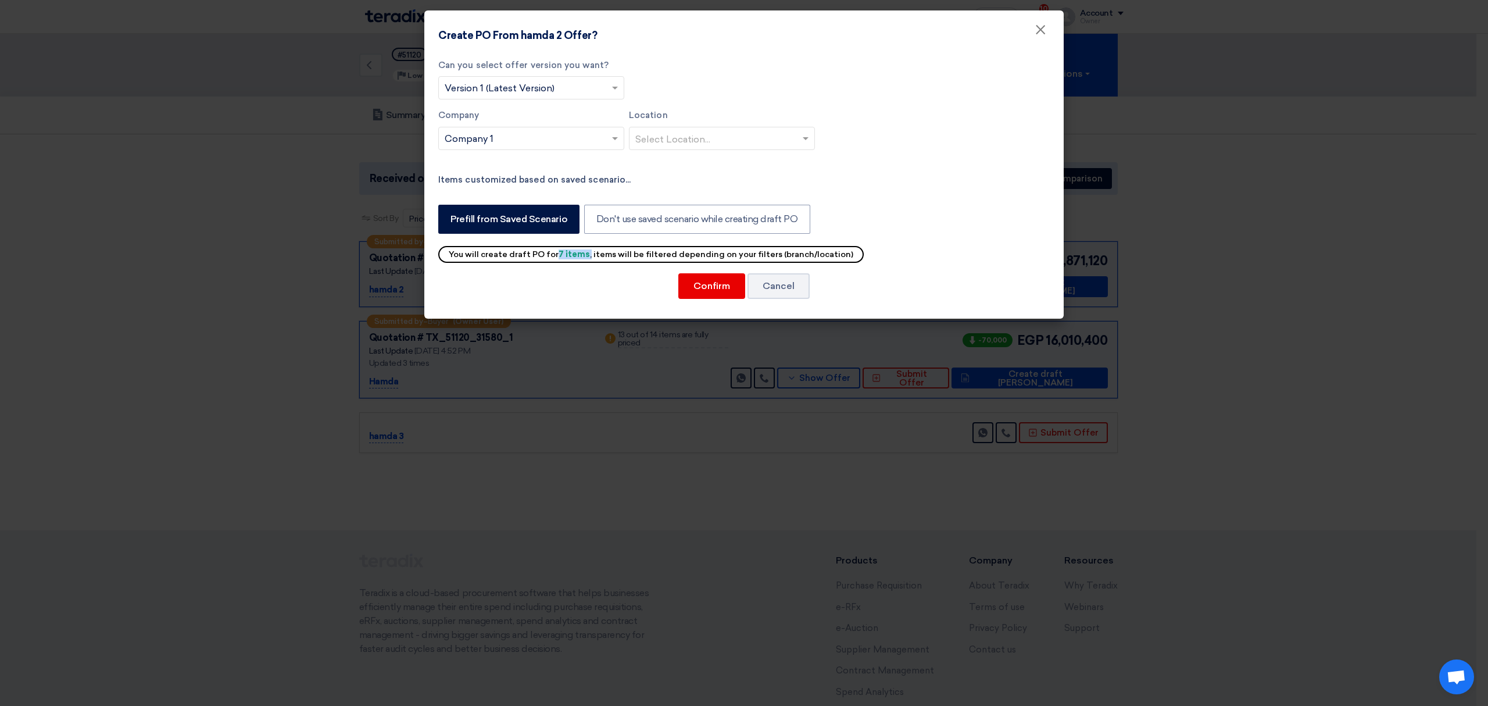
click at [684, 137] on input "text" at bounding box center [716, 139] width 162 height 19
click at [681, 189] on div "Store 2" at bounding box center [722, 186] width 185 height 24
drag, startPoint x: 581, startPoint y: 254, endPoint x: 567, endPoint y: 249, distance: 14.7
click at [567, 249] on b "0 items" at bounding box center [575, 254] width 32 height 10
drag, startPoint x: 517, startPoint y: 249, endPoint x: 661, endPoint y: 250, distance: 143.6
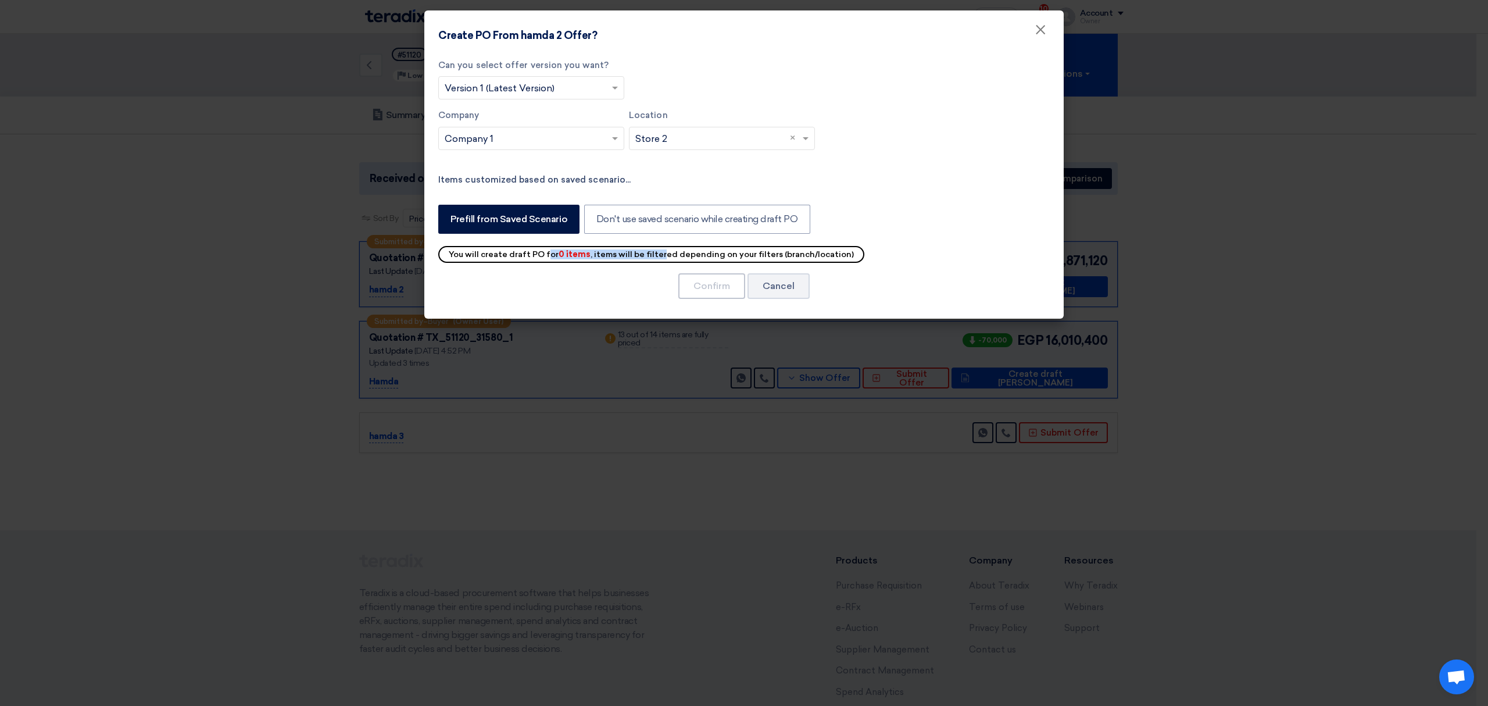
click at [661, 250] on div "You will create draft PO for 0 items , items will be filtered depending on your…" at bounding box center [651, 254] width 426 height 17
click at [772, 289] on button "Cancel" at bounding box center [779, 286] width 62 height 26
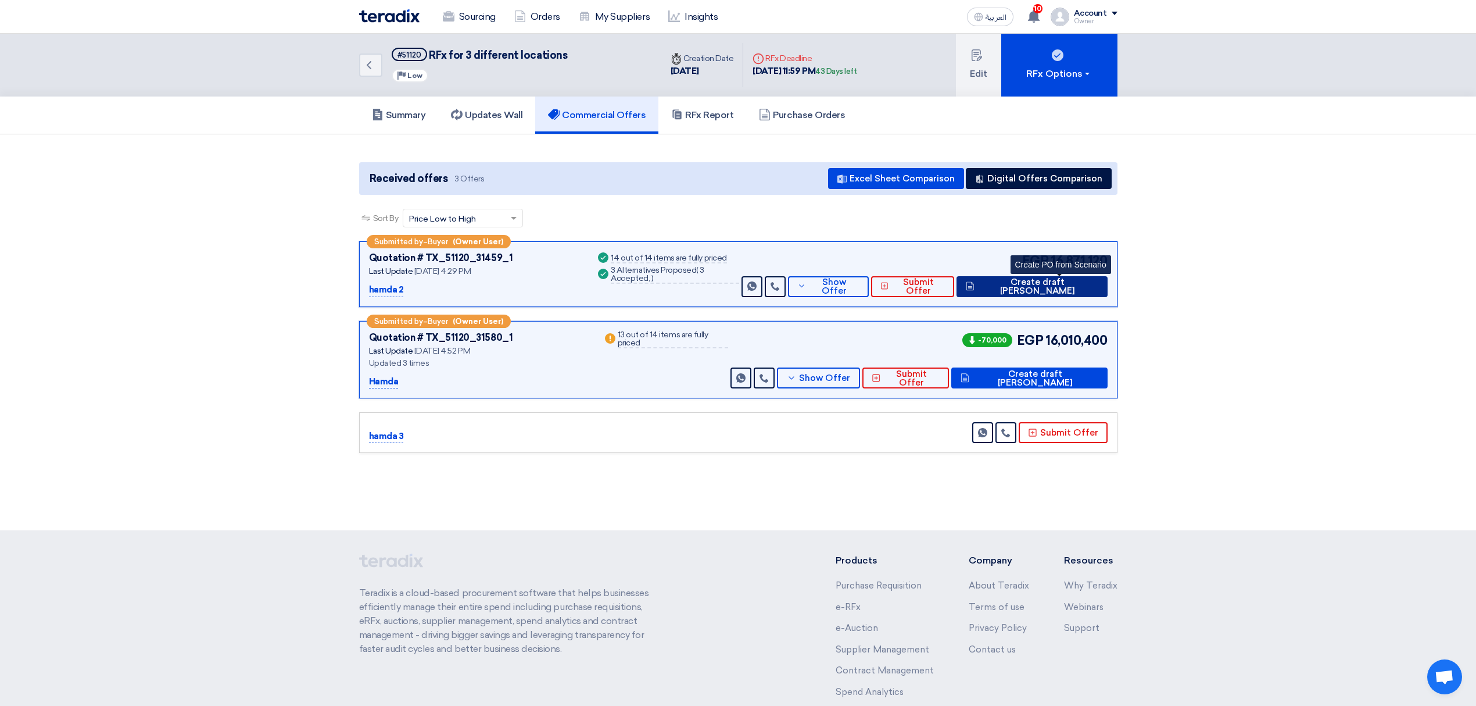
click at [975, 289] on icon at bounding box center [970, 285] width 9 height 9
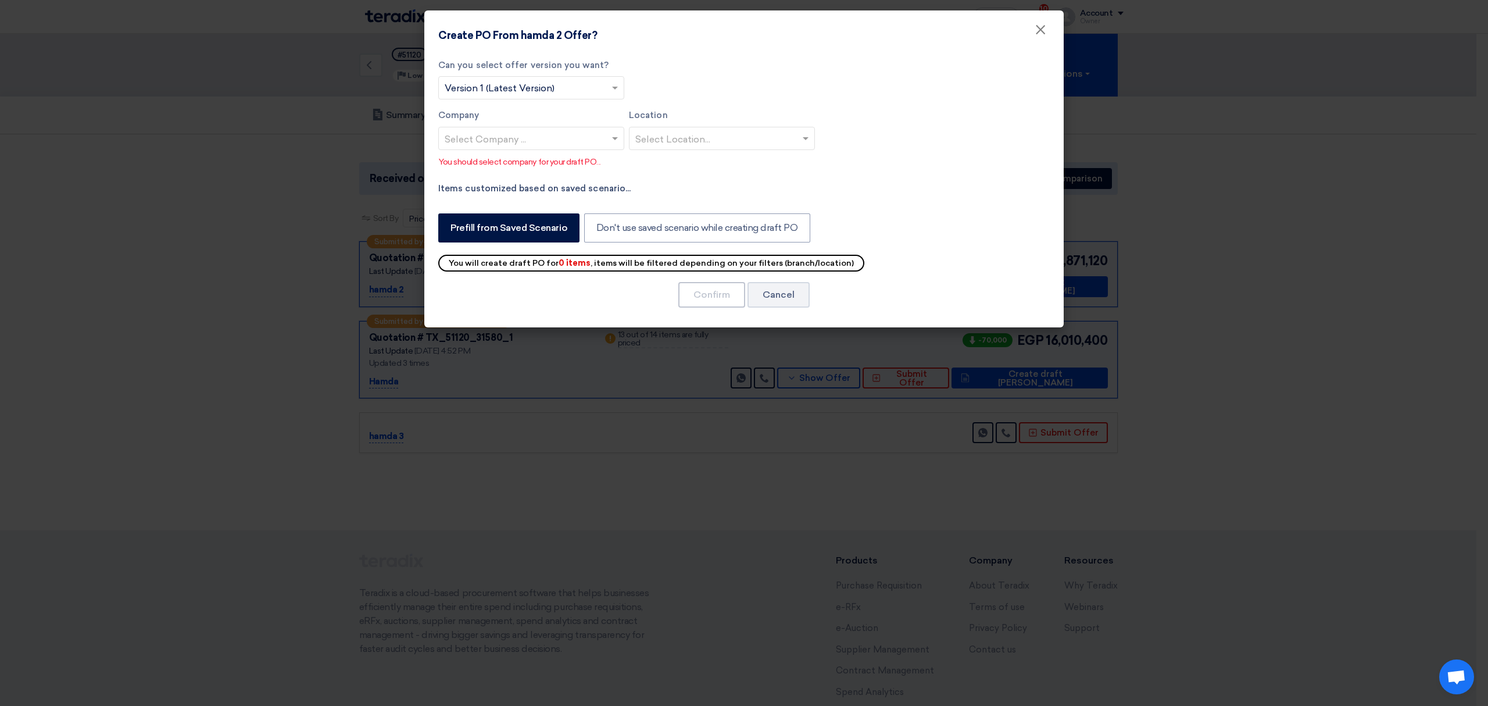
click at [598, 143] on input "text" at bounding box center [526, 139] width 162 height 19
click at [558, 169] on div "Company 1" at bounding box center [531, 162] width 185 height 24
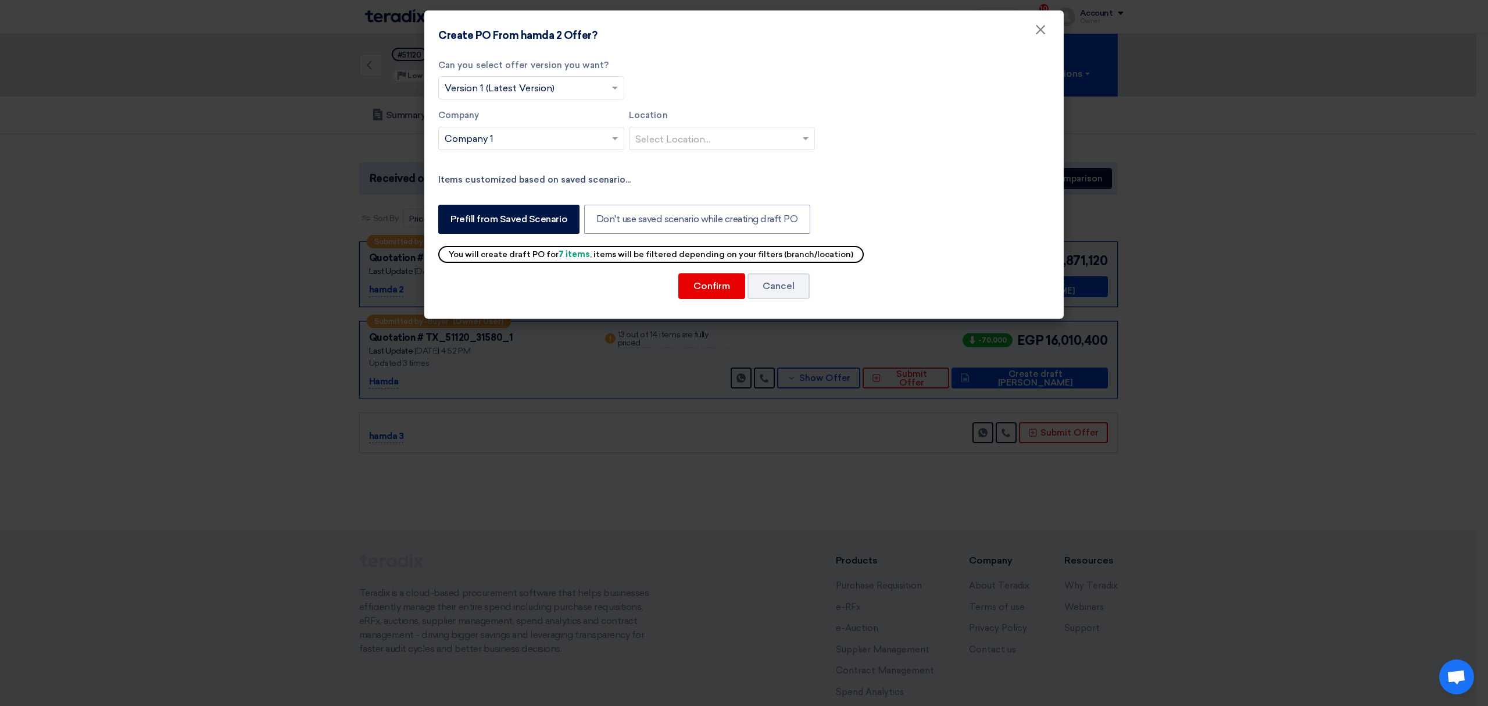
drag, startPoint x: 542, startPoint y: 249, endPoint x: 803, endPoint y: 249, distance: 261.0
click at [794, 249] on div "You will create draft PO for 7 items , items will be filtered depending on your…" at bounding box center [650, 254] width 425 height 17
click at [810, 250] on div "You will create draft PO for 7 items , items will be filtered depending on your…" at bounding box center [650, 254] width 425 height 17
drag, startPoint x: 845, startPoint y: 253, endPoint x: 440, endPoint y: 256, distance: 405.1
click at [440, 256] on div "Can you select offer version you want? Select from offer versions × Version 1 (…" at bounding box center [743, 186] width 639 height 266
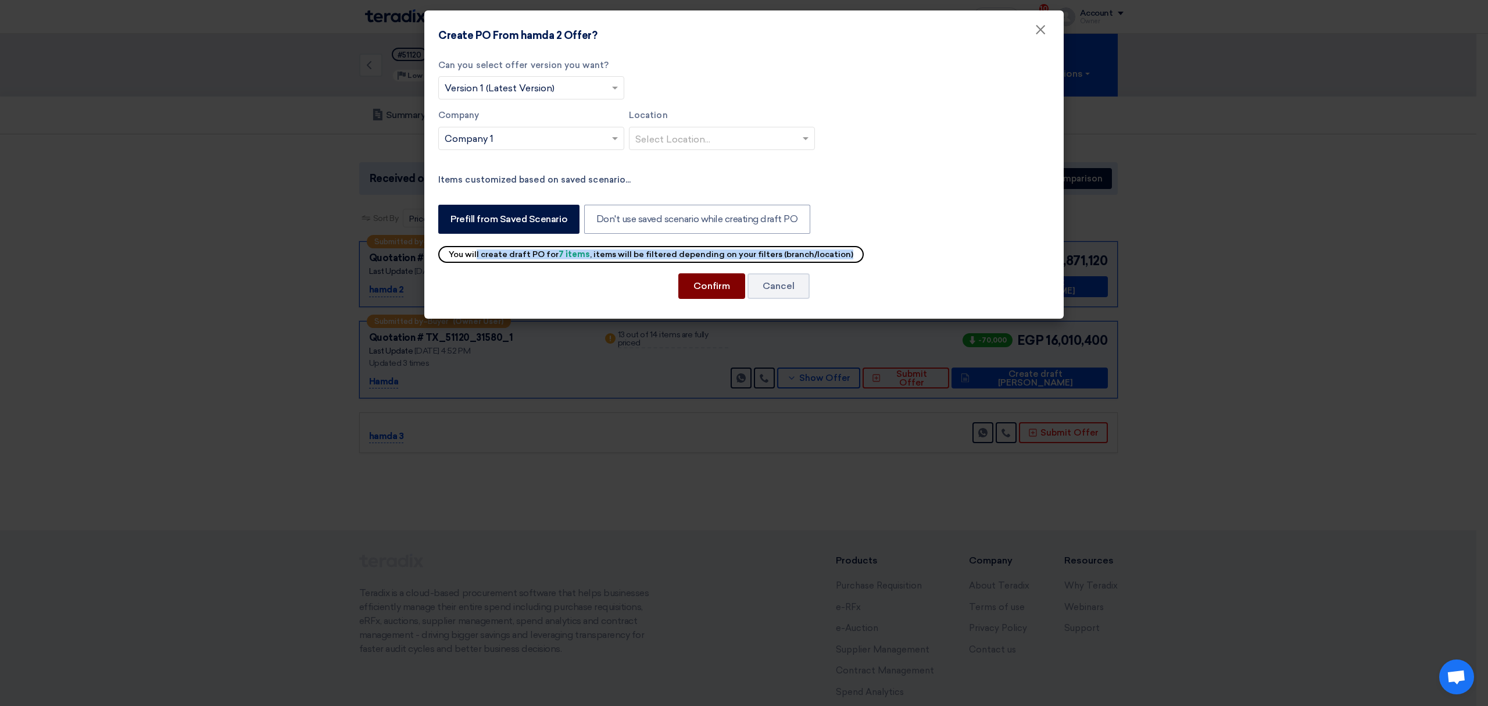
click at [699, 291] on button "Confirm" at bounding box center [711, 286] width 67 height 26
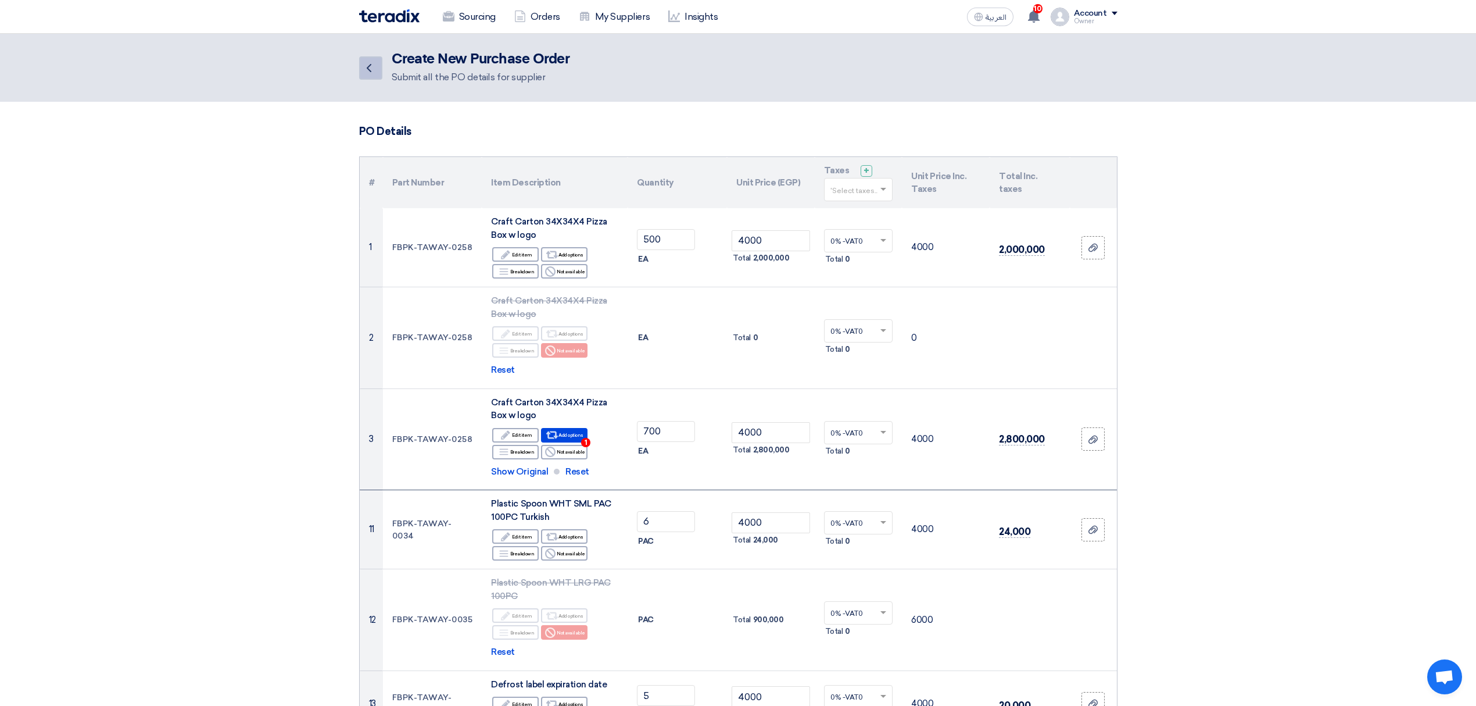
click at [380, 60] on link "Back" at bounding box center [370, 67] width 23 height 23
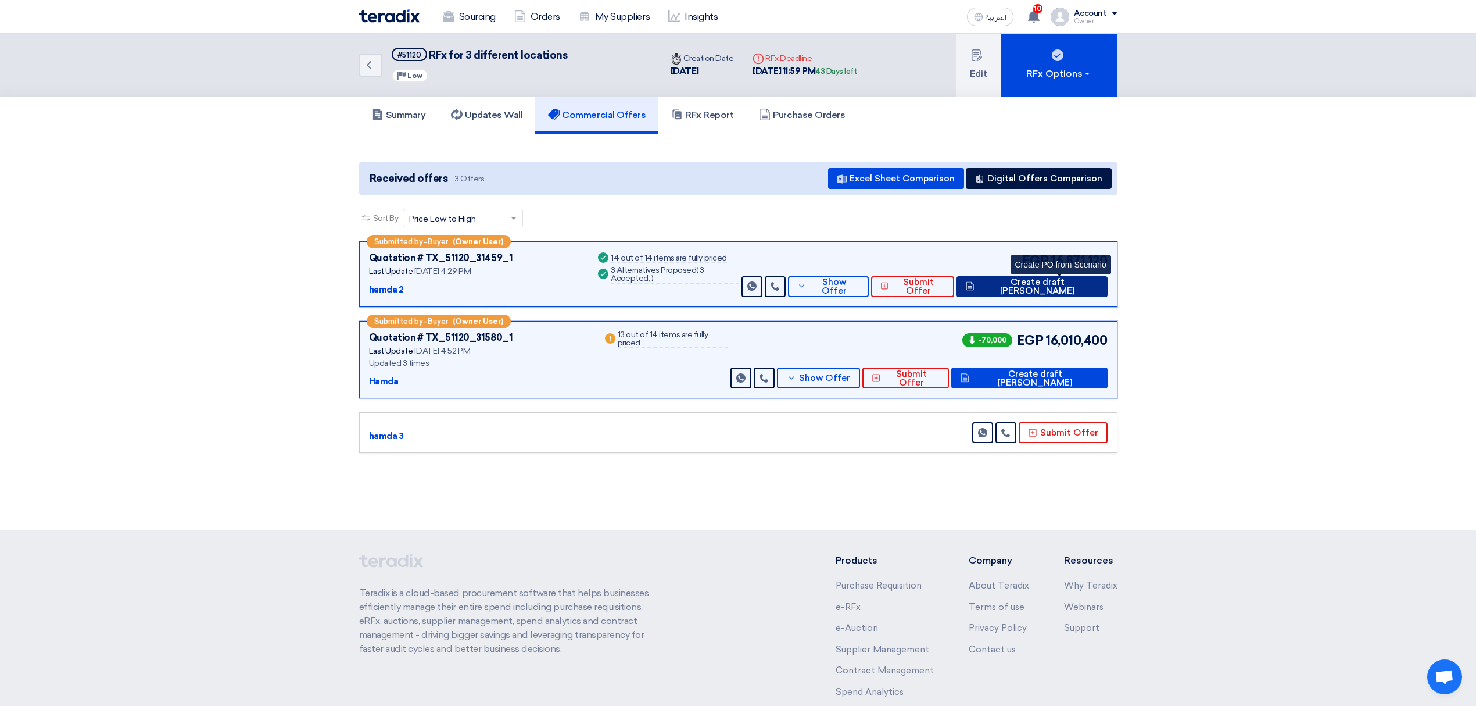
click at [975, 287] on icon at bounding box center [970, 285] width 9 height 9
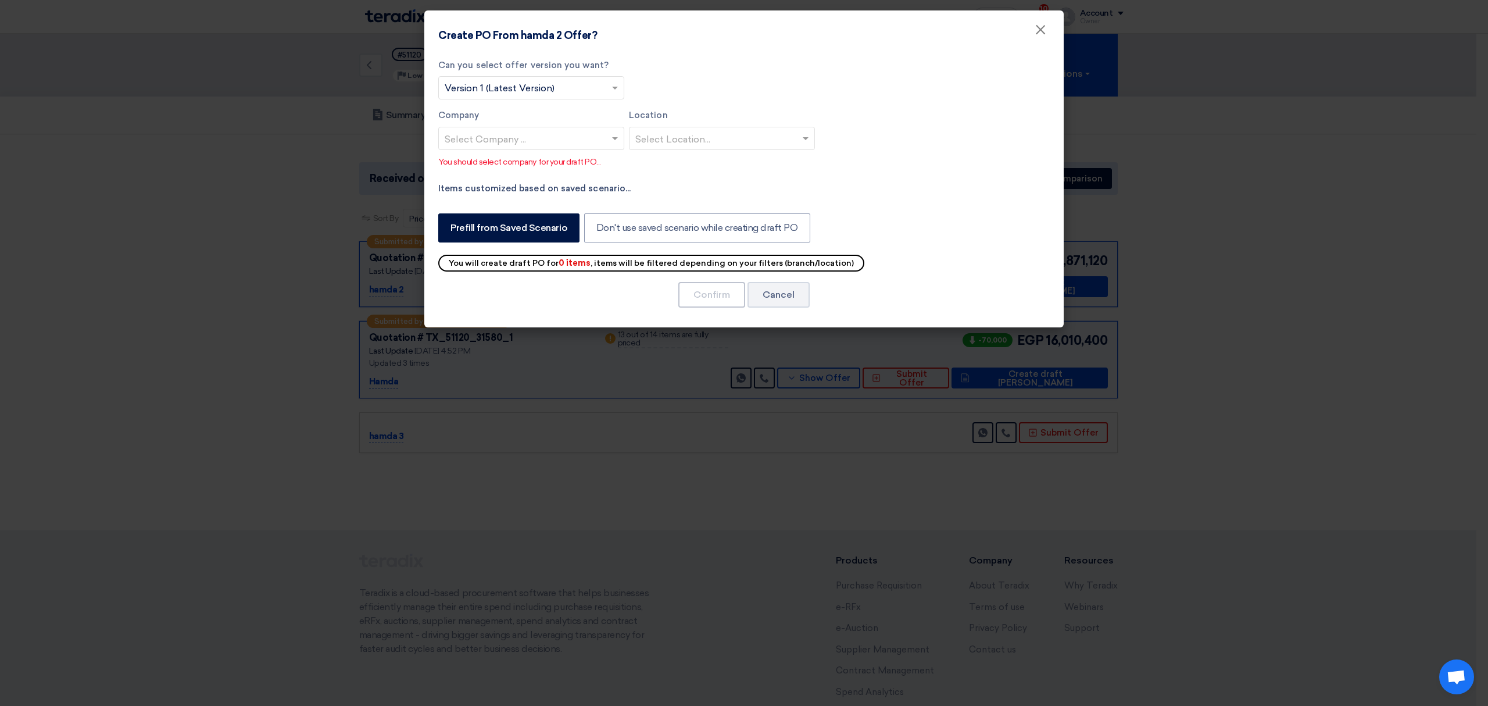
click at [472, 135] on input "text" at bounding box center [526, 139] width 162 height 19
click at [477, 158] on span "Company 1" at bounding box center [469, 161] width 49 height 11
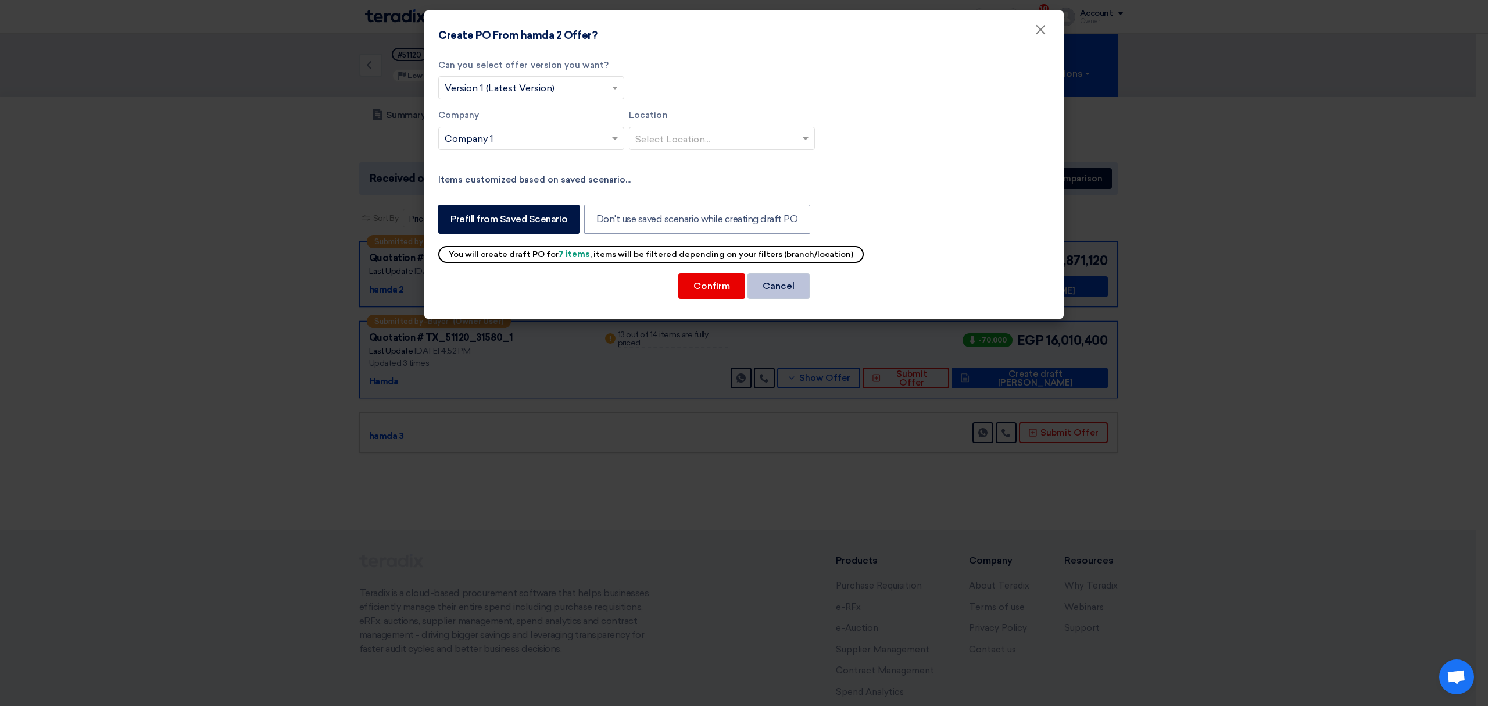
click at [763, 285] on button "Cancel" at bounding box center [779, 286] width 62 height 26
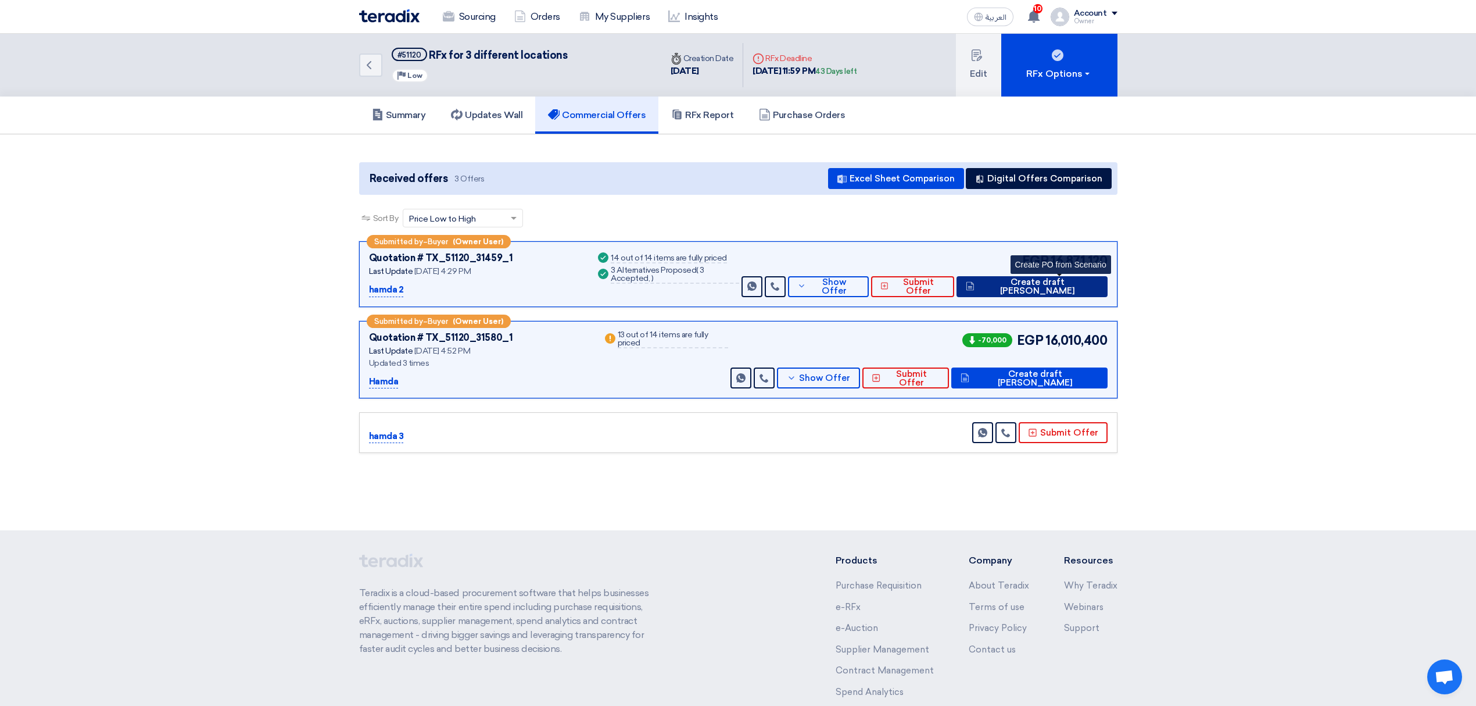
click at [974, 288] on use at bounding box center [971, 286] width 8 height 9
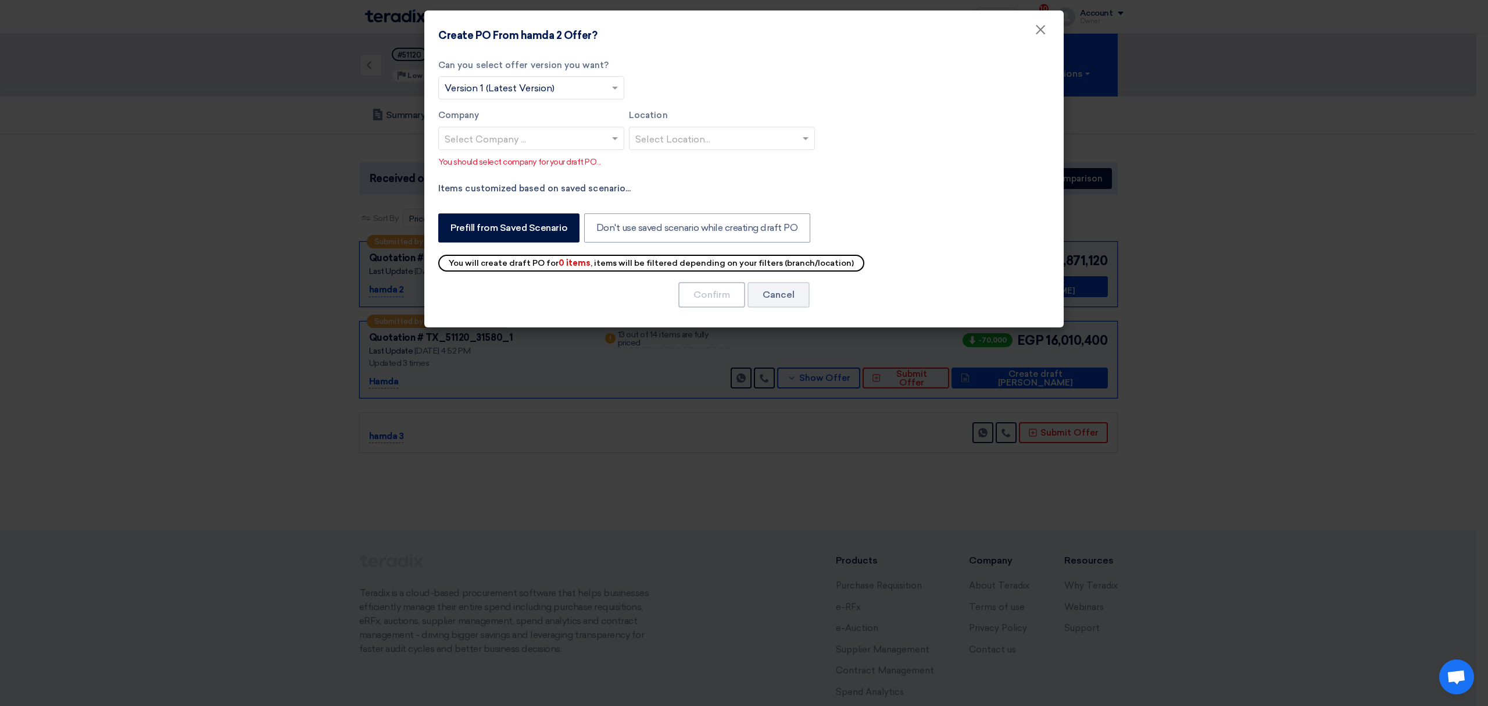
click at [542, 138] on input "text" at bounding box center [526, 139] width 162 height 19
click at [535, 163] on div "Company 1" at bounding box center [531, 162] width 185 height 24
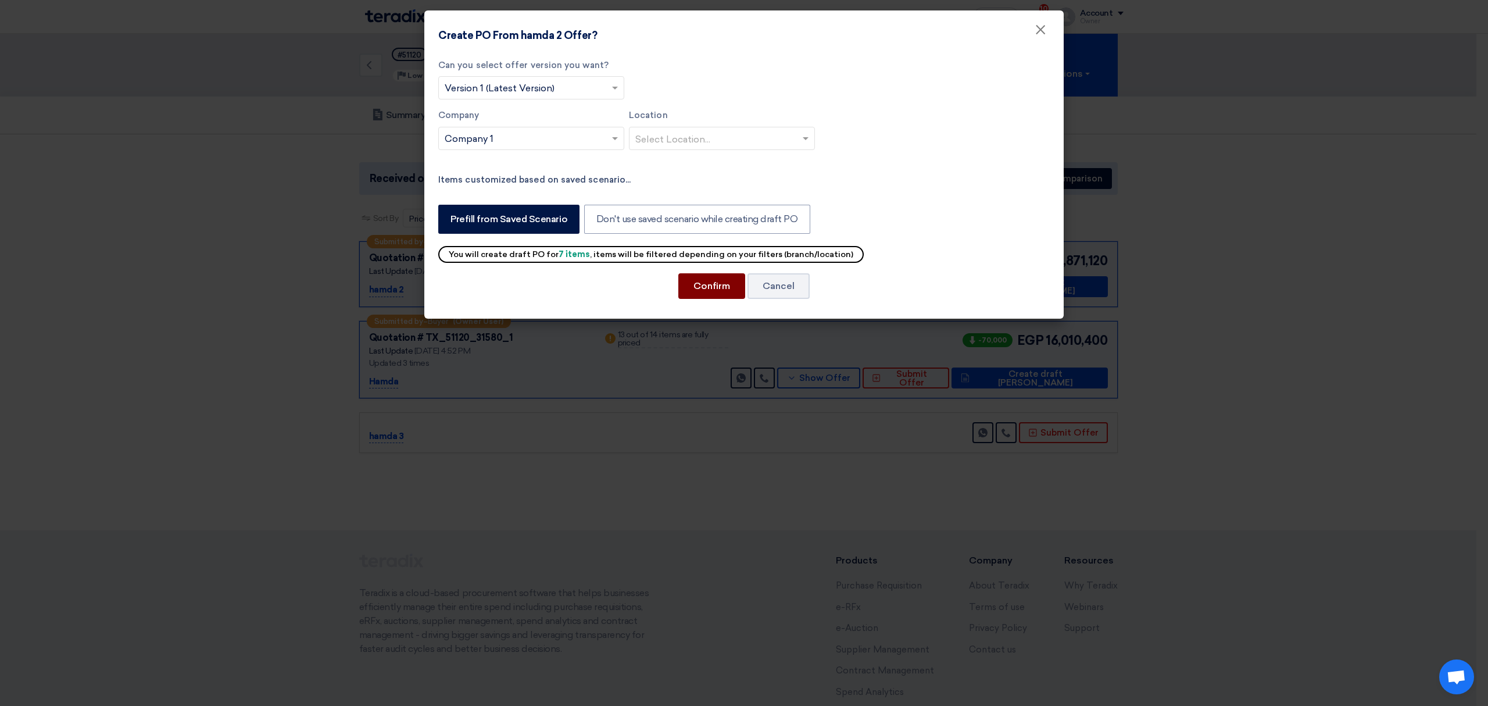
click at [701, 285] on button "Confirm" at bounding box center [711, 286] width 67 height 26
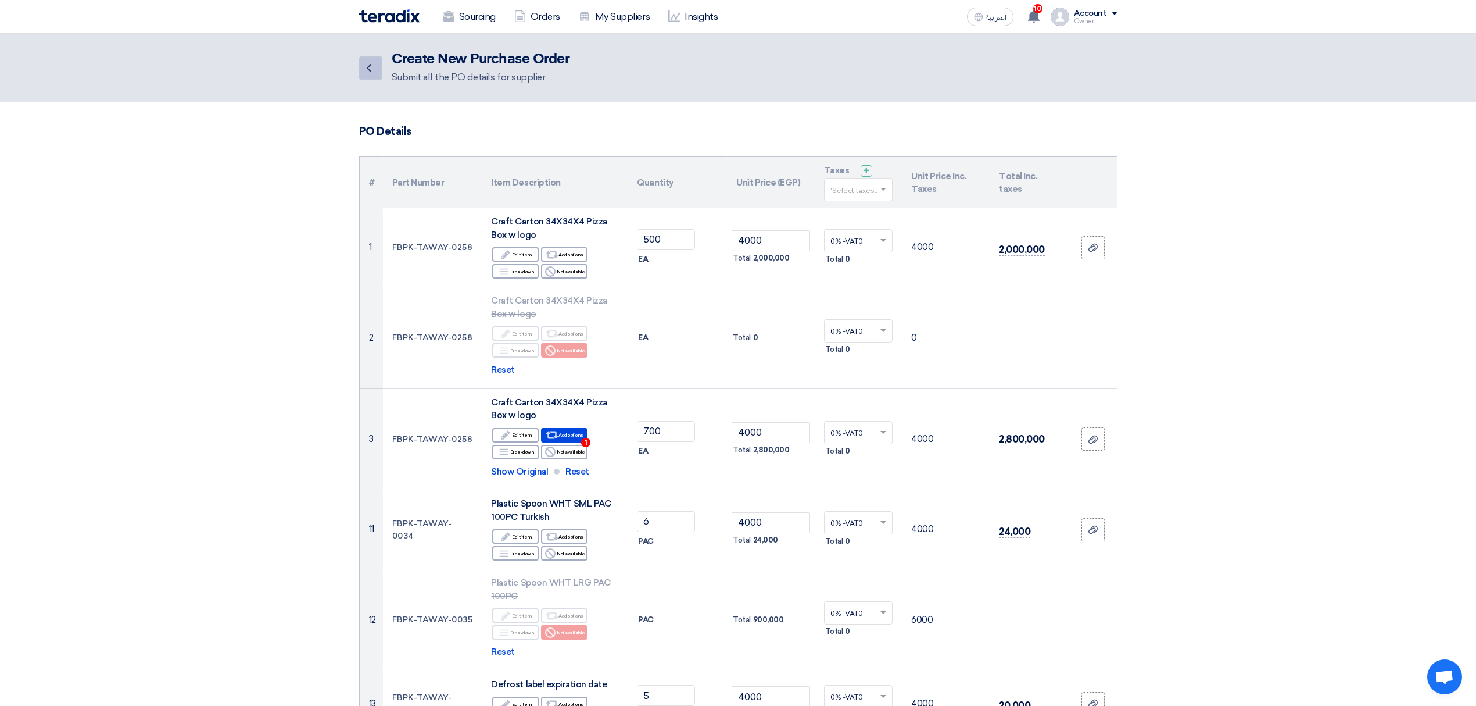
click at [382, 71] on link "Back" at bounding box center [370, 67] width 23 height 23
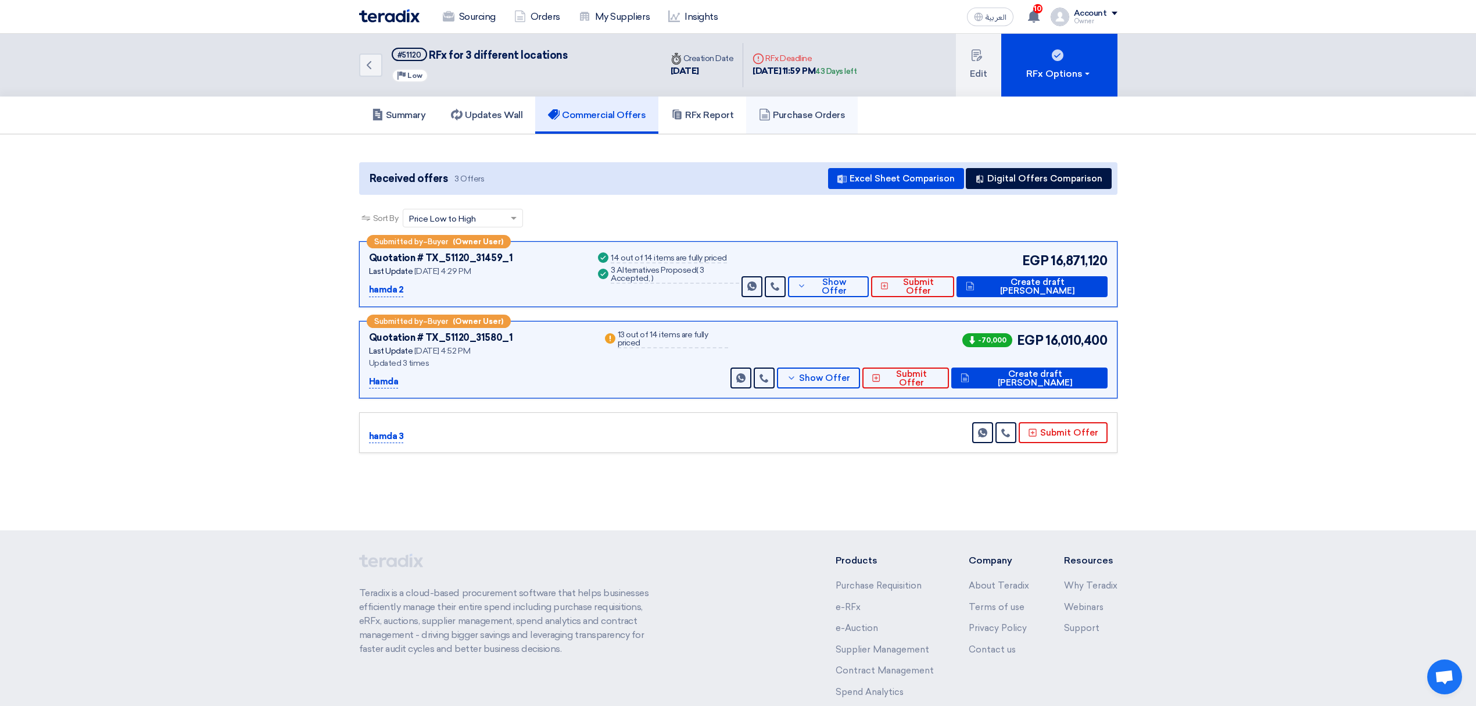
click at [820, 119] on link "Purchase Orders" at bounding box center [802, 114] width 112 height 37
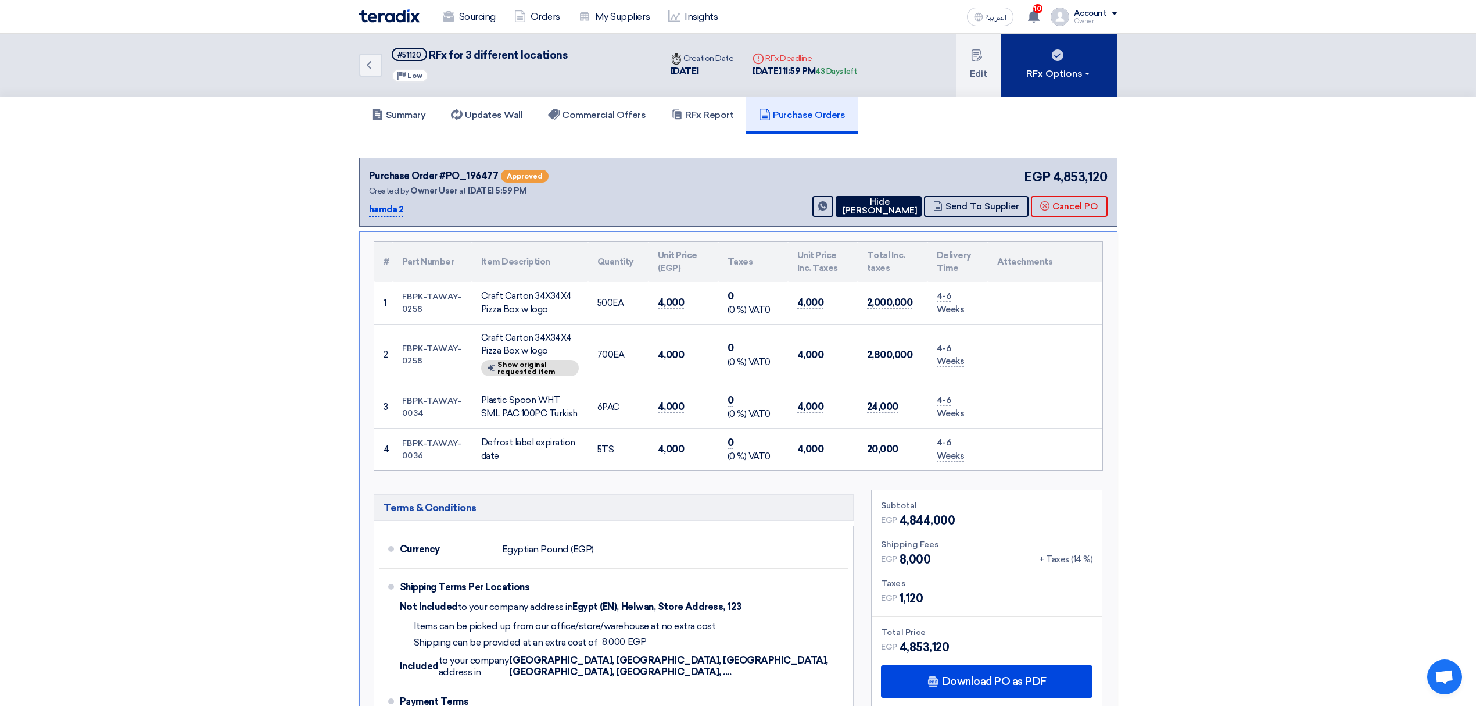
click at [1013, 59] on button "RFx Options" at bounding box center [1060, 65] width 116 height 63
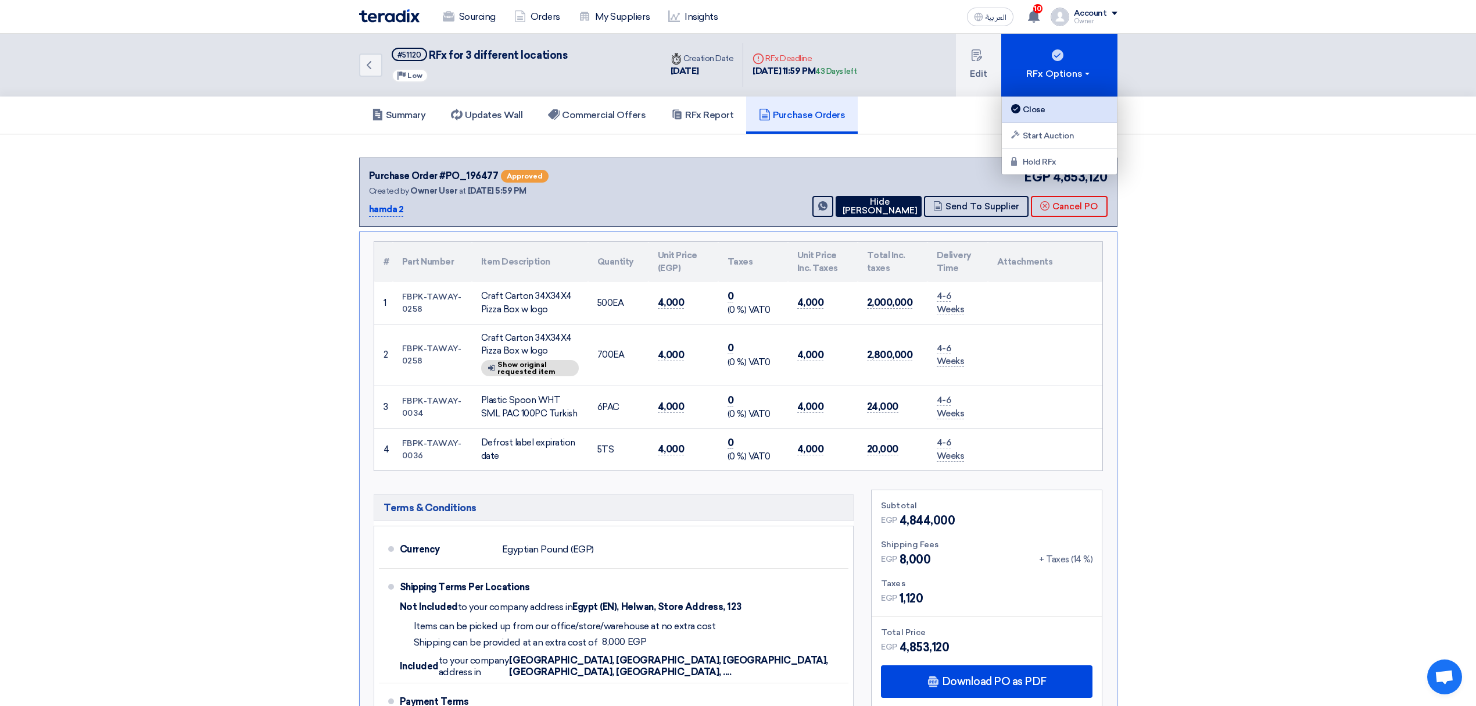
click at [1063, 107] on div "Close" at bounding box center [1059, 109] width 101 height 14
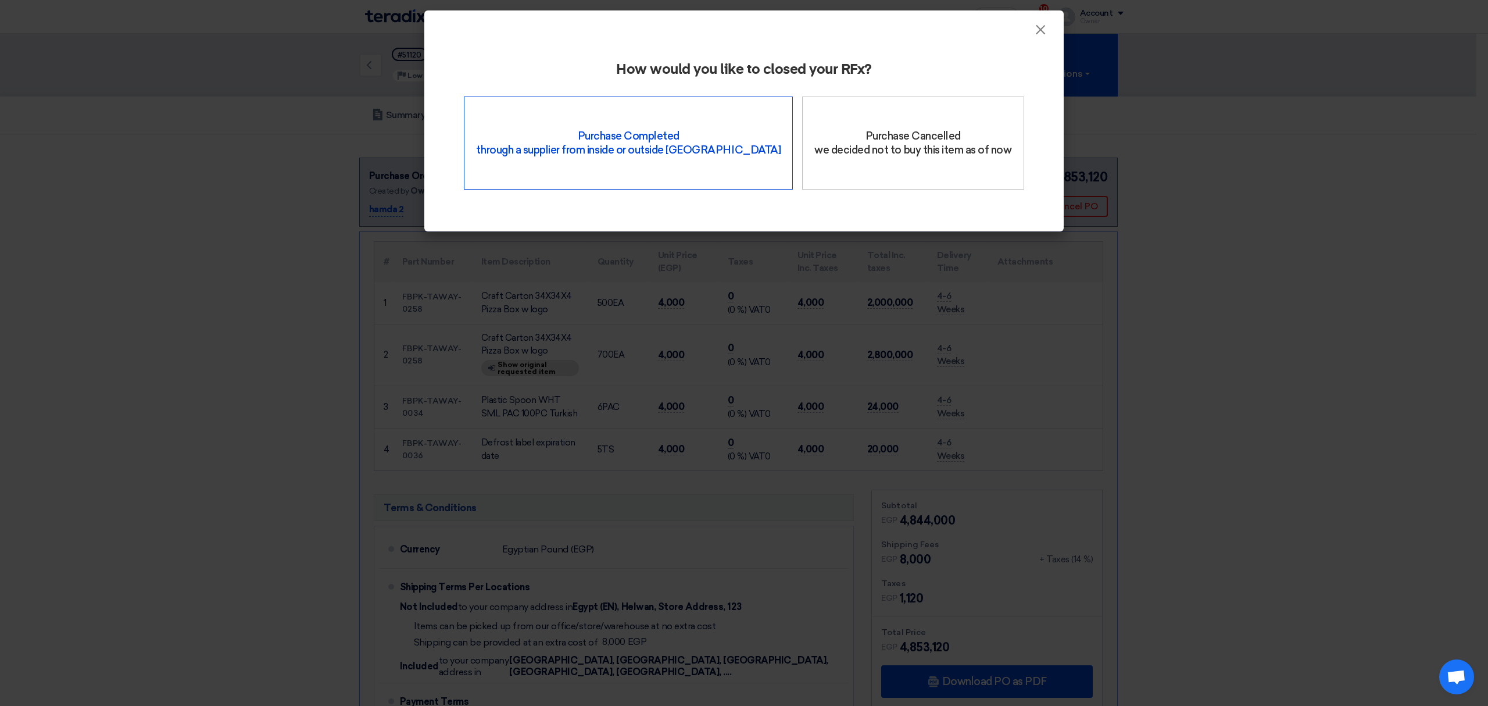
click at [686, 158] on div "Purchase Completed through a supplier from inside or outside Teradix" at bounding box center [628, 142] width 329 height 93
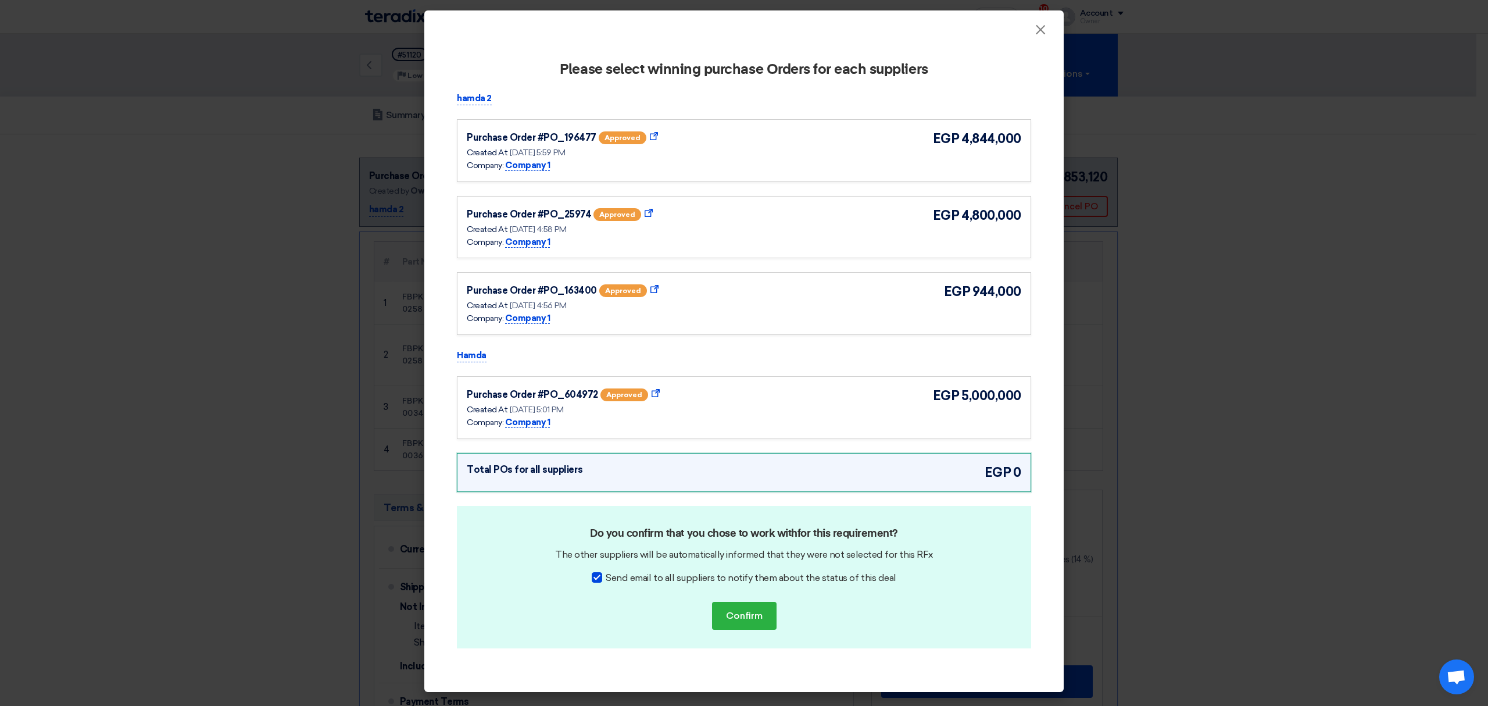
click at [466, 356] on p "Hamda" at bounding box center [472, 356] width 30 height 14
click at [470, 356] on p "Hamda" at bounding box center [472, 356] width 30 height 14
click at [166, 351] on modal-container "× Please select winning purchase Orders for each suppliers hamda 2 Purchase Ord…" at bounding box center [744, 353] width 1488 height 706
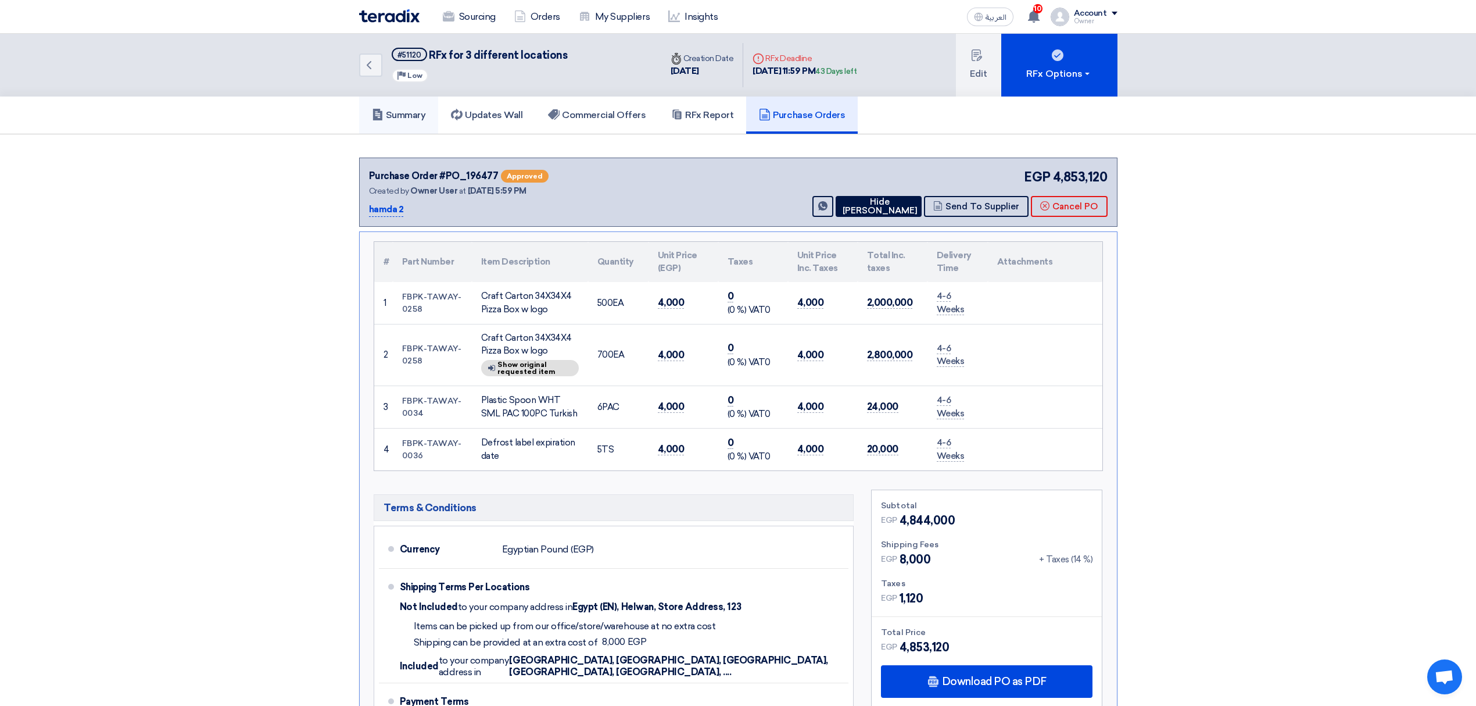
click at [395, 117] on h5 "Summary" at bounding box center [399, 115] width 54 height 12
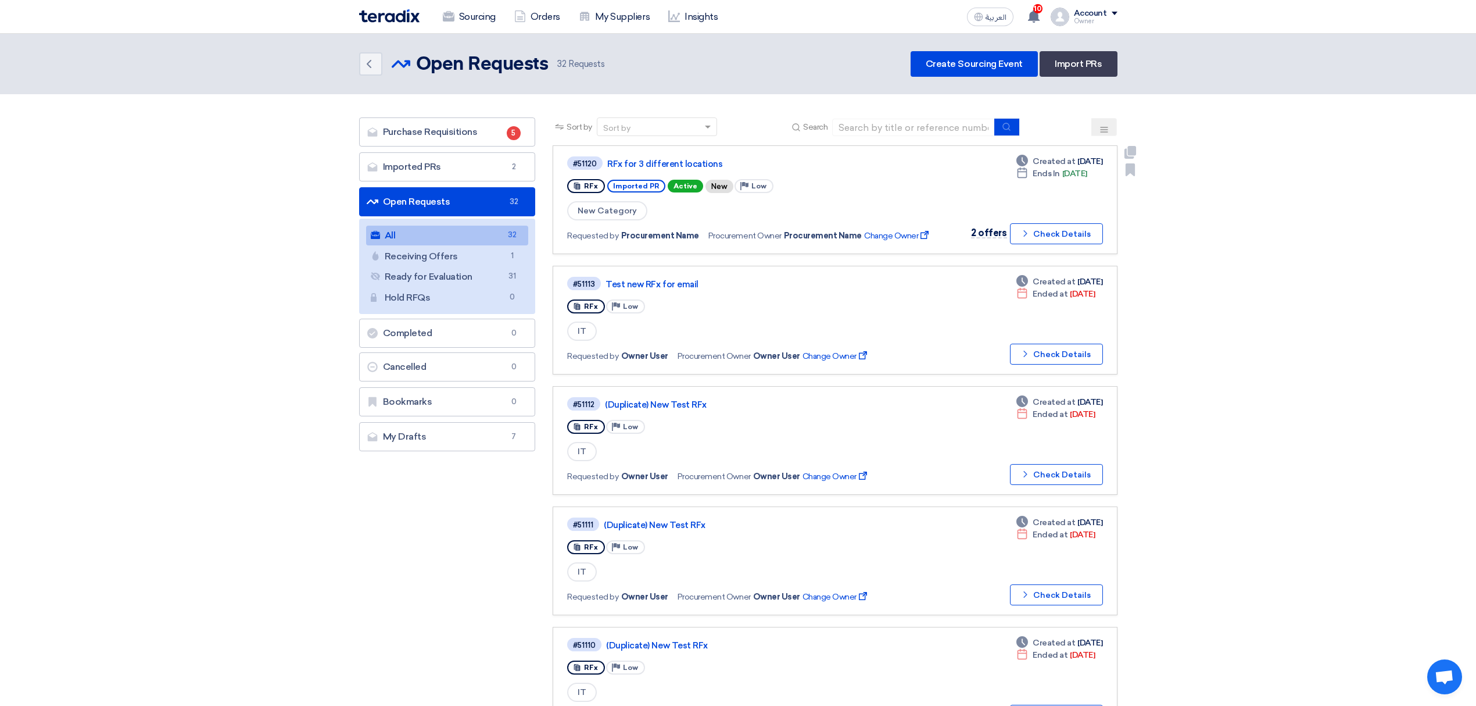
drag, startPoint x: 656, startPoint y: 183, endPoint x: 611, endPoint y: 181, distance: 44.2
click at [611, 181] on span "Imported PR" at bounding box center [636, 186] width 58 height 13
click at [472, 169] on link "Imported PRs Imported PRs 2" at bounding box center [447, 166] width 177 height 29
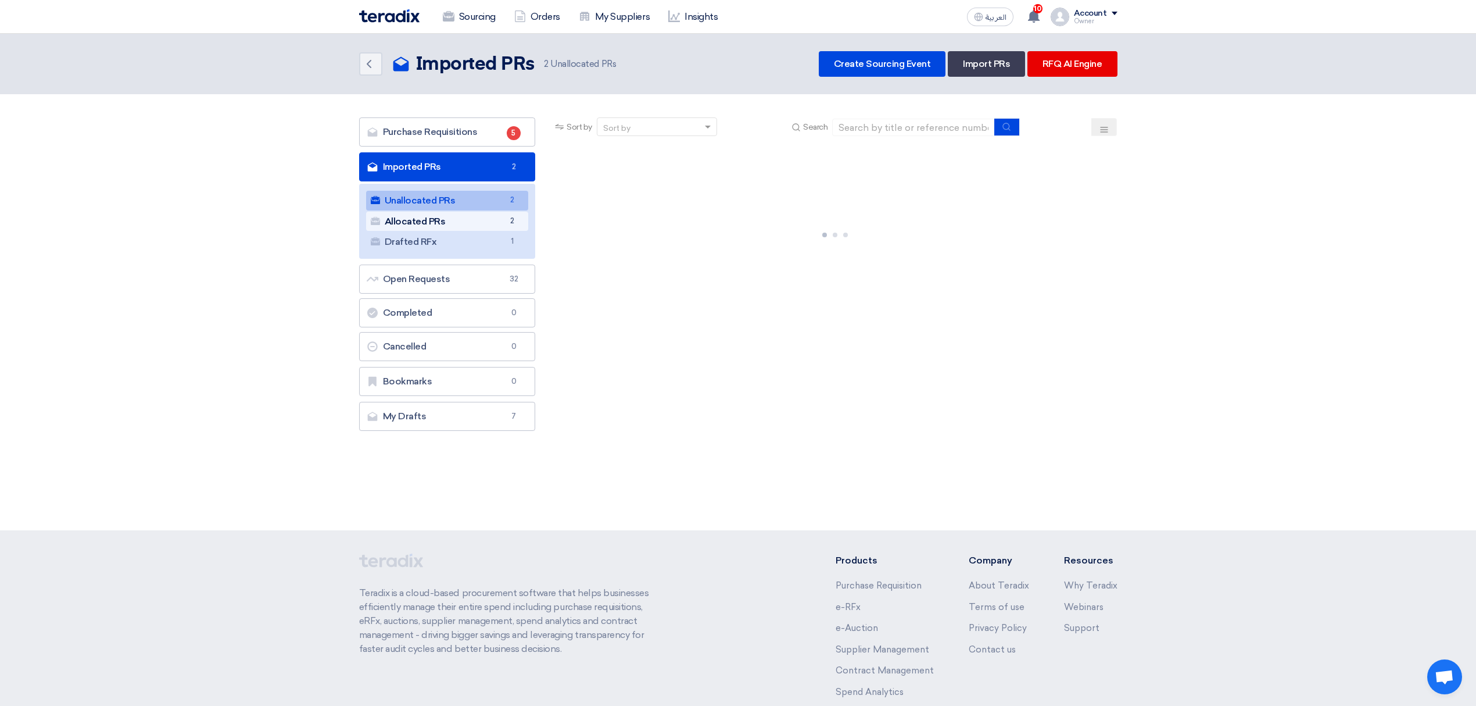
click at [517, 219] on span "2" at bounding box center [512, 221] width 14 height 12
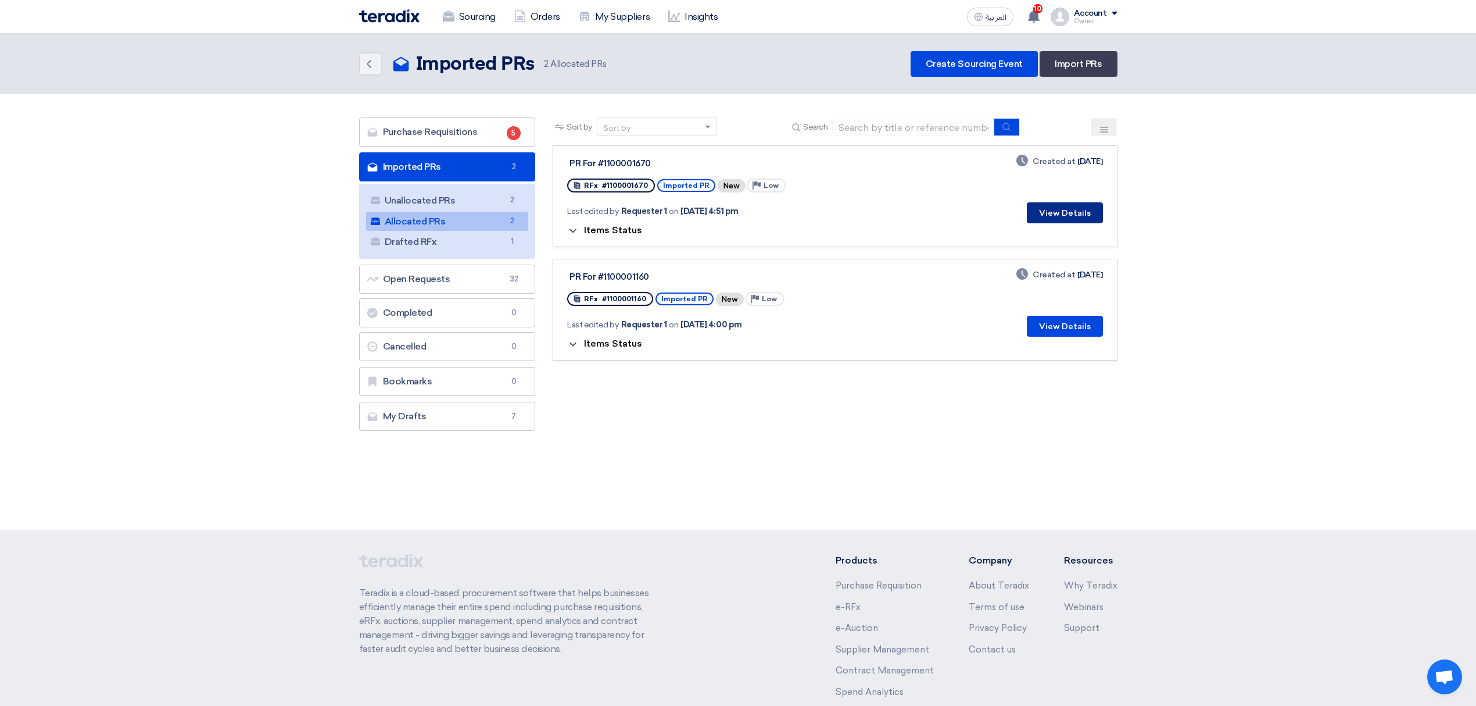
click at [1078, 207] on button "View Details" at bounding box center [1065, 212] width 76 height 21
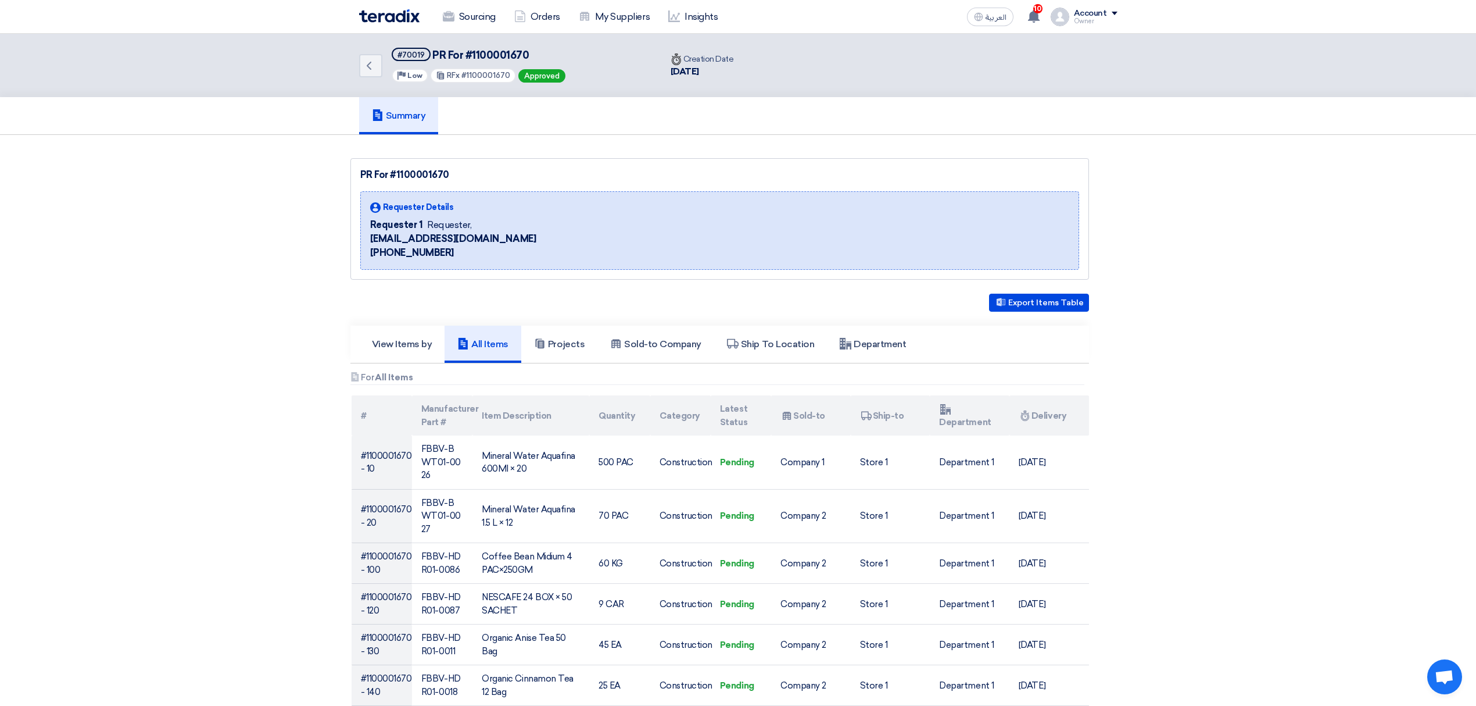
drag, startPoint x: 964, startPoint y: 294, endPoint x: 1102, endPoint y: 307, distance: 138.9
drag, startPoint x: 1091, startPoint y: 303, endPoint x: 949, endPoint y: 308, distance: 141.9
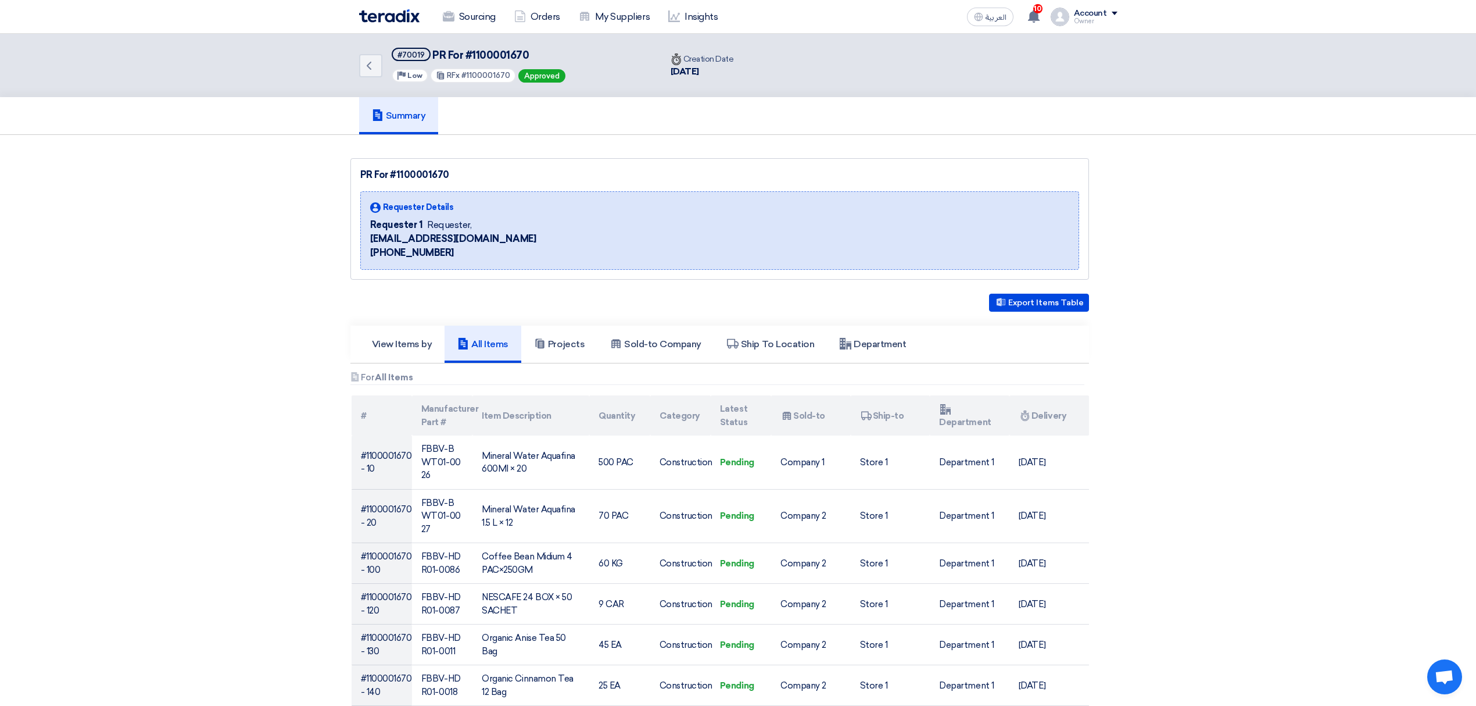
drag, startPoint x: 944, startPoint y: 298, endPoint x: 1091, endPoint y: 305, distance: 147.2
drag, startPoint x: 953, startPoint y: 303, endPoint x: 1093, endPoint y: 307, distance: 140.2
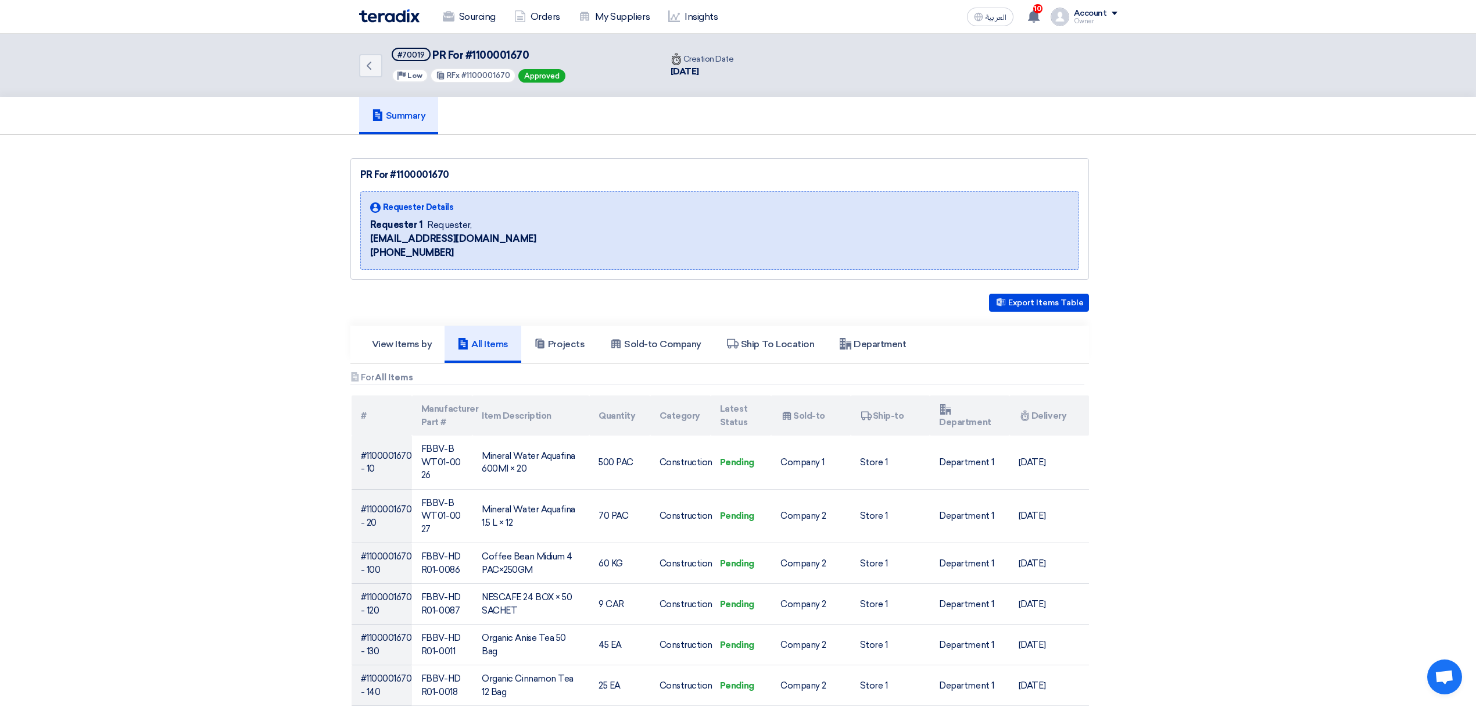
drag, startPoint x: 1104, startPoint y: 303, endPoint x: 971, endPoint y: 252, distance: 143.1
click at [959, 305] on div "Export Items Table" at bounding box center [720, 303] width 739 height 18
drag, startPoint x: 959, startPoint y: 305, endPoint x: 964, endPoint y: 310, distance: 7.0
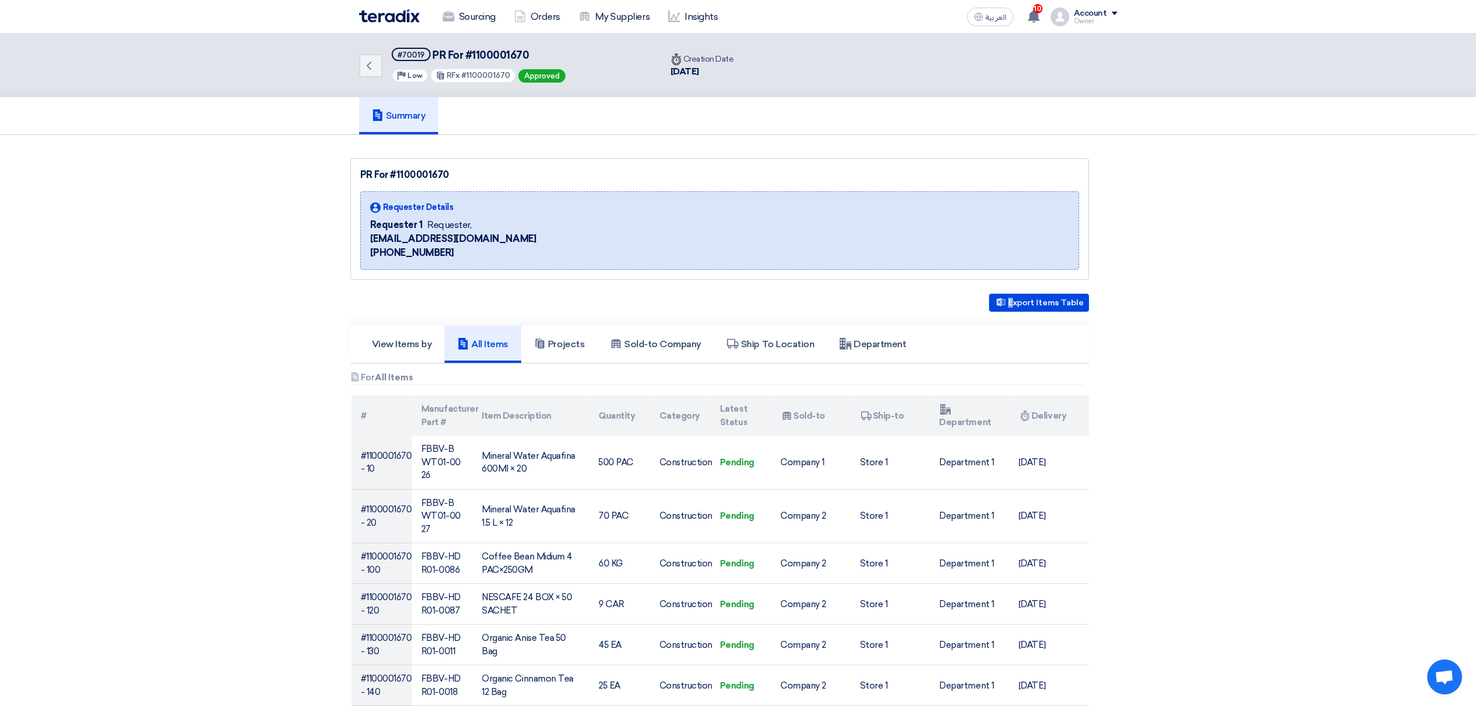
click at [964, 310] on div "Export Items Table" at bounding box center [720, 303] width 739 height 18
drag, startPoint x: 1142, startPoint y: 293, endPoint x: 946, endPoint y: 298, distance: 195.4
click at [1042, 296] on button "Export Items Table" at bounding box center [1039, 303] width 100 height 18
click at [586, 345] on link "Projects" at bounding box center [559, 344] width 76 height 37
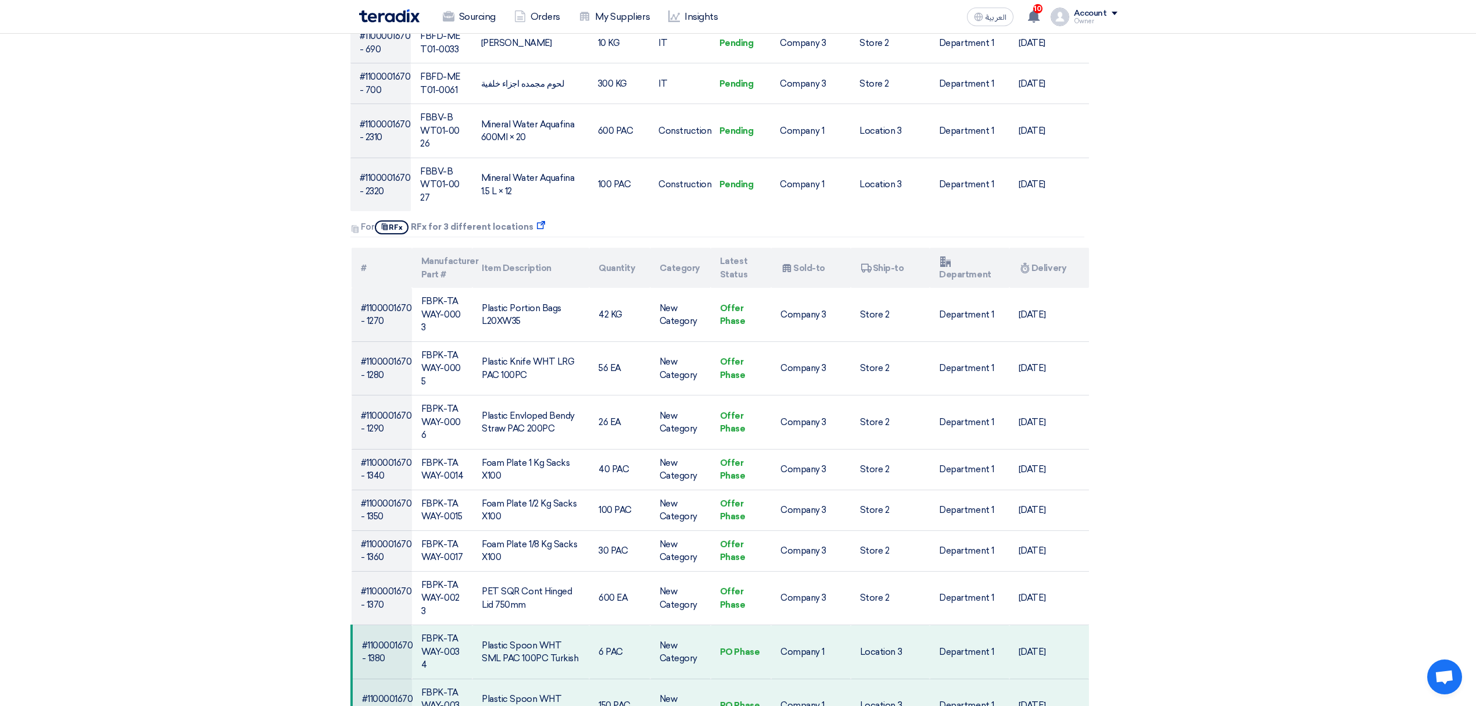
scroll to position [1240, 0]
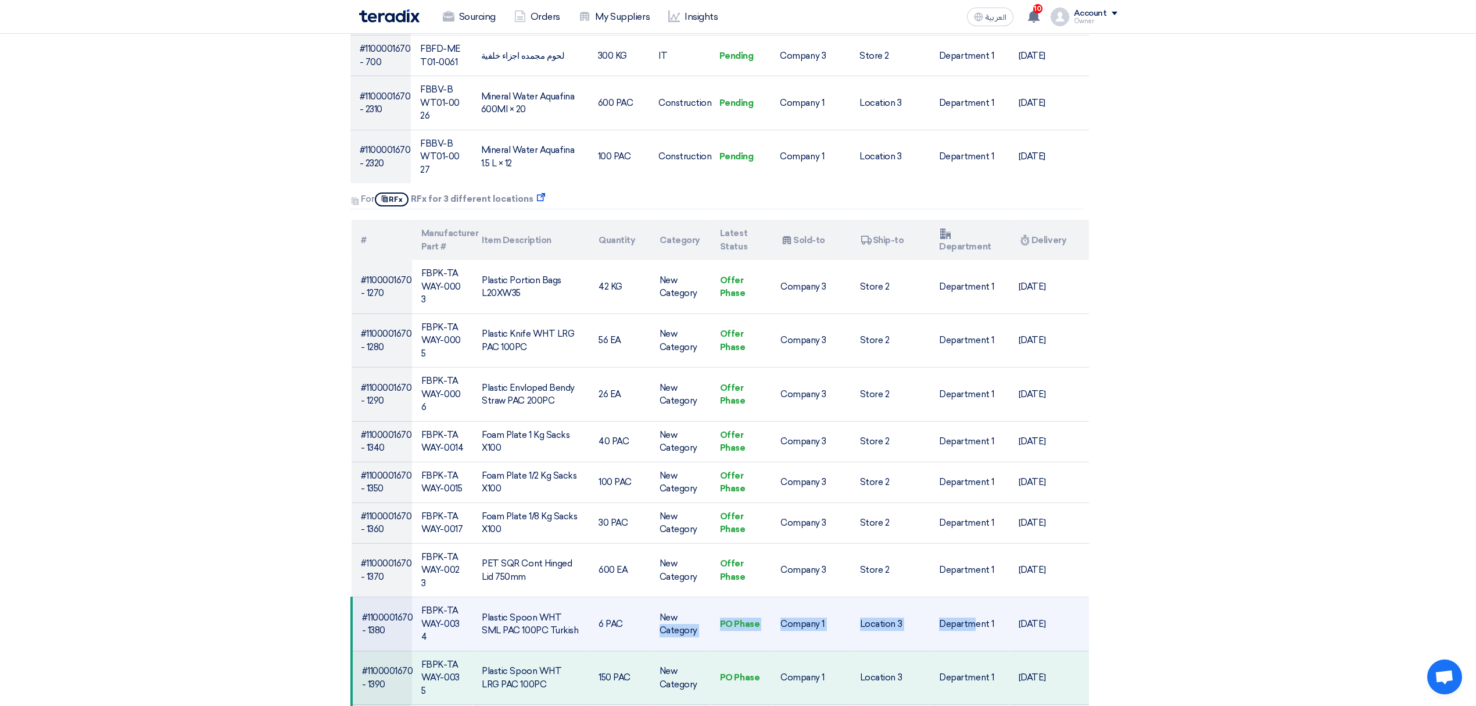
drag, startPoint x: 703, startPoint y: 528, endPoint x: 977, endPoint y: 521, distance: 273.3
click at [977, 597] on tr "#1100001670 - 1380 FBPK-TAWAY-0034 Plastic Spoon WHT SML PAC 100PC Turkish 6 PA…" at bounding box center [721, 624] width 738 height 54
click at [1005, 597] on td "Department 1" at bounding box center [970, 624] width 80 height 54
drag, startPoint x: 1066, startPoint y: 528, endPoint x: 868, endPoint y: 538, distance: 198.5
click at [868, 597] on tr "#1100001670 - 1380 FBPK-TAWAY-0034 Plastic Spoon WHT SML PAC 100PC Turkish 6 PA…" at bounding box center [721, 624] width 738 height 54
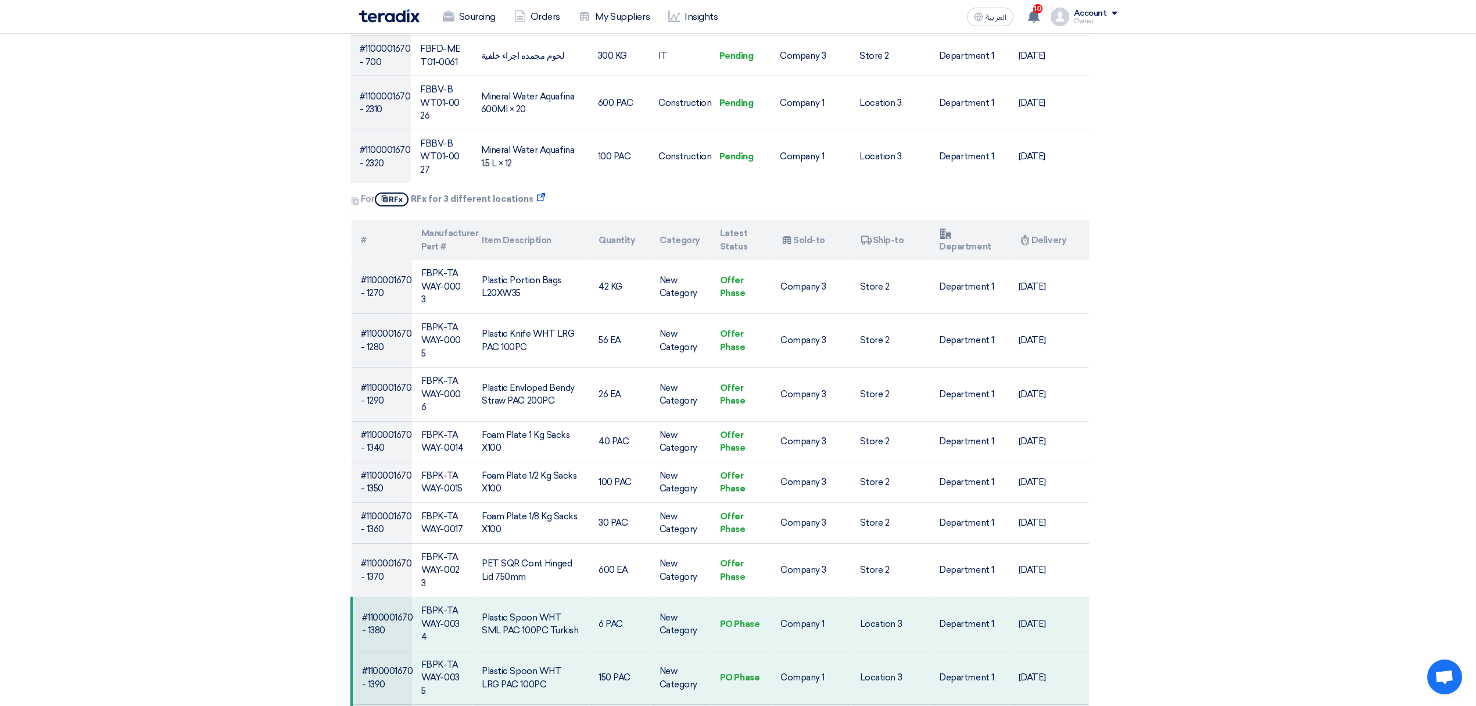
click at [1094, 519] on div "PR For #1100001670 Requester Details Requester 1 Requester, [EMAIL_ADDRESS][DOM…" at bounding box center [739, 204] width 776 height 2572
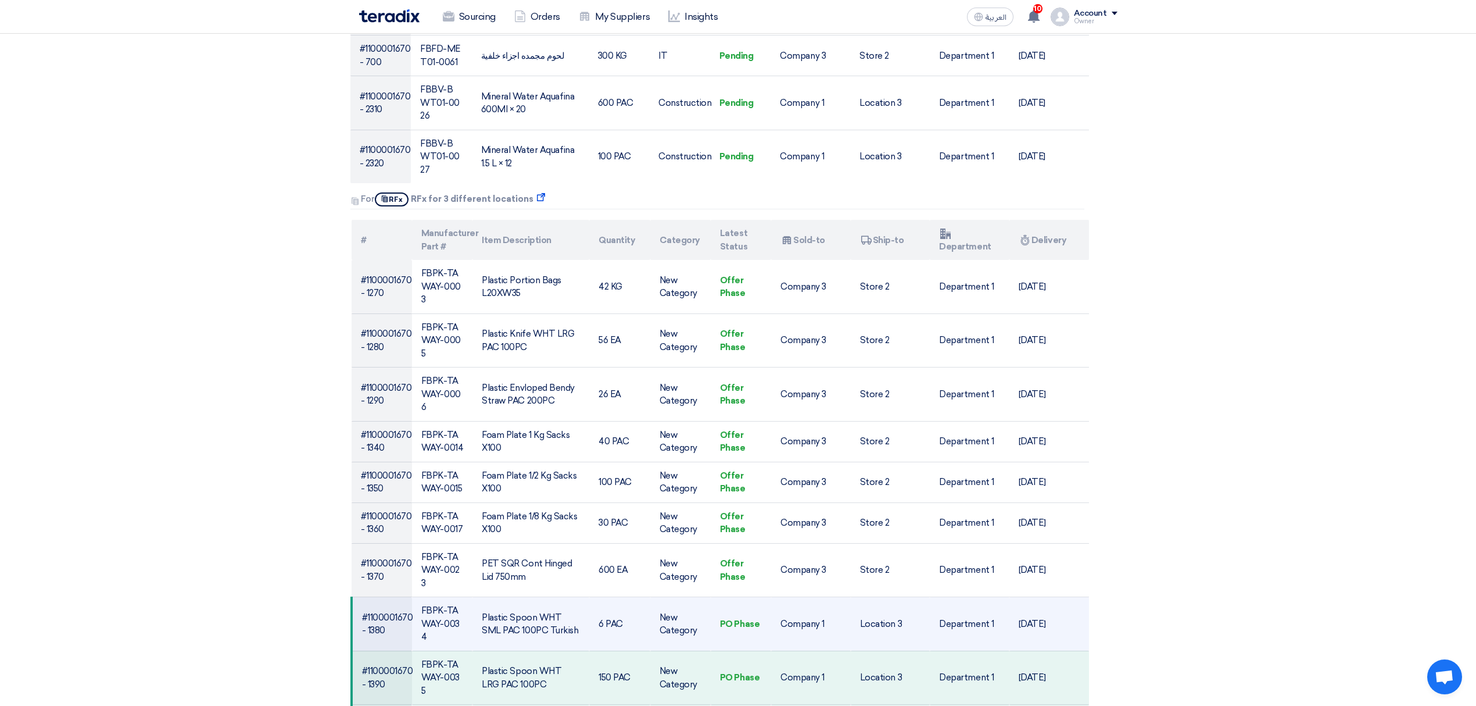
drag, startPoint x: 1058, startPoint y: 530, endPoint x: 380, endPoint y: 510, distance: 679.2
click at [380, 597] on tr "#1100001670 - 1380 FBPK-TAWAY-0034 Plastic Spoon WHT SML PAC 100PC Turkish 6 PA…" at bounding box center [721, 624] width 738 height 54
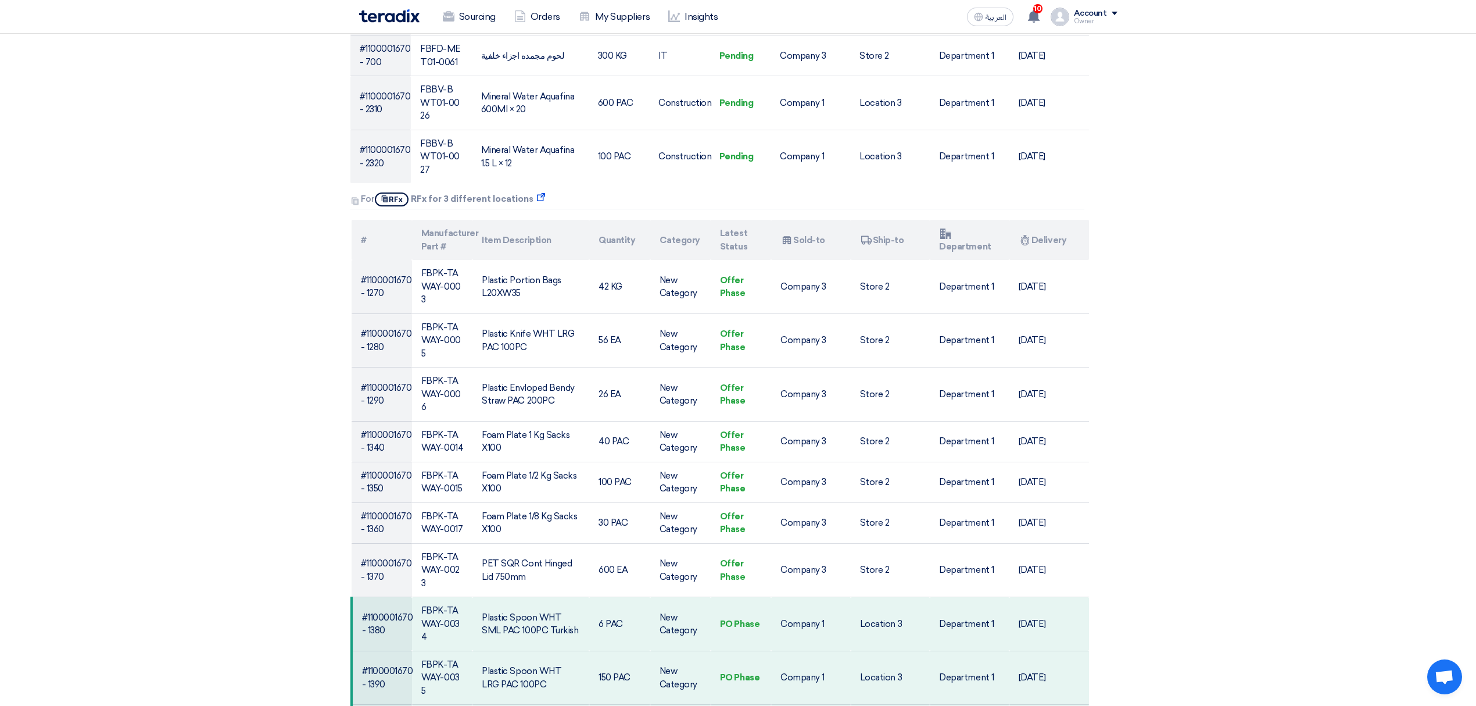
click at [1147, 538] on section "PR For #1100001670 Requester Details Requester 1 Requester, [EMAIL_ADDRESS][DOM…" at bounding box center [738, 220] width 1476 height 2651
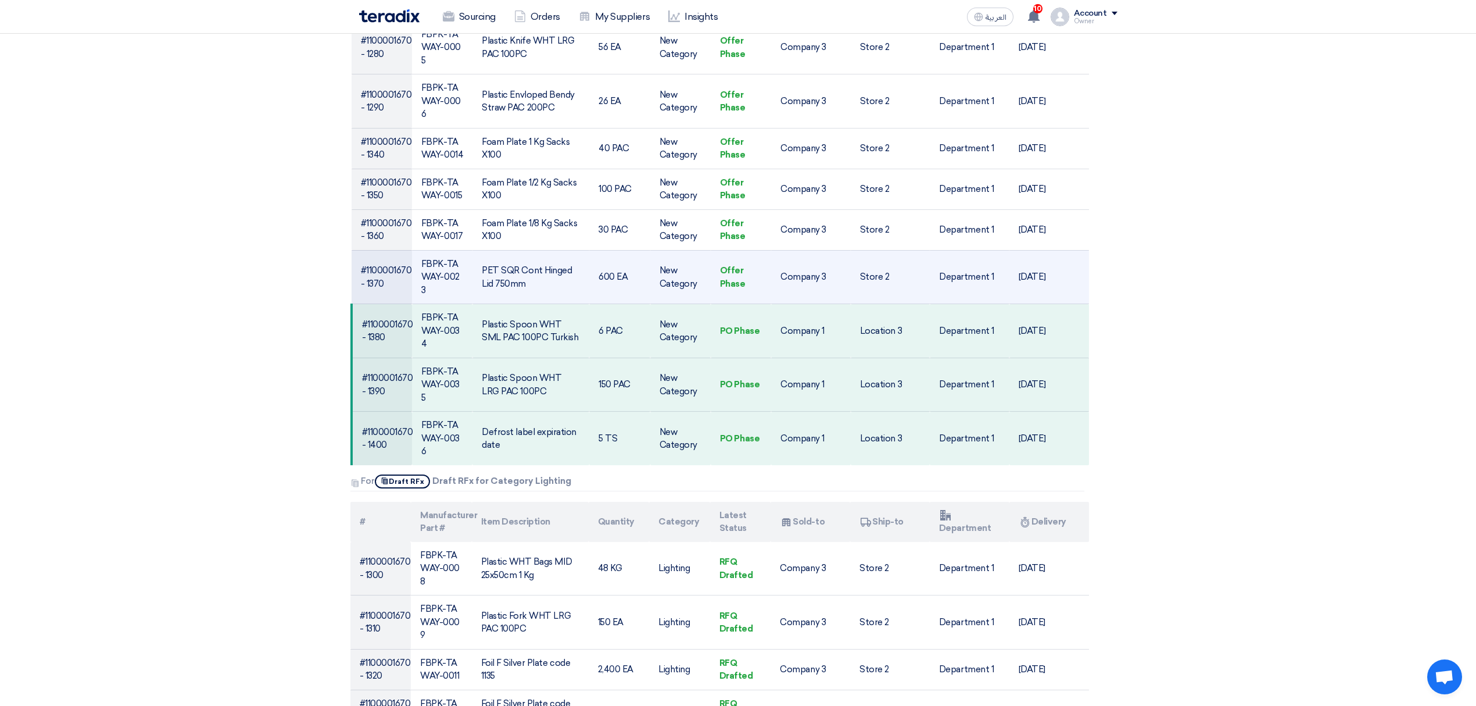
scroll to position [1472, 0]
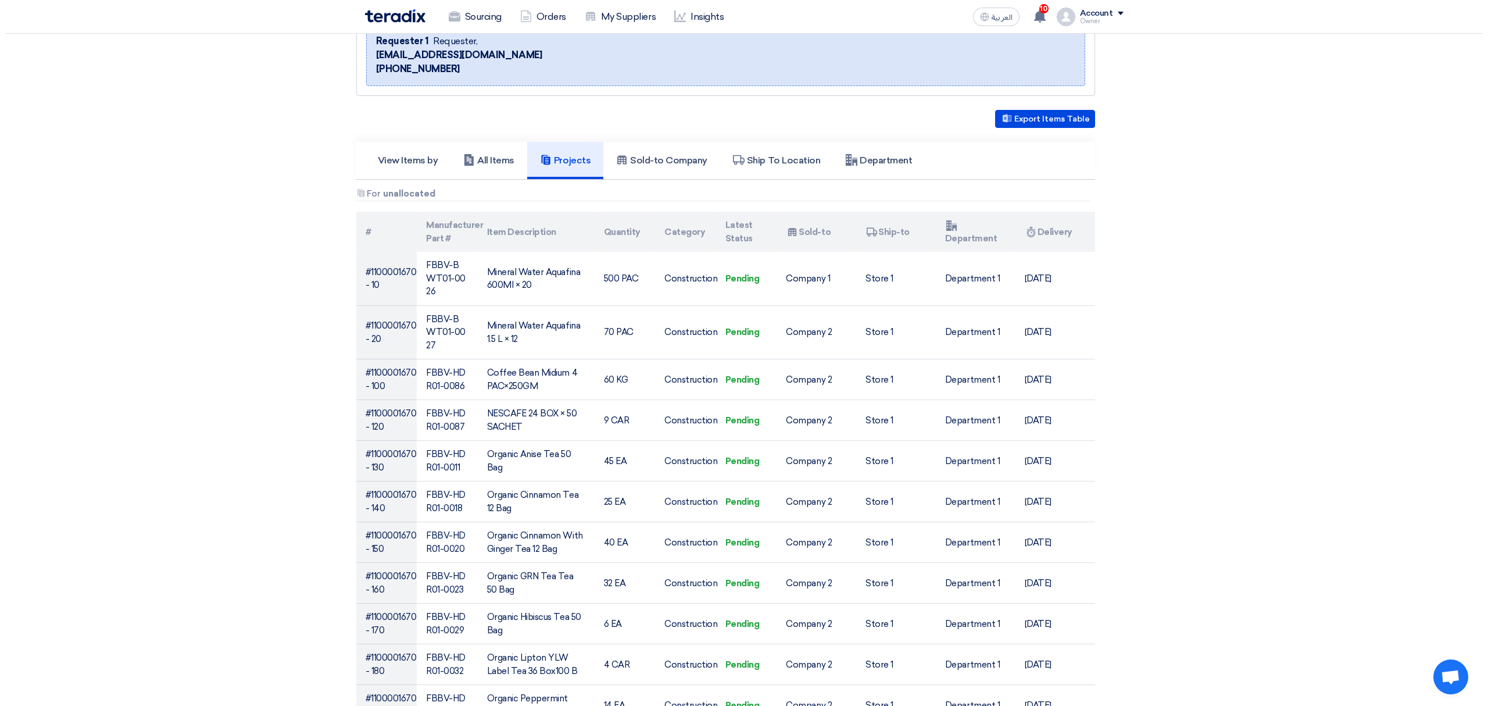
scroll to position [0, 0]
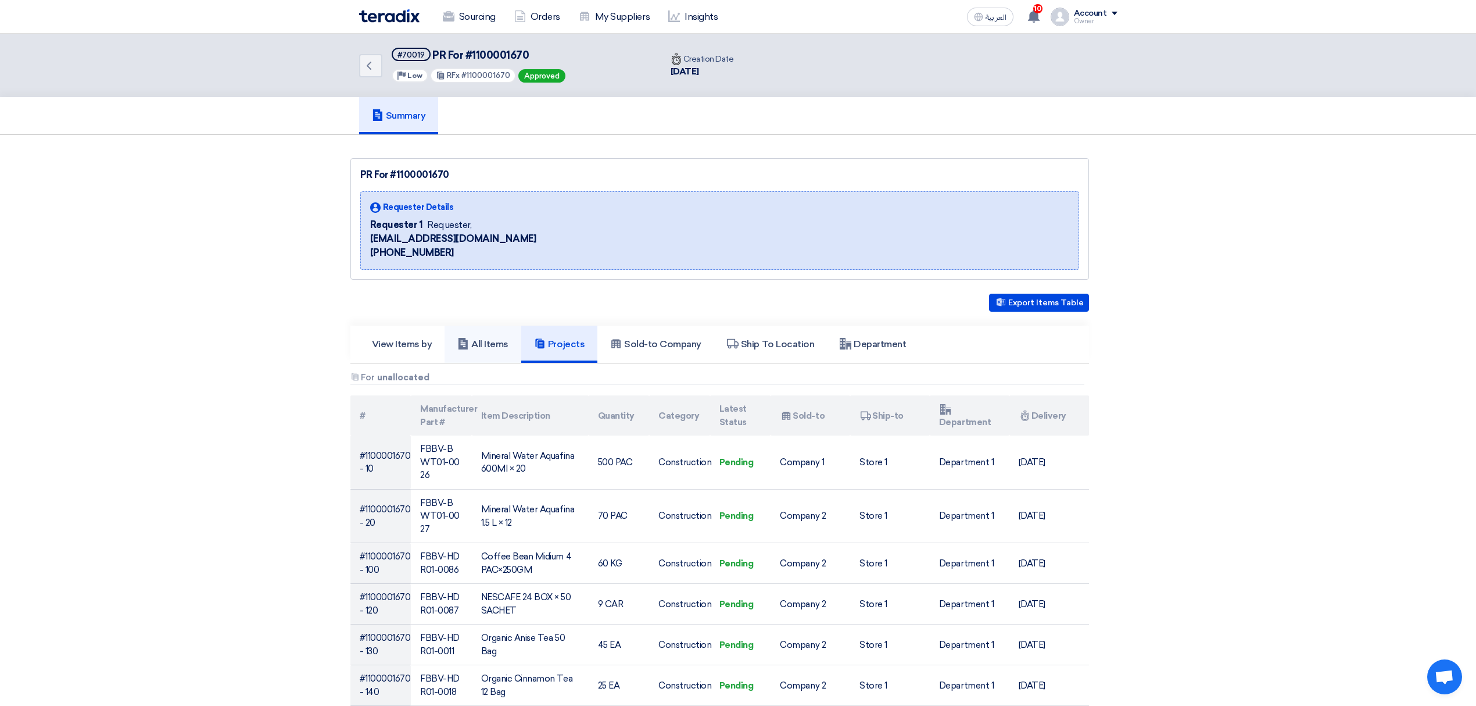
click at [503, 354] on link "All Items" at bounding box center [483, 344] width 77 height 37
click at [468, 9] on link "Sourcing" at bounding box center [469, 17] width 71 height 26
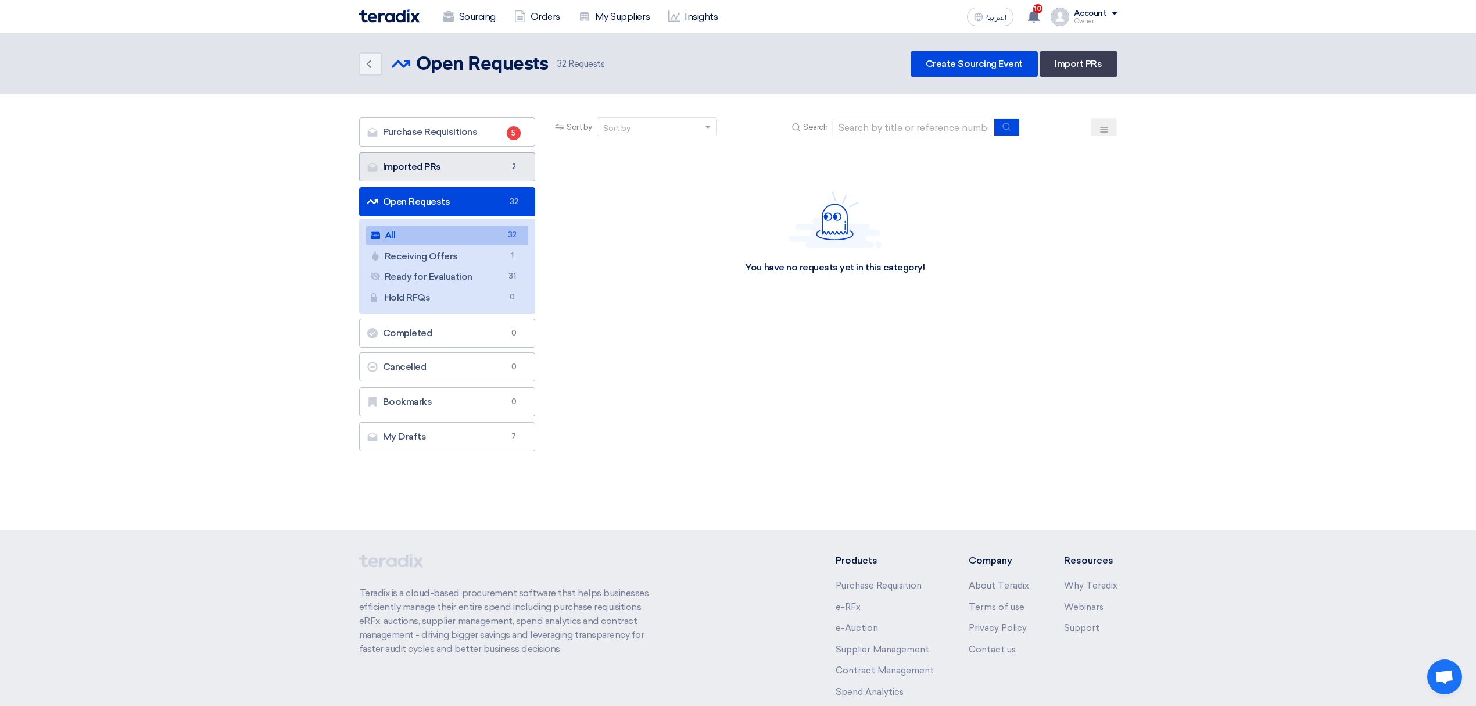
click at [479, 152] on link "Imported PRs Imported PRs 2" at bounding box center [447, 166] width 177 height 29
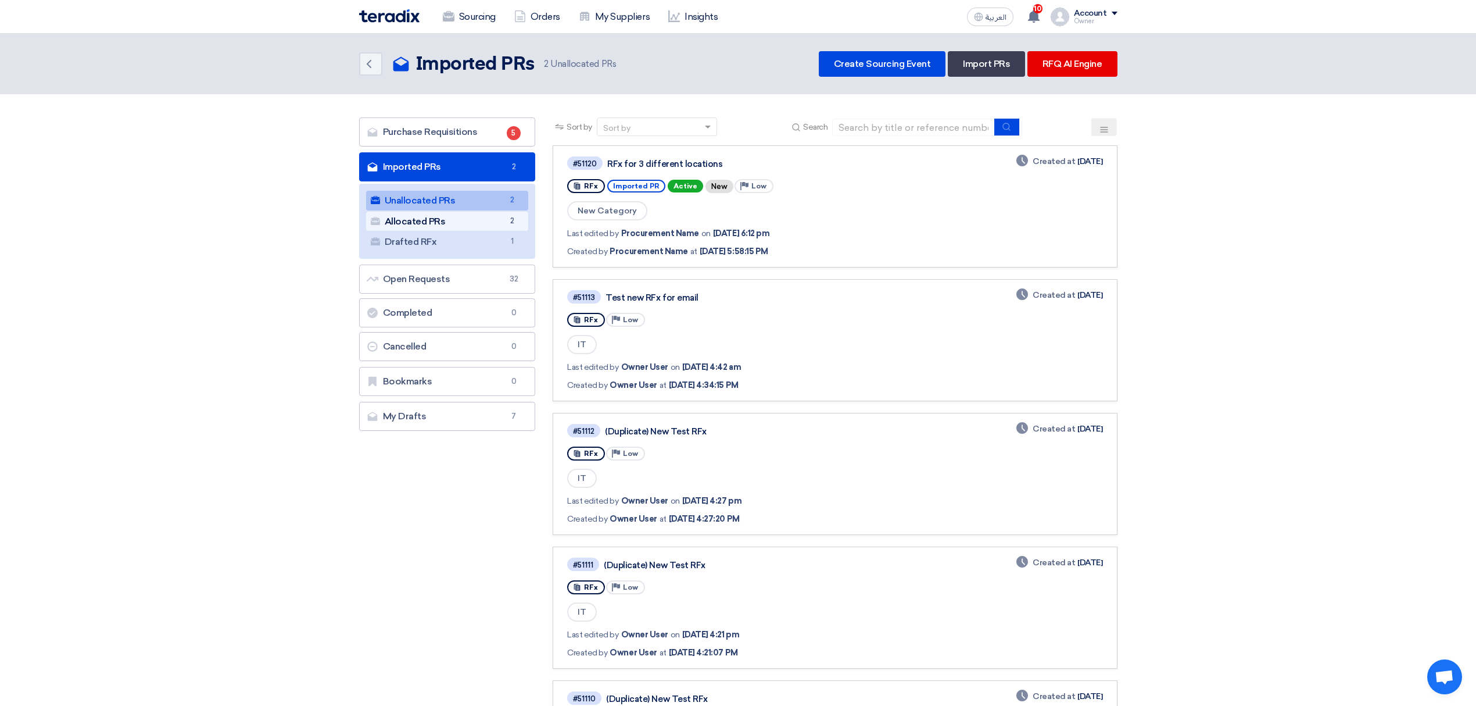
click at [473, 227] on link "Allocated PRs Allocated PRs 2" at bounding box center [447, 222] width 163 height 20
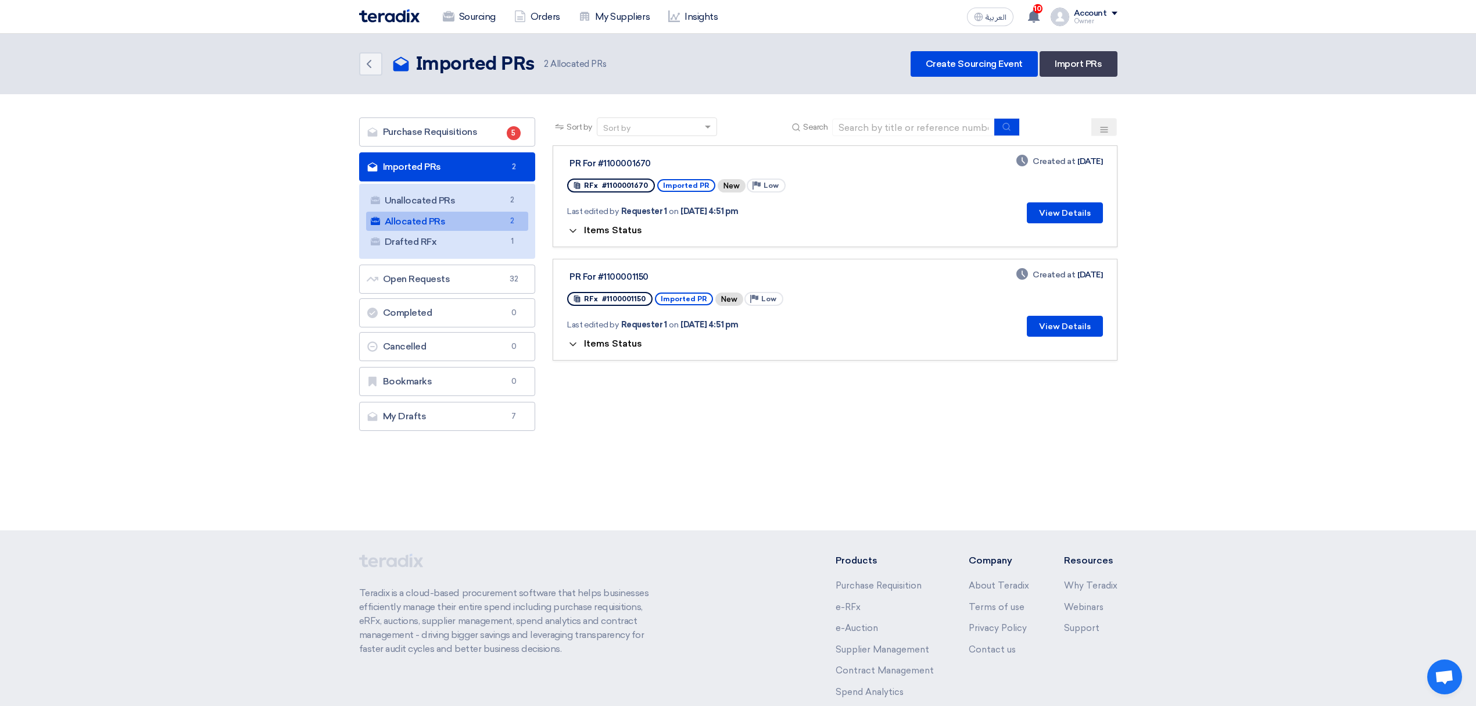
click at [598, 233] on span "Items Status" at bounding box center [613, 229] width 58 height 11
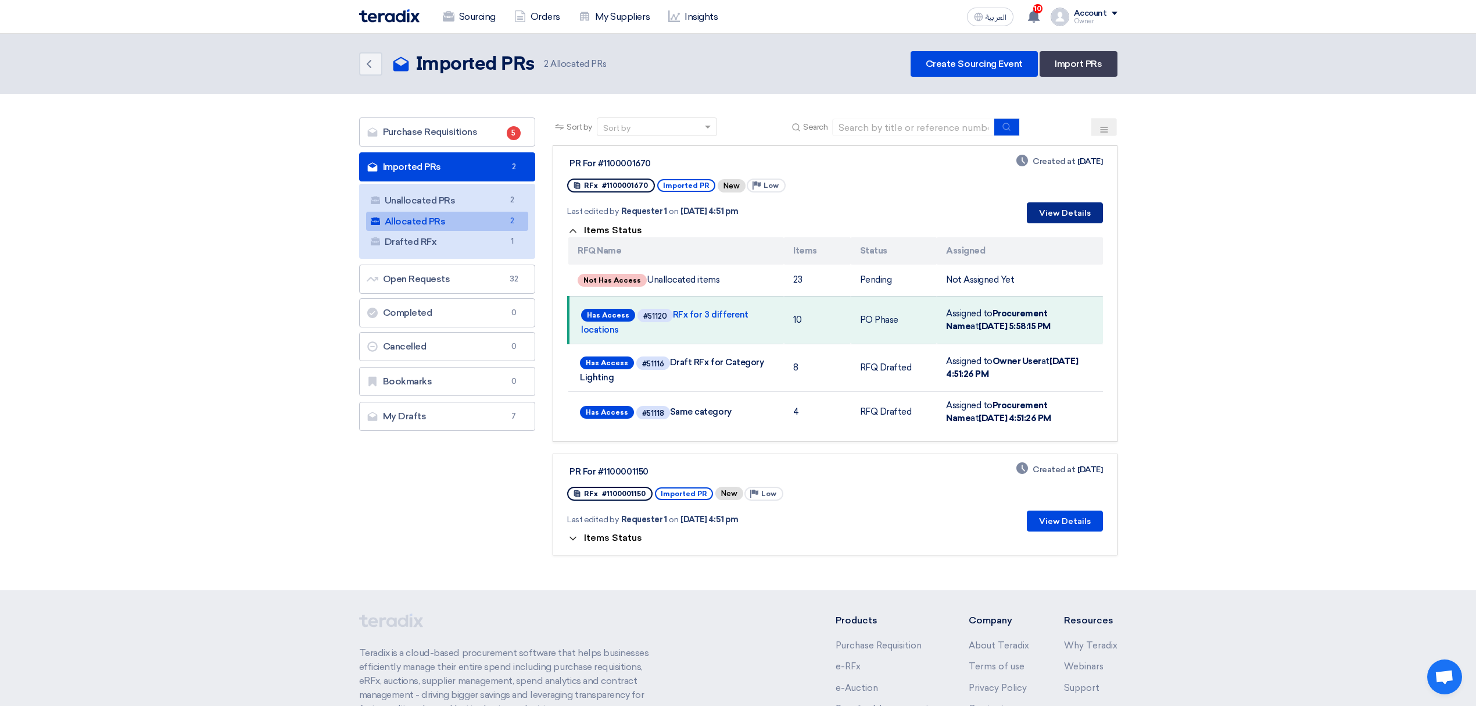
click at [1058, 206] on button "View Details" at bounding box center [1065, 212] width 76 height 21
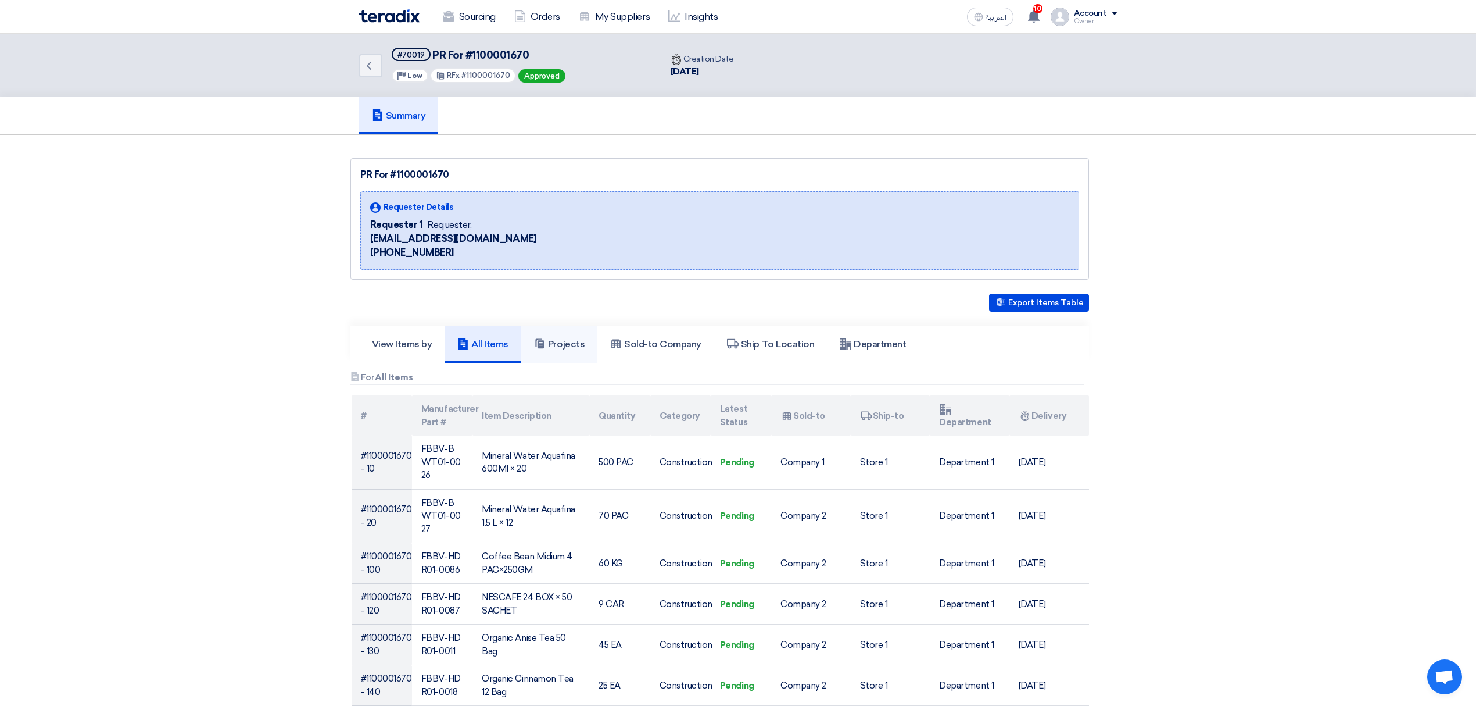
click at [586, 332] on link "Projects" at bounding box center [559, 344] width 76 height 37
click at [364, 59] on icon "Back" at bounding box center [369, 66] width 14 height 14
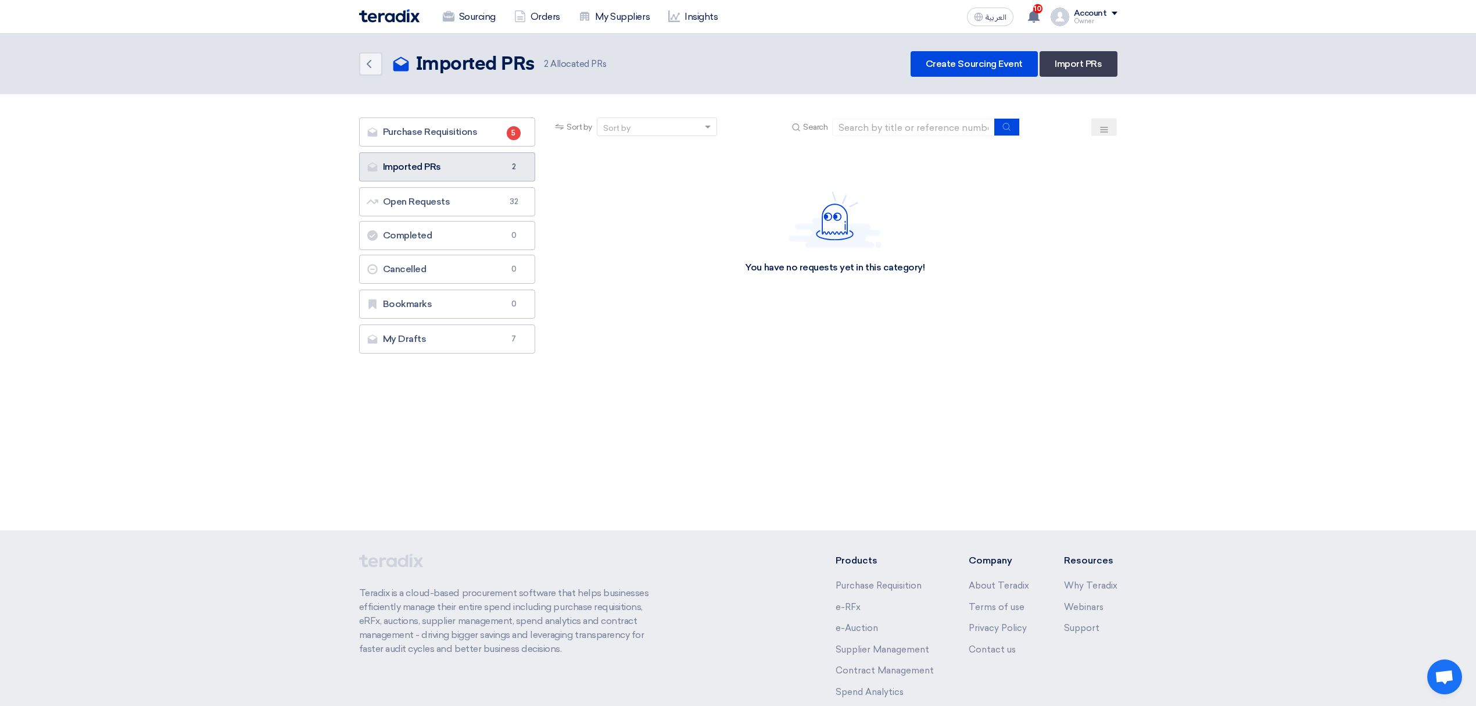
click at [479, 173] on link "Imported PRs Imported PRs 2" at bounding box center [447, 166] width 177 height 29
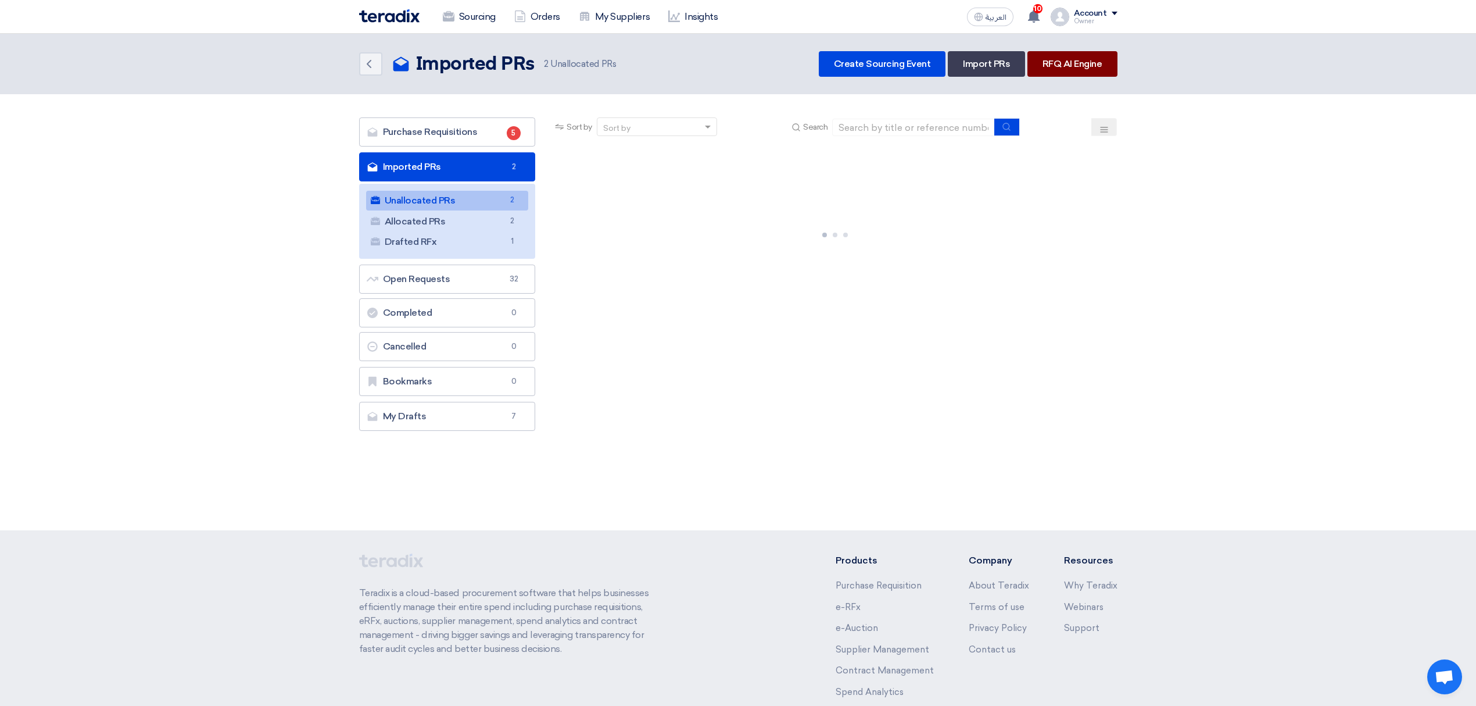
click at [1087, 62] on link "RFQ AI Engine" at bounding box center [1073, 64] width 90 height 26
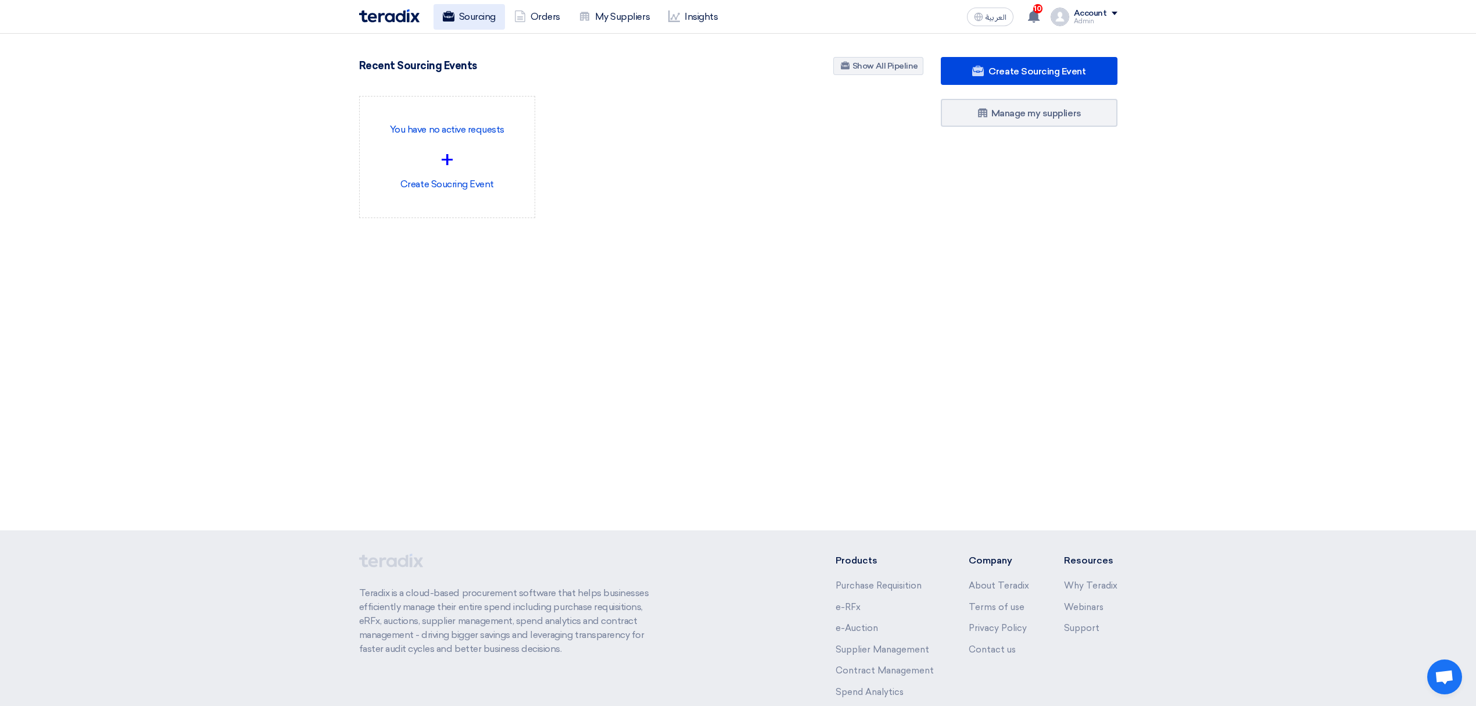
click at [466, 27] on link "Sourcing" at bounding box center [469, 17] width 71 height 26
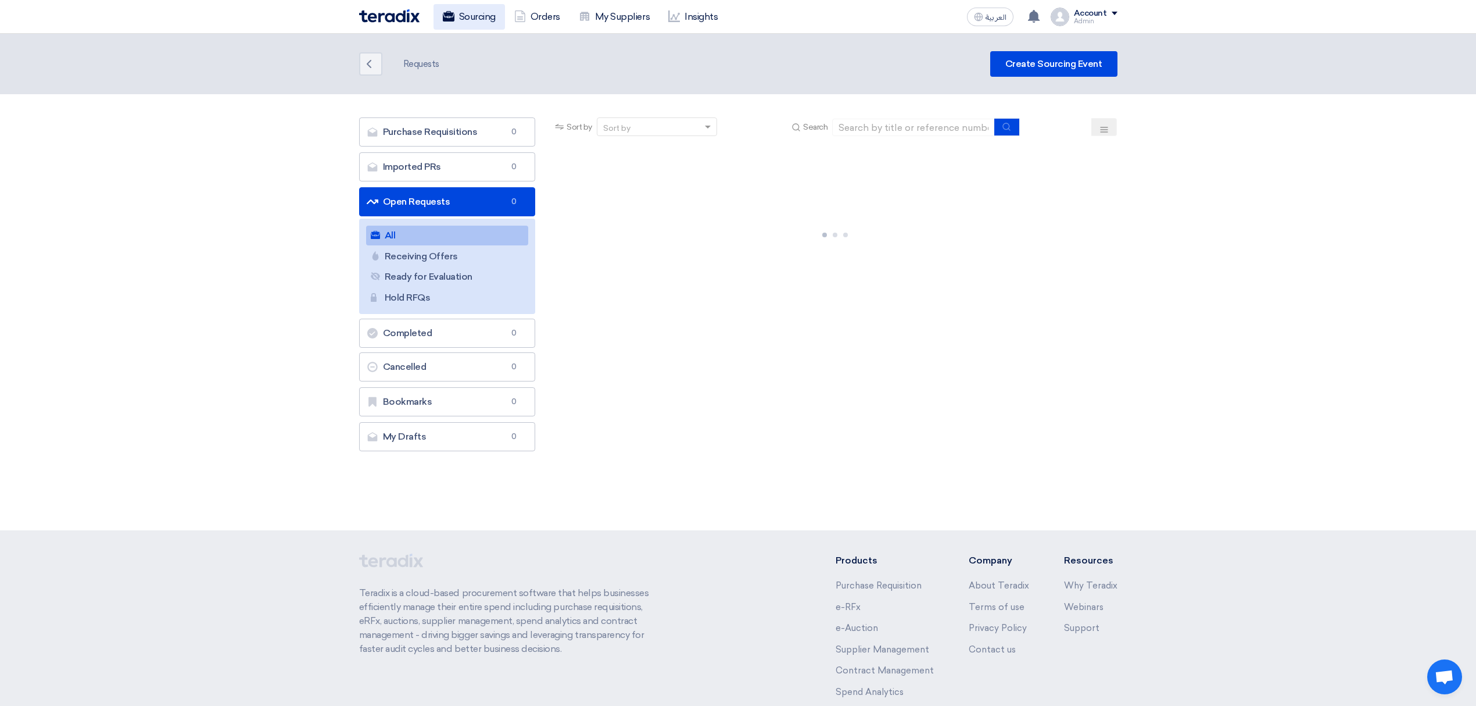
click at [471, 7] on link "Sourcing" at bounding box center [469, 17] width 71 height 26
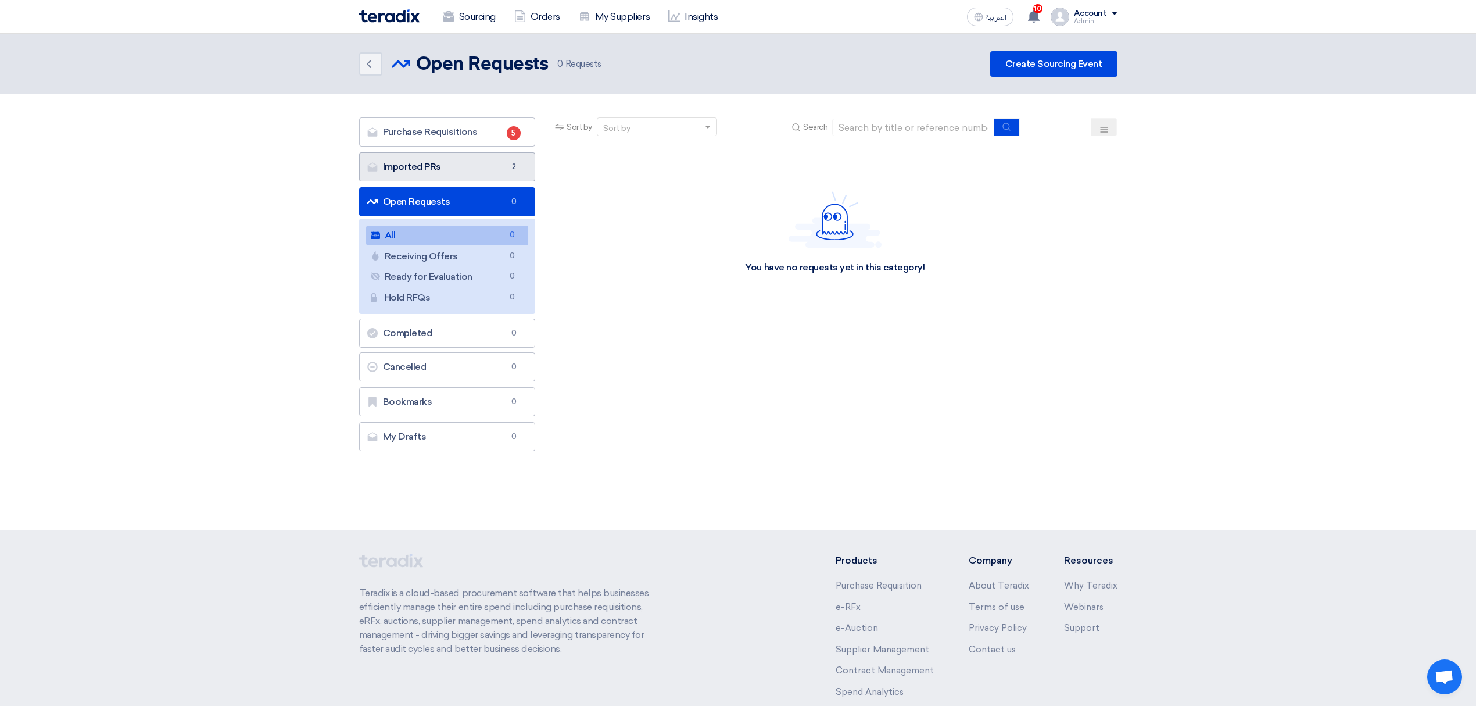
click at [510, 157] on link "Imported PRs Imported PRs 2" at bounding box center [447, 166] width 177 height 29
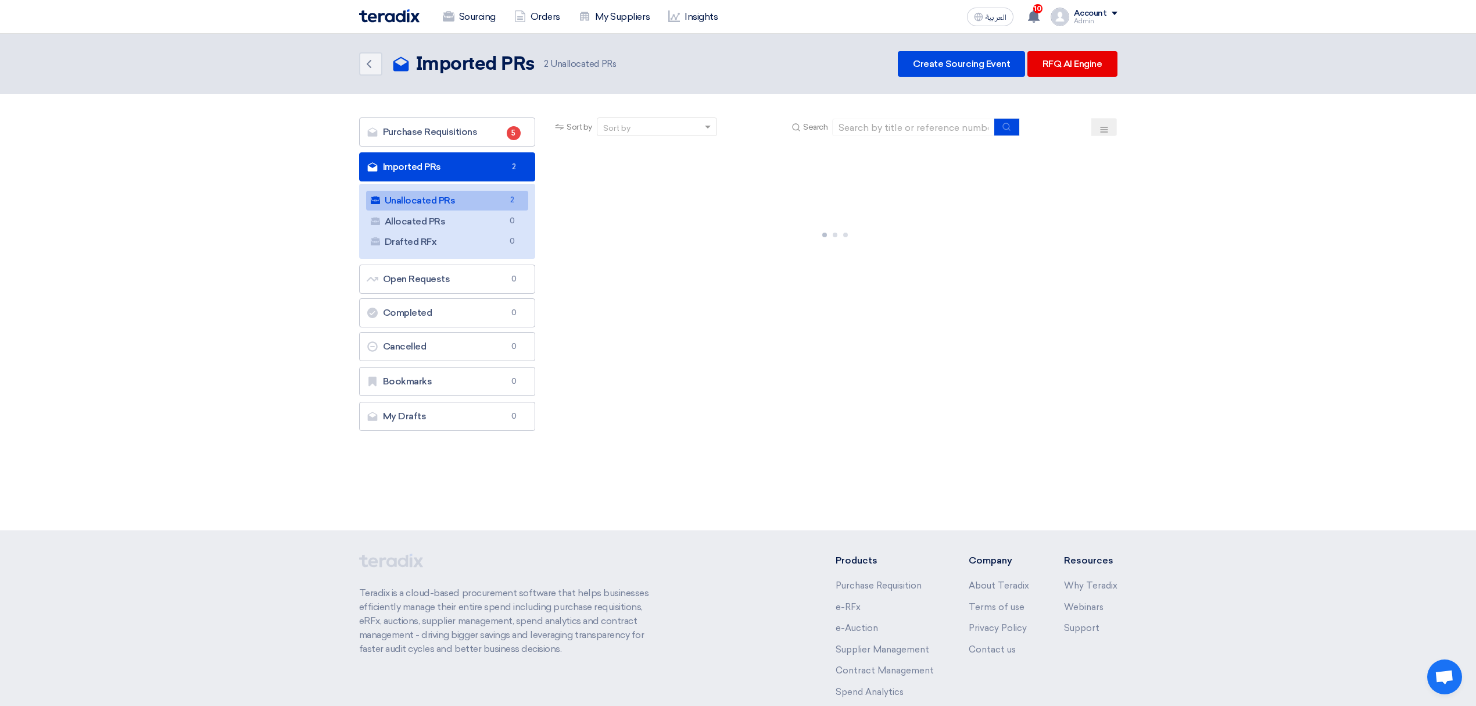
click at [1088, 49] on header "Back Imported PRs Imported PRs 2" at bounding box center [738, 64] width 1476 height 60
click at [1090, 63] on link "RFQ AI Engine" at bounding box center [1073, 64] width 90 height 26
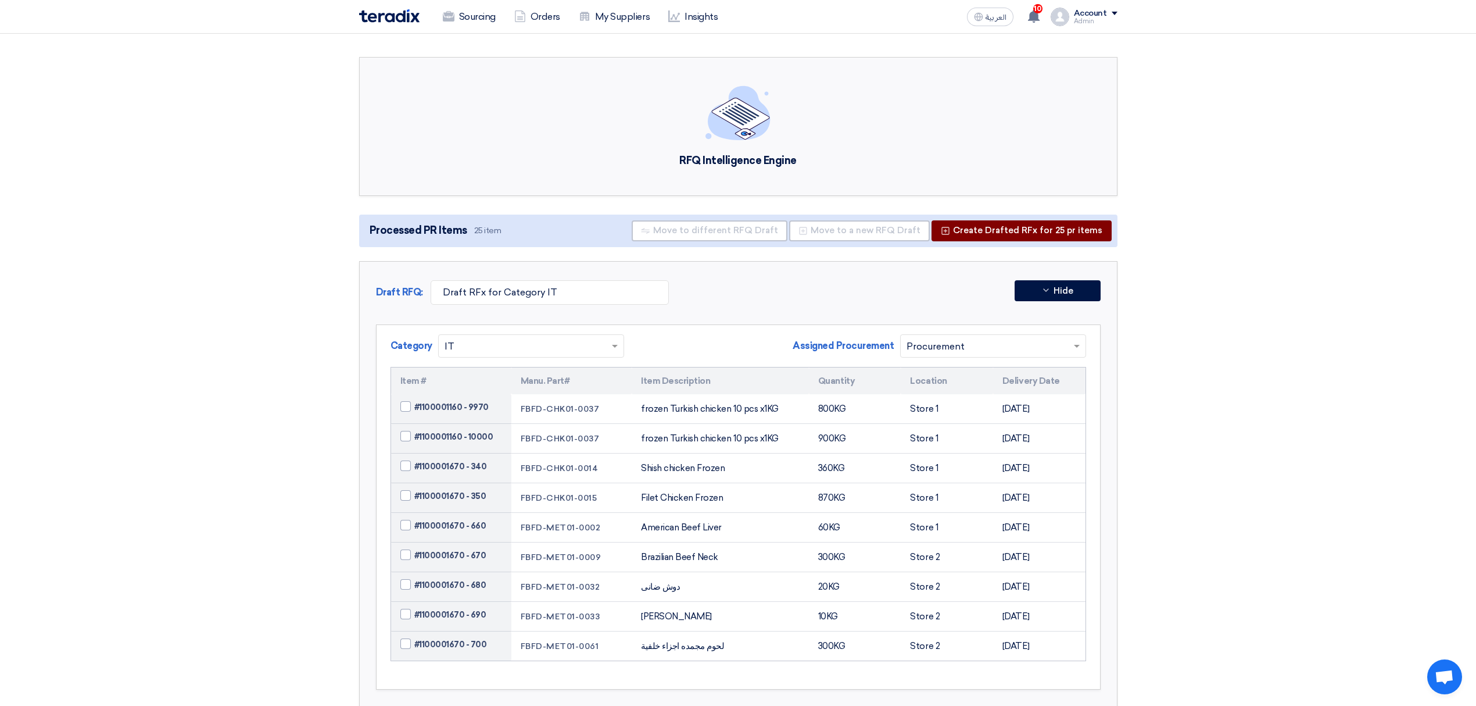
click at [1045, 222] on button "Create Drafted RFx for 25 pr items" at bounding box center [1022, 230] width 180 height 21
click at [1017, 352] on input "text" at bounding box center [988, 346] width 162 height 19
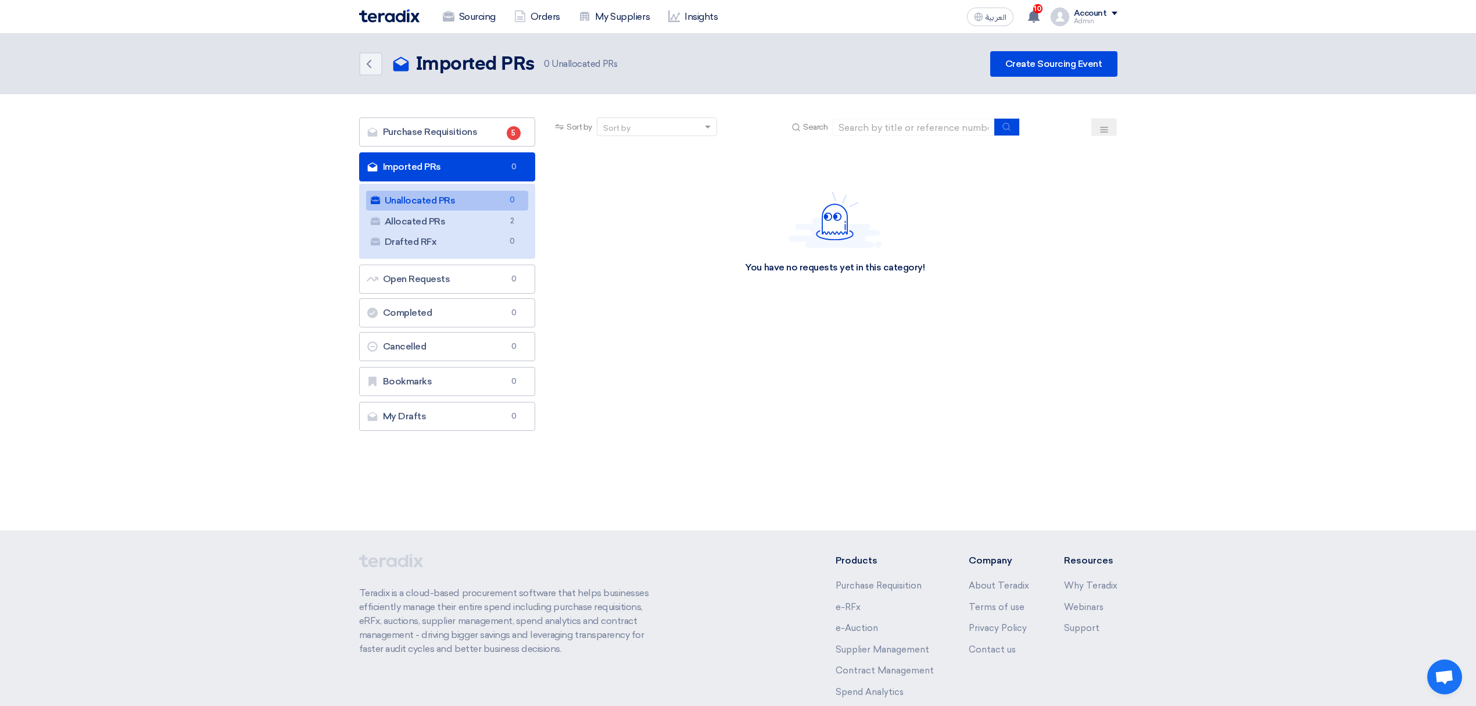
click at [473, 168] on link "Imported PRs Imported PRs 0" at bounding box center [447, 166] width 177 height 29
click at [510, 226] on span "2" at bounding box center [512, 221] width 14 height 12
click at [516, 167] on span "0" at bounding box center [514, 167] width 14 height 12
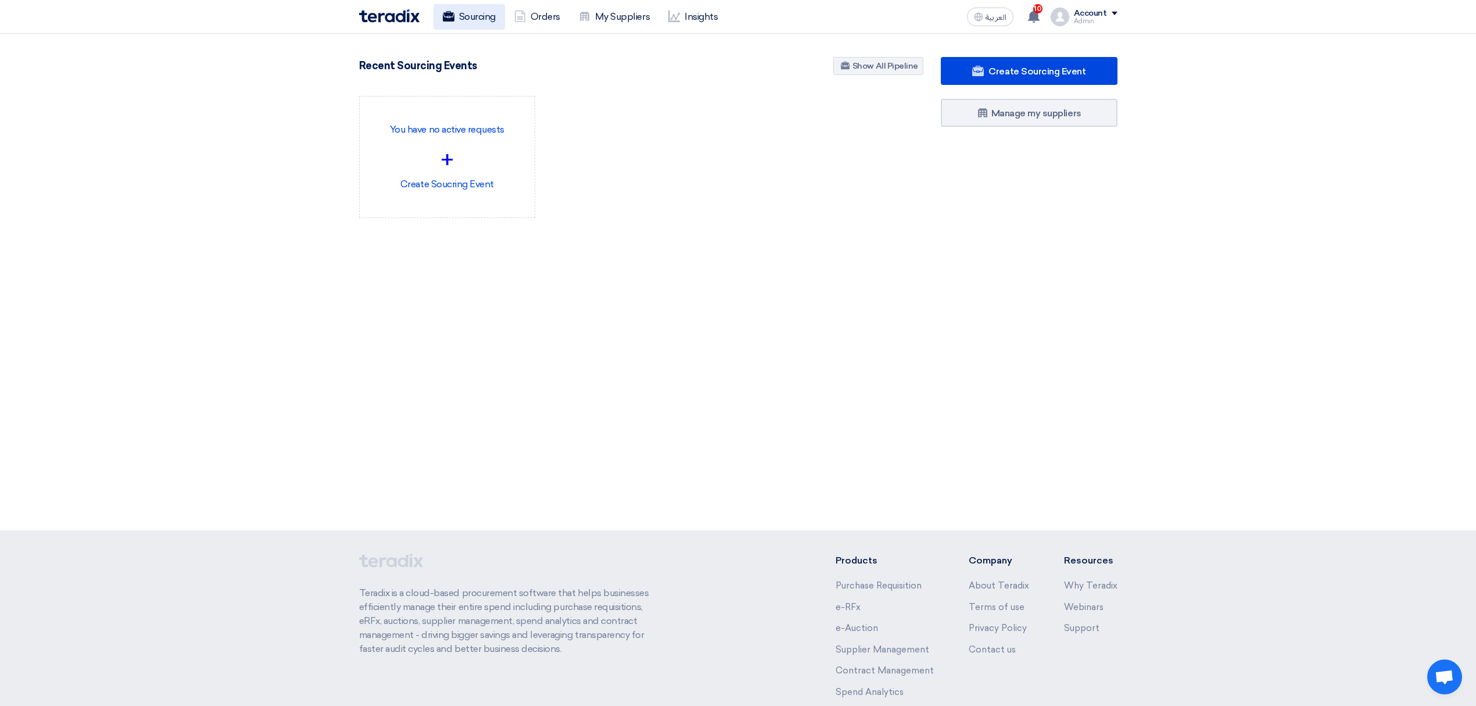
click at [495, 4] on link "Sourcing" at bounding box center [469, 17] width 71 height 26
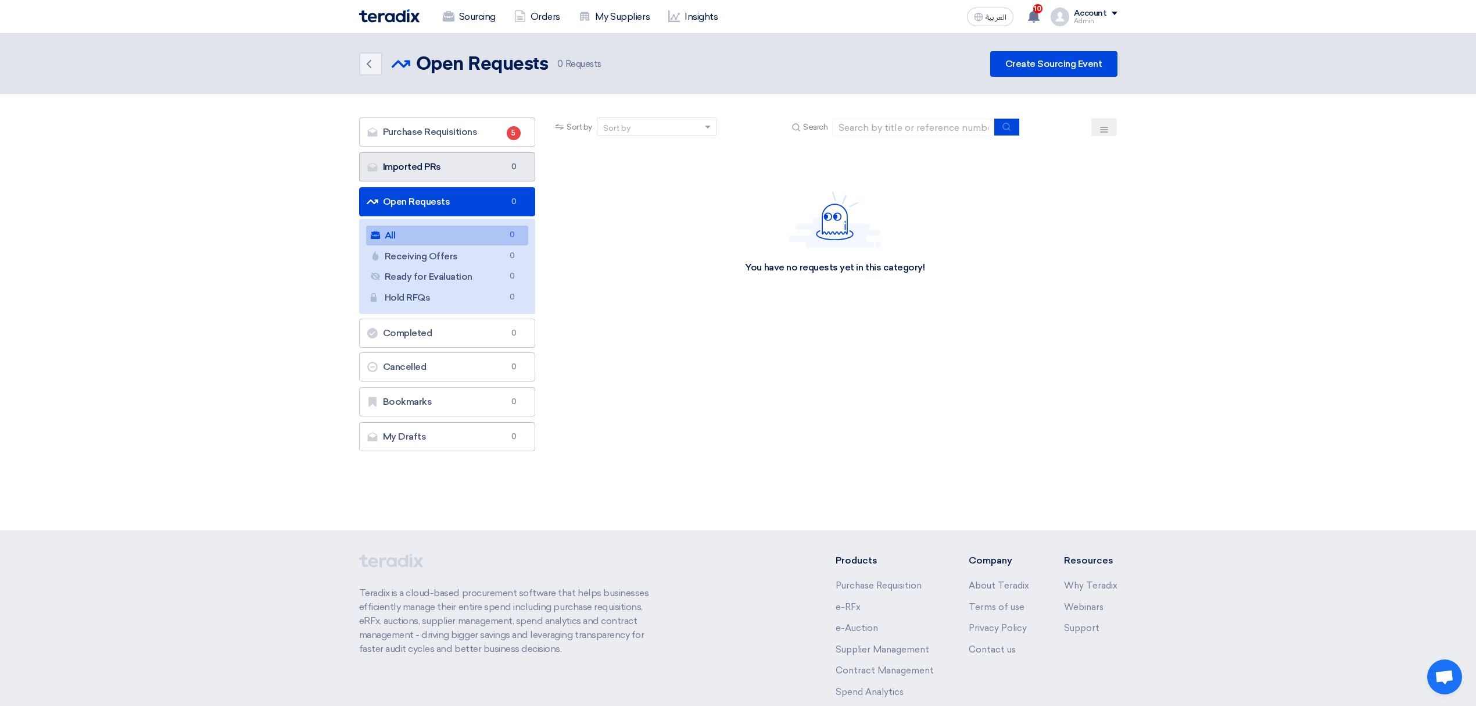
click at [486, 174] on link "Imported PRs Imported PRs 0" at bounding box center [447, 166] width 177 height 29
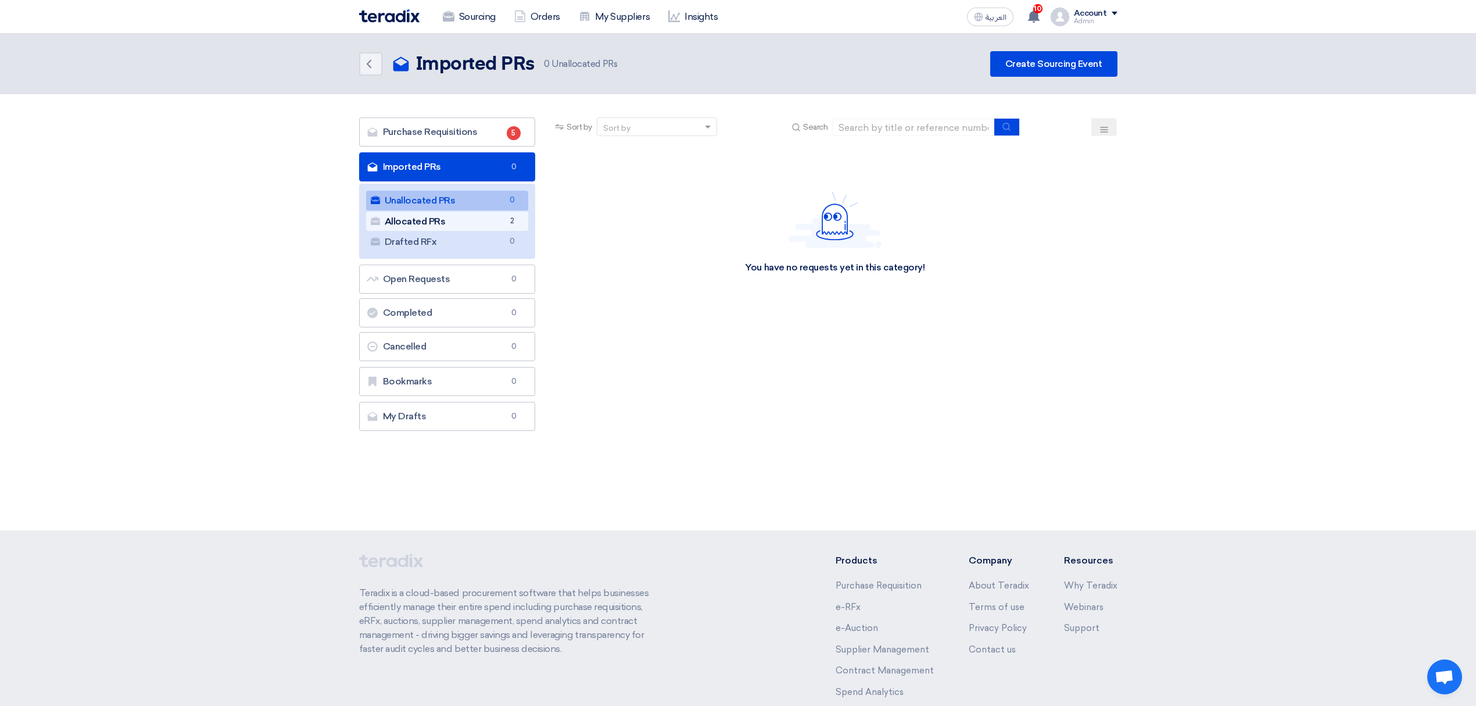
click at [494, 226] on link "Allocated PRs Allocated PRs 2" at bounding box center [447, 222] width 163 height 20
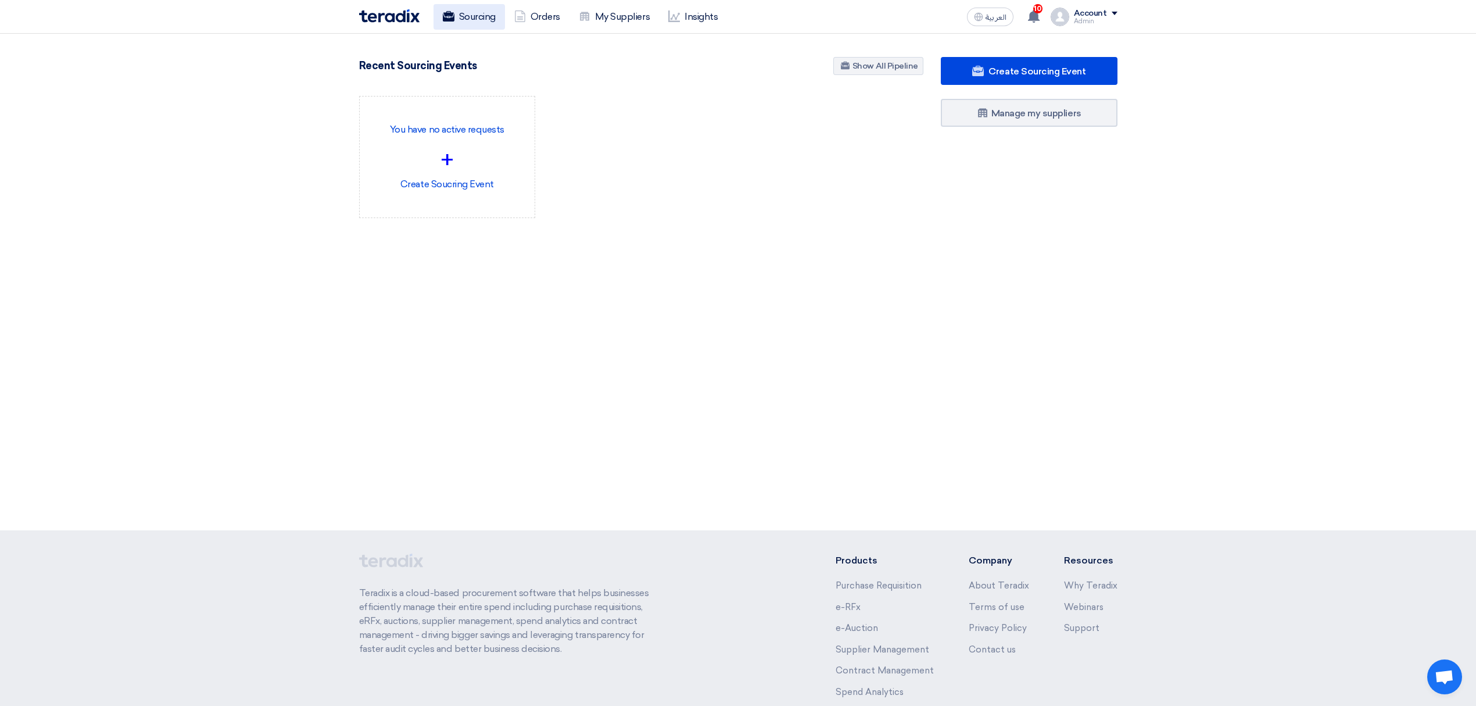
click at [473, 28] on link "Sourcing" at bounding box center [469, 17] width 71 height 26
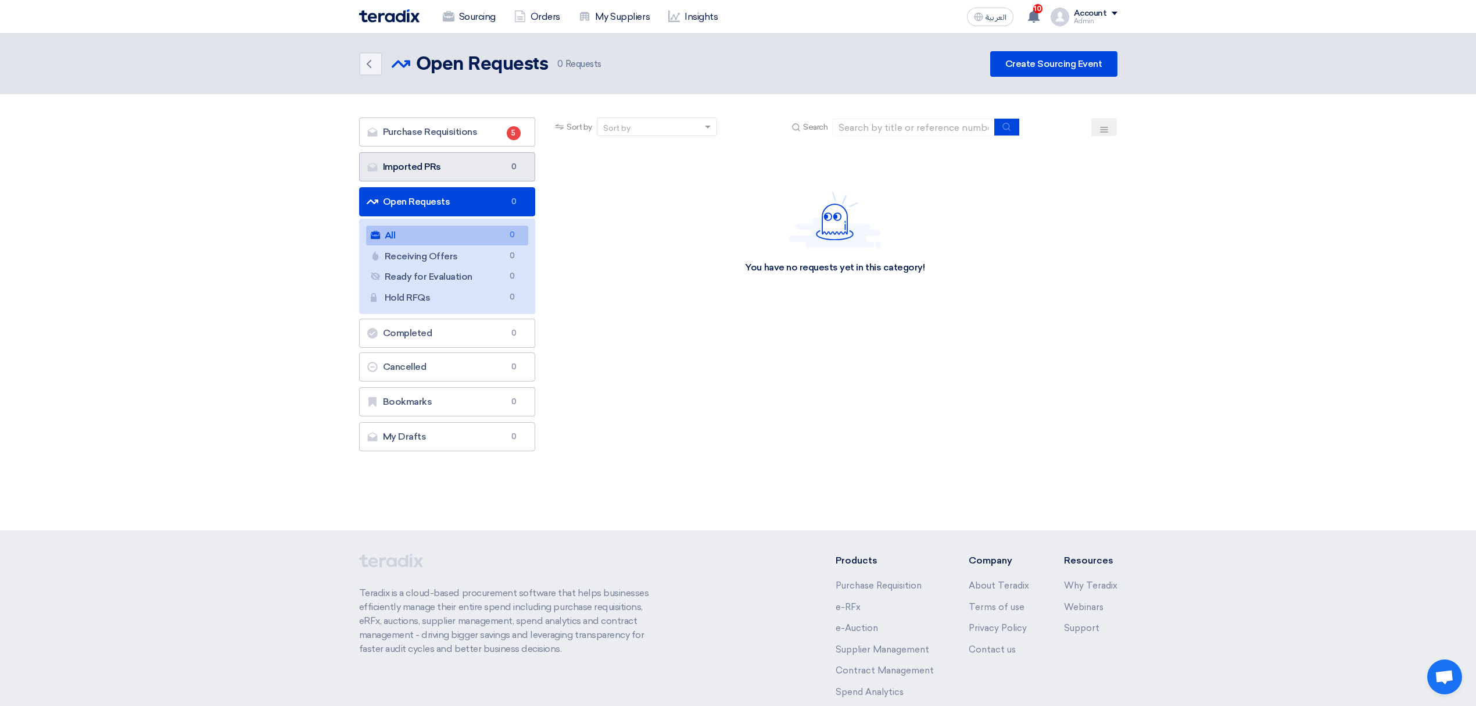
click at [500, 171] on link "Imported PRs Imported PRs 0" at bounding box center [447, 166] width 177 height 29
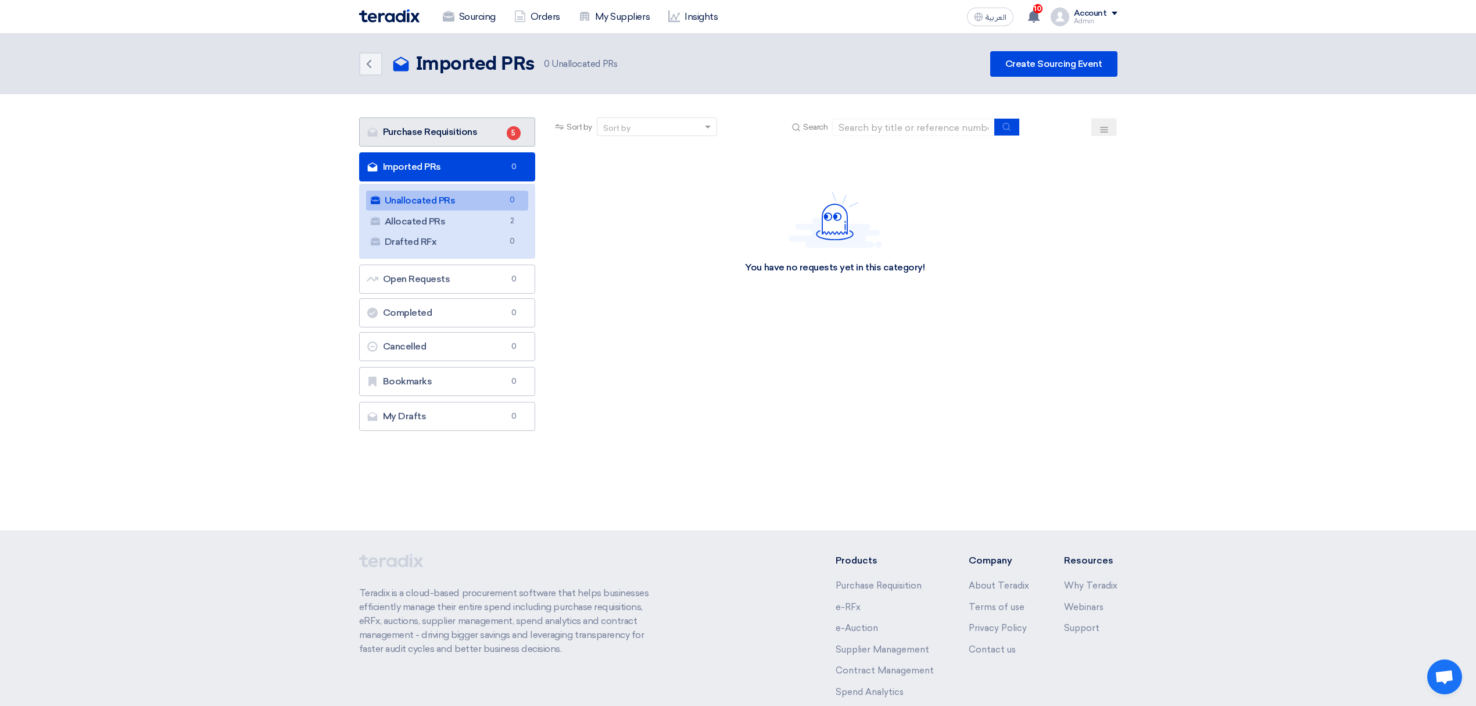
click at [393, 140] on link "Purchase Requisitions Purchase Requisitions 5" at bounding box center [447, 131] width 177 height 29
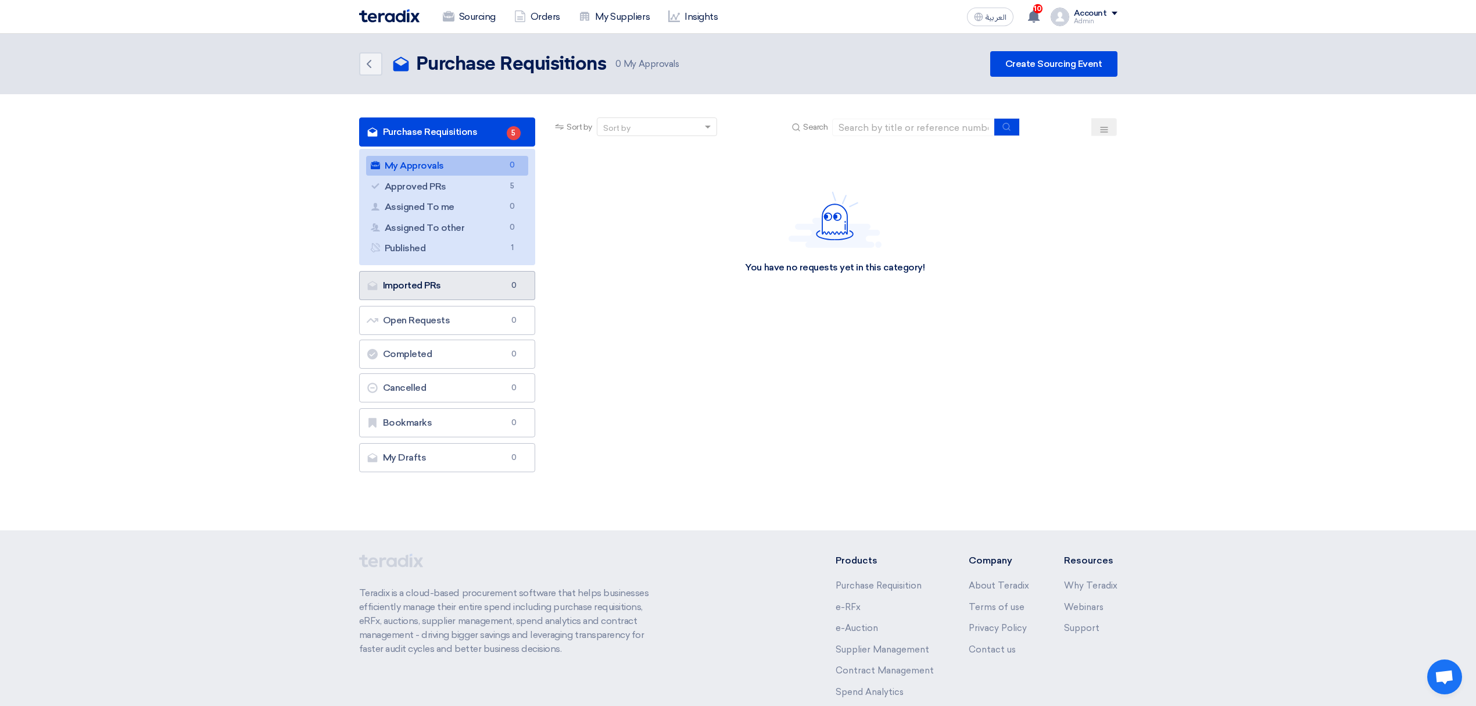
click at [434, 289] on link "Imported PRs Imported PRs 0" at bounding box center [447, 285] width 177 height 29
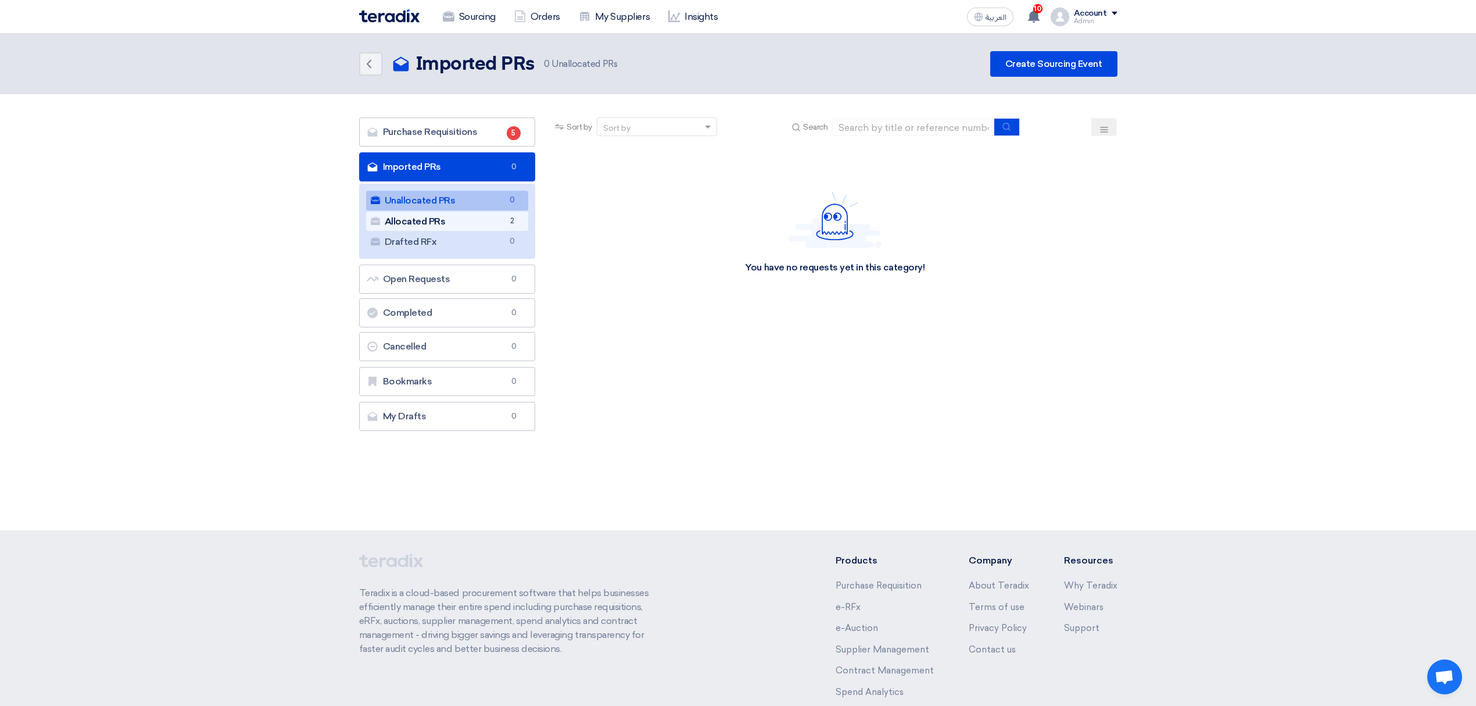
click at [467, 219] on link "Allocated PRs Allocated PRs 2" at bounding box center [447, 222] width 163 height 20
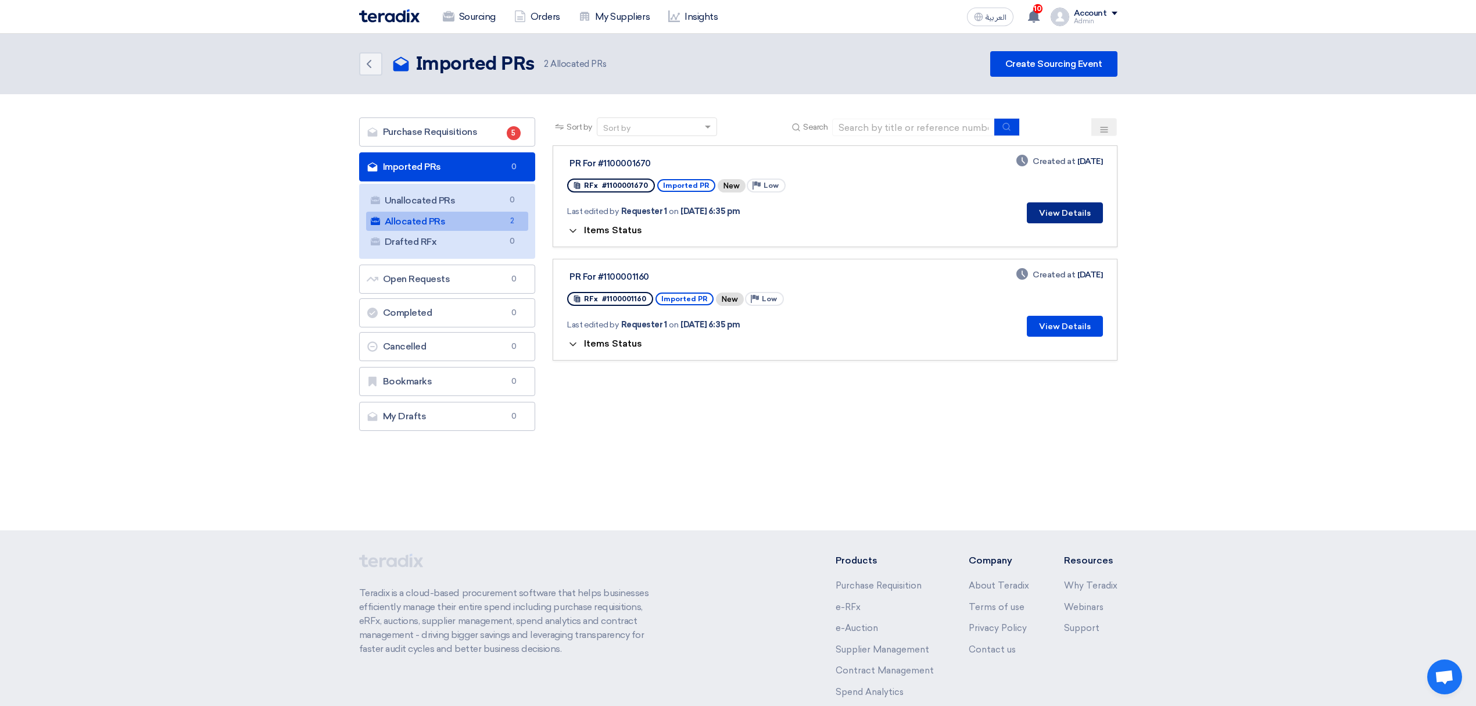
click at [1061, 203] on button "View Details" at bounding box center [1065, 212] width 76 height 21
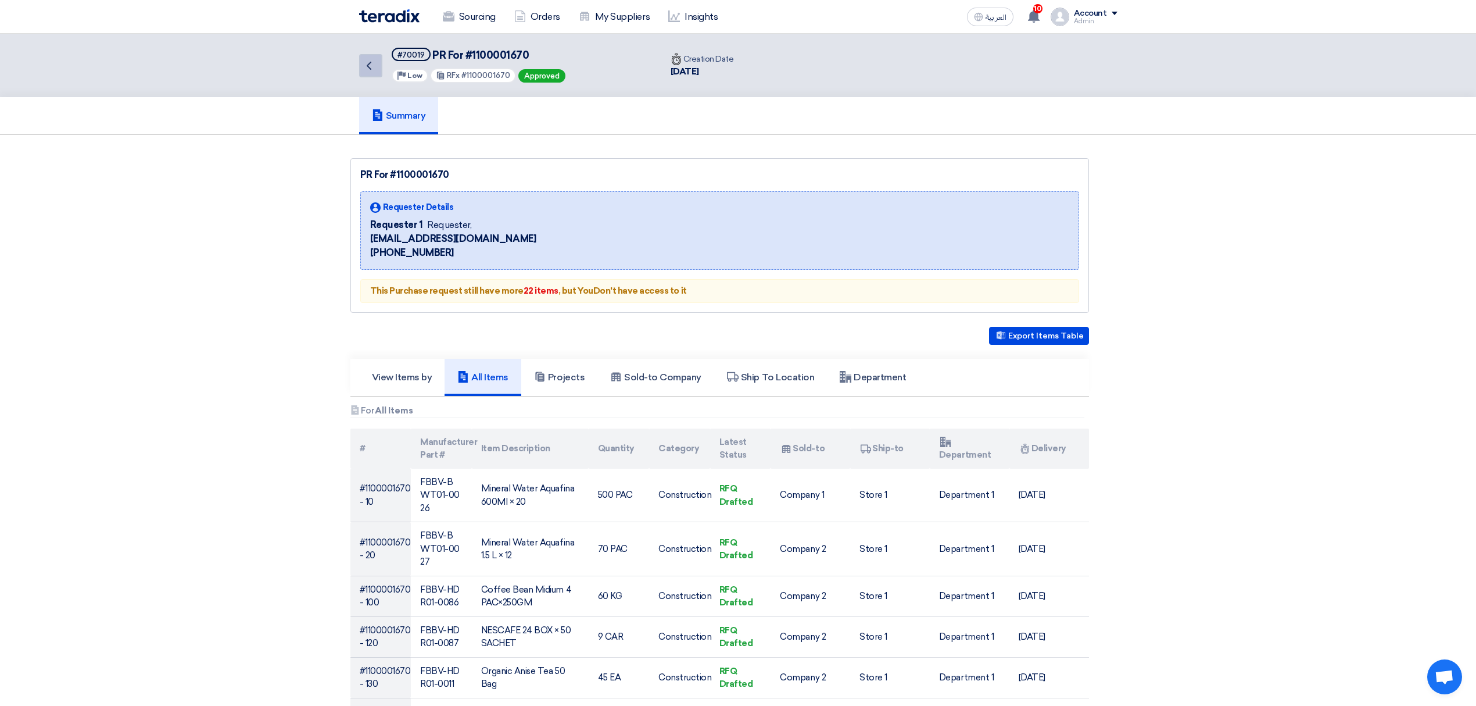
click at [364, 65] on icon "Back" at bounding box center [369, 66] width 14 height 14
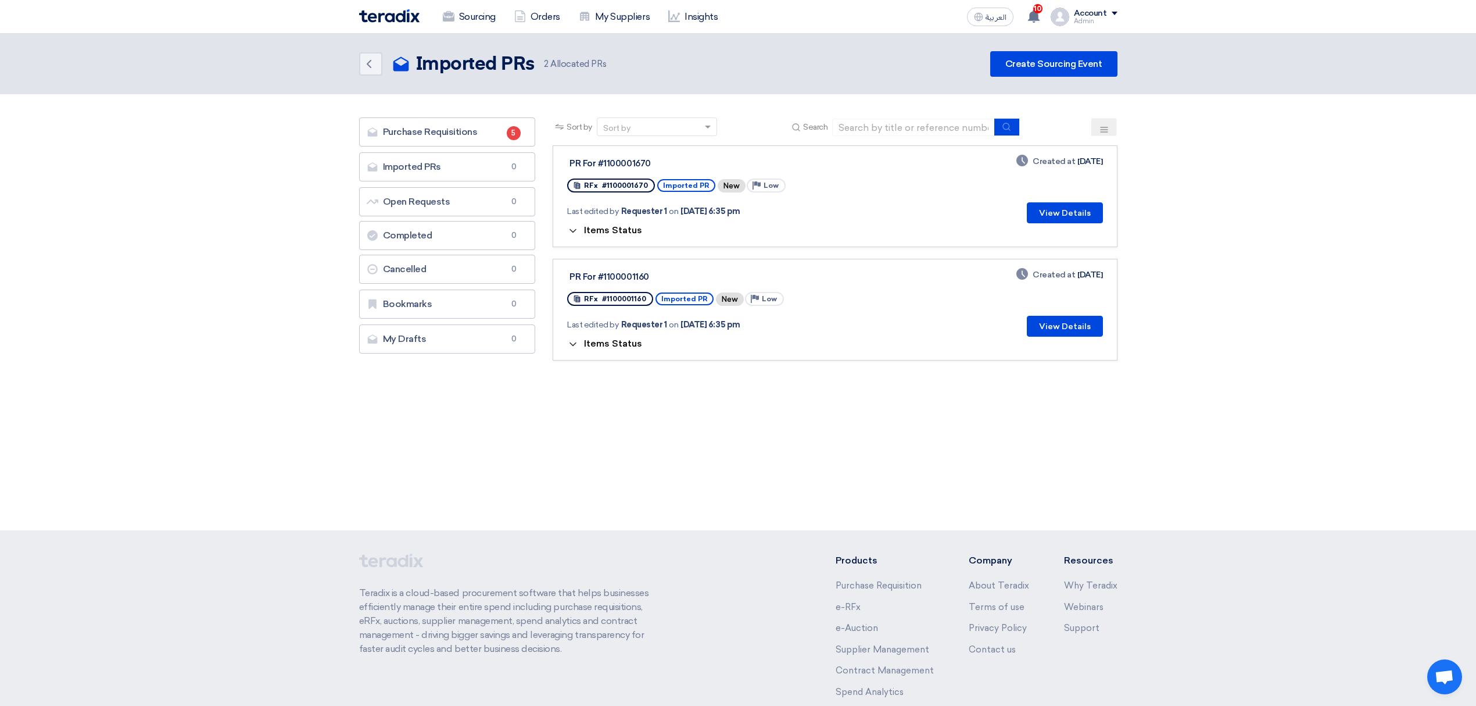
click at [589, 231] on span "Items Status" at bounding box center [613, 229] width 58 height 11
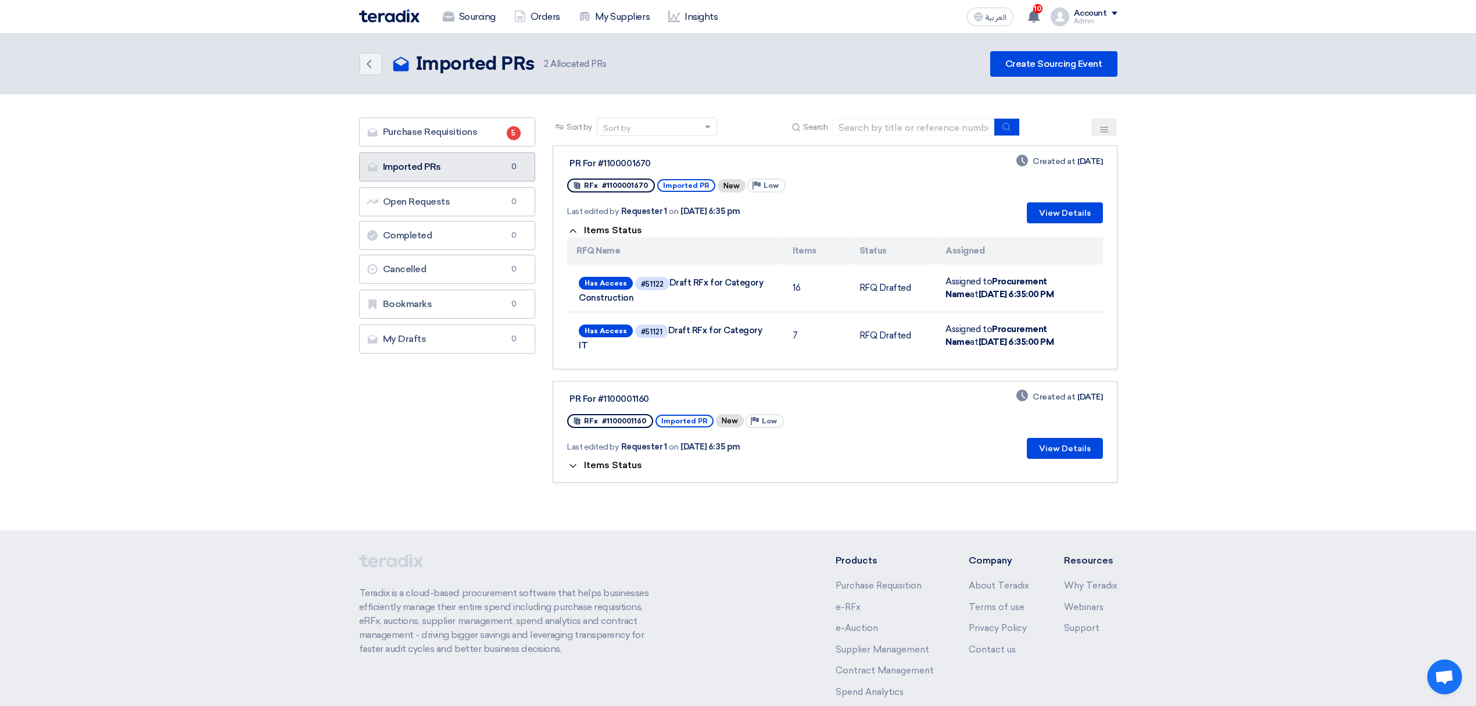
click at [482, 165] on link "Imported PRs Imported PRs 0" at bounding box center [447, 166] width 177 height 29
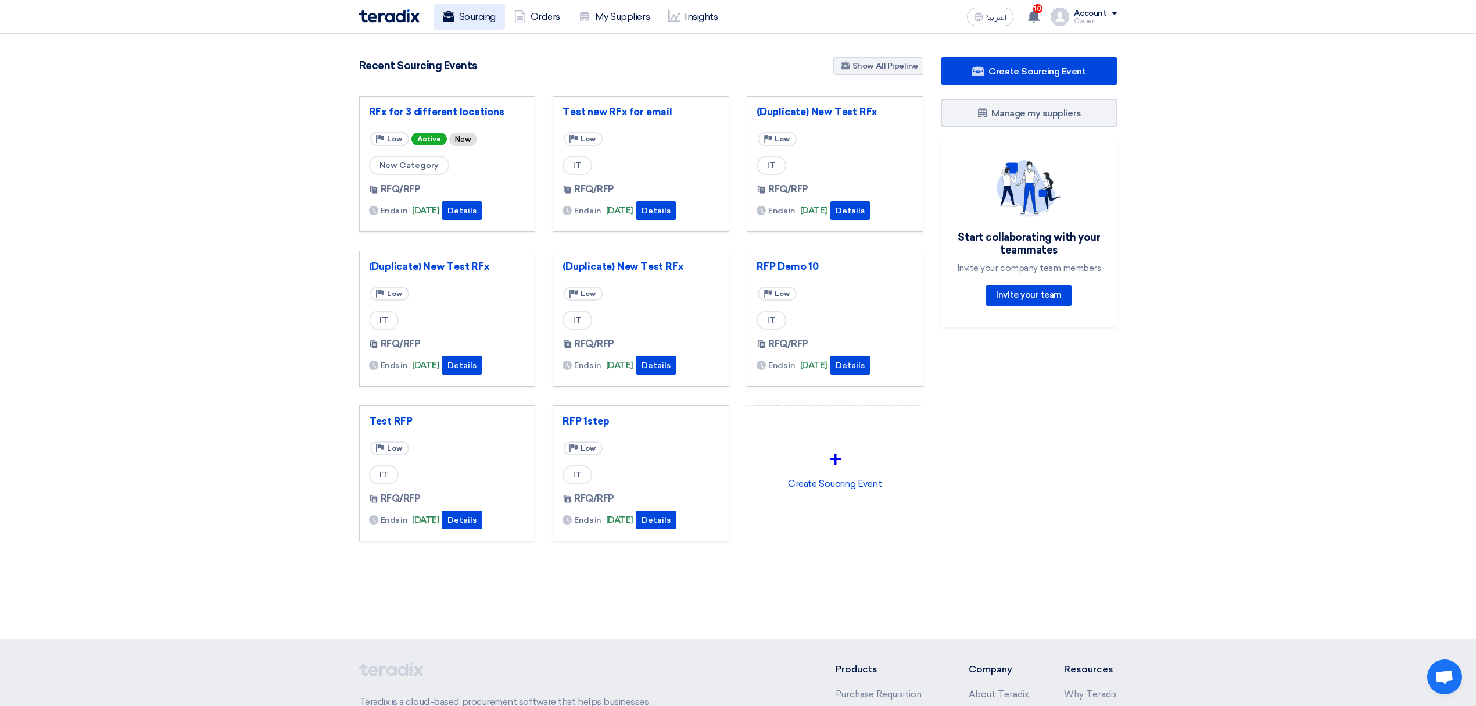
click at [493, 15] on link "Sourcing" at bounding box center [469, 17] width 71 height 26
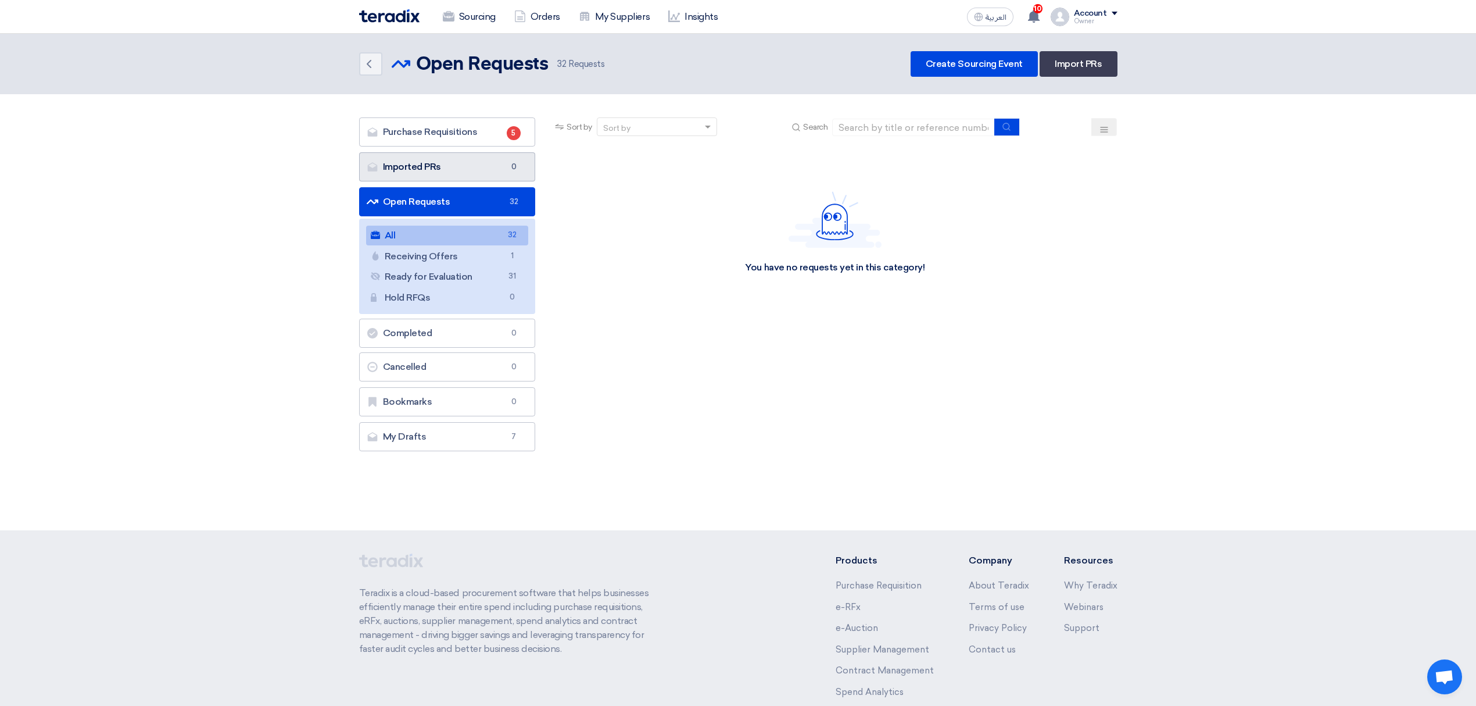
click at [452, 169] on link "Imported PRs Imported PRs 0" at bounding box center [447, 166] width 177 height 29
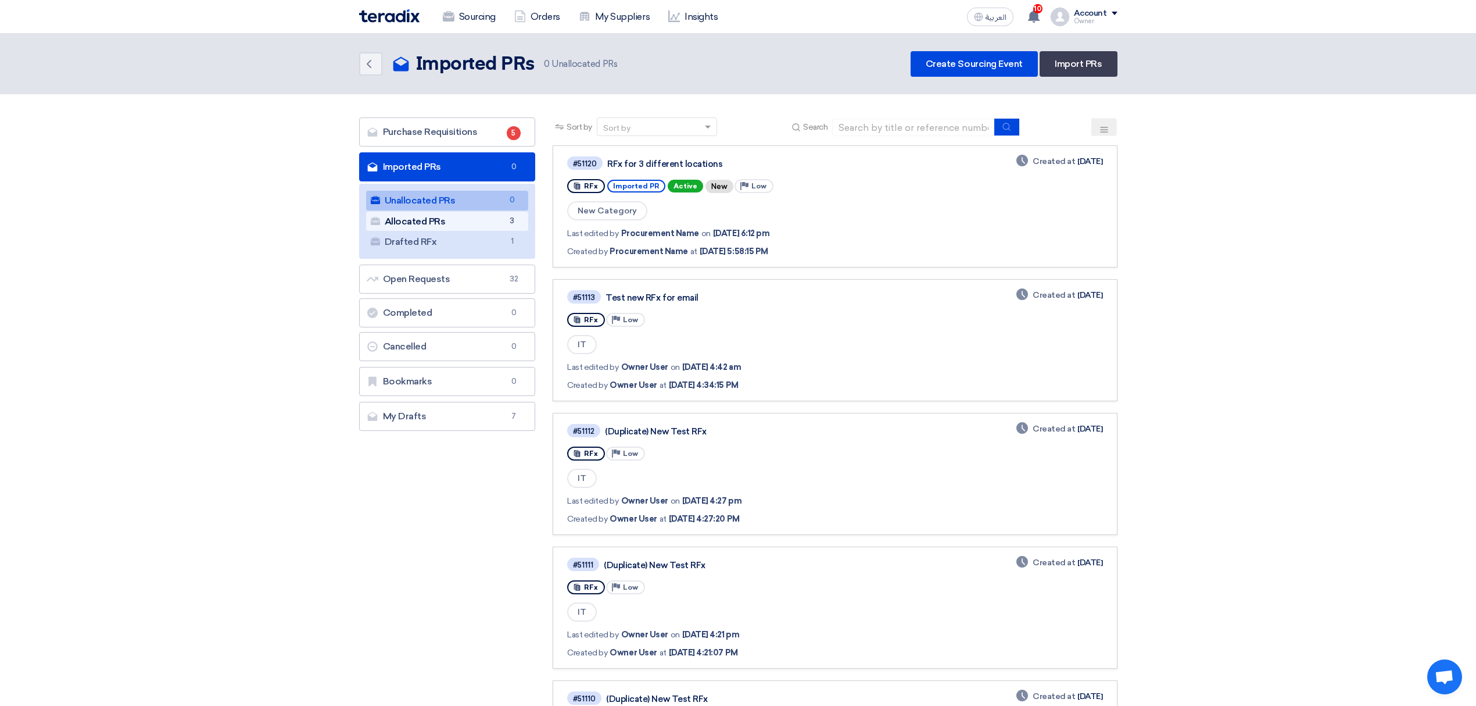
click at [517, 222] on span "3" at bounding box center [512, 221] width 14 height 12
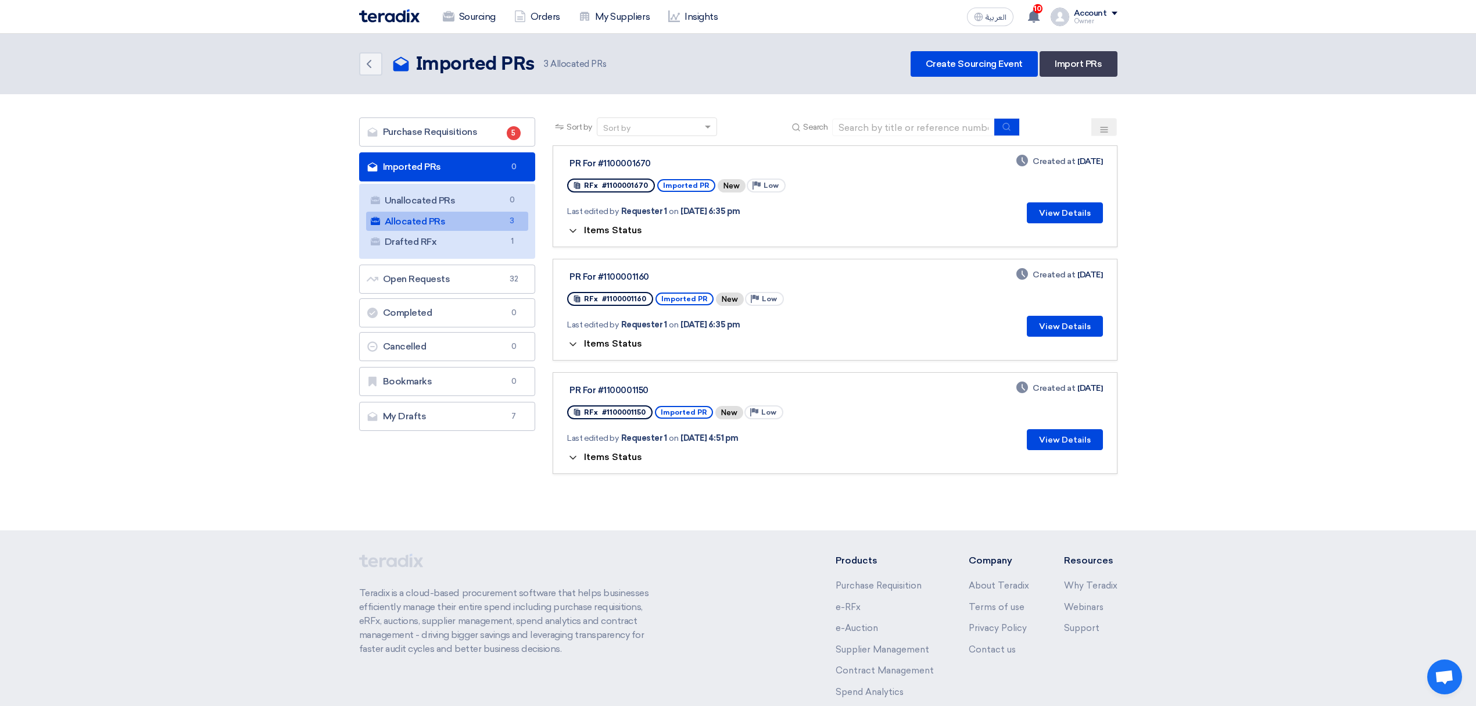
click at [613, 229] on span "Items Status" at bounding box center [613, 229] width 58 height 11
